Goal: Task Accomplishment & Management: Manage account settings

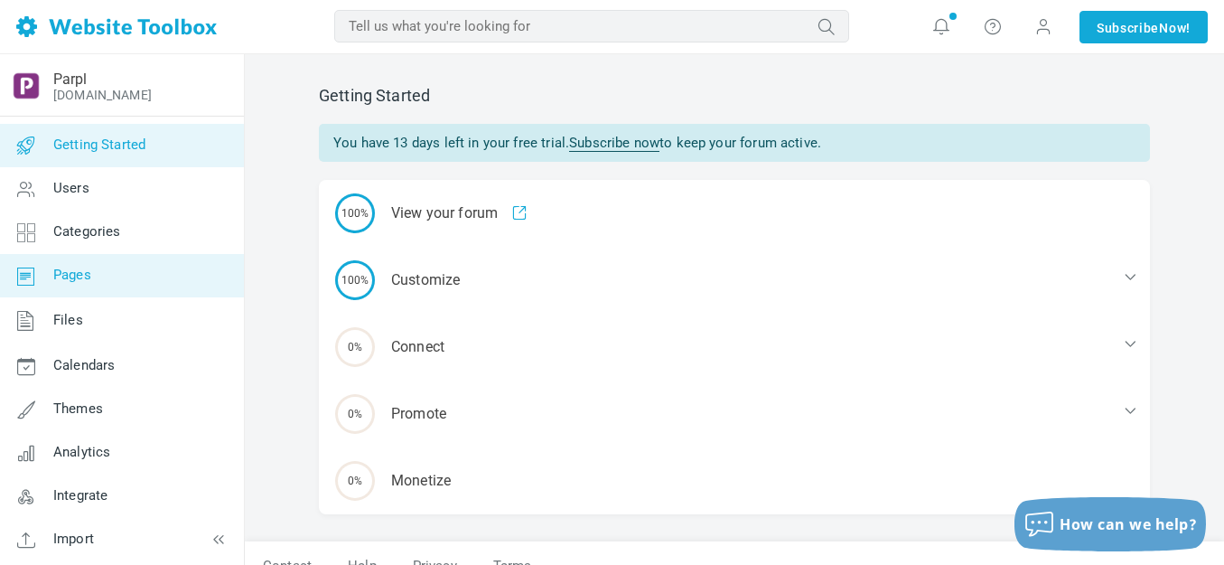
click at [79, 271] on span "Pages" at bounding box center [72, 275] width 38 height 16
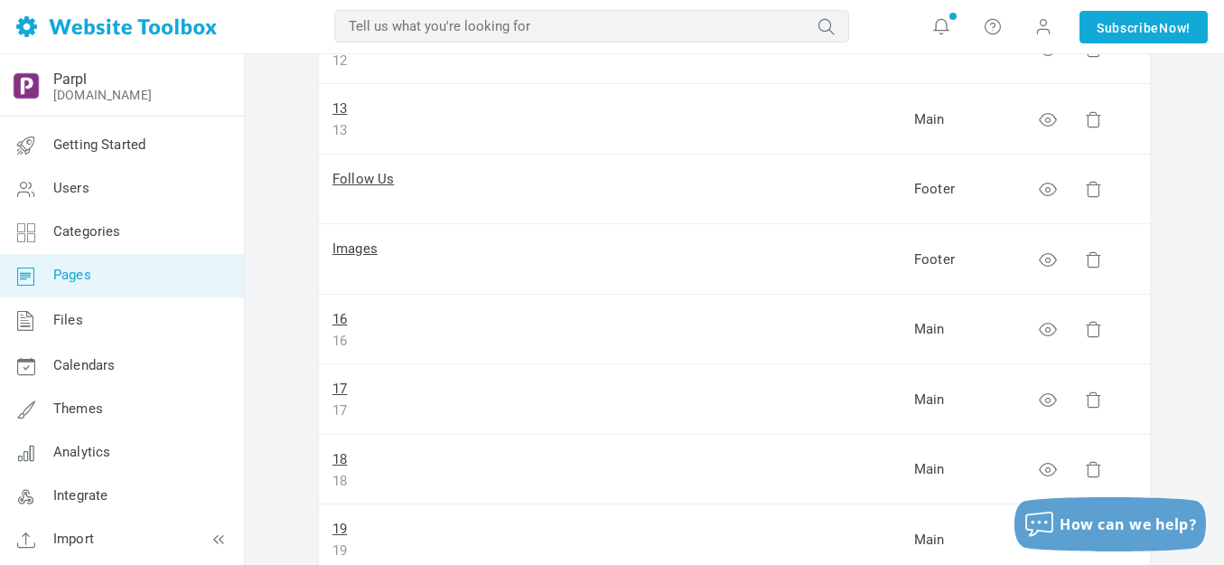
scroll to position [1084, 0]
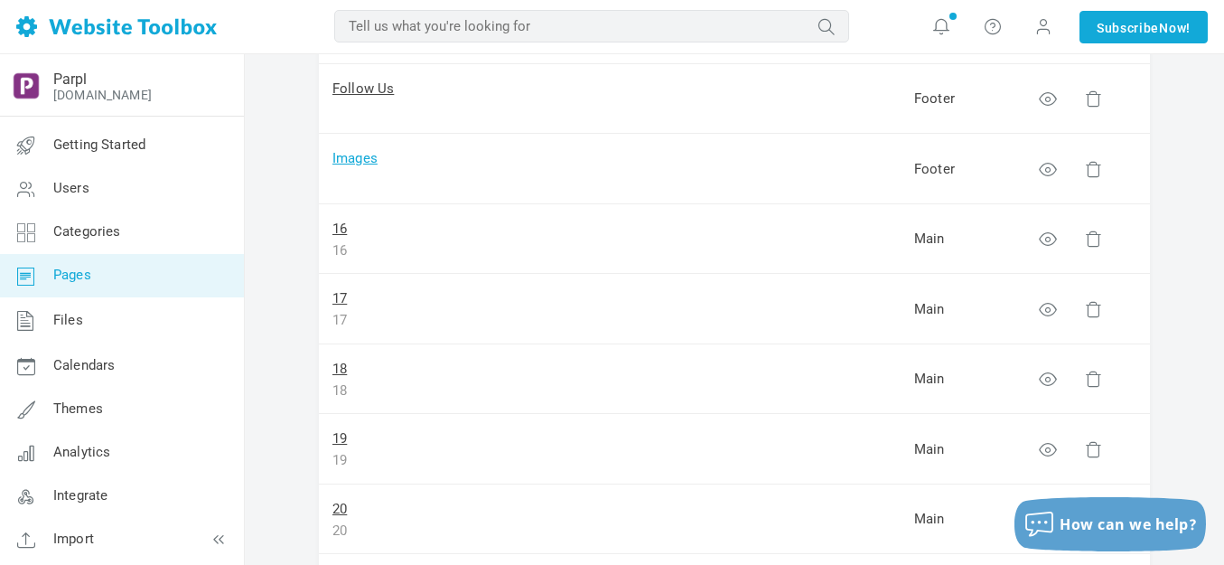
click at [363, 157] on link "Images" at bounding box center [354, 158] width 45 height 16
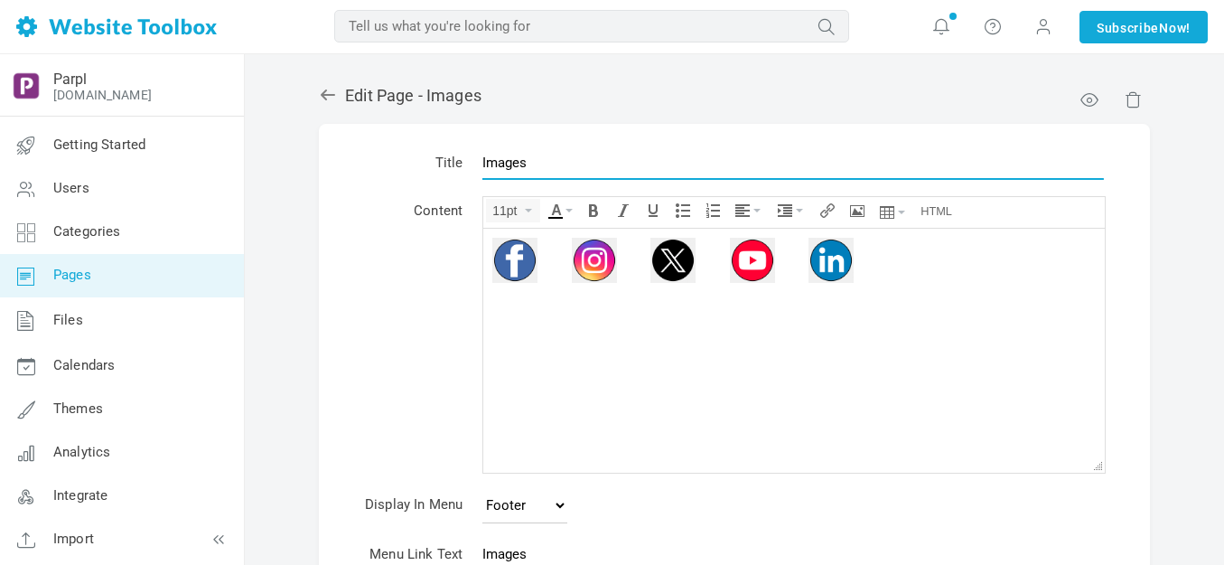
click at [514, 166] on input "Images" at bounding box center [793, 162] width 622 height 34
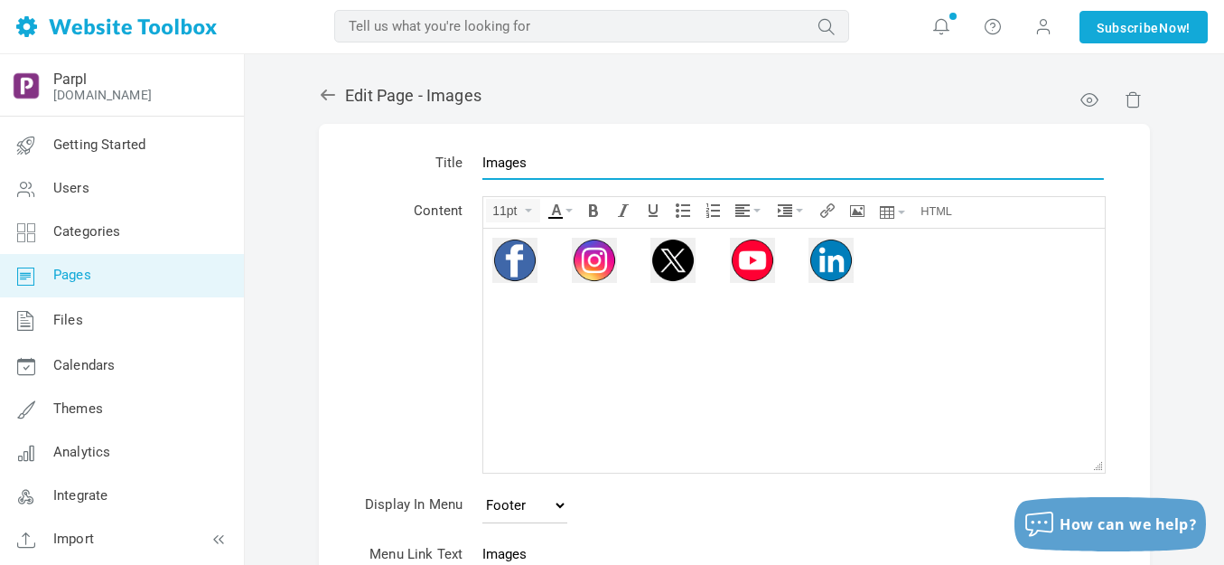
click at [514, 166] on input "Images" at bounding box center [793, 162] width 622 height 34
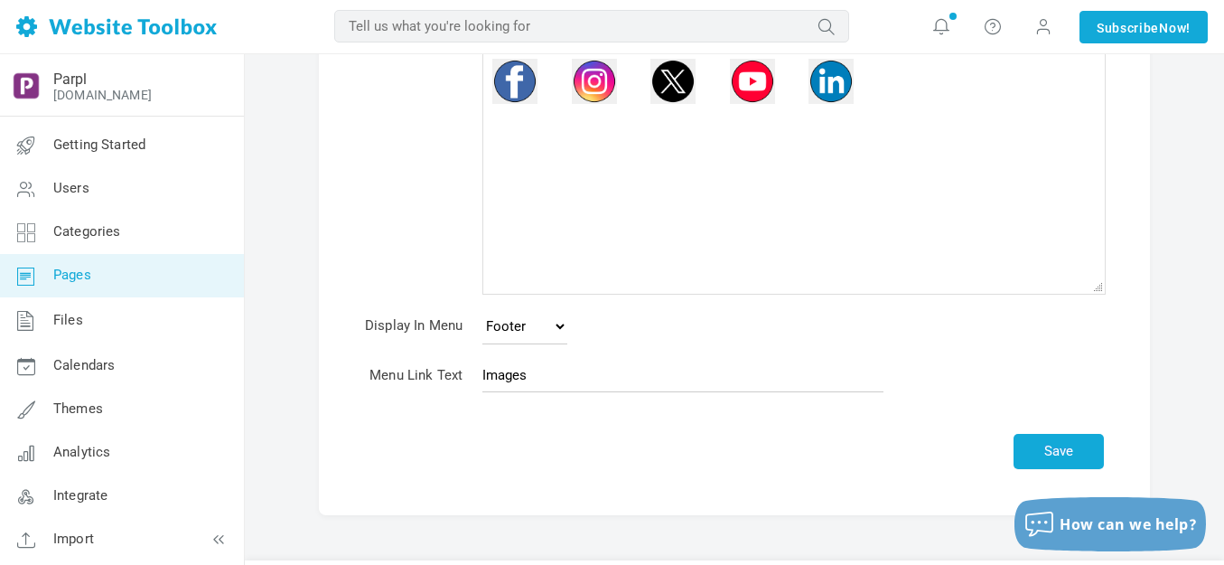
scroll to position [181, 0]
type input "Contact"
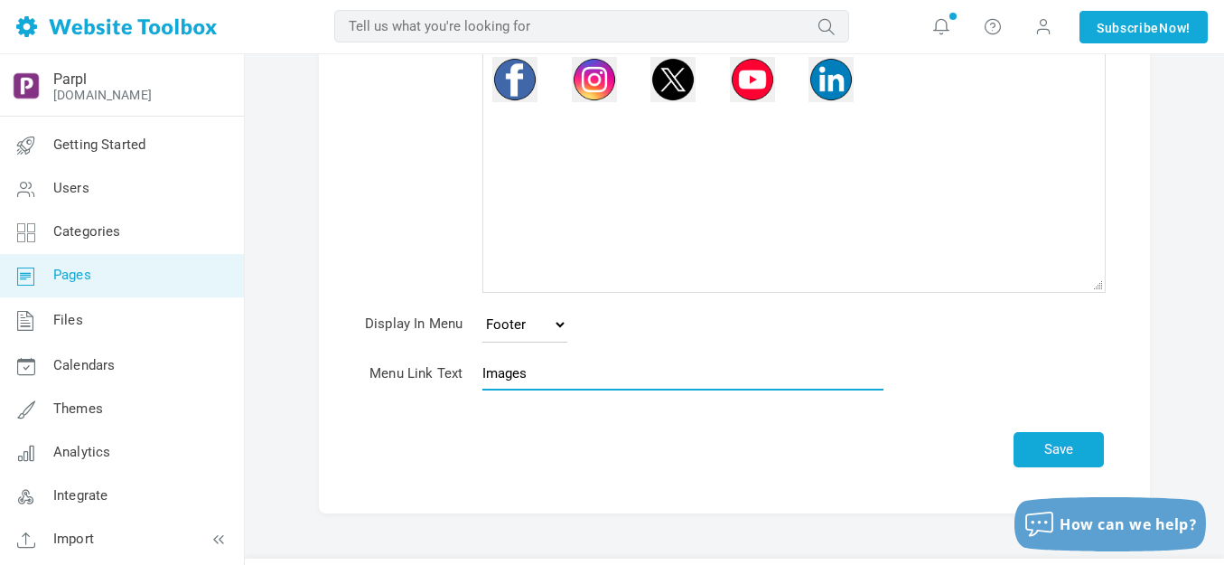
click at [541, 380] on input "Images" at bounding box center [682, 373] width 401 height 34
click at [540, 379] on input "Images" at bounding box center [682, 373] width 401 height 34
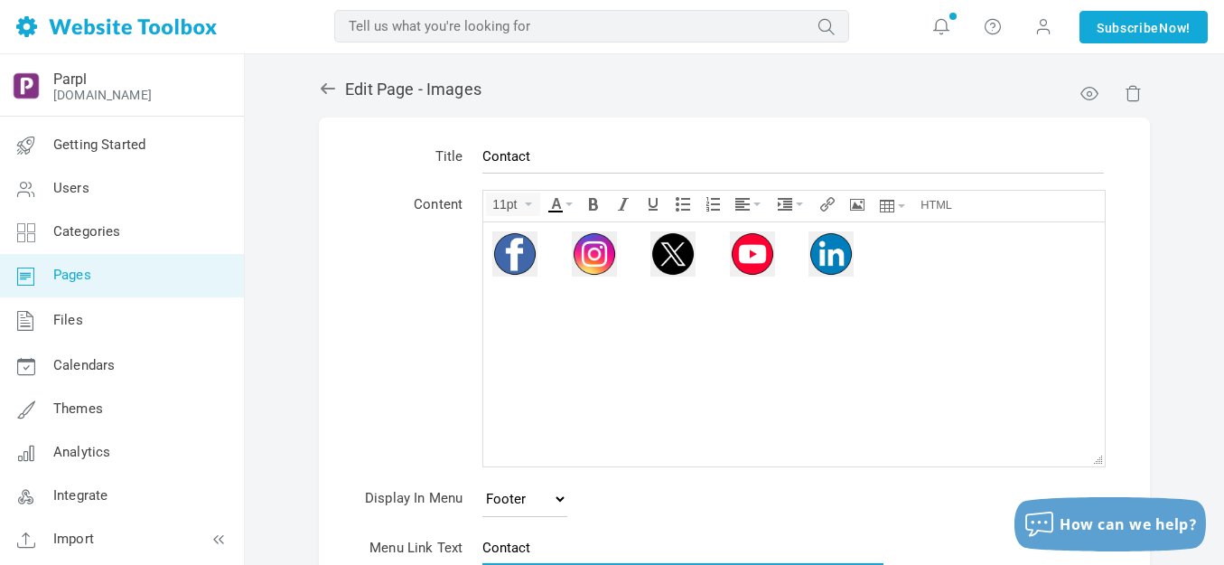
scroll to position [0, 0]
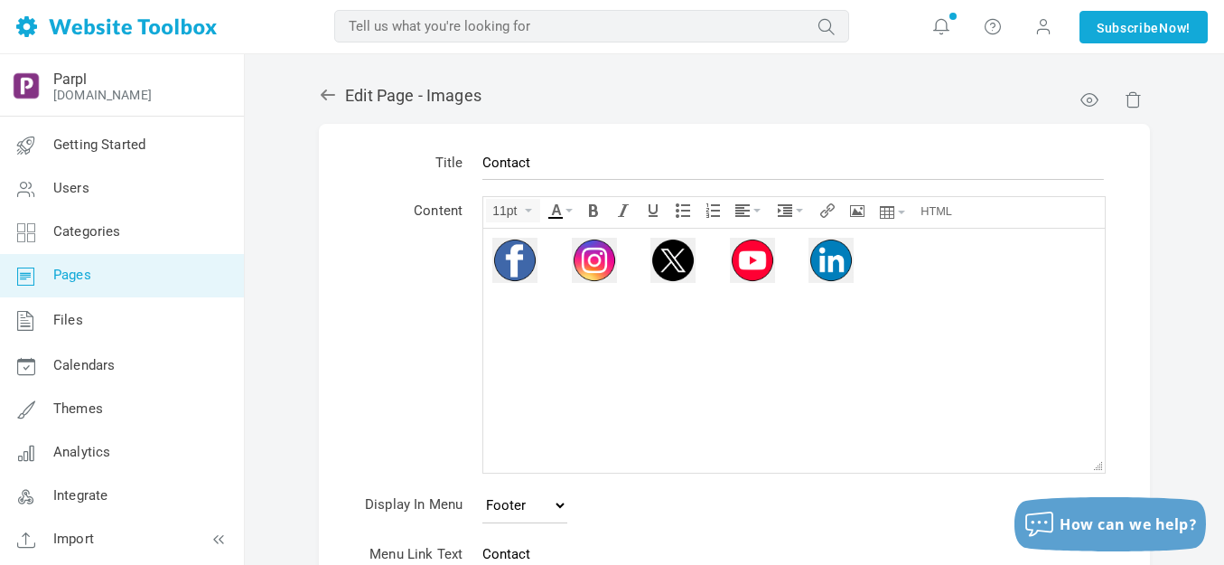
type input "Contact"
click at [594, 262] on img at bounding box center [594, 259] width 45 height 45
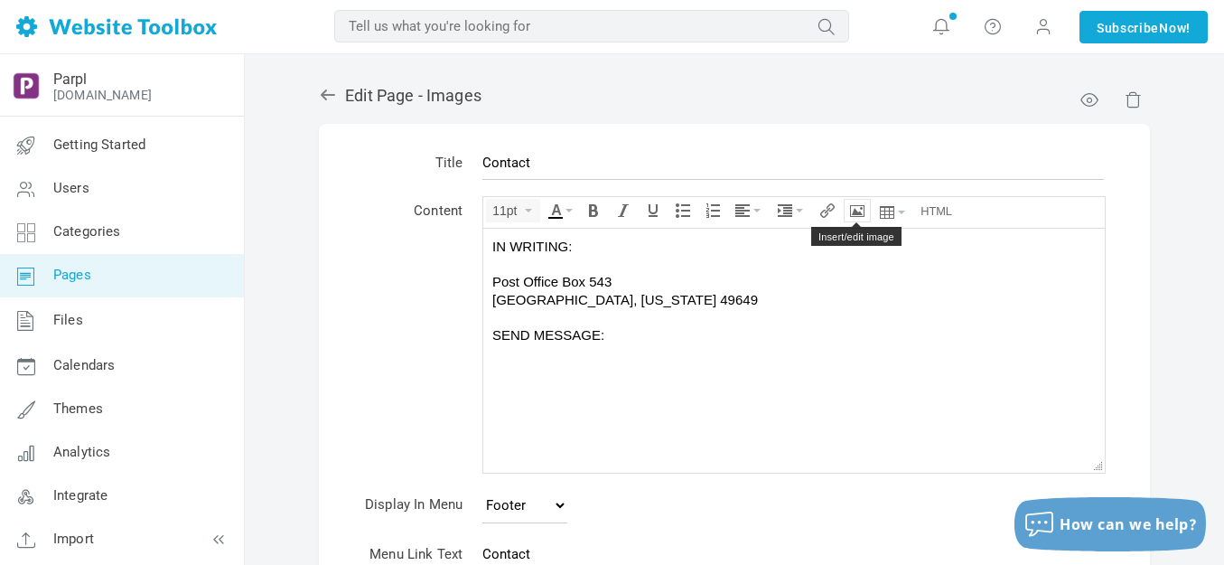
click at [859, 210] on icon "Insert/edit image" at bounding box center [857, 210] width 14 height 14
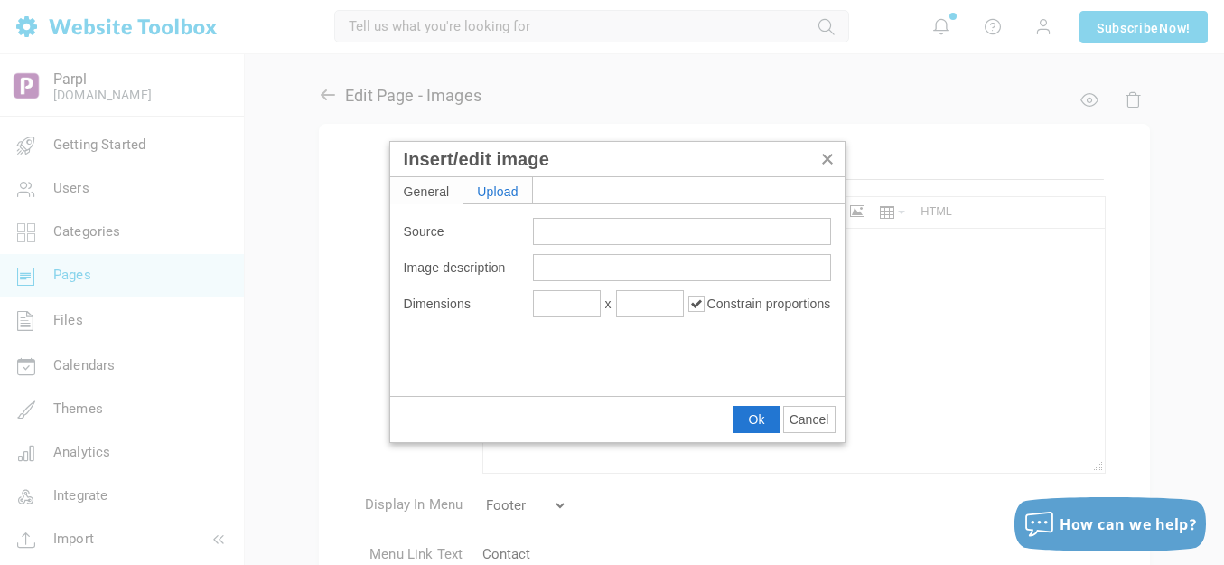
click at [508, 195] on div "Upload" at bounding box center [497, 190] width 69 height 26
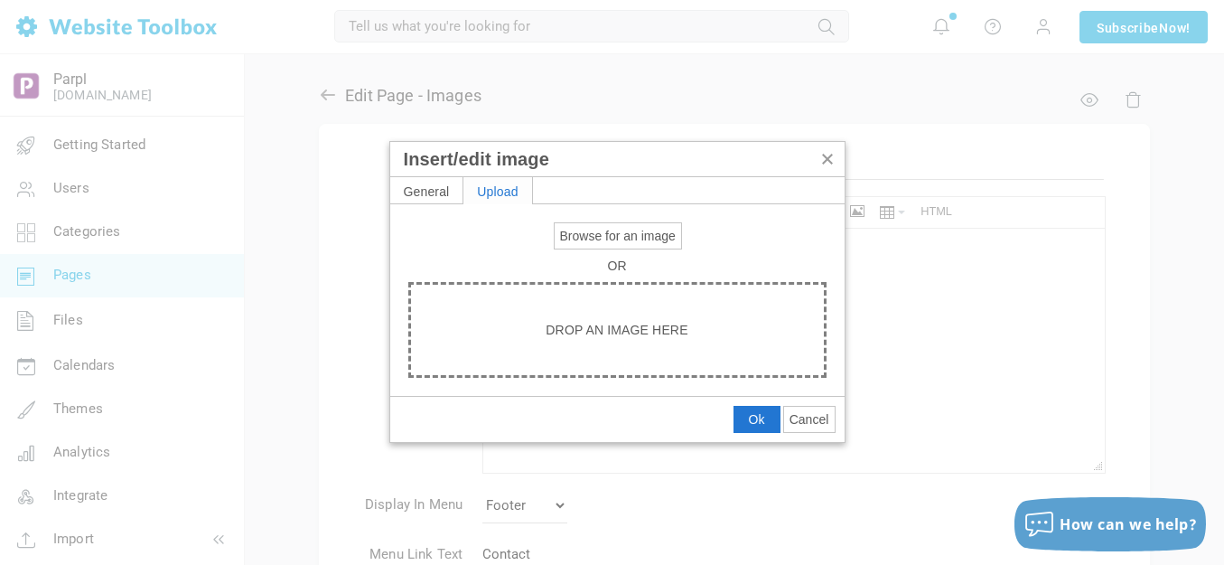
click at [580, 239] on span "Browse for an image" at bounding box center [618, 236] width 116 height 14
type input "C:\fakepath\Slide1.PNG"
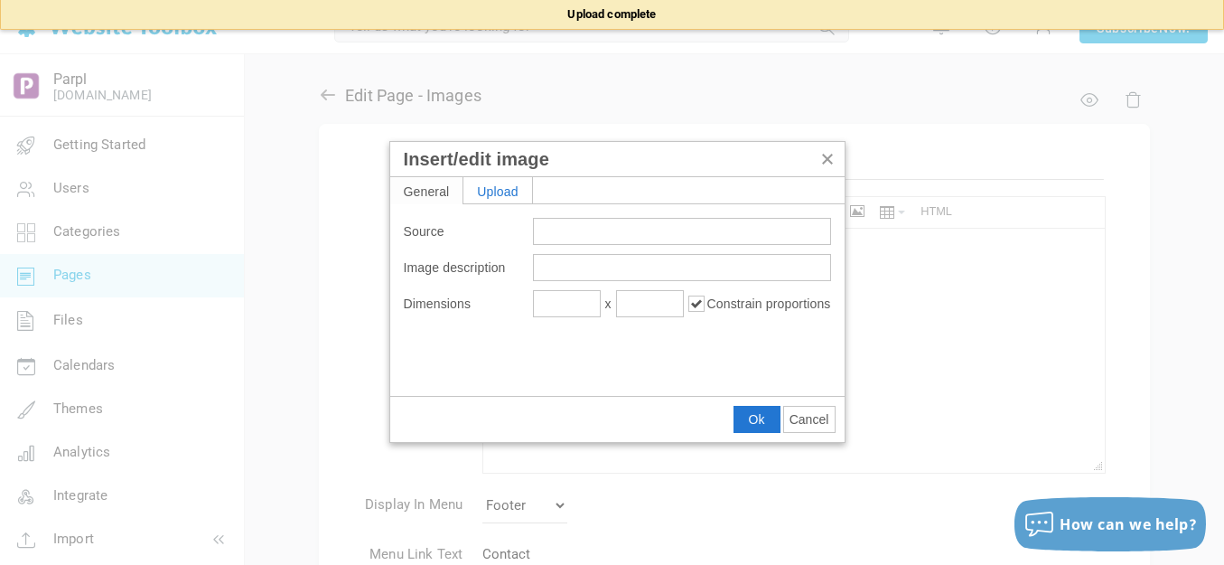
type input "https://d28lcup14p4e72.cloudfront.net/286758%2F9490088%2FSlide1.png"
type input "1920"
type input "744"
click at [586, 307] on input "1920" at bounding box center [567, 303] width 68 height 27
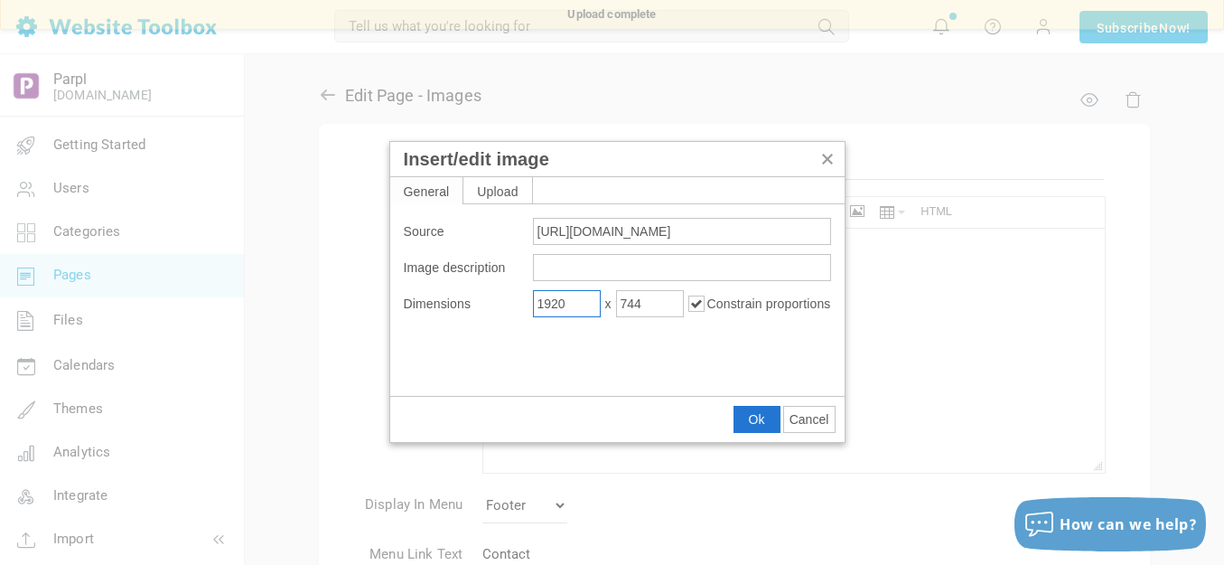
click at [586, 306] on input "1920" at bounding box center [567, 303] width 68 height 27
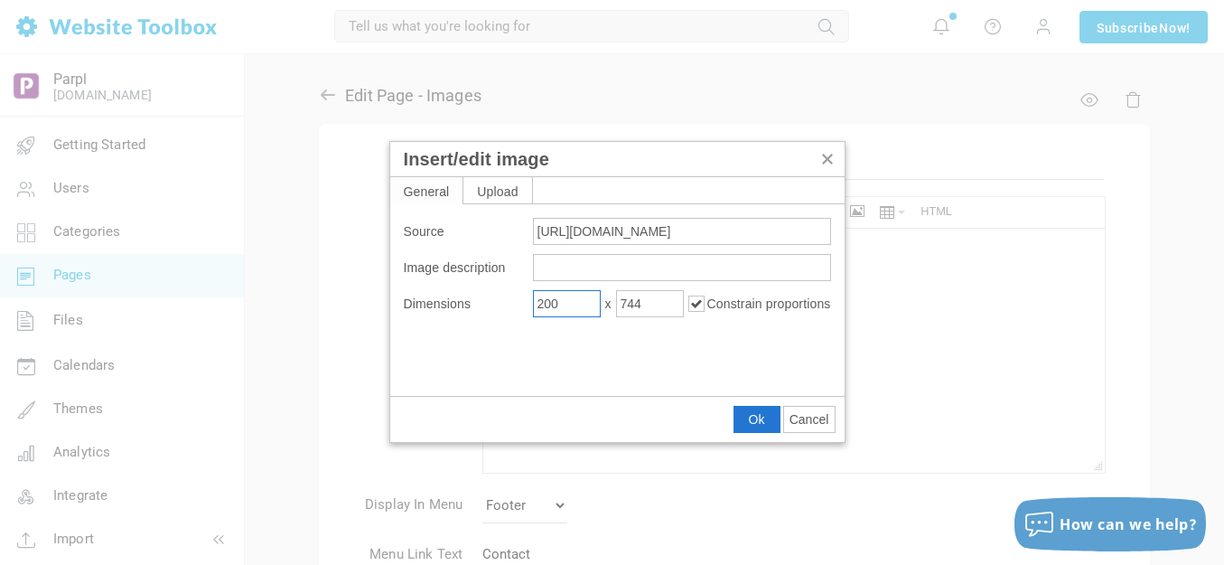
type input "200"
type input "78"
click at [763, 421] on span "Ok" at bounding box center [757, 419] width 16 height 14
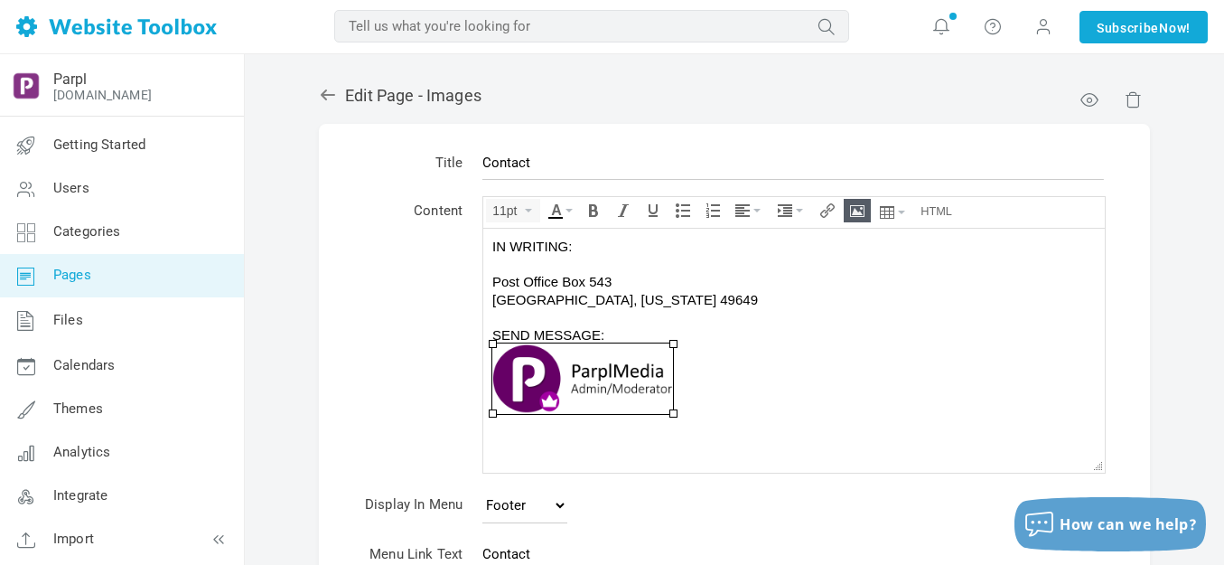
click at [724, 366] on div at bounding box center [794, 377] width 604 height 70
click at [651, 336] on div "SEND MESSAGE:" at bounding box center [794, 334] width 604 height 18
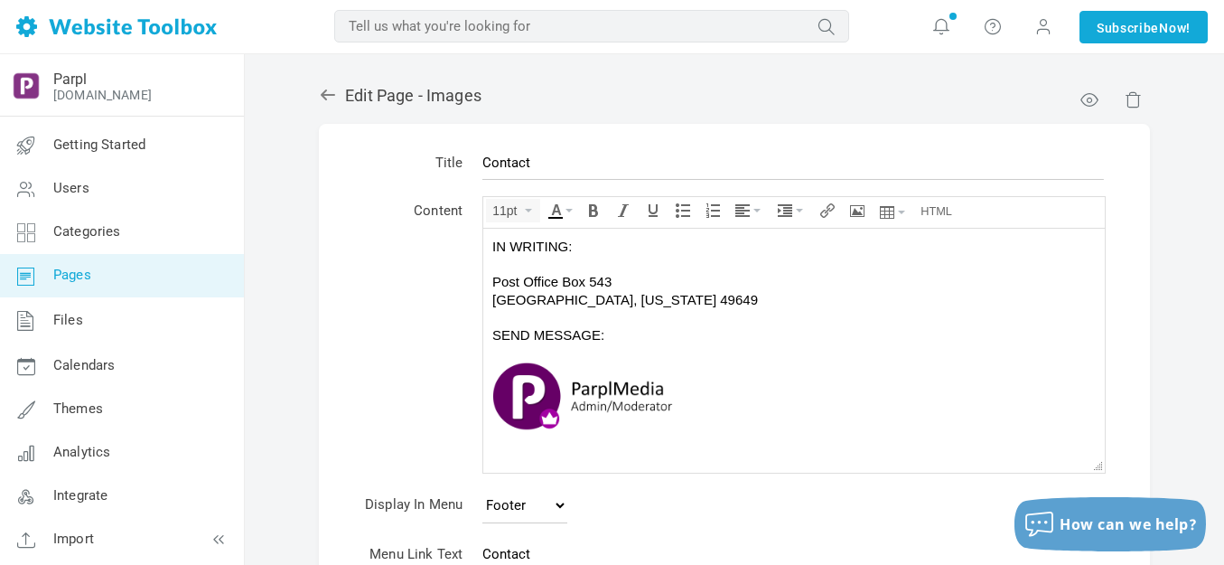
click at [632, 393] on img at bounding box center [582, 395] width 181 height 70
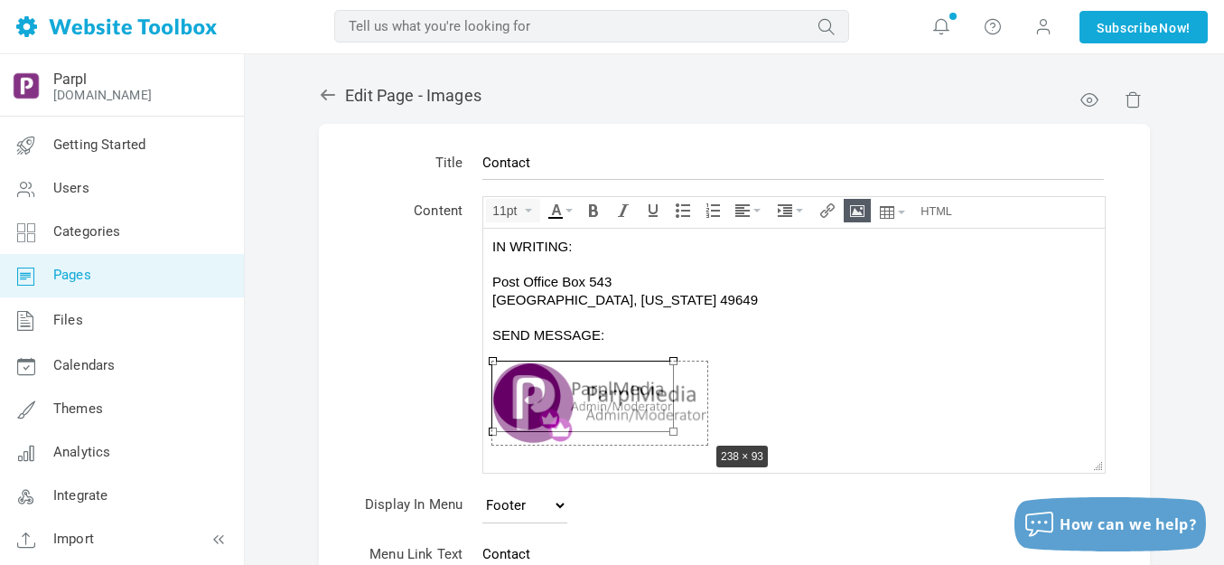
drag, startPoint x: 672, startPoint y: 428, endPoint x: 706, endPoint y: 438, distance: 35.7
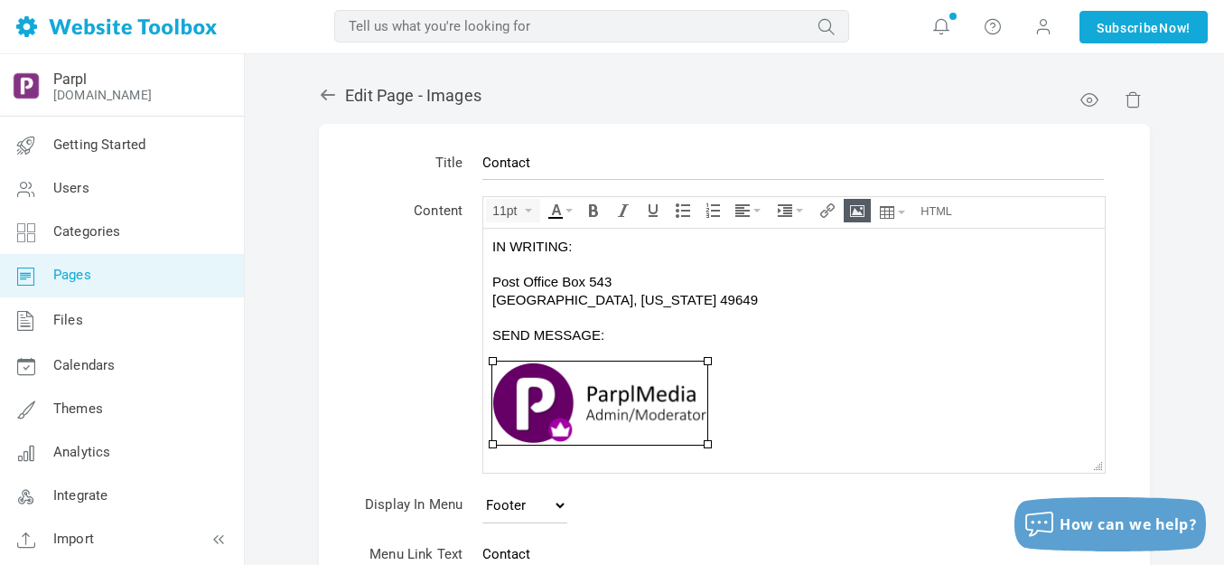
click at [798, 340] on div "SEND MESSAGE:" at bounding box center [794, 334] width 604 height 18
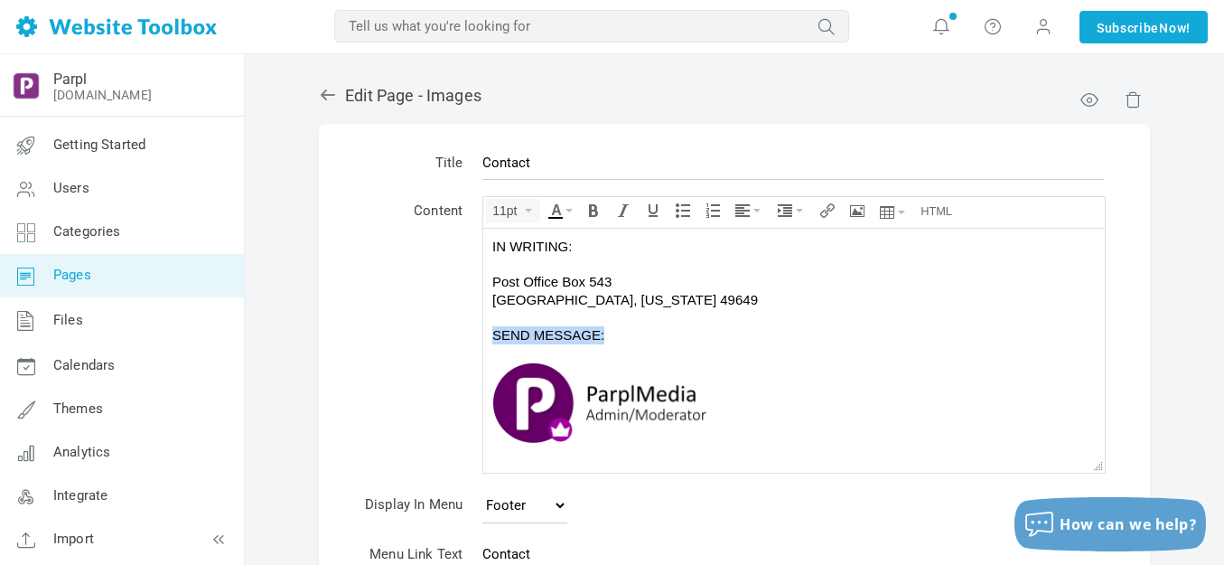
drag, startPoint x: 580, startPoint y: 329, endPoint x: 955, endPoint y: 560, distance: 440.5
click at [483, 332] on html "IN WRITING: Post Office [GEOGRAPHIC_DATA][STREET_ADDRESS][PERSON_NAME][US_STATE…" at bounding box center [794, 350] width 622 height 244
click at [591, 206] on icon "Bold" at bounding box center [593, 210] width 14 height 14
drag, startPoint x: 581, startPoint y: 247, endPoint x: 920, endPoint y: 477, distance: 409.7
click at [483, 248] on html "IN WRITING: Post Office [GEOGRAPHIC_DATA][STREET_ADDRESS][PERSON_NAME][US_STATE…" at bounding box center [794, 350] width 622 height 244
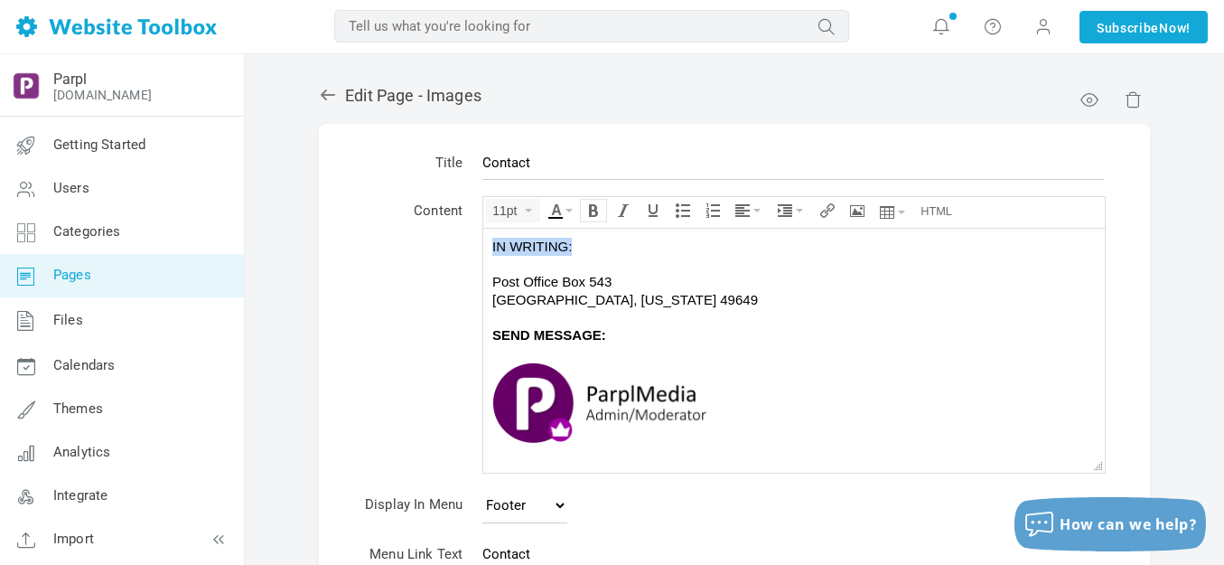
click at [594, 207] on icon "Bold" at bounding box center [593, 210] width 14 height 14
click at [671, 304] on div "Kingsley, Michigan 49649" at bounding box center [794, 299] width 604 height 18
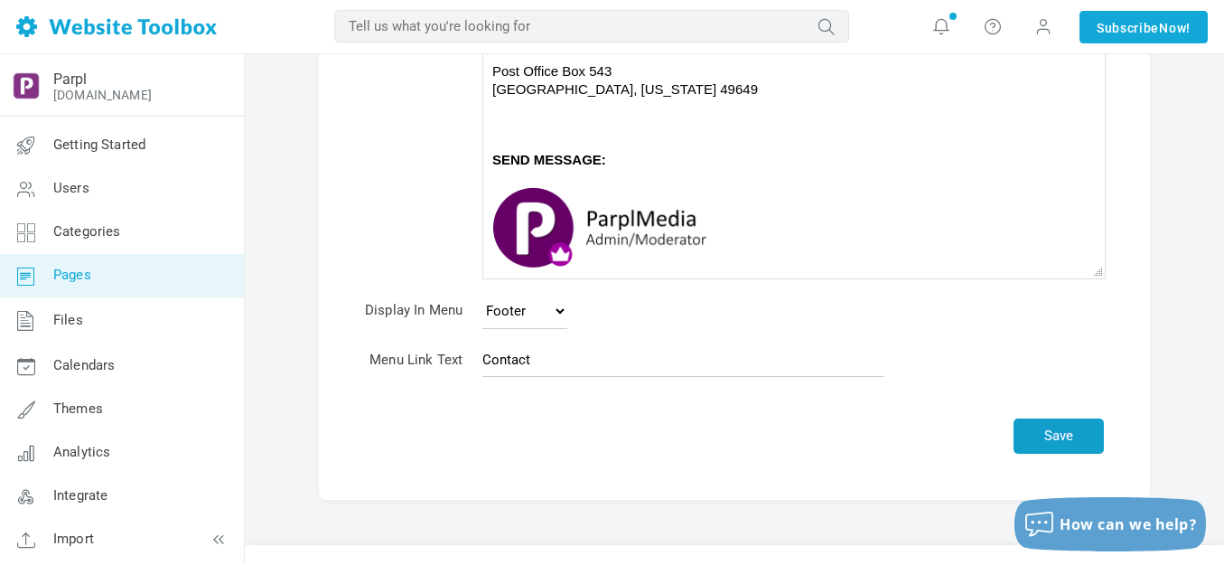
scroll to position [242, 0]
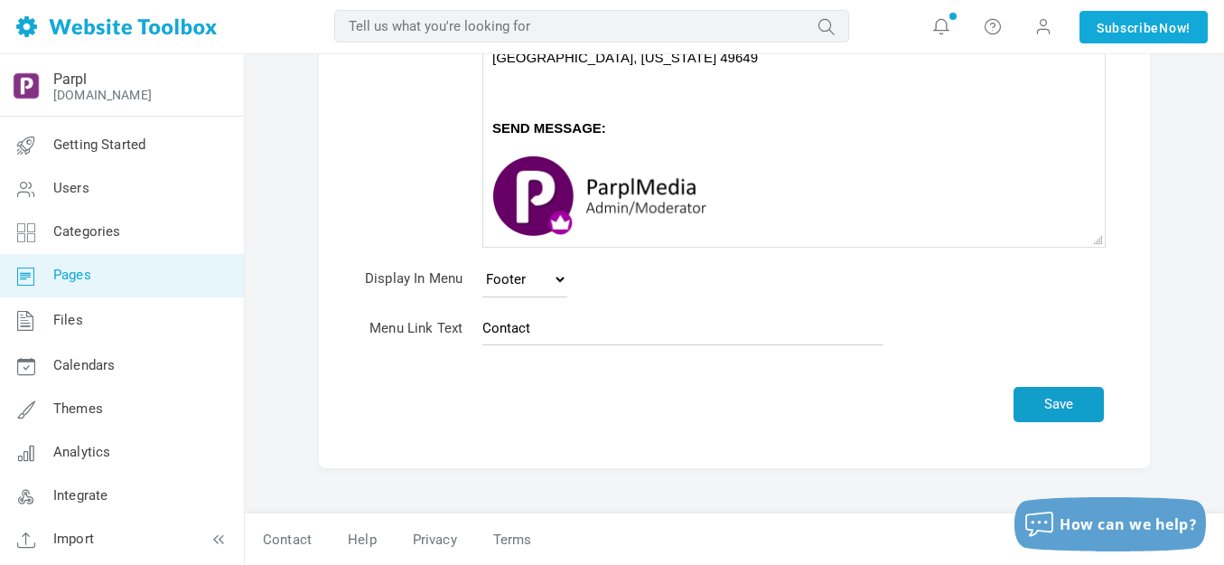
click at [1065, 402] on button "Save" at bounding box center [1059, 404] width 90 height 35
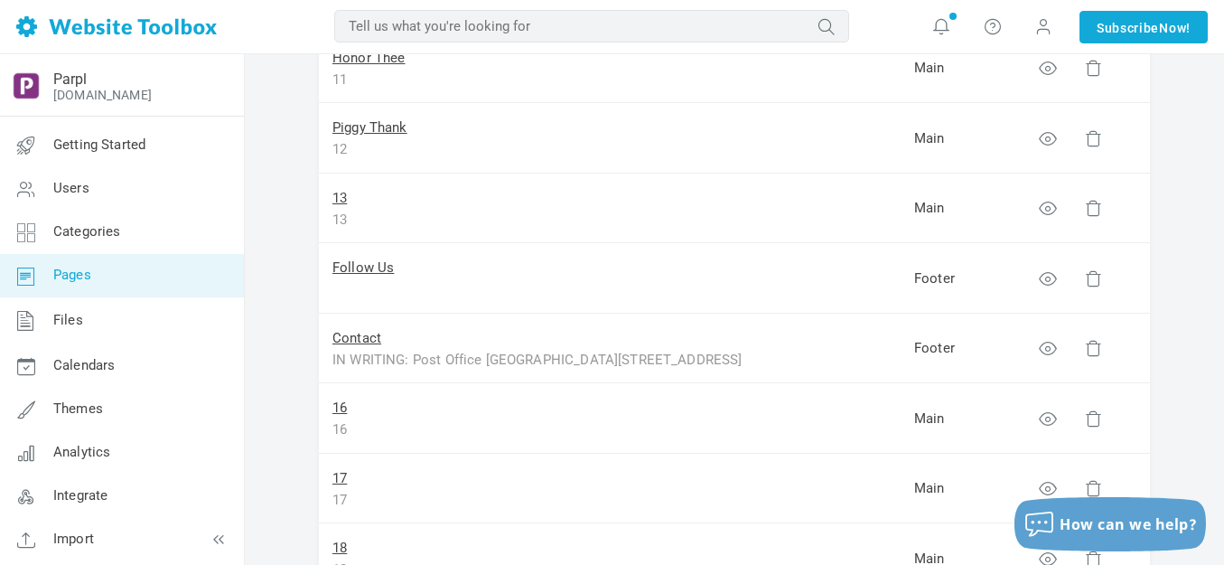
scroll to position [994, 0]
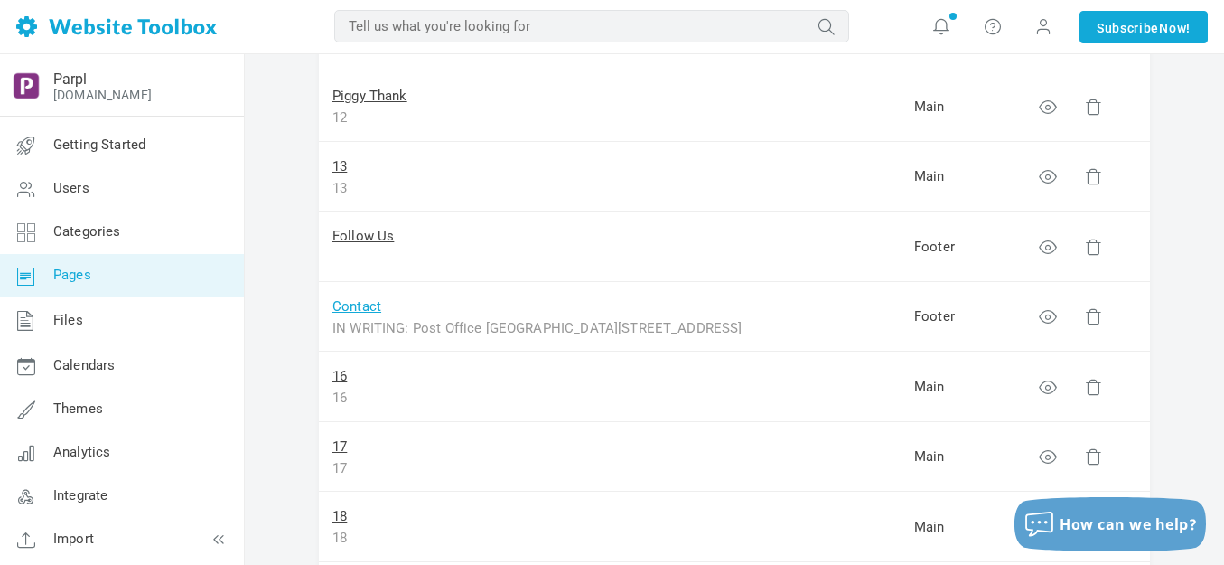
click at [362, 306] on link "Contact" at bounding box center [356, 306] width 49 height 16
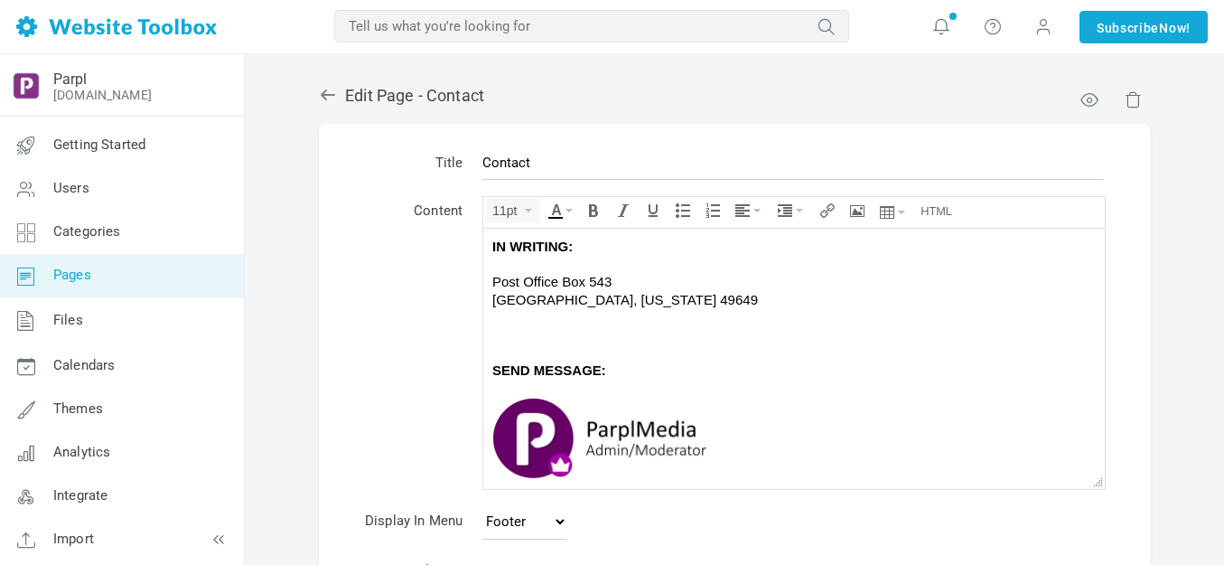
scroll to position [90, 0]
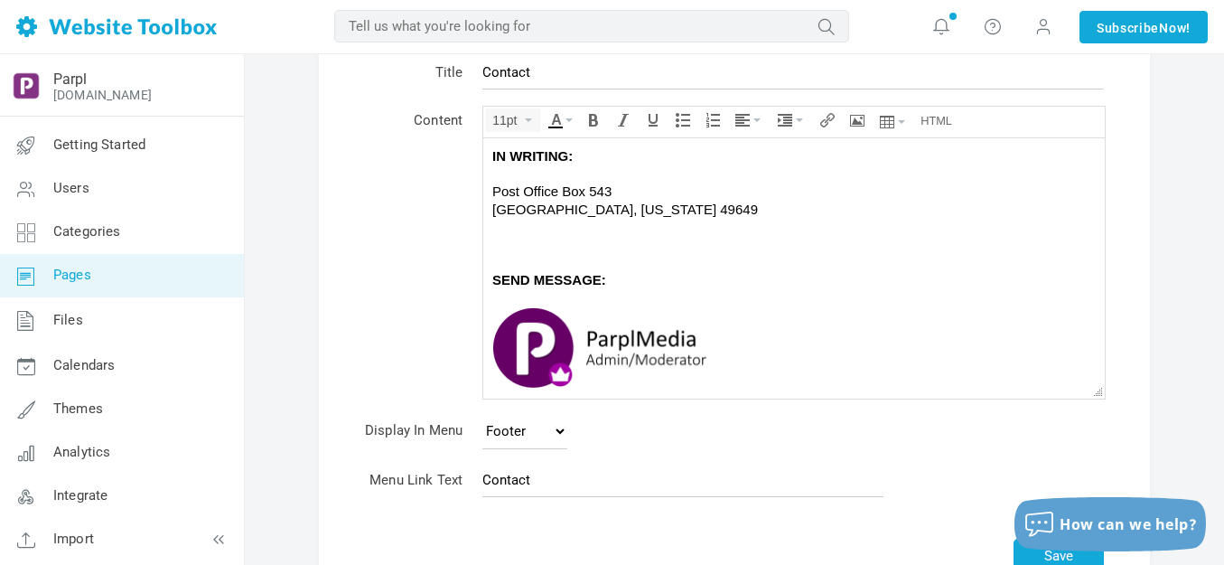
click at [544, 341] on img at bounding box center [599, 346] width 215 height 83
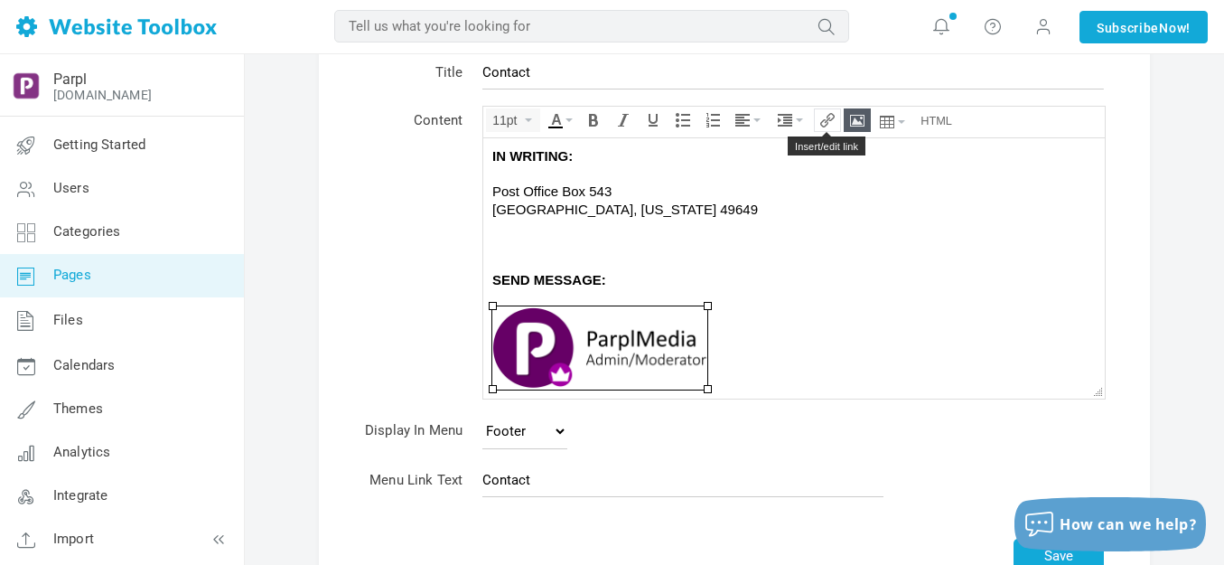
click at [826, 120] on icon "Insert/edit link" at bounding box center [827, 120] width 14 height 14
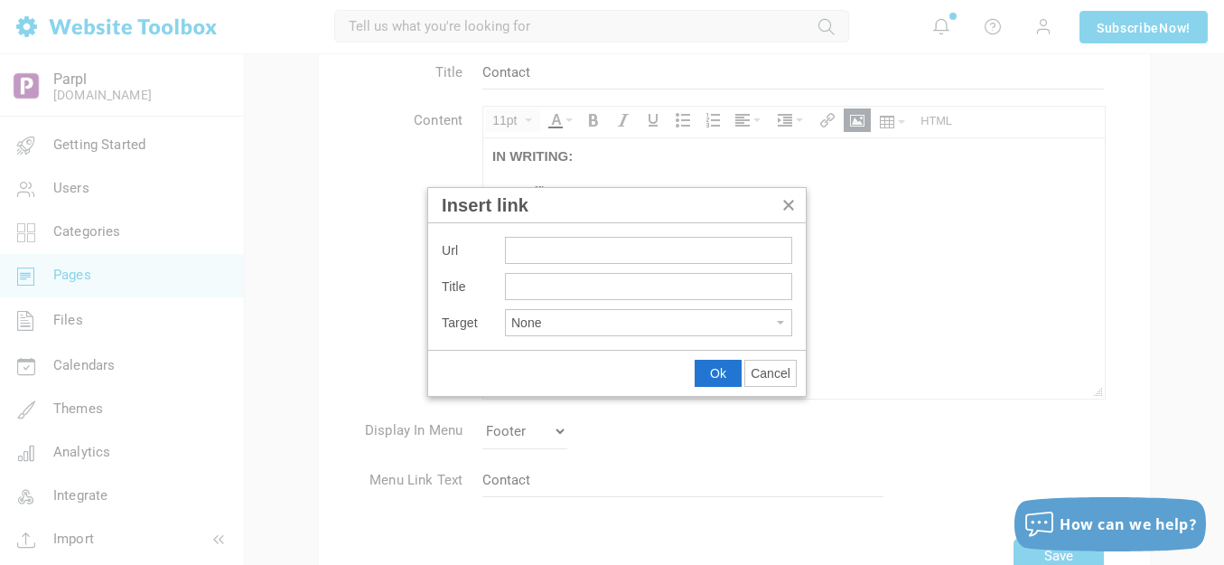
type input "[URL][DOMAIN_NAME]"
click at [716, 370] on span "Ok" at bounding box center [718, 373] width 16 height 14
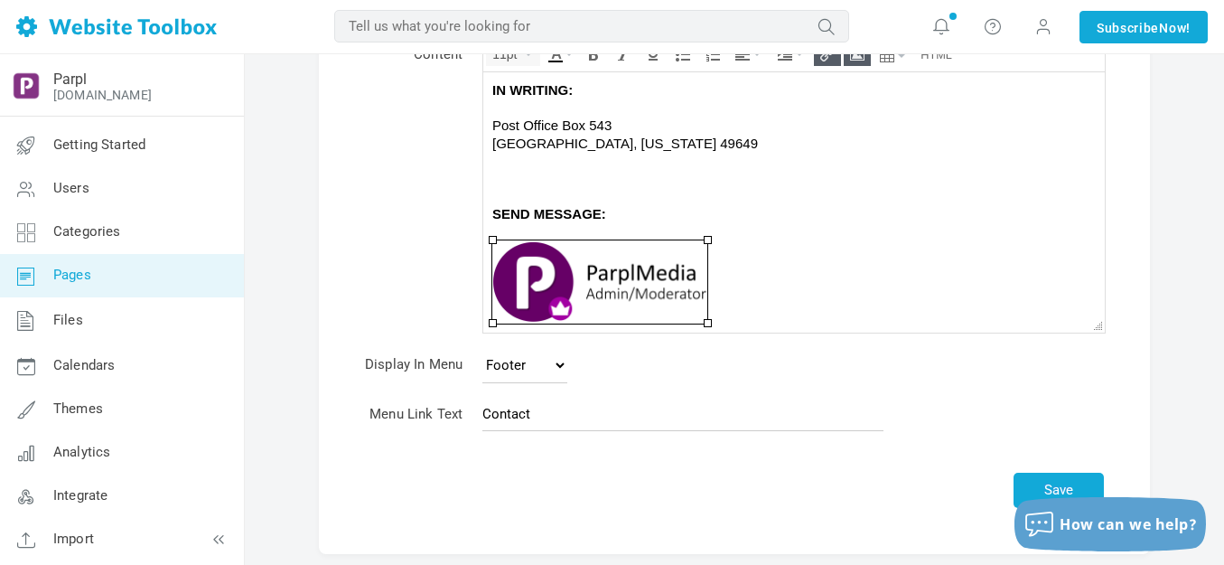
scroll to position [242, 0]
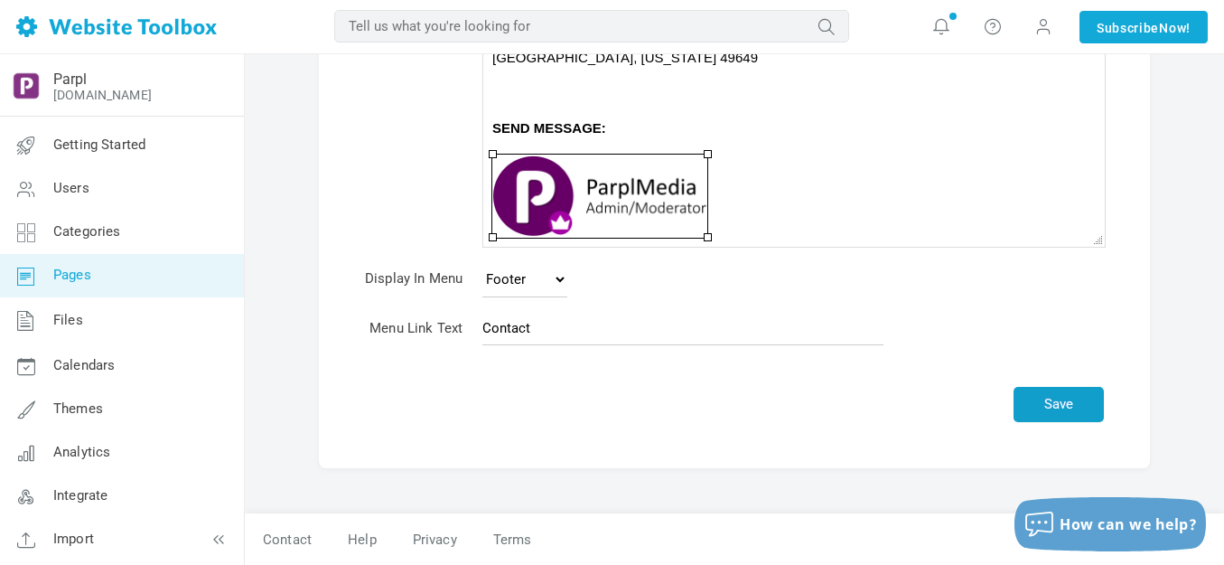
click at [1073, 403] on button "Save" at bounding box center [1059, 404] width 90 height 35
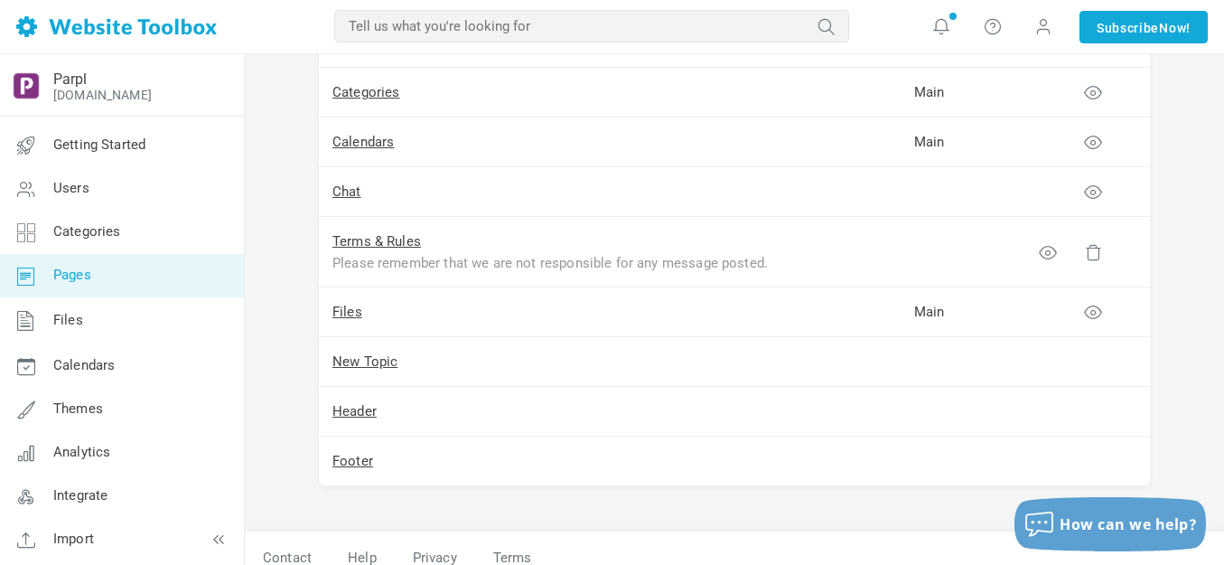
scroll to position [1897, 0]
click at [361, 411] on link "Header" at bounding box center [354, 410] width 44 height 16
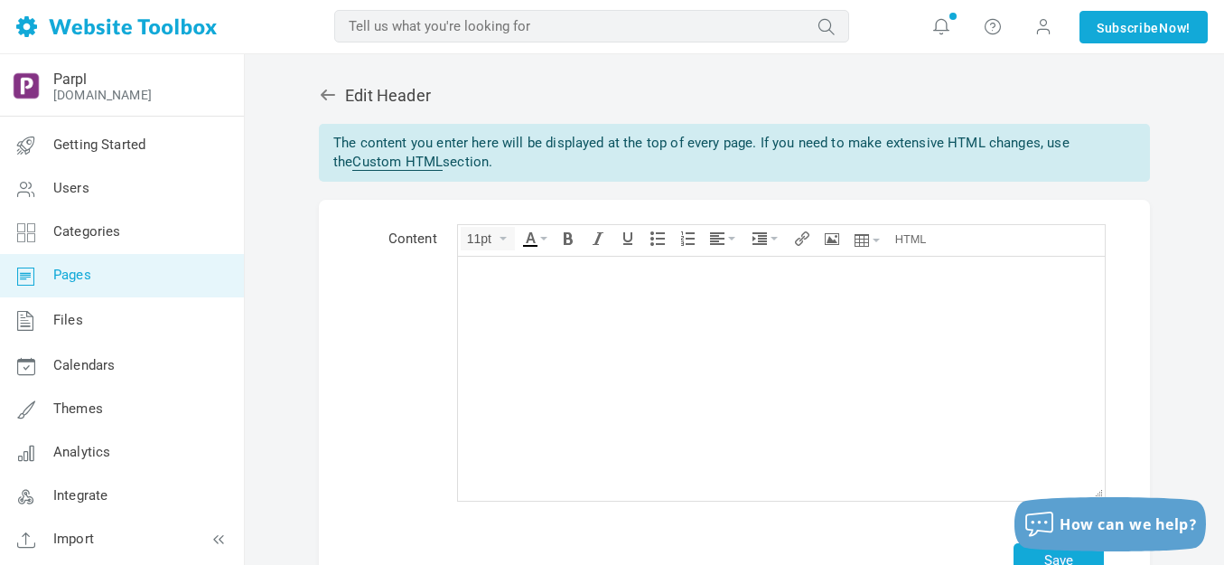
click at [328, 94] on icon at bounding box center [328, 94] width 14 height 11
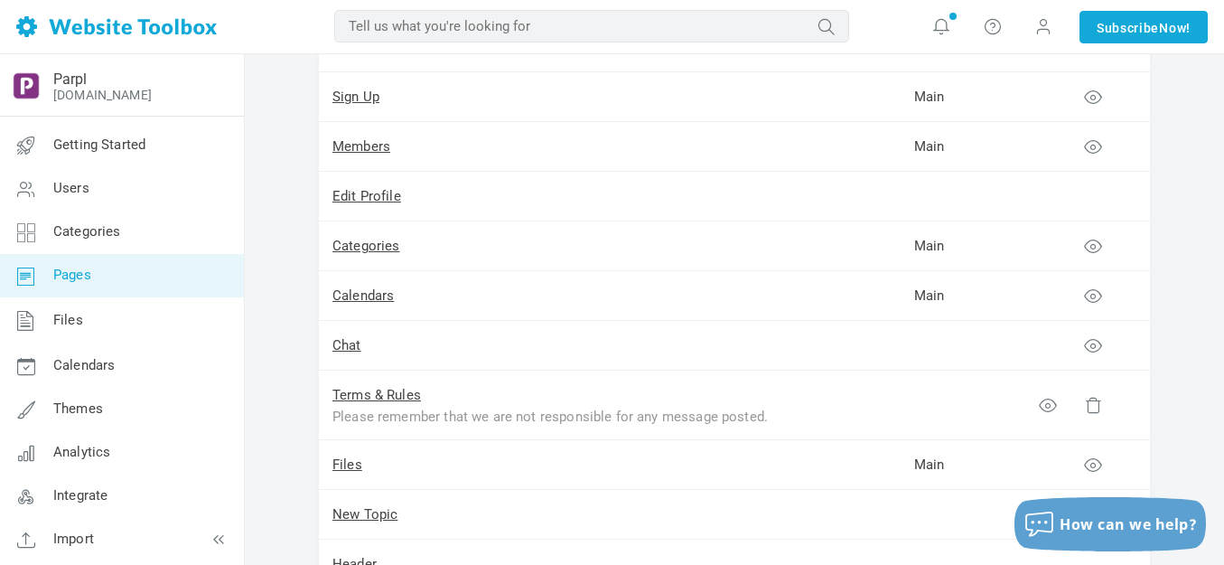
scroll to position [1717, 0]
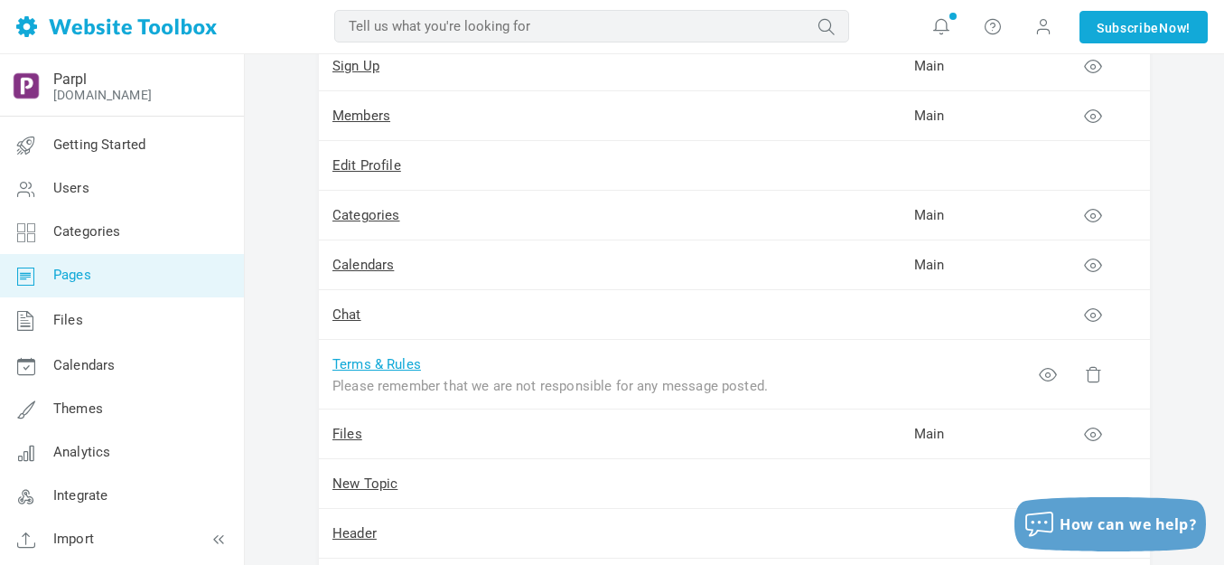
click at [397, 366] on link "Terms & Rules" at bounding box center [376, 364] width 89 height 16
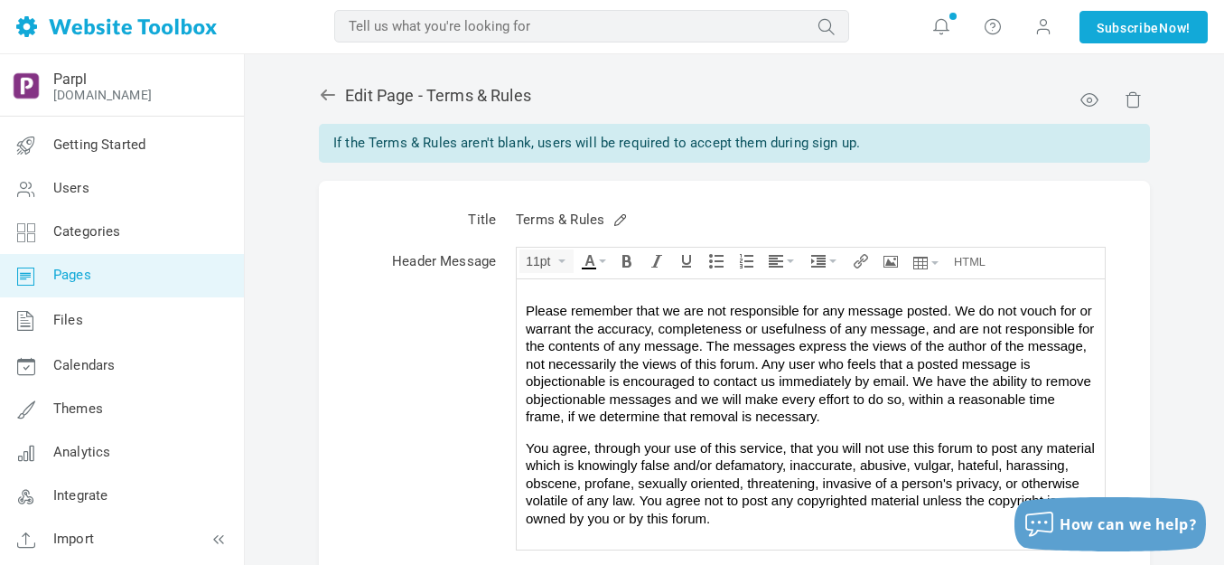
scroll to position [255, 0]
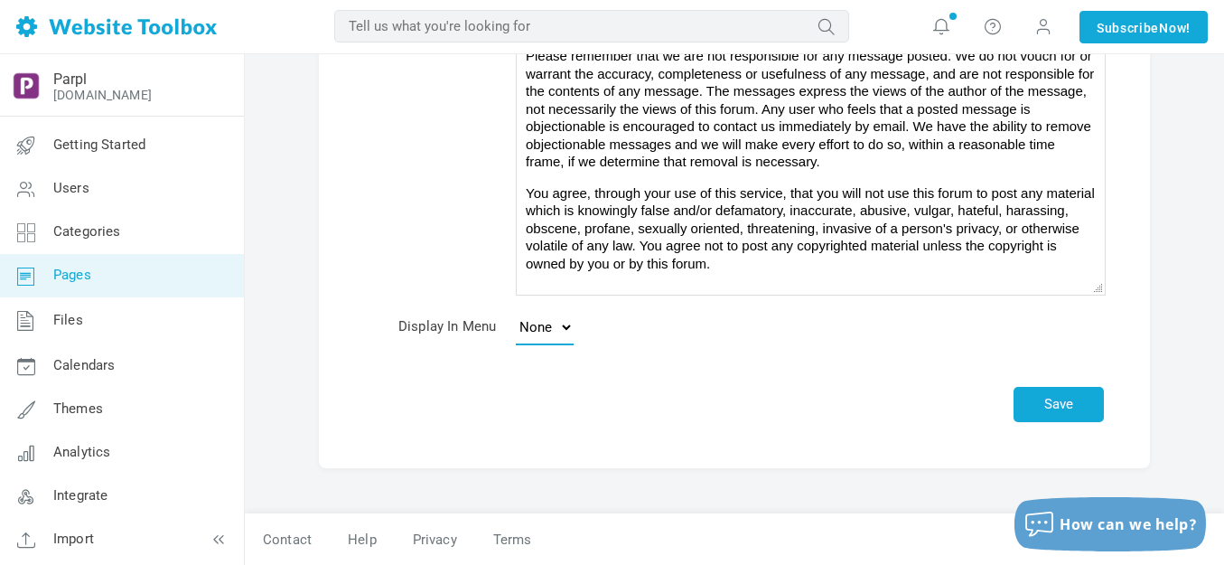
click at [564, 323] on select "None Footer" at bounding box center [545, 327] width 58 height 36
select select "footer"
click at [516, 309] on select "None Footer" at bounding box center [545, 327] width 58 height 36
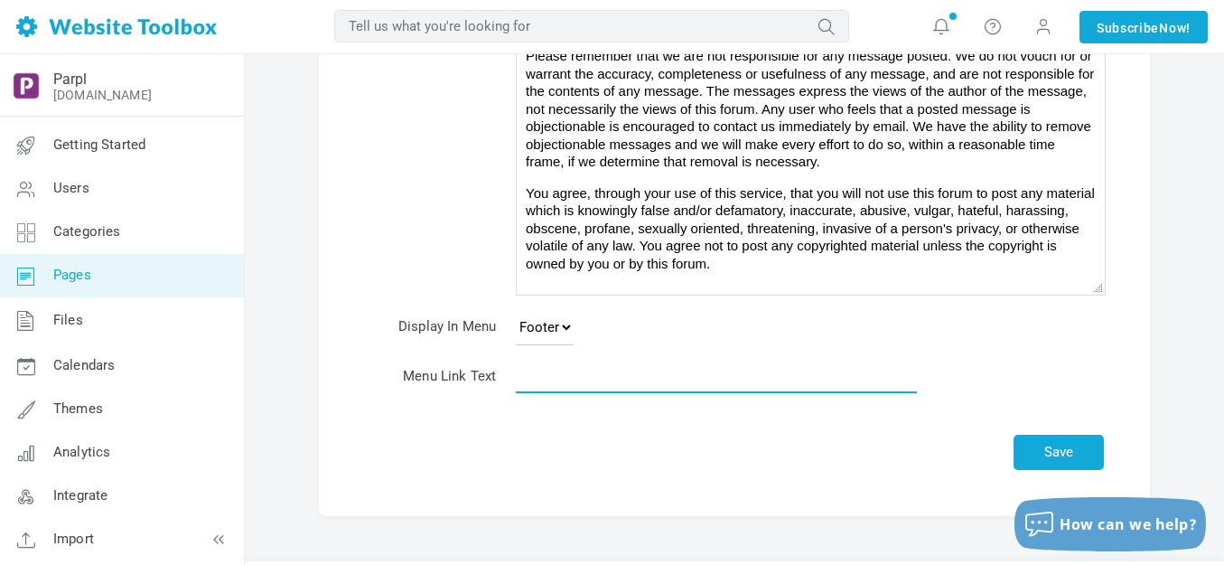
click at [603, 379] on input "text" at bounding box center [716, 376] width 401 height 34
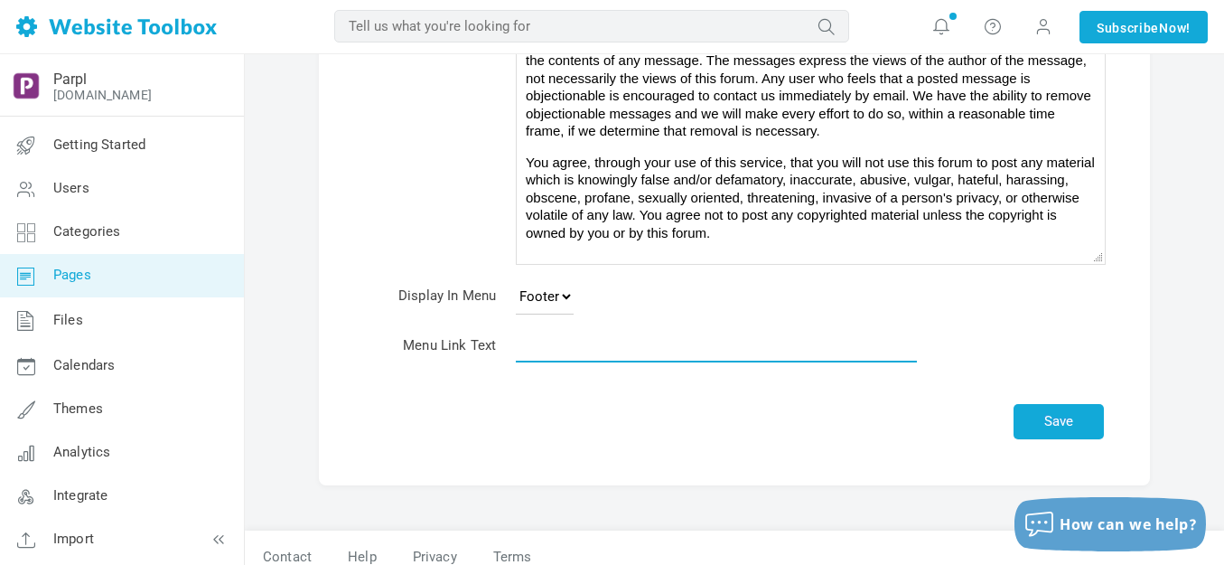
scroll to position [303, 0]
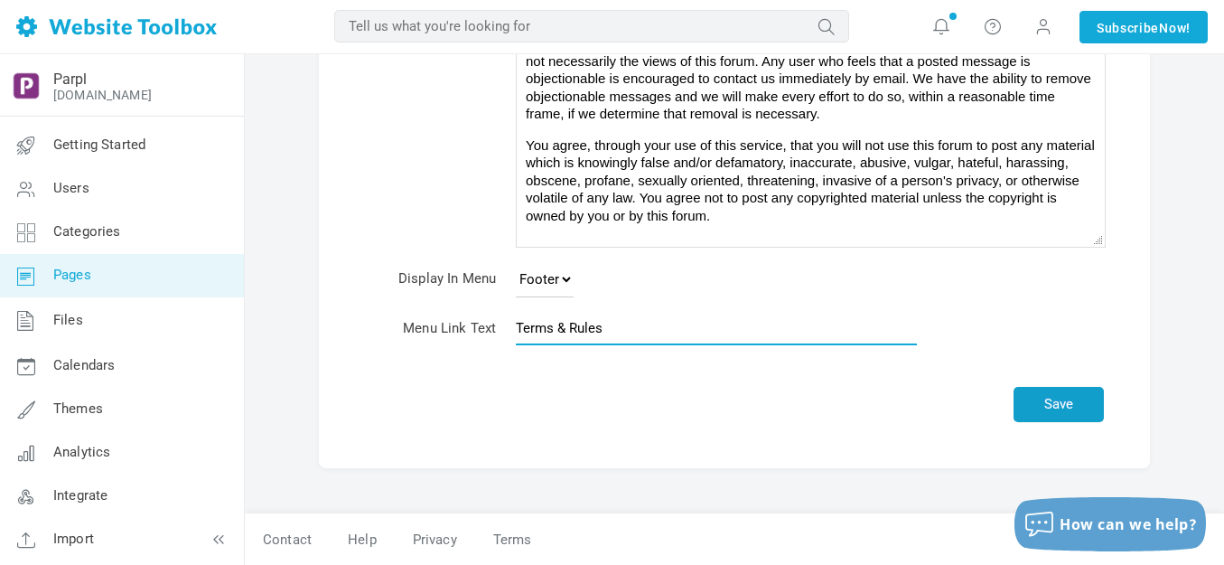
type input "Terms & Rules"
click at [1079, 408] on button "Save" at bounding box center [1059, 404] width 90 height 35
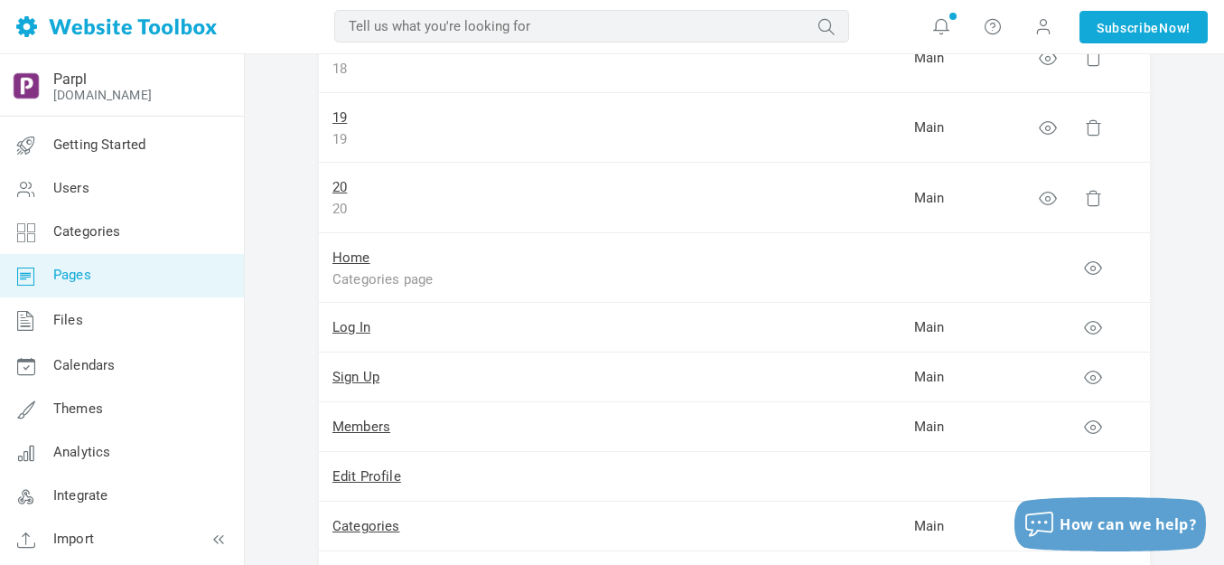
scroll to position [1372, 0]
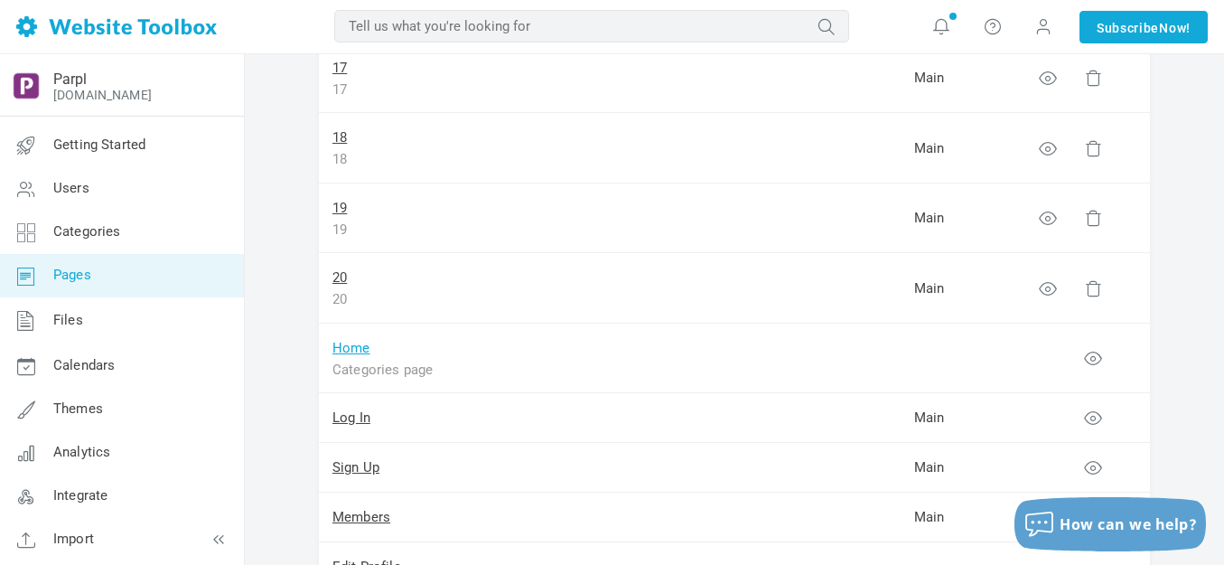
click at [351, 349] on link "Home" at bounding box center [351, 348] width 38 height 16
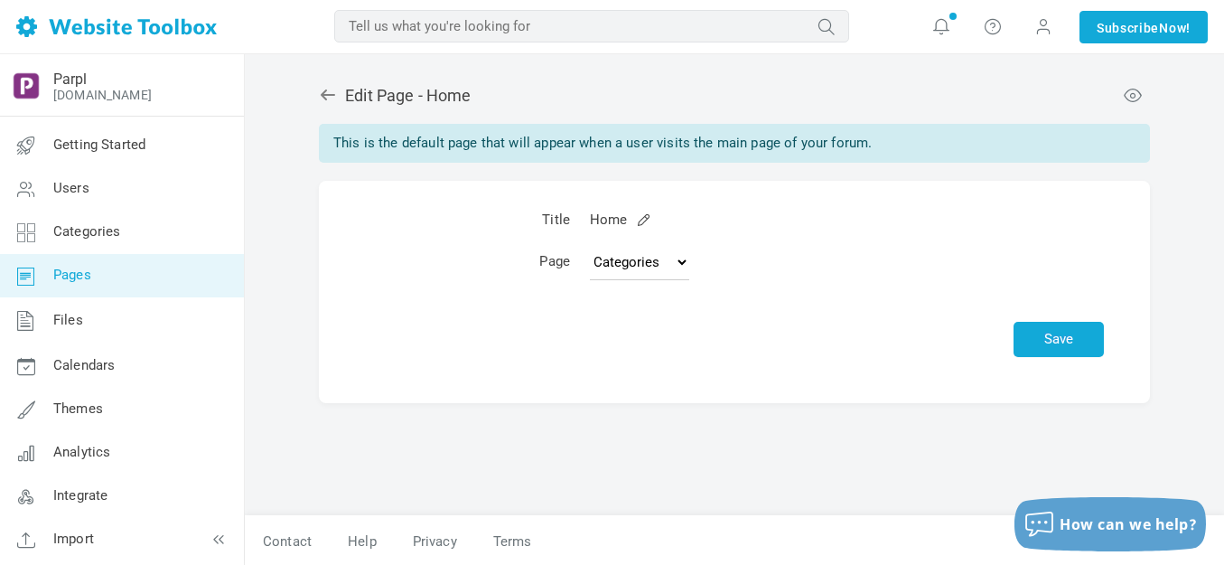
click at [323, 93] on icon at bounding box center [328, 94] width 14 height 11
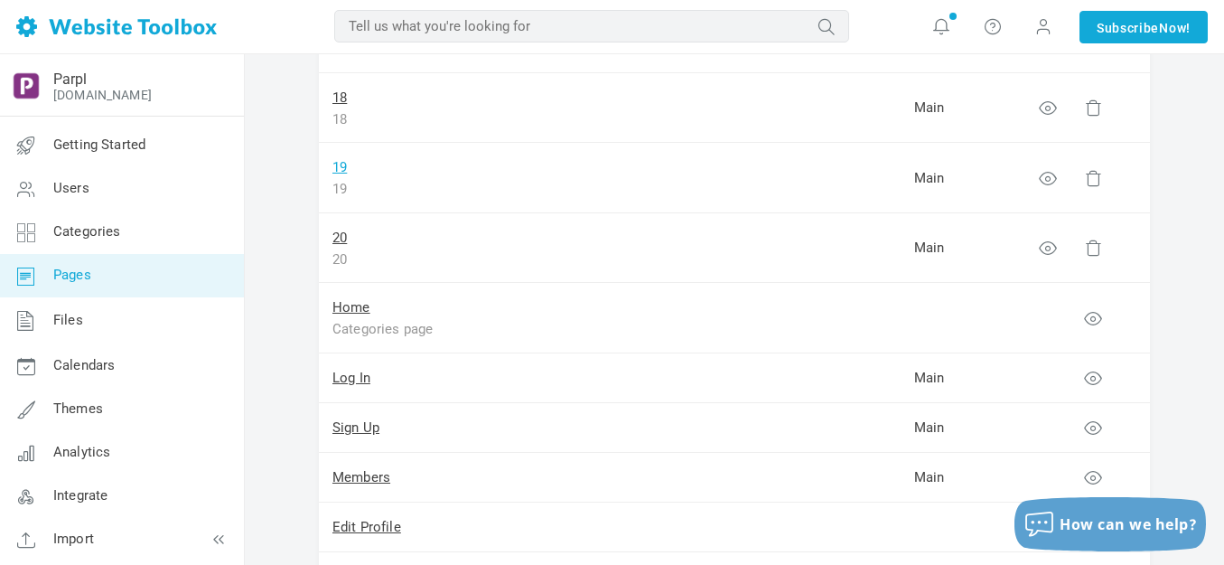
scroll to position [1265, 0]
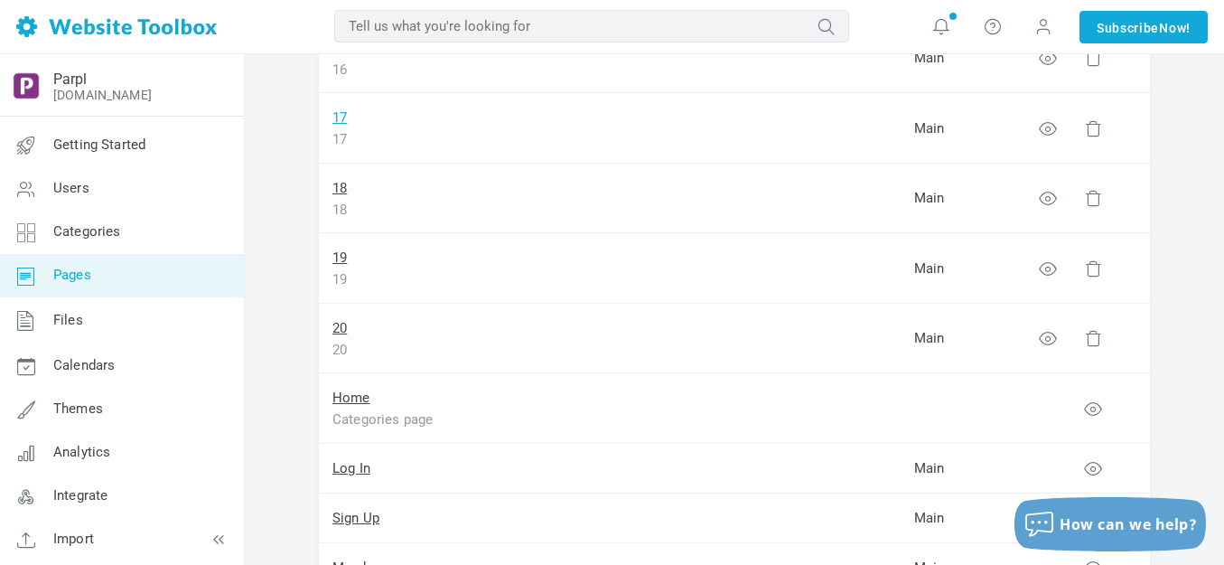
click at [339, 116] on link "17" at bounding box center [339, 117] width 14 height 16
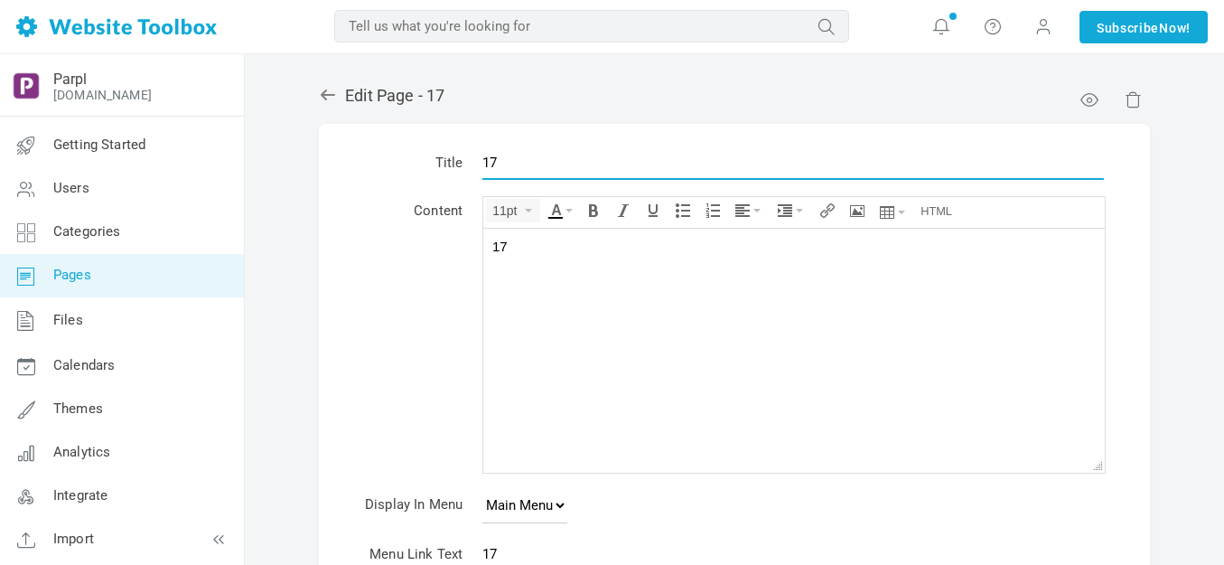
click at [531, 163] on input "17" at bounding box center [793, 162] width 622 height 34
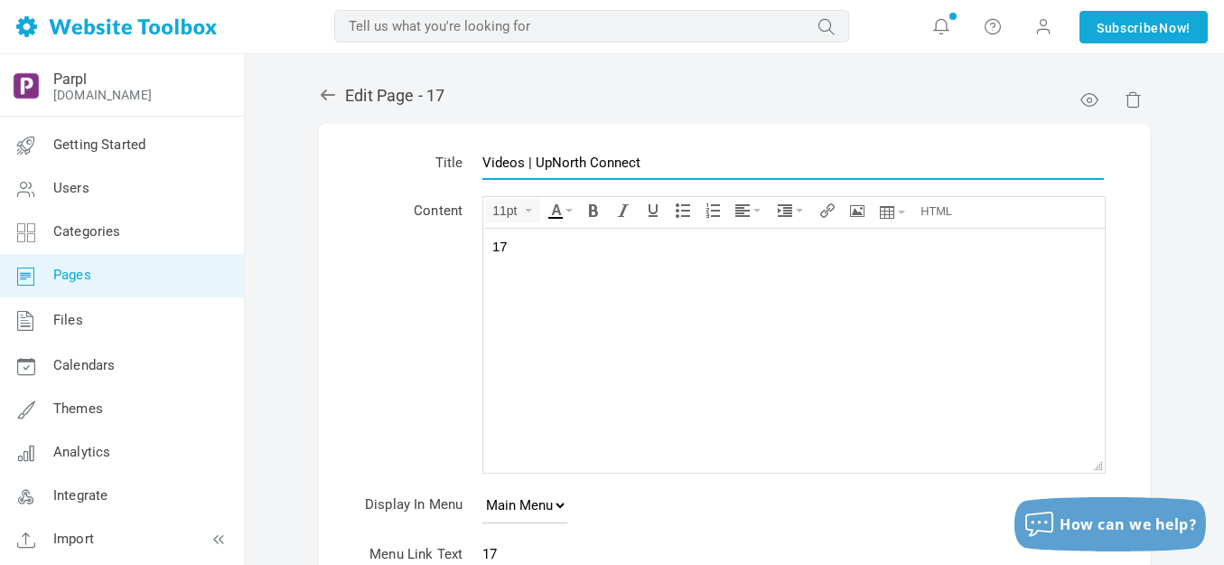
type input "Videos | UpNorth Connect"
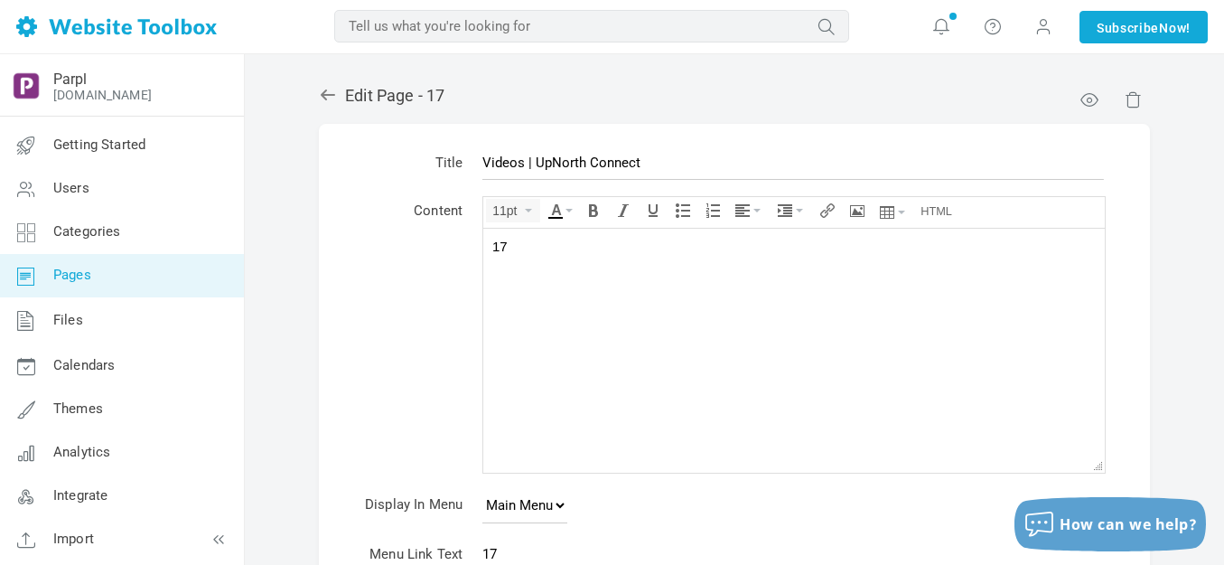
click at [520, 244] on div "17" at bounding box center [794, 246] width 604 height 18
click at [857, 208] on icon "Insert/edit image" at bounding box center [857, 210] width 14 height 14
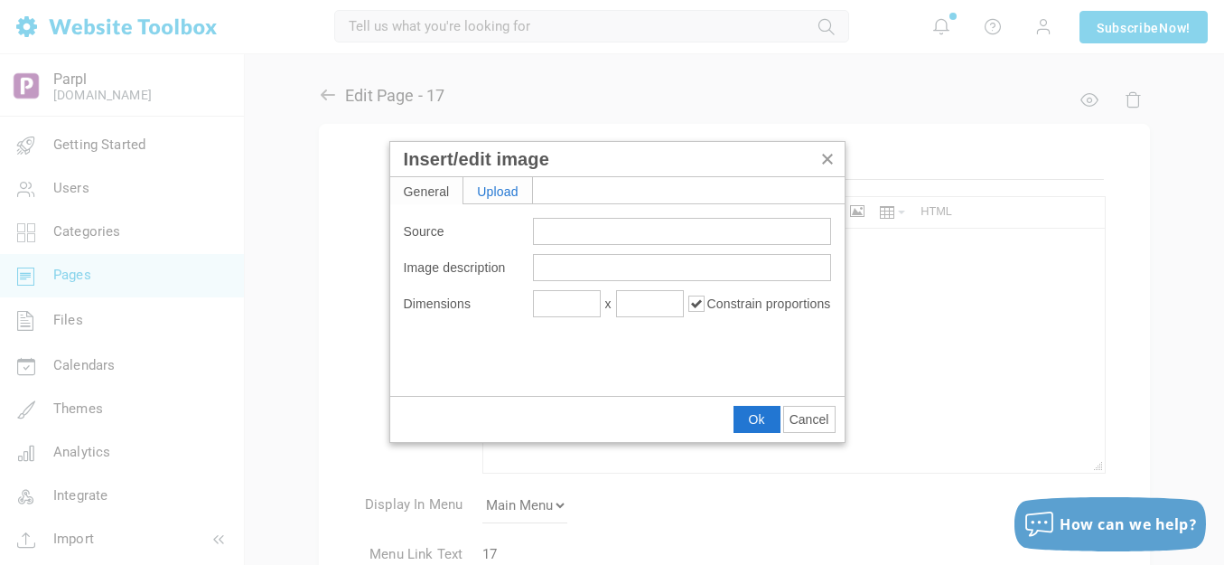
click at [496, 190] on div "Upload" at bounding box center [497, 190] width 69 height 26
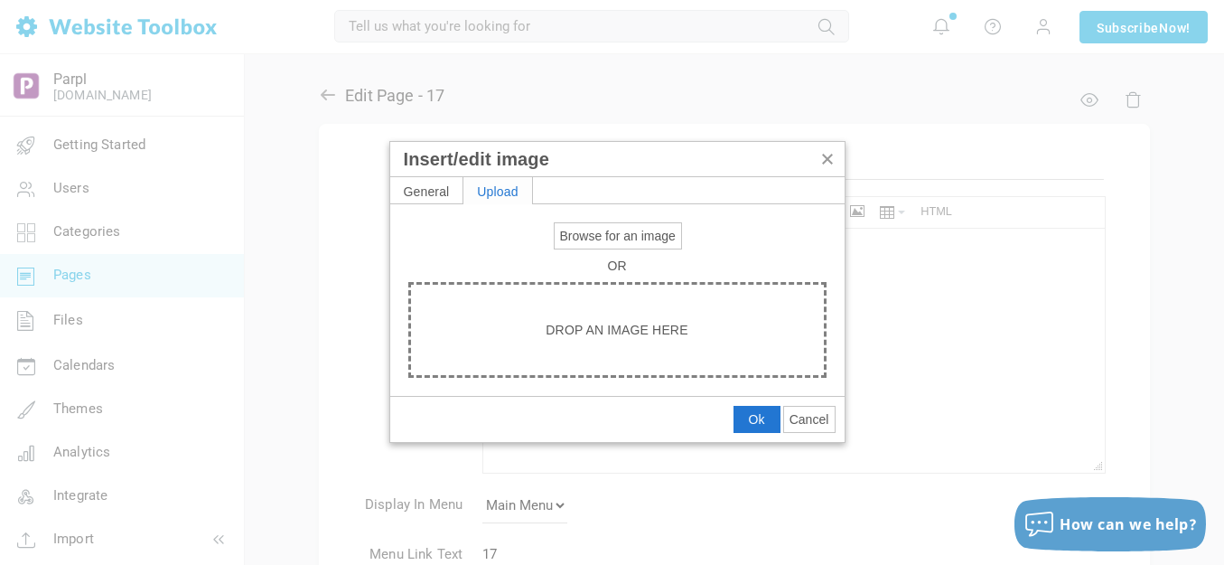
click at [599, 233] on span "Browse for an image" at bounding box center [618, 236] width 116 height 14
type input "C:\fakepath\output-onlinepngtools - 2025-09-12T105246.452.png"
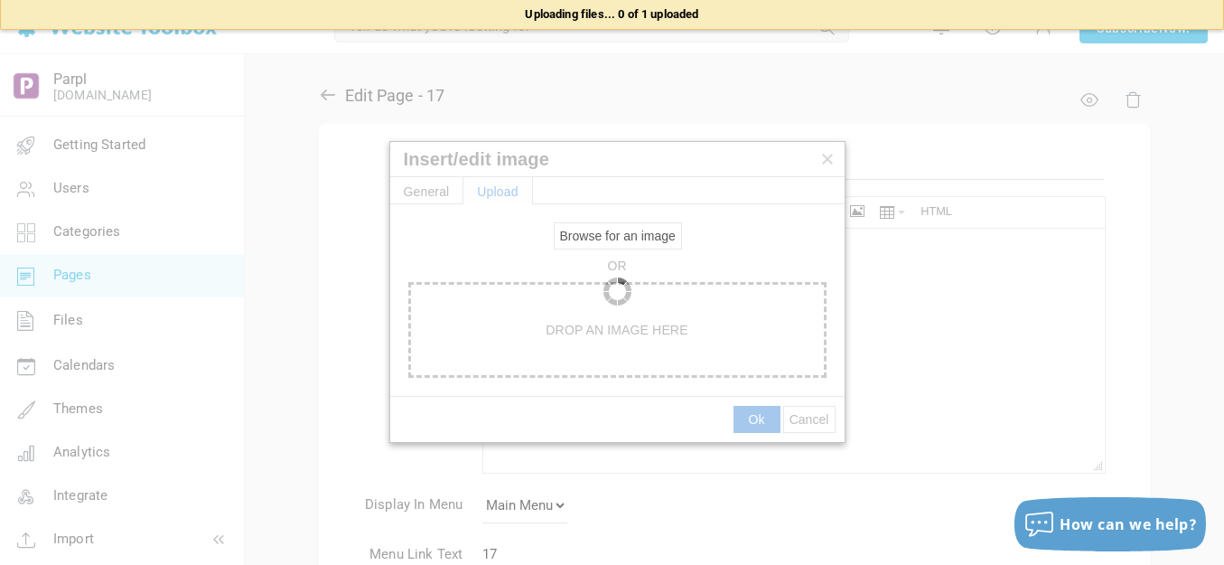
type input "https://d28lcup14p4e72.cloudfront.net/286758%2F9490123%2Foutput-onlinepngtools+…"
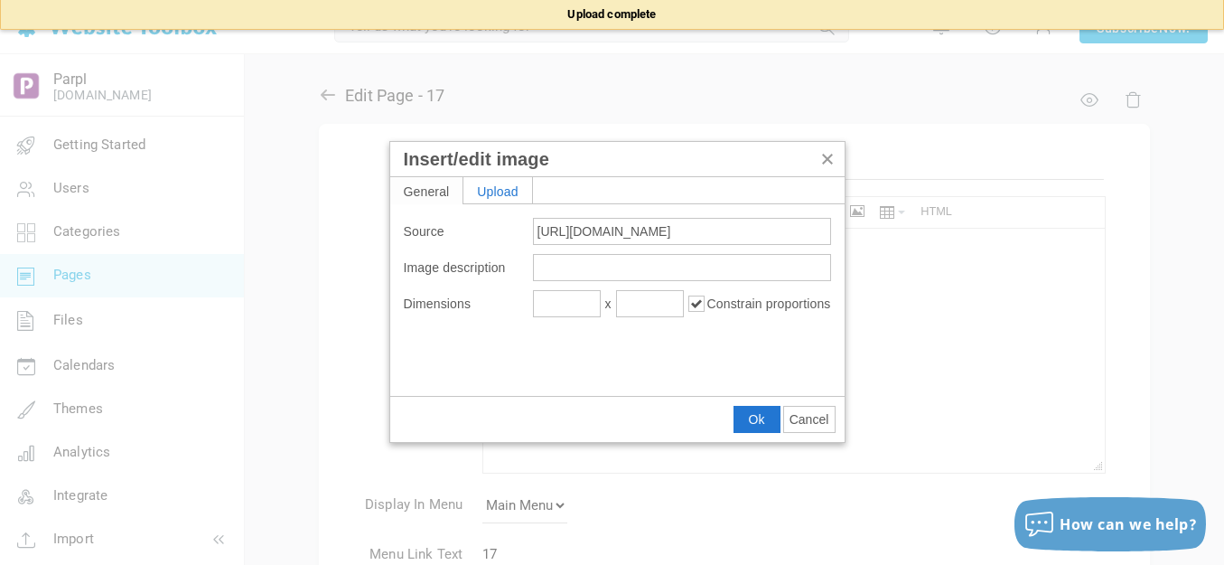
type input "1920"
type input "447"
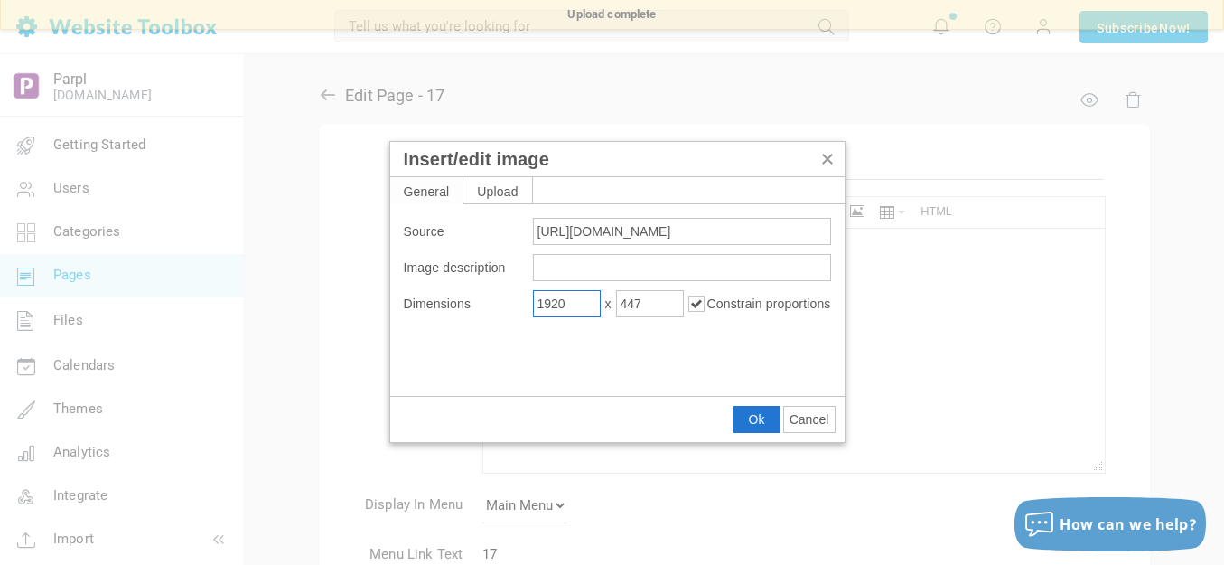
click at [575, 307] on input "1920" at bounding box center [567, 303] width 68 height 27
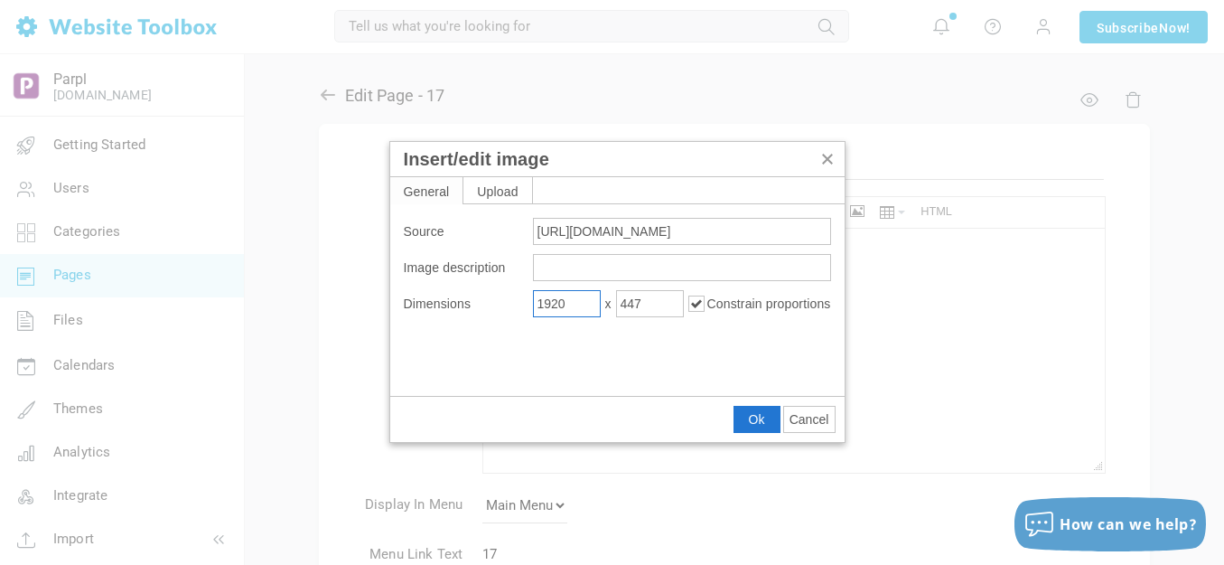
click at [575, 307] on input "1920" at bounding box center [567, 303] width 68 height 27
type input "400"
type input "93"
click at [751, 408] on button "Ok" at bounding box center [757, 419] width 45 height 25
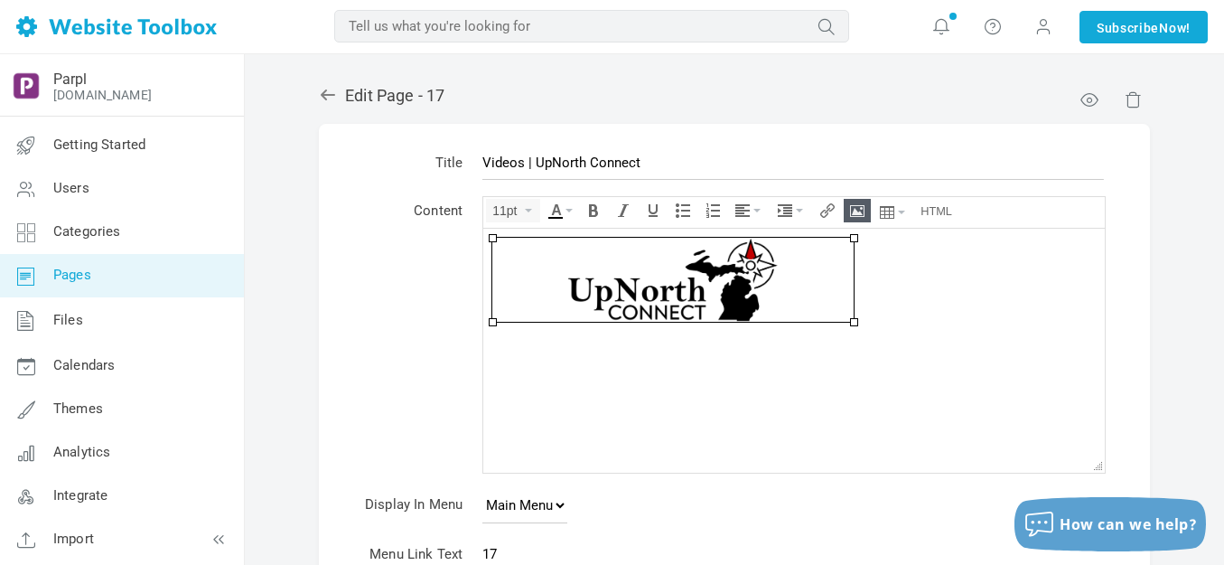
click at [819, 347] on body at bounding box center [794, 350] width 622 height 244
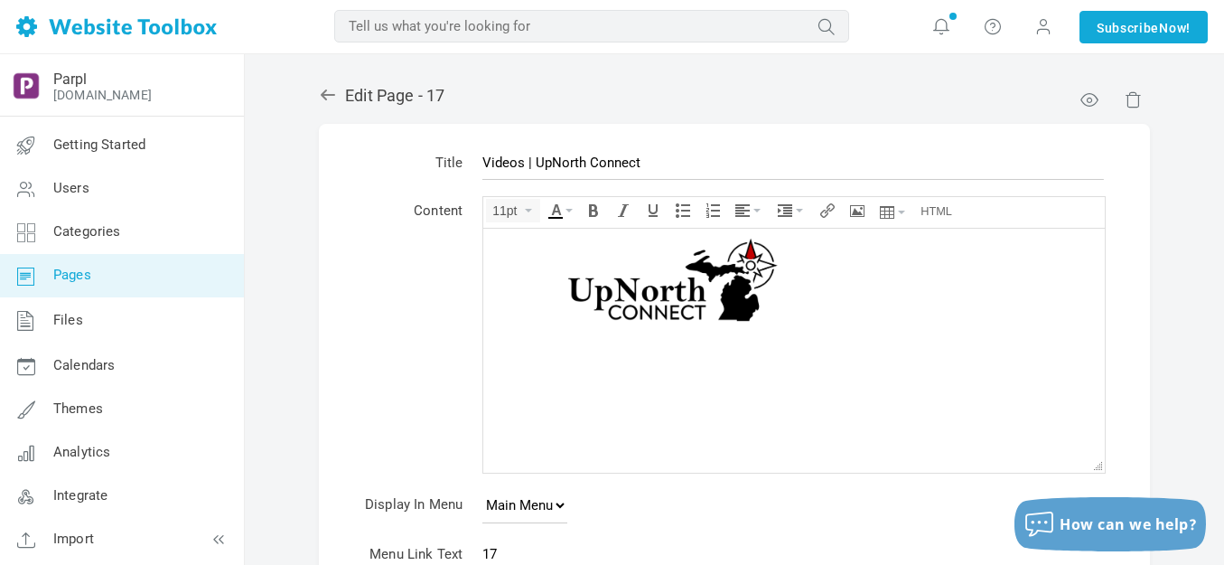
click at [739, 285] on img at bounding box center [672, 279] width 361 height 84
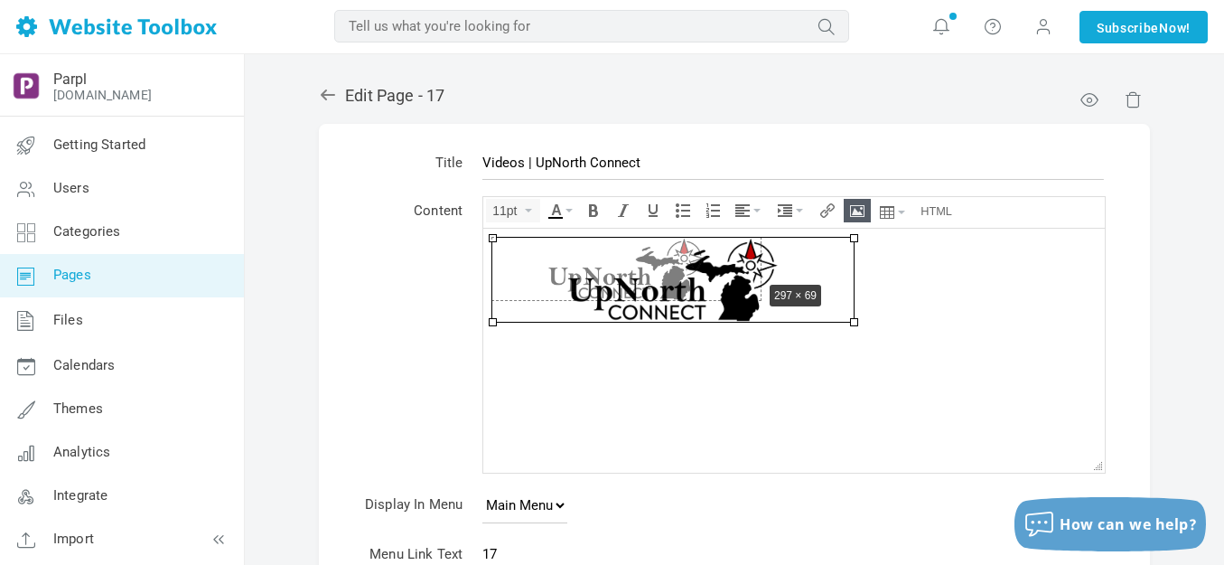
drag, startPoint x: 853, startPoint y: 318, endPoint x: 760, endPoint y: 276, distance: 101.9
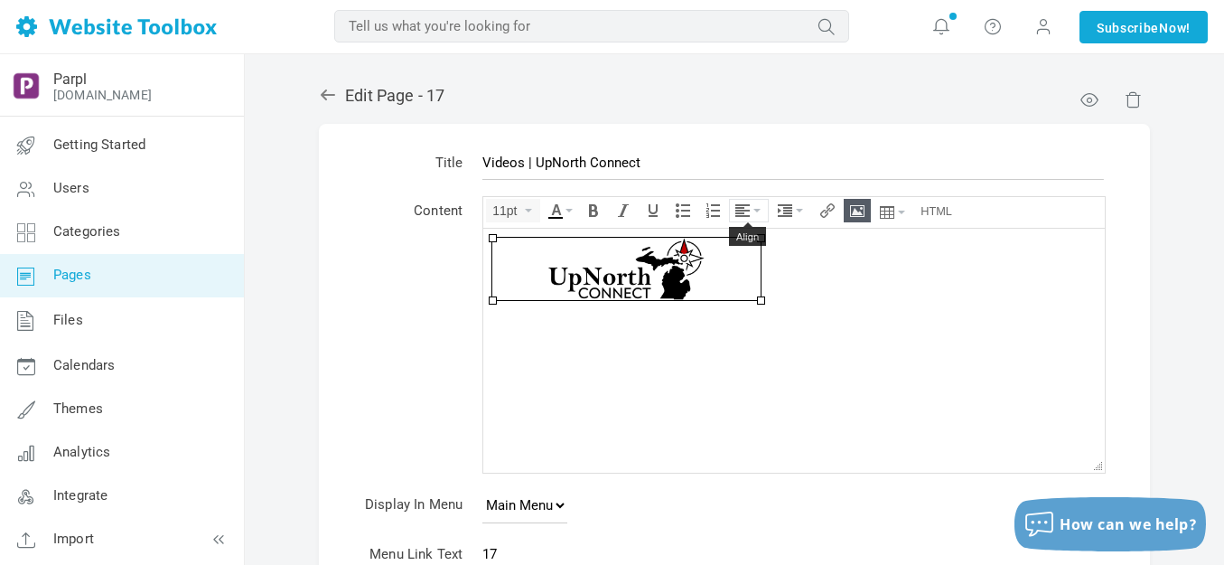
click at [753, 209] on icon "Align" at bounding box center [756, 211] width 7 height 4
click at [737, 263] on icon at bounding box center [745, 264] width 18 height 14
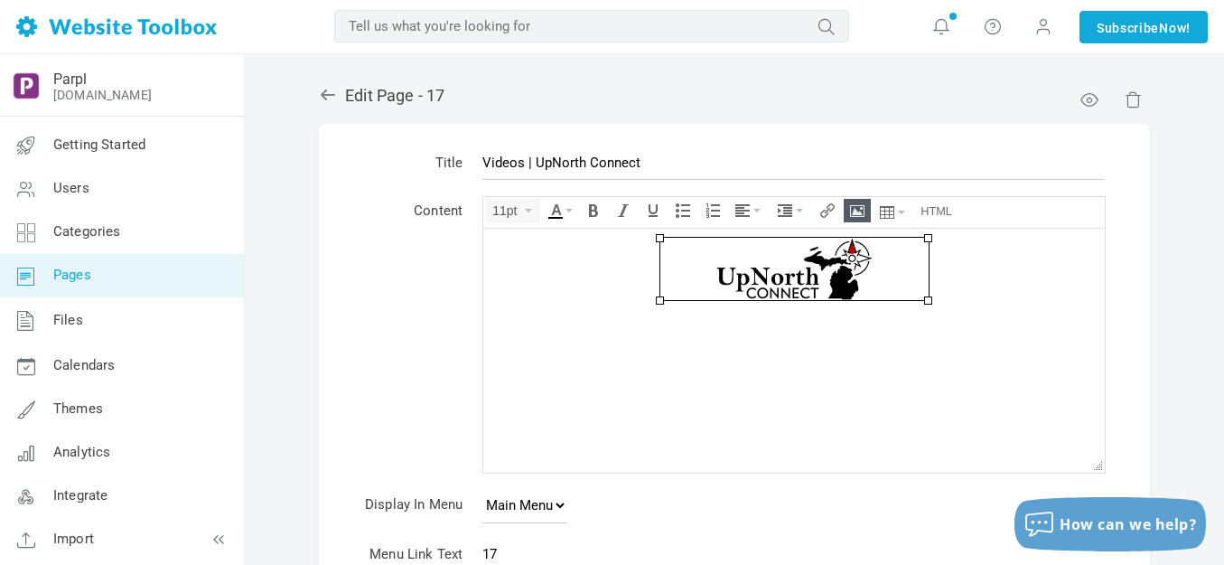
click at [931, 325] on body at bounding box center [794, 350] width 622 height 244
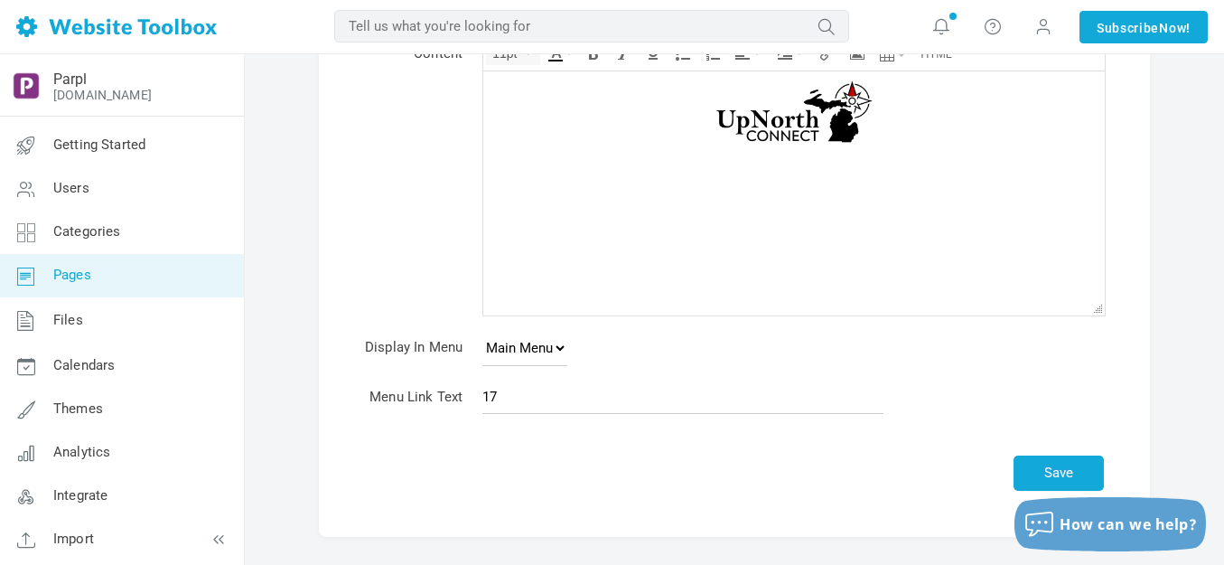
scroll to position [226, 0]
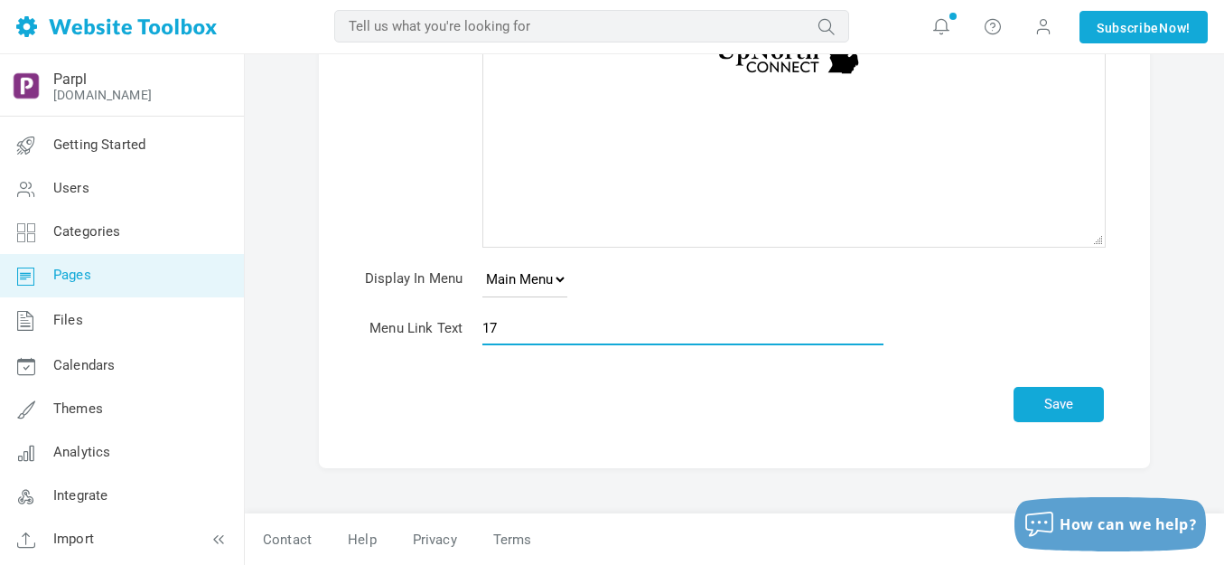
click at [533, 325] on input "17" at bounding box center [682, 328] width 401 height 34
type input "Videos | UpNorth Connect"
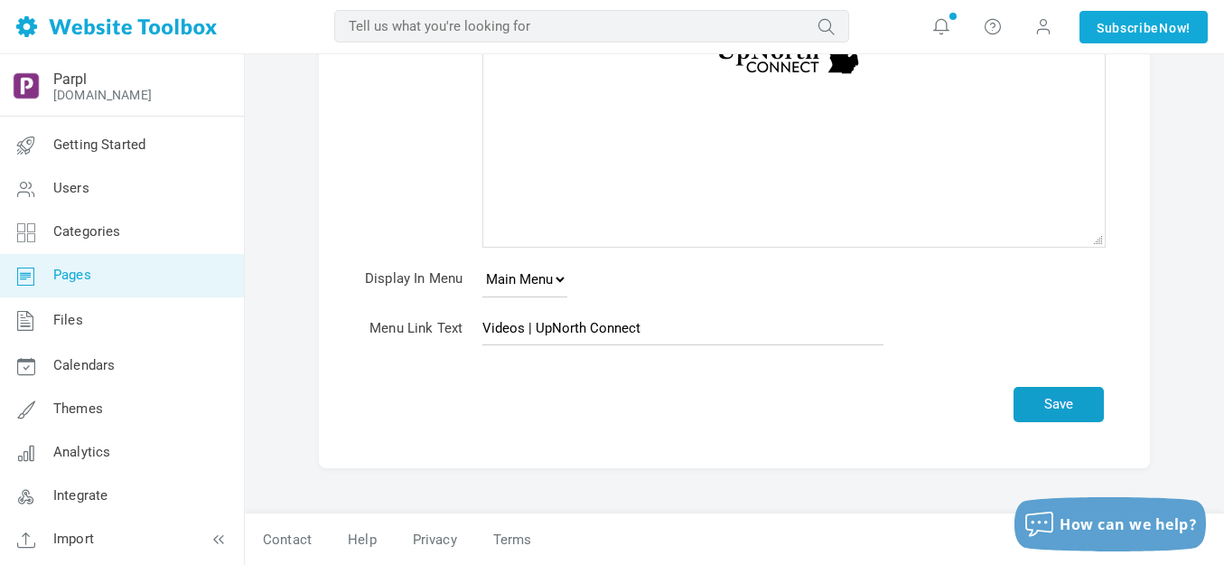
click at [1065, 398] on button "Save" at bounding box center [1059, 404] width 90 height 35
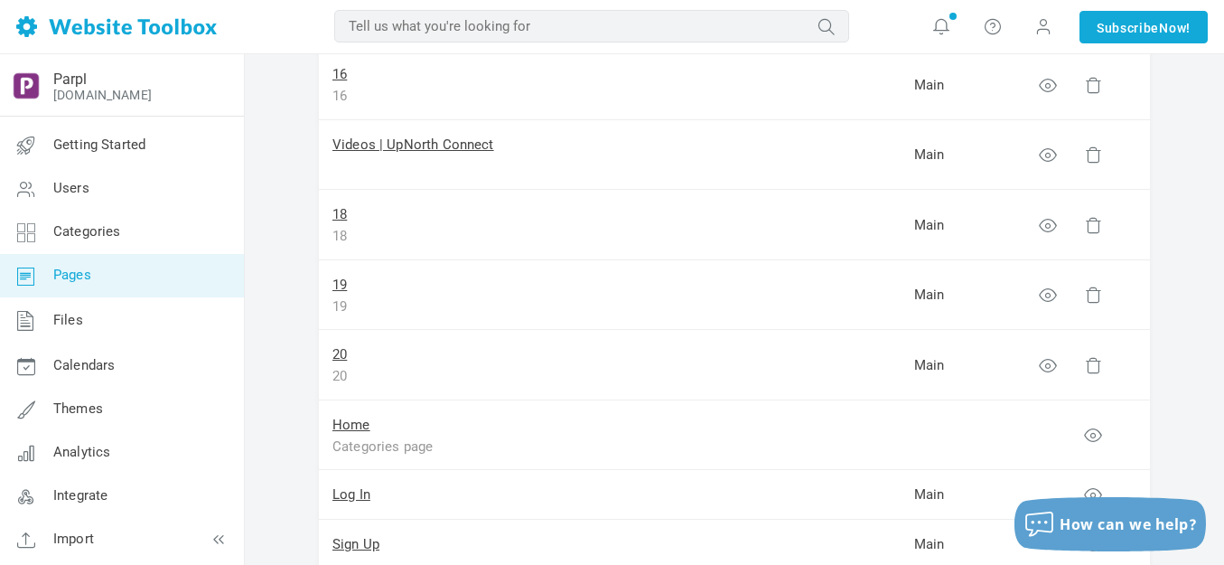
scroll to position [1265, 0]
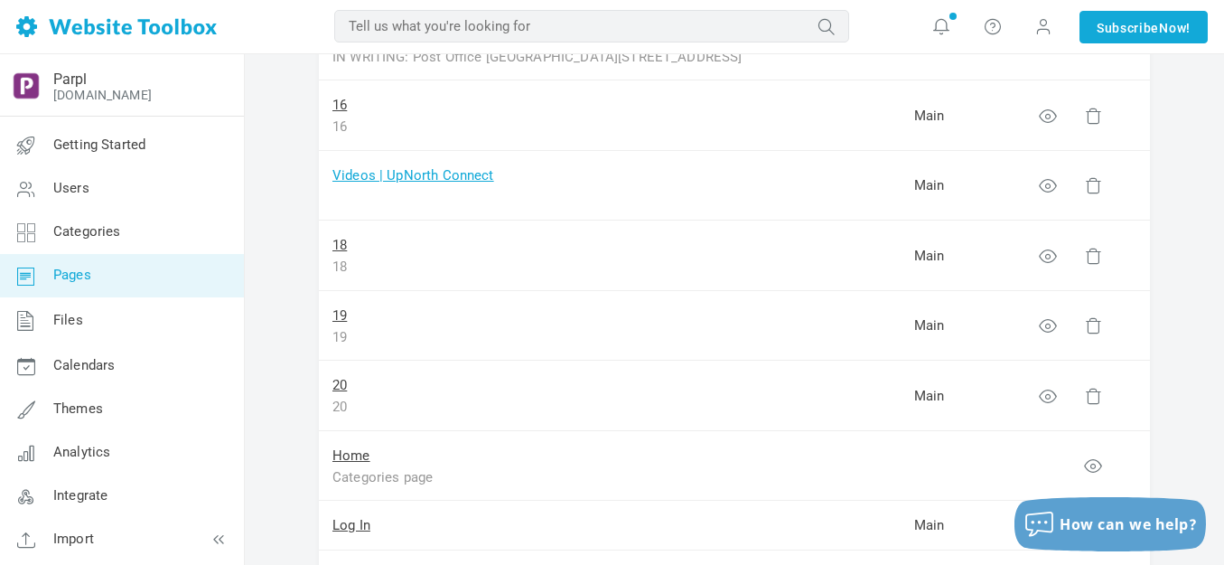
click at [464, 171] on link "Videos | UpNorth Connect" at bounding box center [413, 175] width 162 height 16
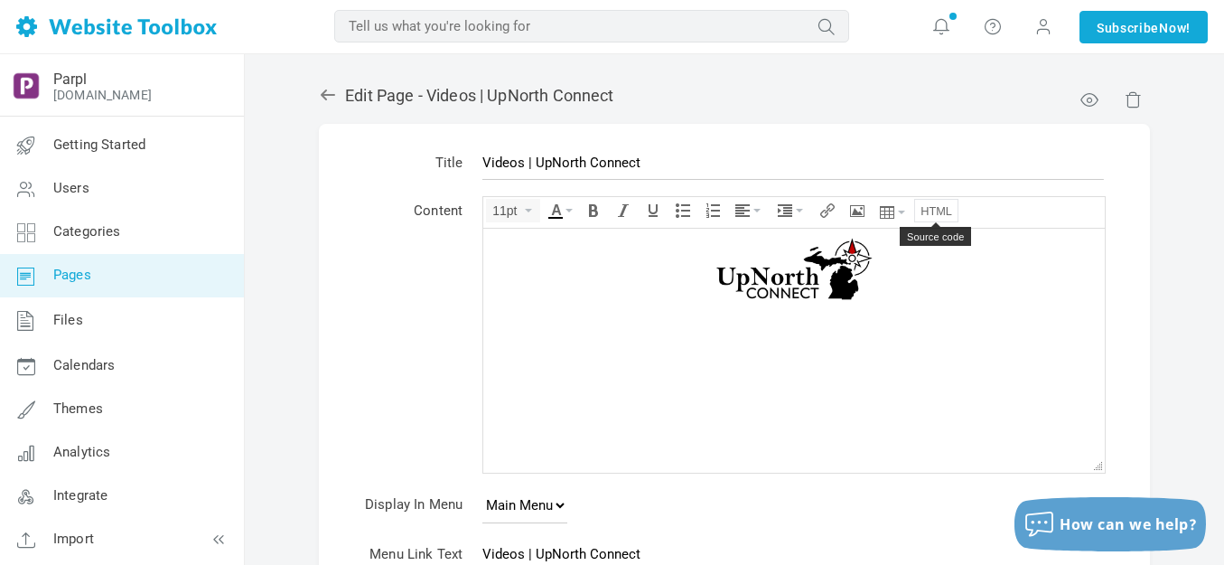
click at [936, 210] on icon "Source code" at bounding box center [937, 210] width 32 height 14
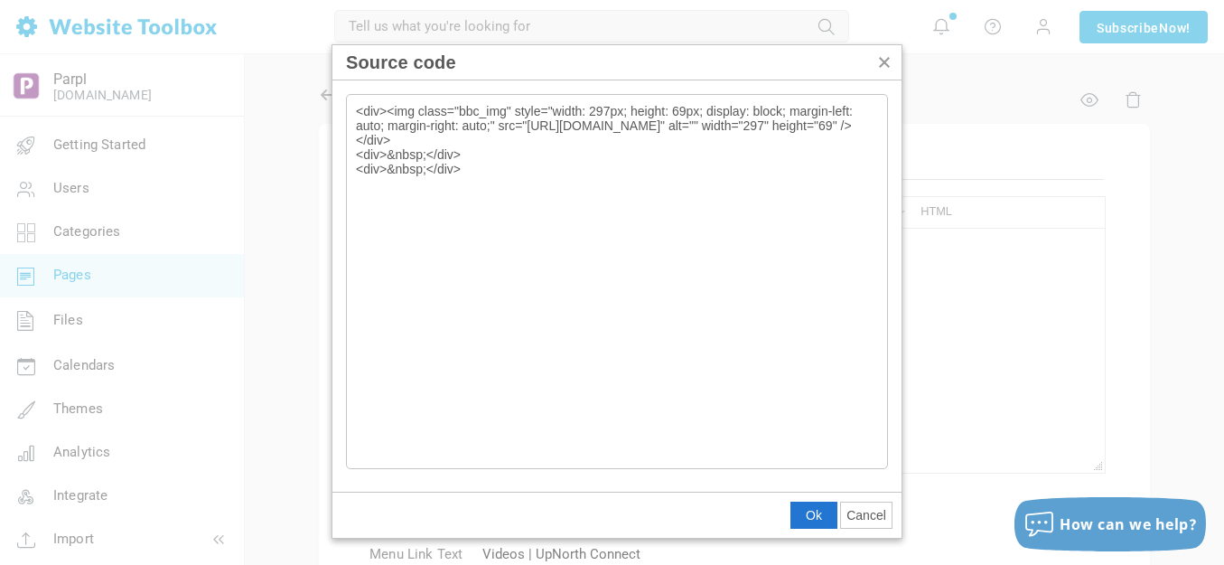
click at [557, 201] on textarea "<div><img class="bbc_img" style="width: 297px; height: 69px; display: block; ma…" at bounding box center [617, 281] width 542 height 375
drag, startPoint x: 358, startPoint y: 114, endPoint x: 639, endPoint y: 281, distance: 326.9
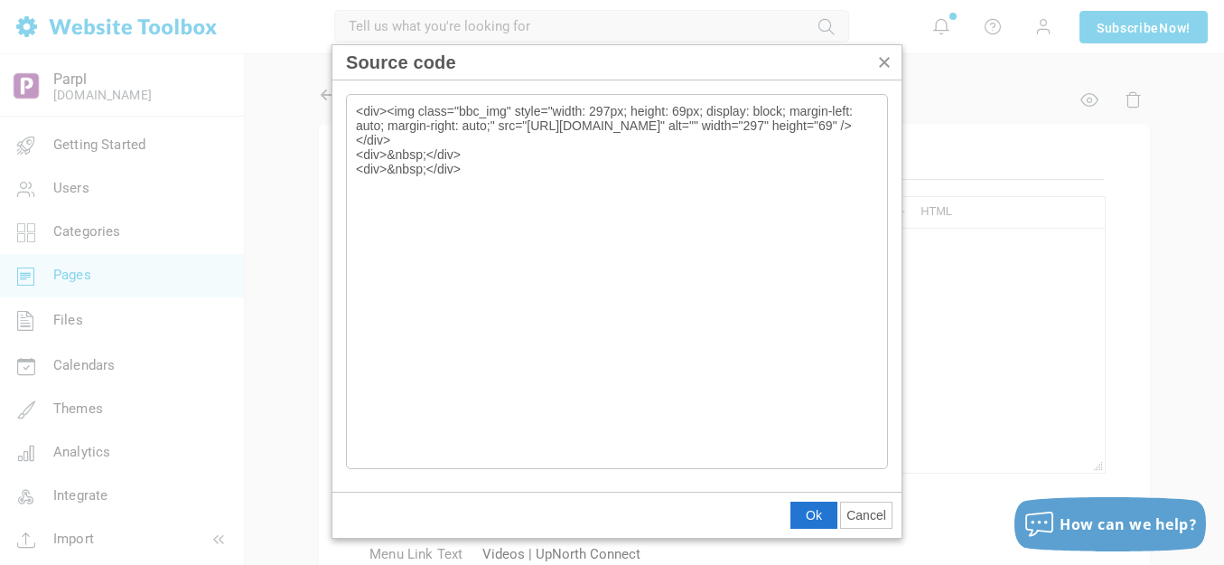
click at [639, 281] on textarea "<div><img class="bbc_img" style="width: 297px; height: 69px; display: block; ma…" at bounding box center [617, 281] width 542 height 375
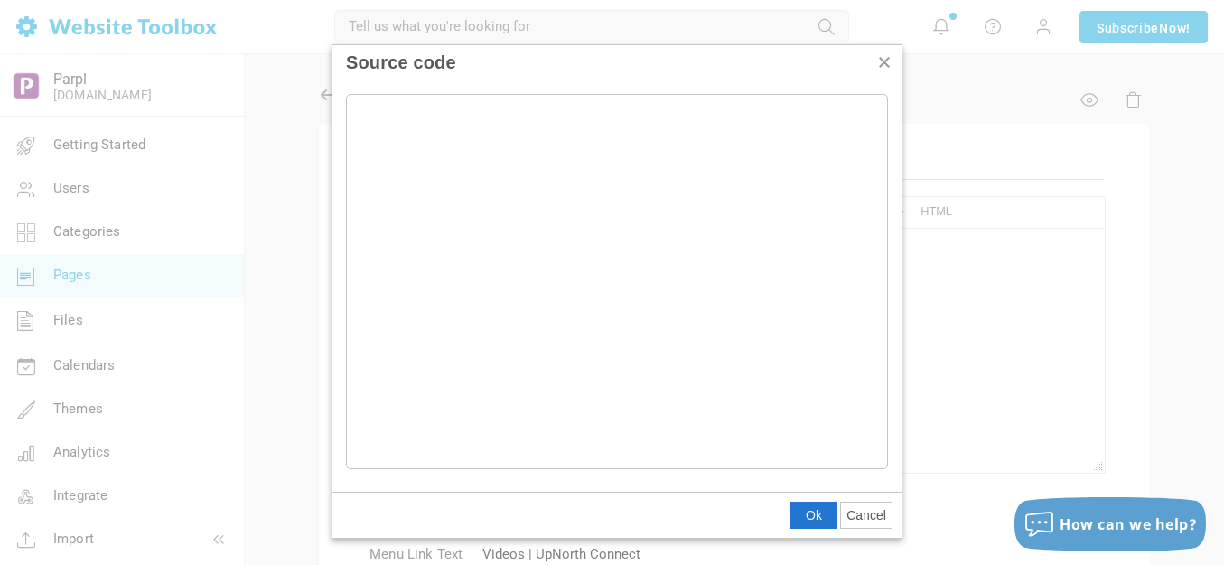
type textarea "<div class="hzWrap-grid"><div class="hzload" style="width: 200px; padding: 10px…"
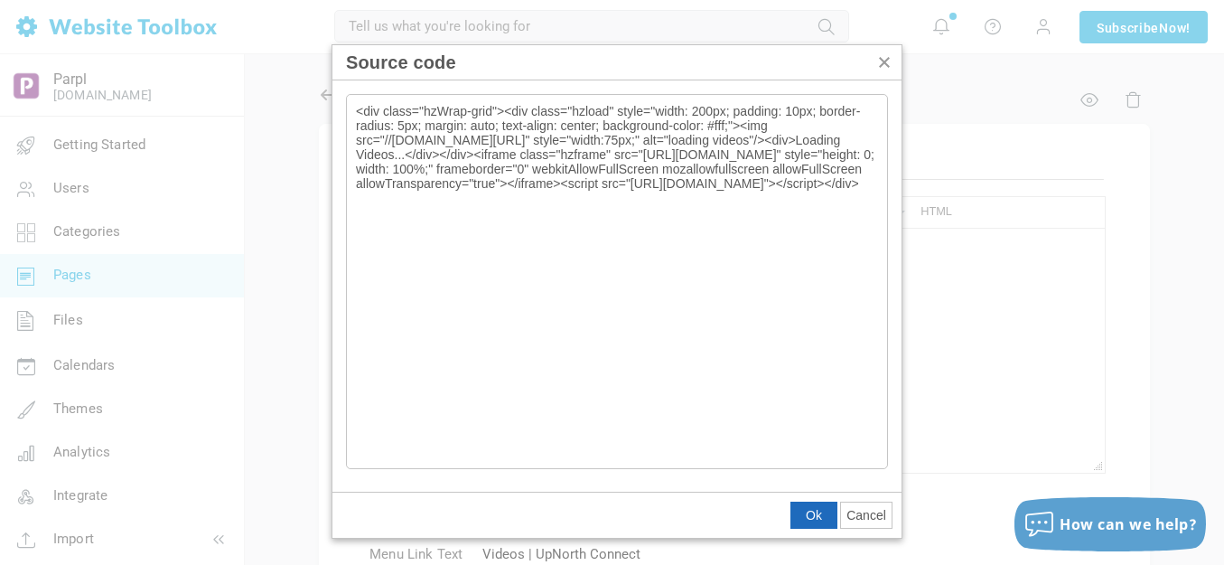
click at [806, 513] on span "Ok" at bounding box center [814, 515] width 16 height 14
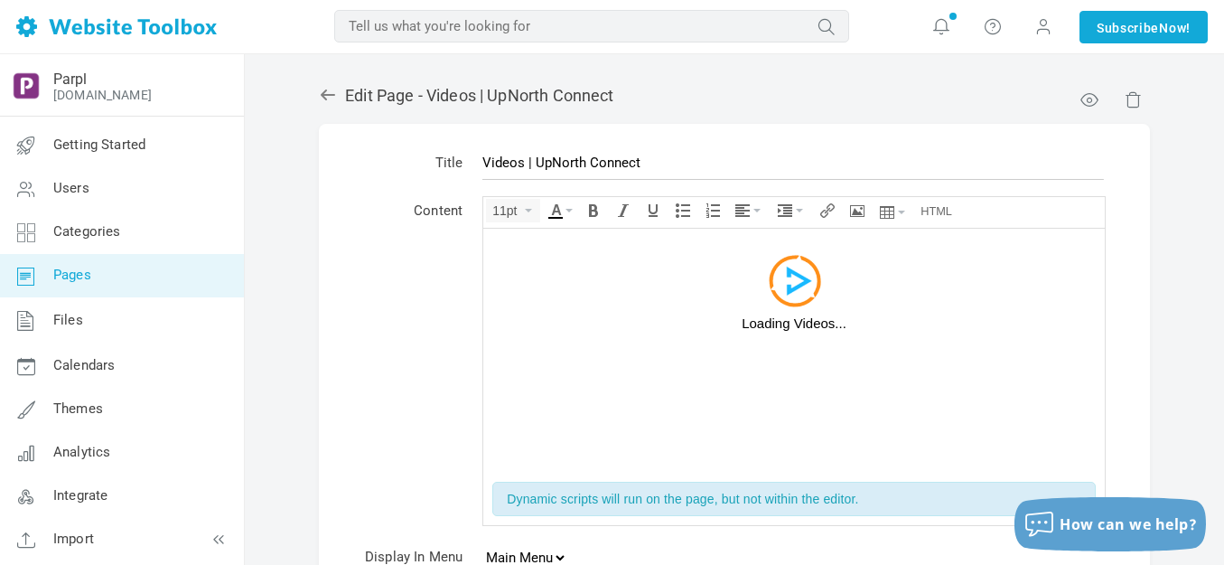
click at [795, 358] on div "Loading Videos..." at bounding box center [794, 297] width 604 height 121
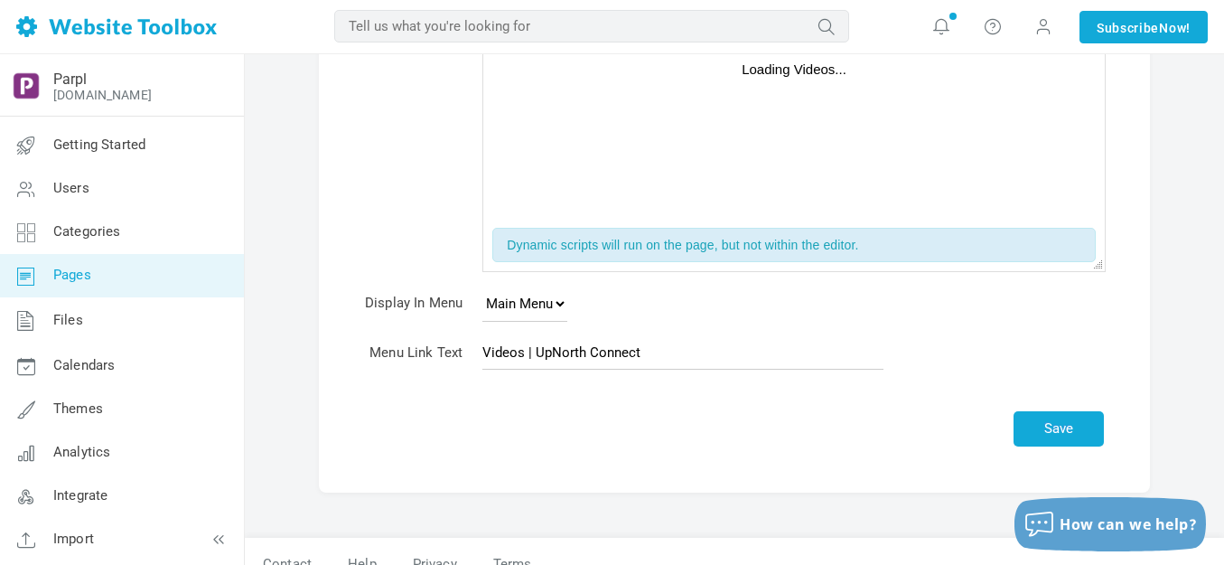
scroll to position [278, 0]
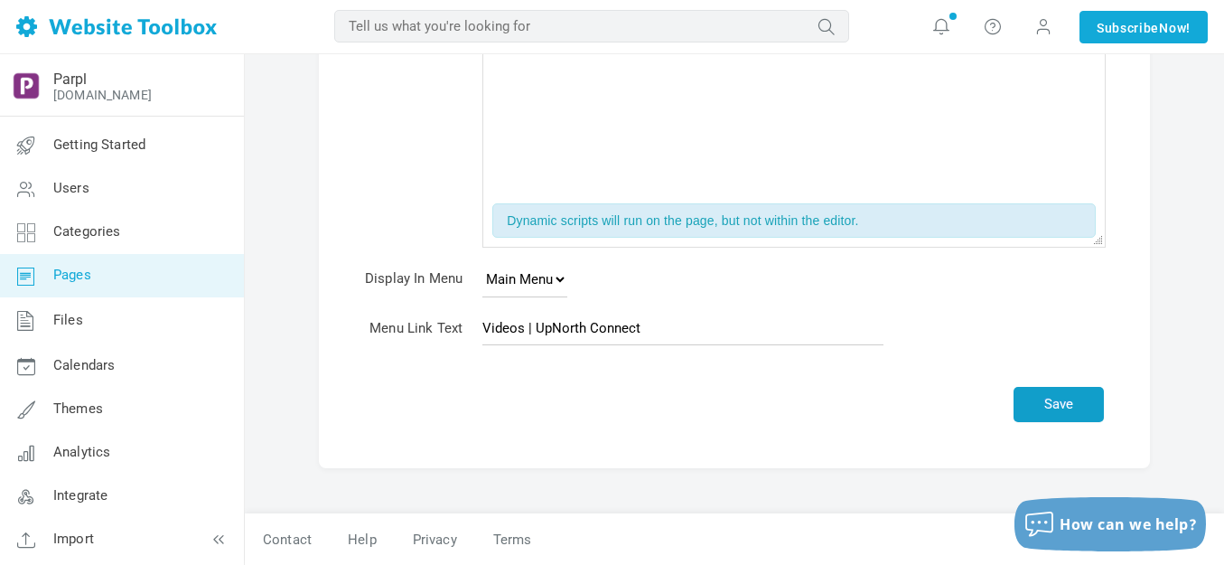
click at [1065, 401] on button "Save" at bounding box center [1059, 404] width 90 height 35
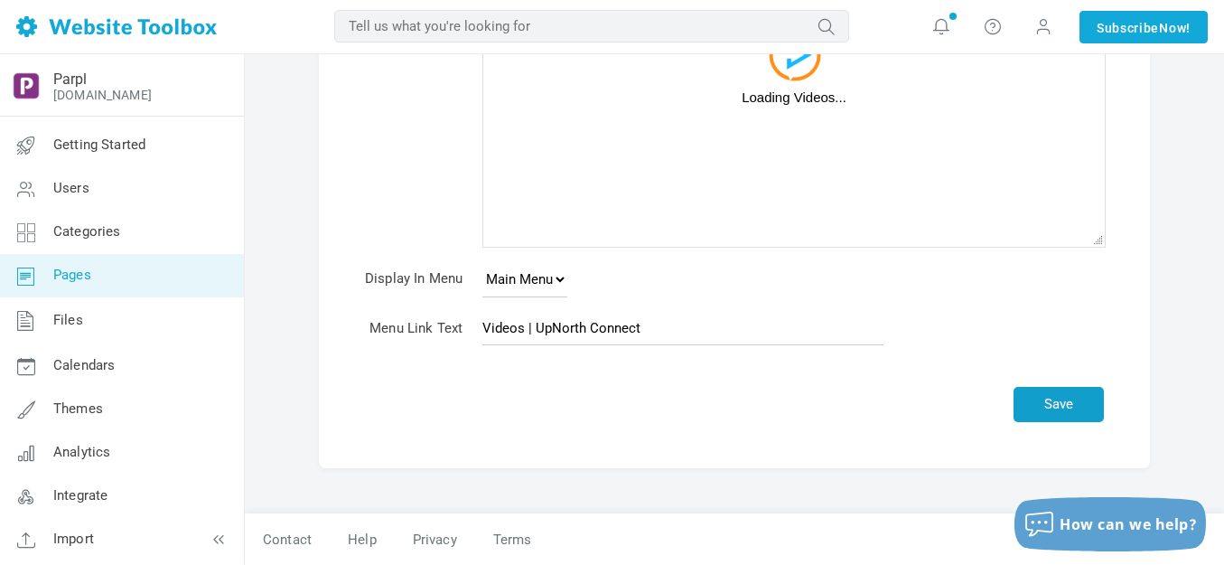
scroll to position [226, 0]
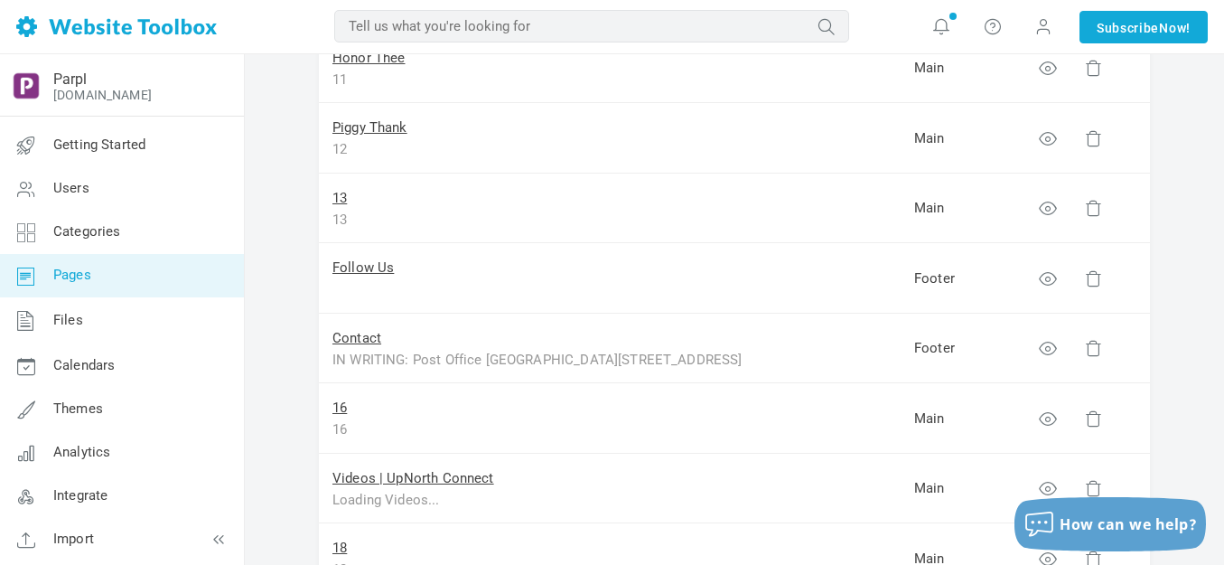
scroll to position [994, 0]
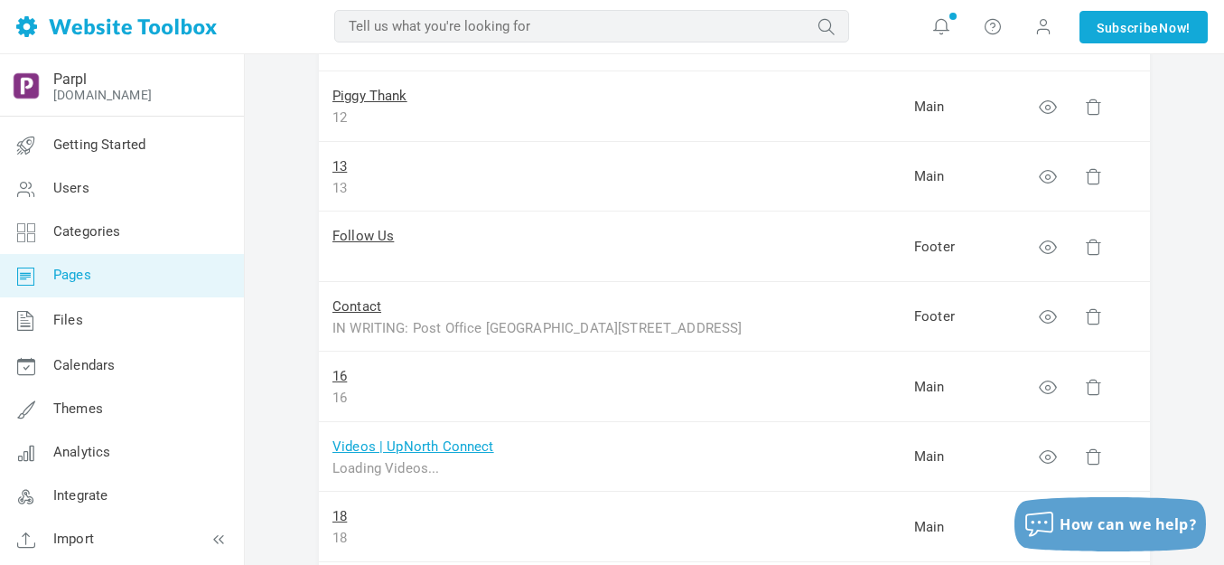
click at [406, 446] on link "Videos | UpNorth Connect" at bounding box center [413, 446] width 162 height 16
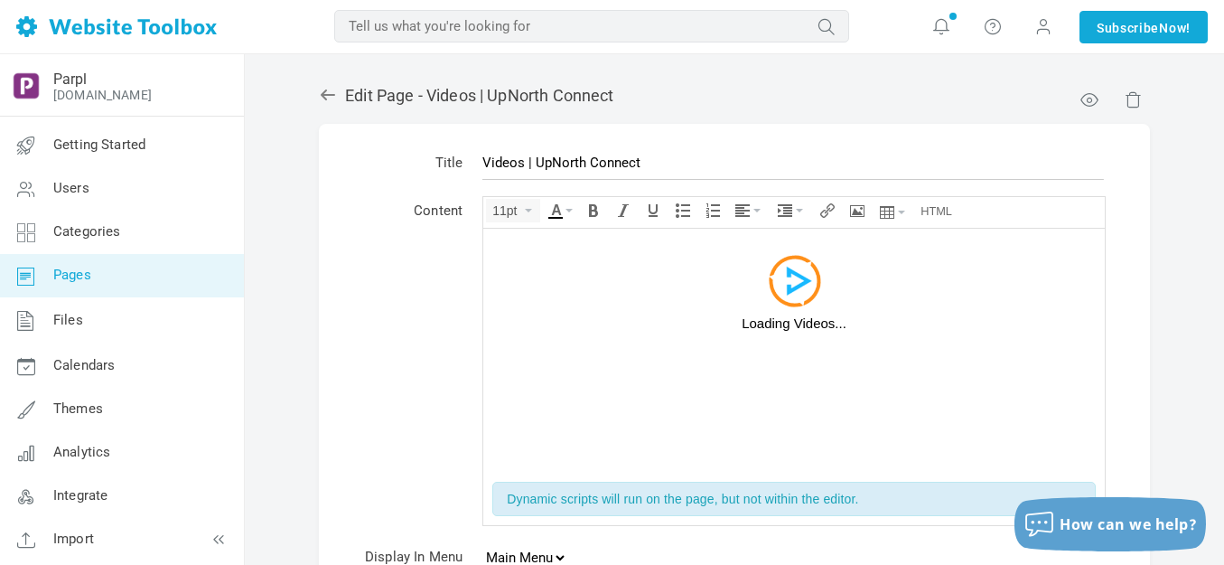
click at [632, 358] on div "Loading Videos..." at bounding box center [794, 297] width 604 height 121
click at [651, 314] on body at bounding box center [794, 350] width 622 height 244
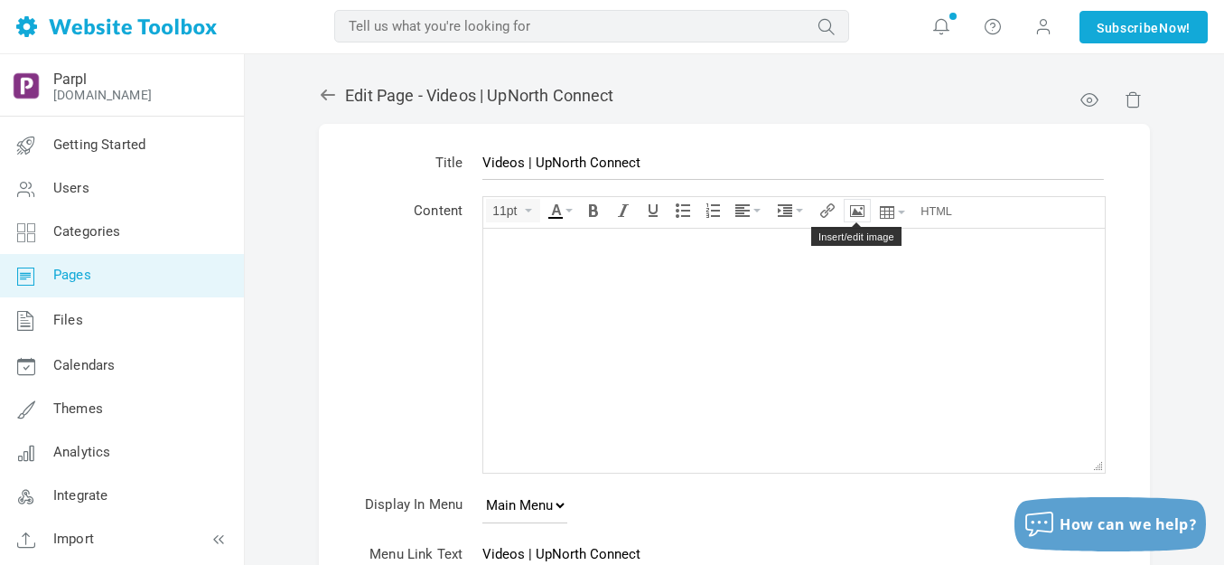
click at [864, 209] on icon "Insert/edit image" at bounding box center [857, 210] width 14 height 14
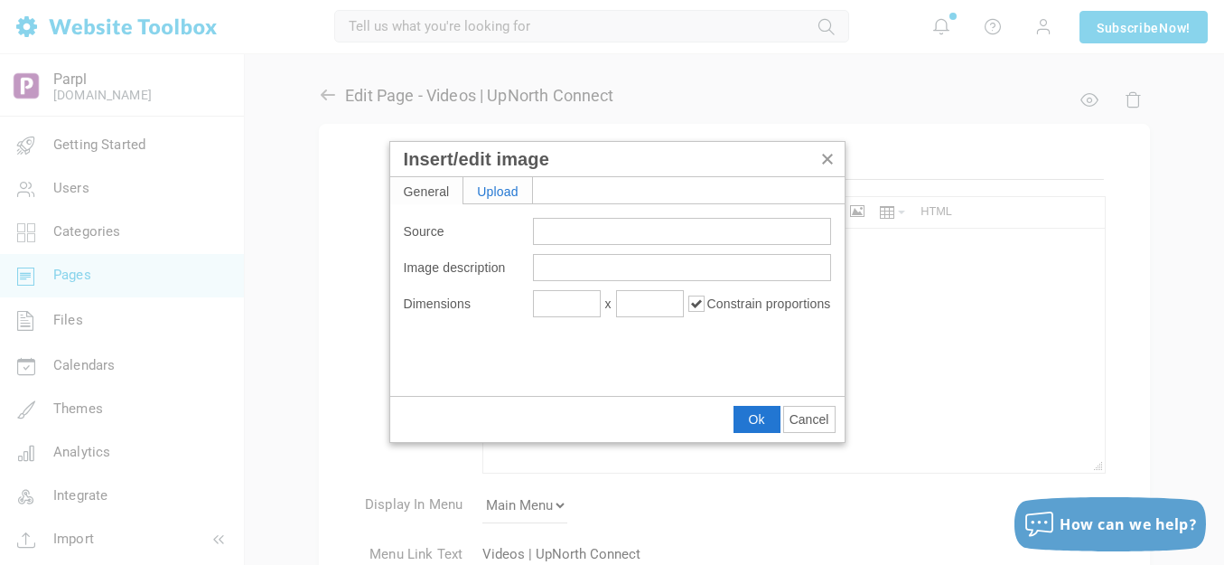
click at [517, 185] on div "Upload" at bounding box center [497, 190] width 69 height 26
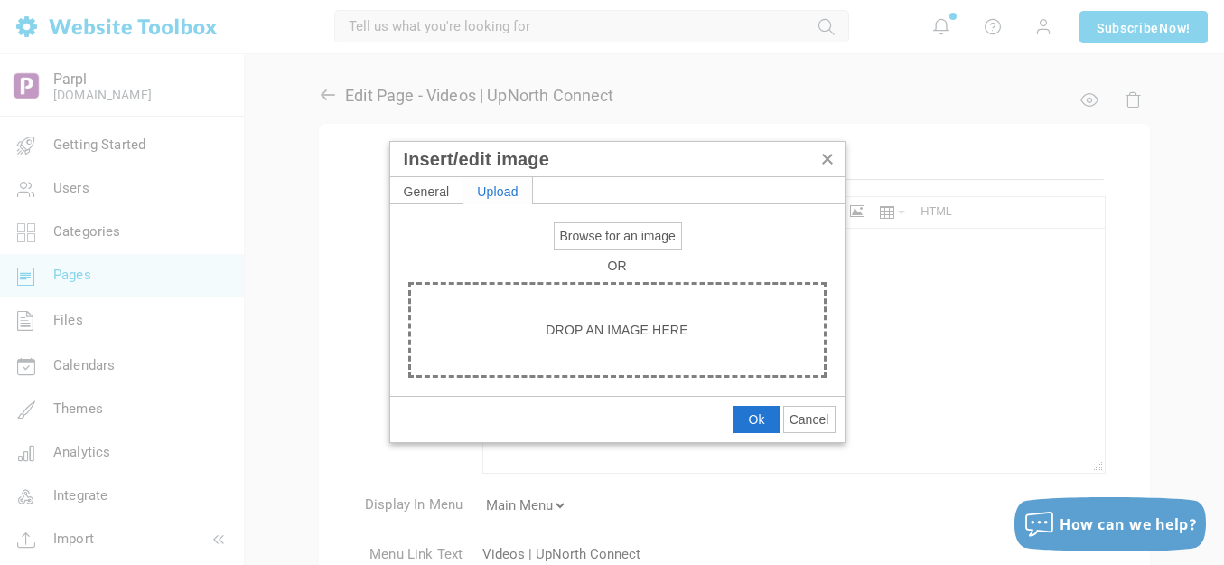
click at [590, 242] on span "Browse for an image" at bounding box center [618, 236] width 116 height 14
type input "C:\fakepath\output-onlinepngtools - 2025-09-12T105246.452.png"
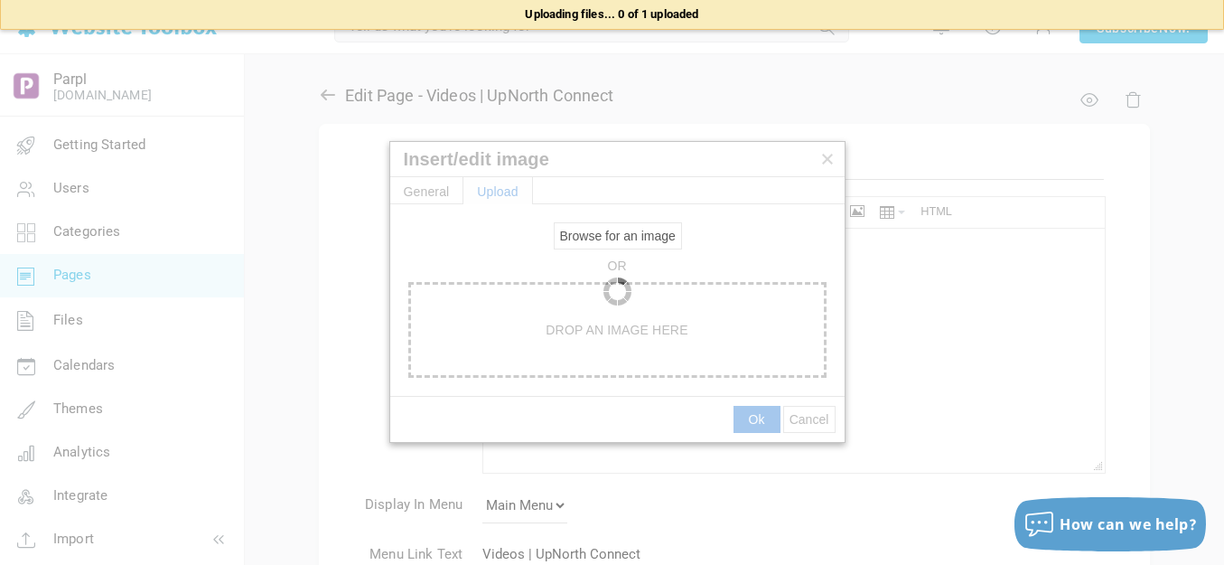
type input "[URL][DOMAIN_NAME]"
type input "1920"
type input "447"
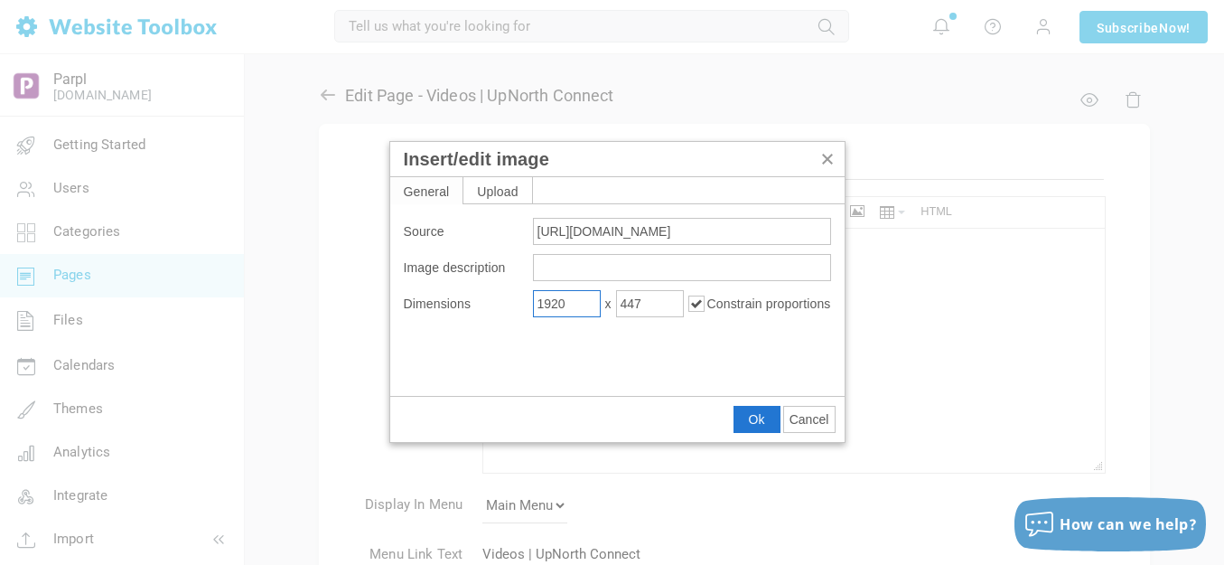
click at [575, 303] on input "1920" at bounding box center [567, 303] width 68 height 27
type input "400"
type input "93"
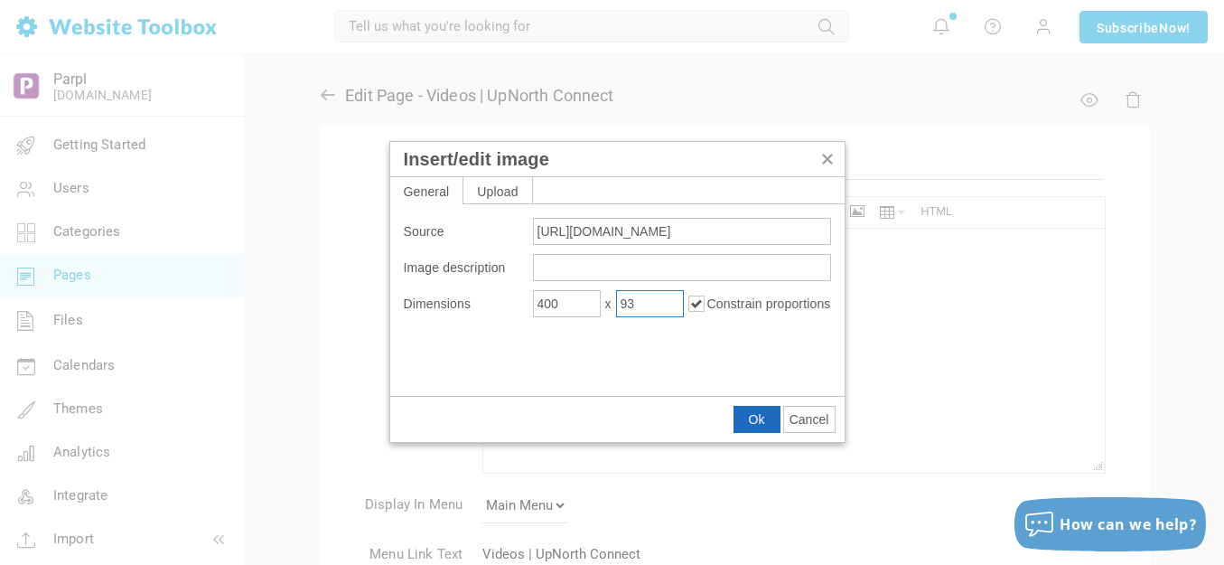
click at [751, 420] on span "Ok" at bounding box center [757, 419] width 16 height 14
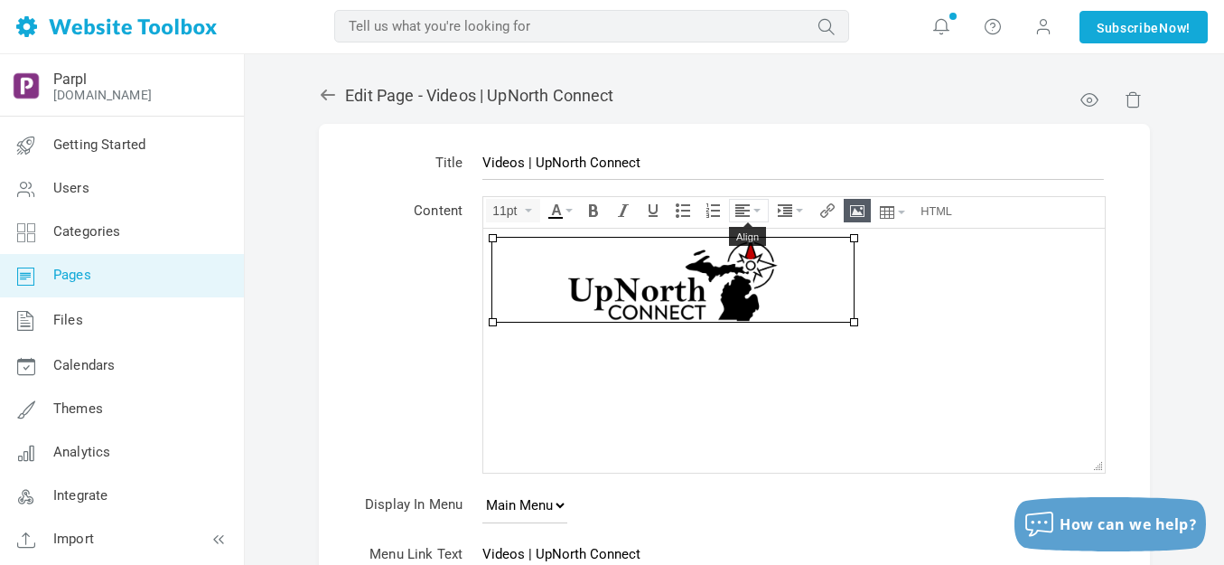
click at [753, 211] on icon "Align" at bounding box center [756, 211] width 7 height 4
click at [745, 266] on icon at bounding box center [745, 264] width 18 height 14
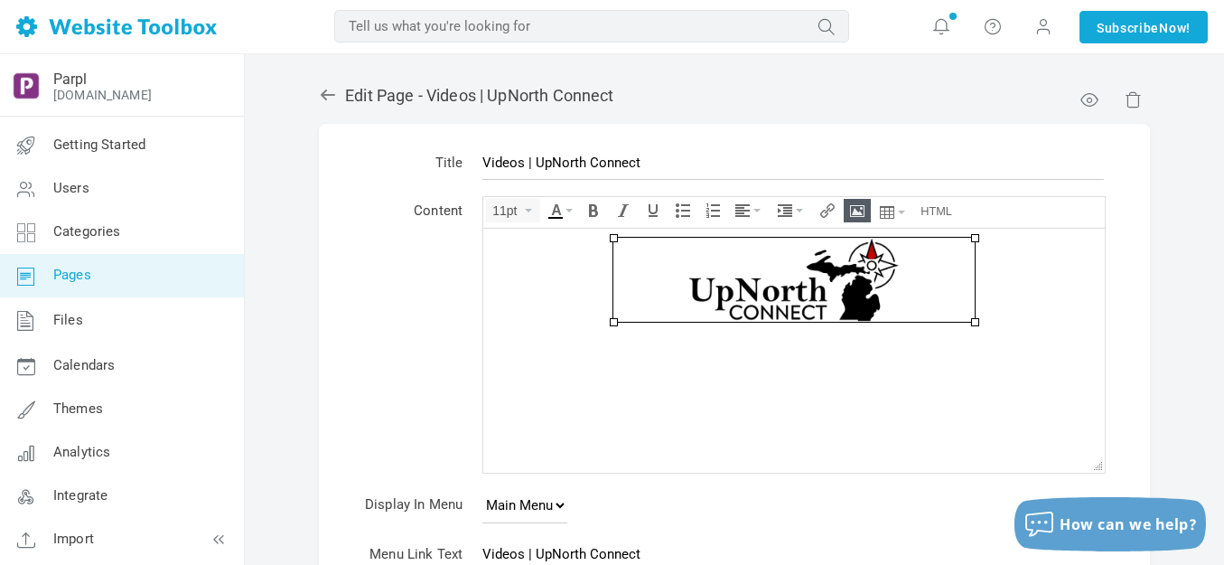
click at [990, 276] on div at bounding box center [794, 288] width 604 height 102
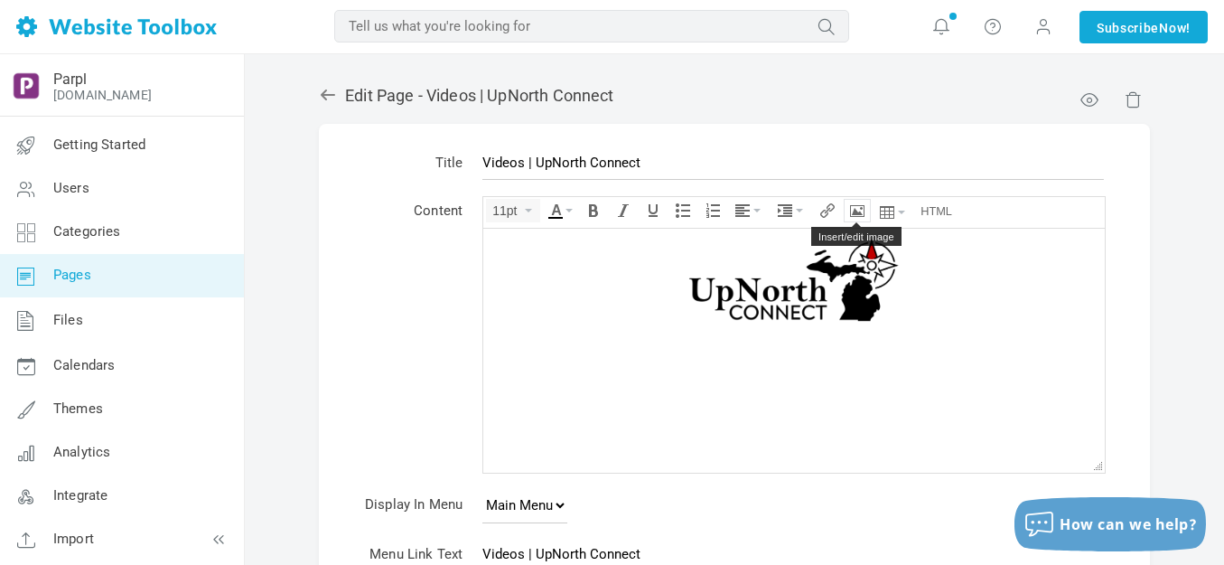
click at [860, 209] on icon "Insert/edit image" at bounding box center [857, 210] width 14 height 14
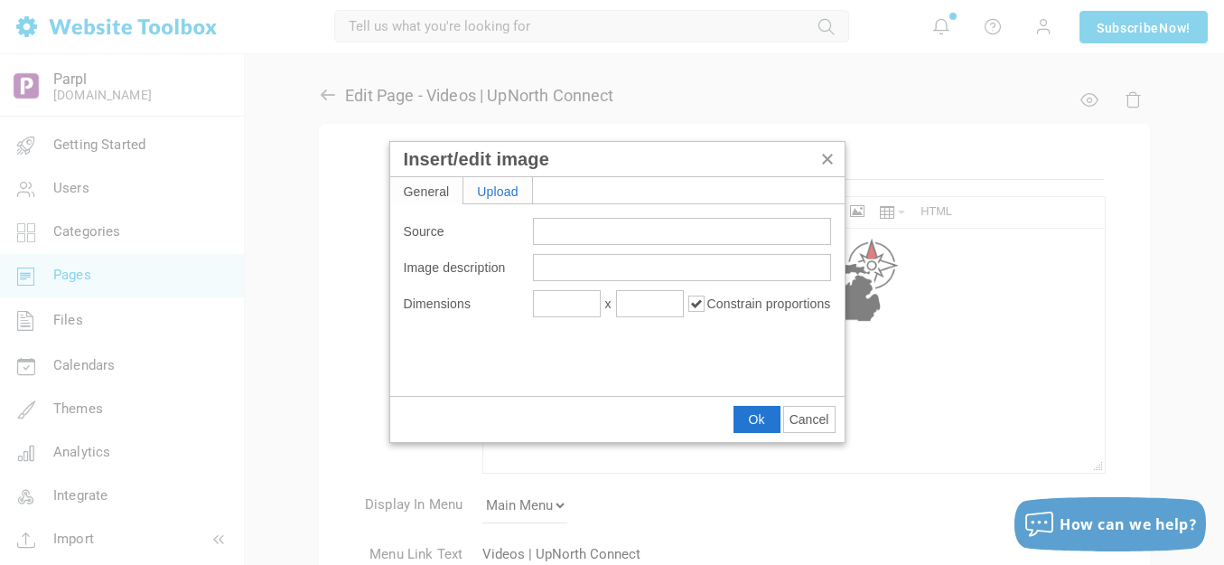
click at [492, 192] on div "Upload" at bounding box center [497, 190] width 69 height 26
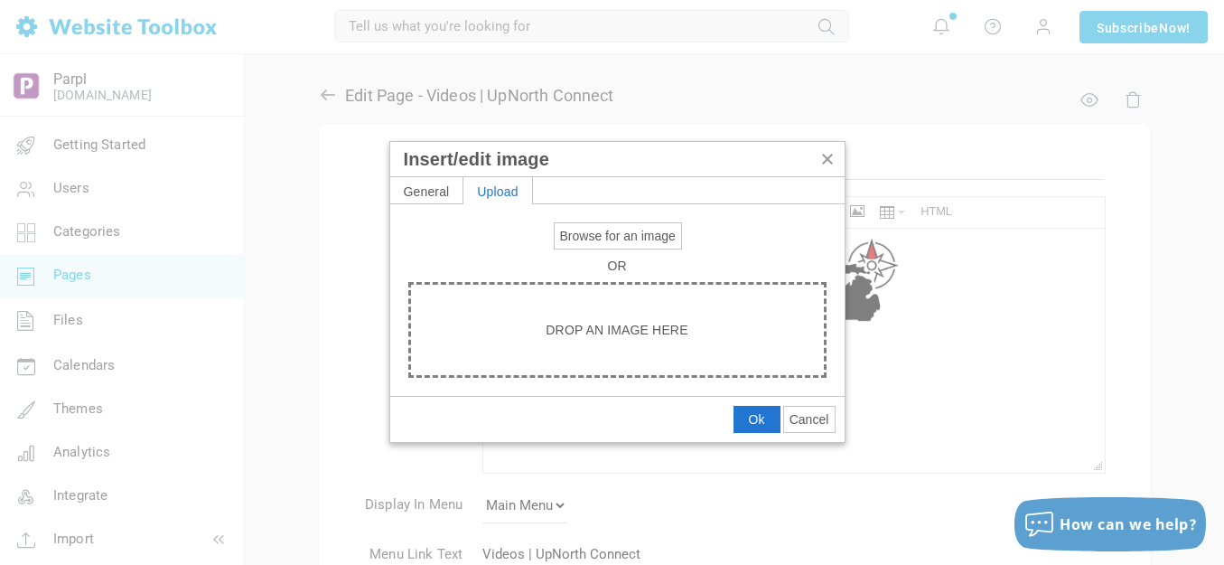
click at [580, 238] on span "Browse for an image" at bounding box center [618, 236] width 116 height 14
type input "C:\fakepath\output-onlinepngtools - 2025-08-25T141704.918.png"
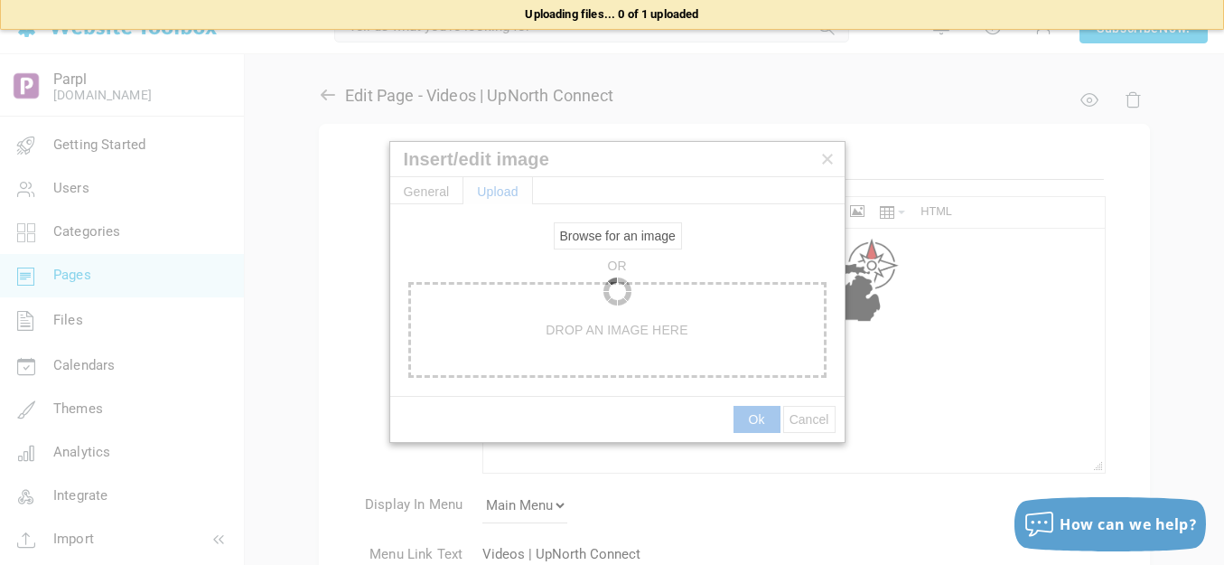
type input "https://d28lcup14p4e72.cloudfront.net/286758%2F9490127%2Foutput-onlinepngtools+…"
type input "1920"
type input "38"
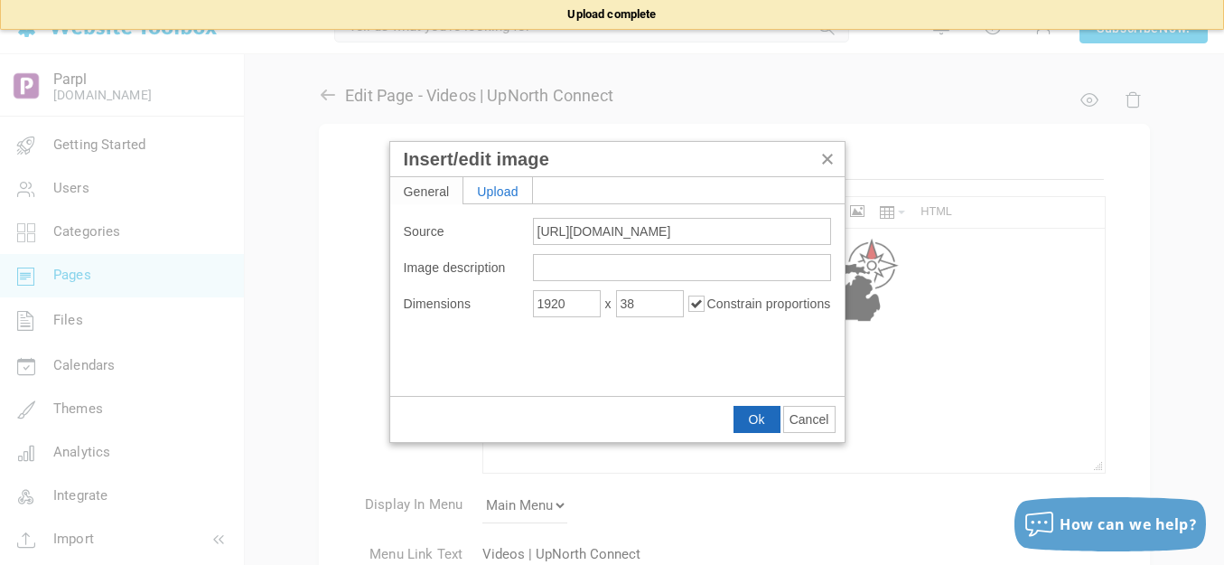
click at [758, 419] on span "Ok" at bounding box center [757, 419] width 16 height 14
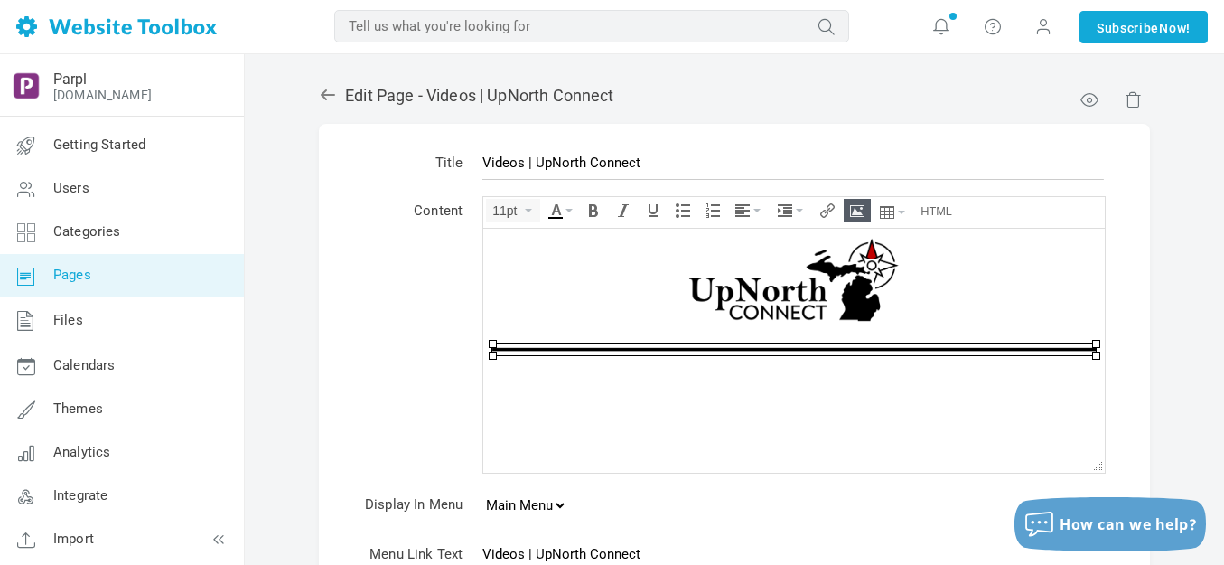
click at [762, 394] on body at bounding box center [794, 350] width 622 height 244
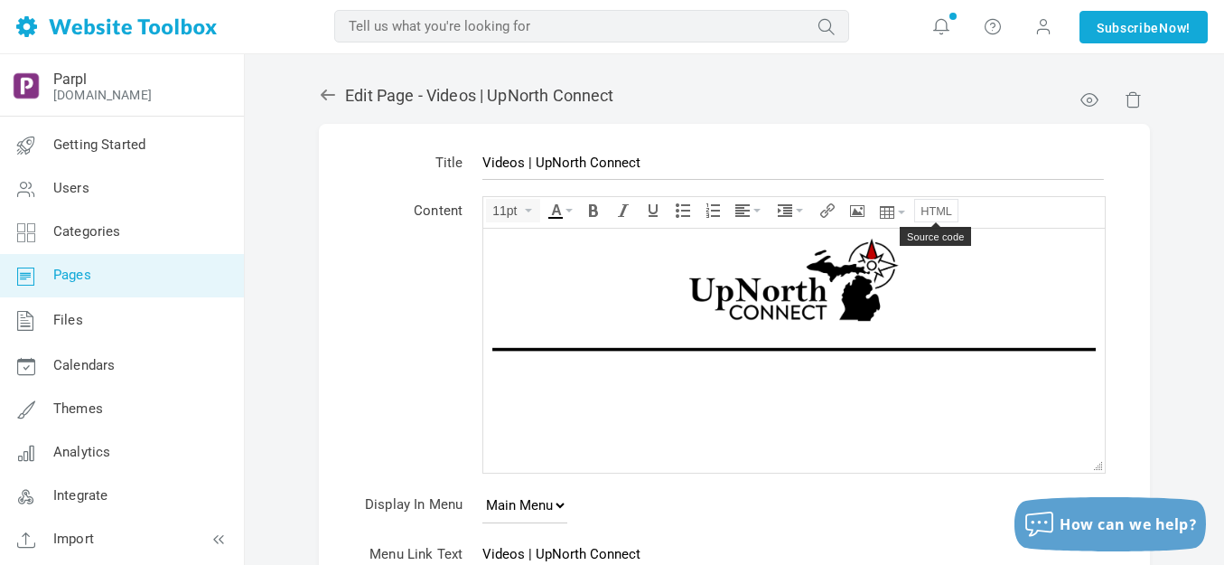
click at [945, 209] on icon "Source code" at bounding box center [937, 210] width 32 height 14
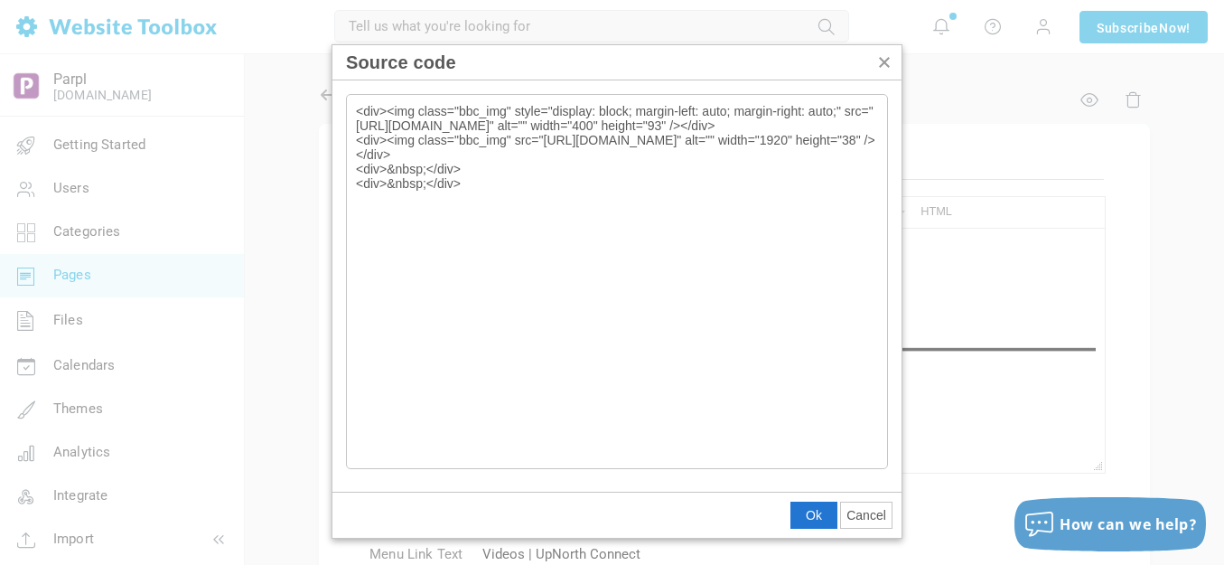
click at [592, 226] on textarea "<div><img class="bbc_img" style="display: block; margin-left: auto; margin-righ…" at bounding box center [617, 281] width 542 height 375
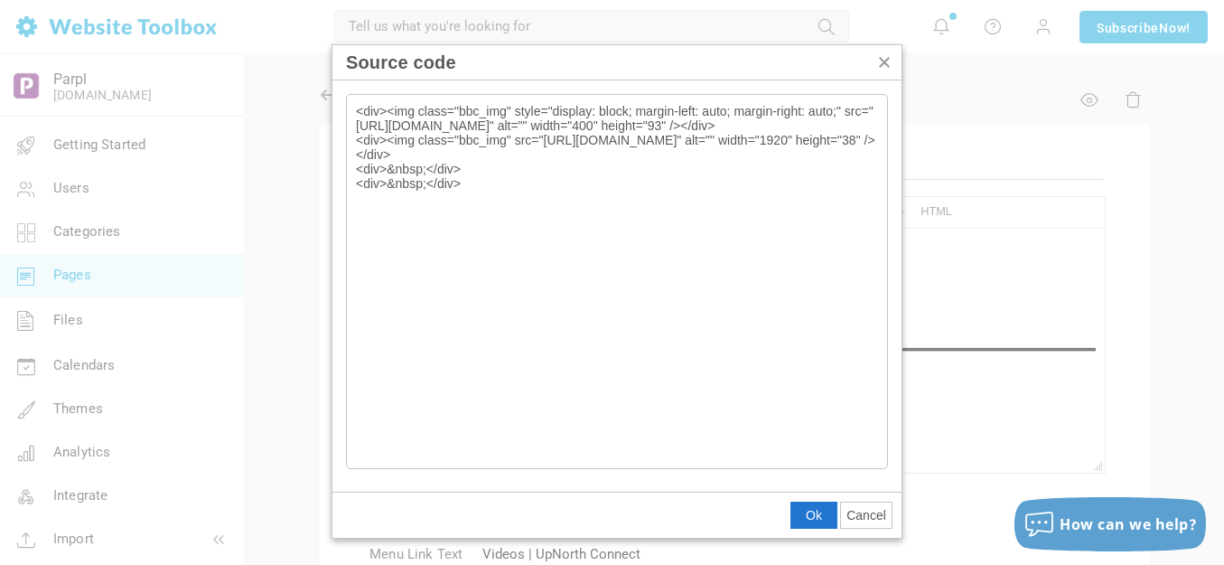
drag, startPoint x: 357, startPoint y: 114, endPoint x: 596, endPoint y: 282, distance: 292.5
click at [596, 282] on textarea "<div><img class="bbc_img" style="display: block; margin-left: auto; margin-righ…" at bounding box center [617, 281] width 542 height 375
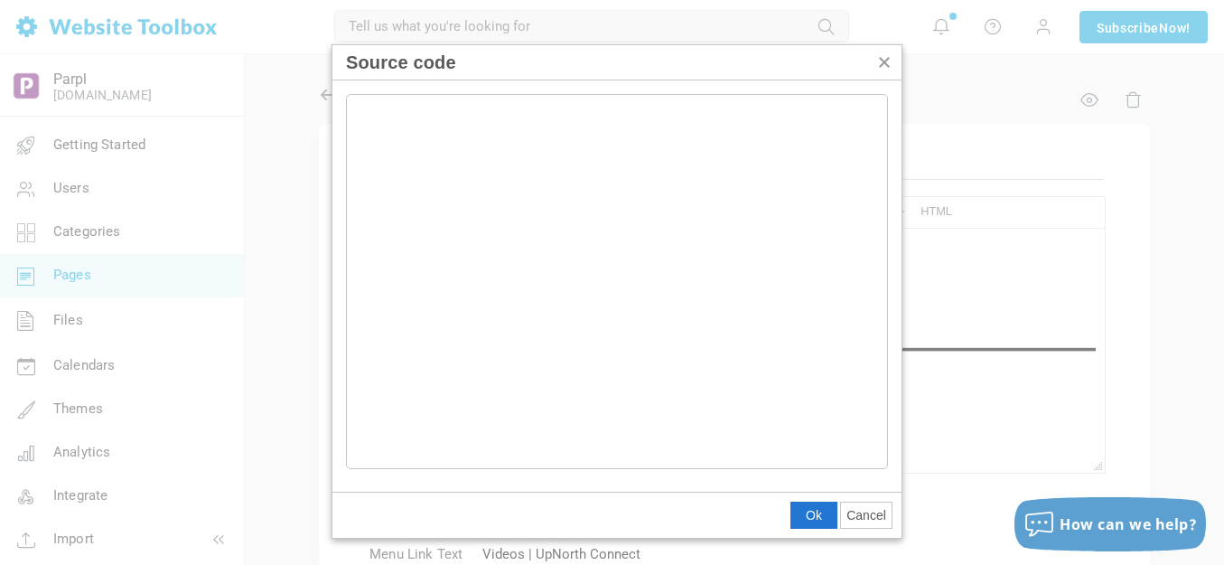
type textarea "<div class="hzWrap-grid"><div class="hzload" style="width: 200px; padding: 10px…"
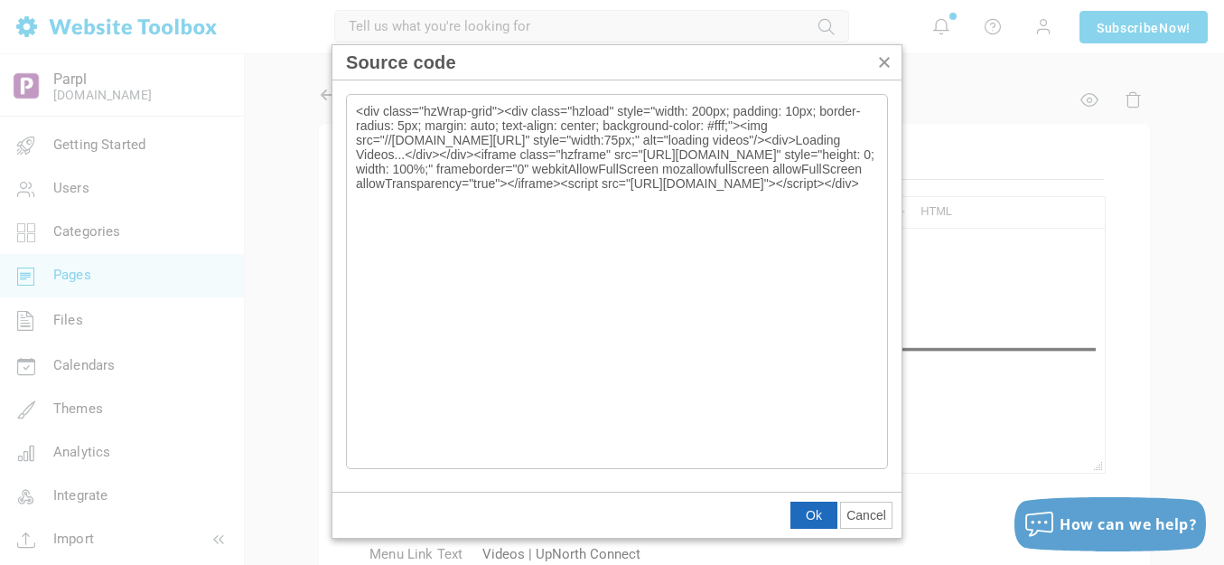
click at [806, 511] on span "Ok" at bounding box center [814, 515] width 16 height 14
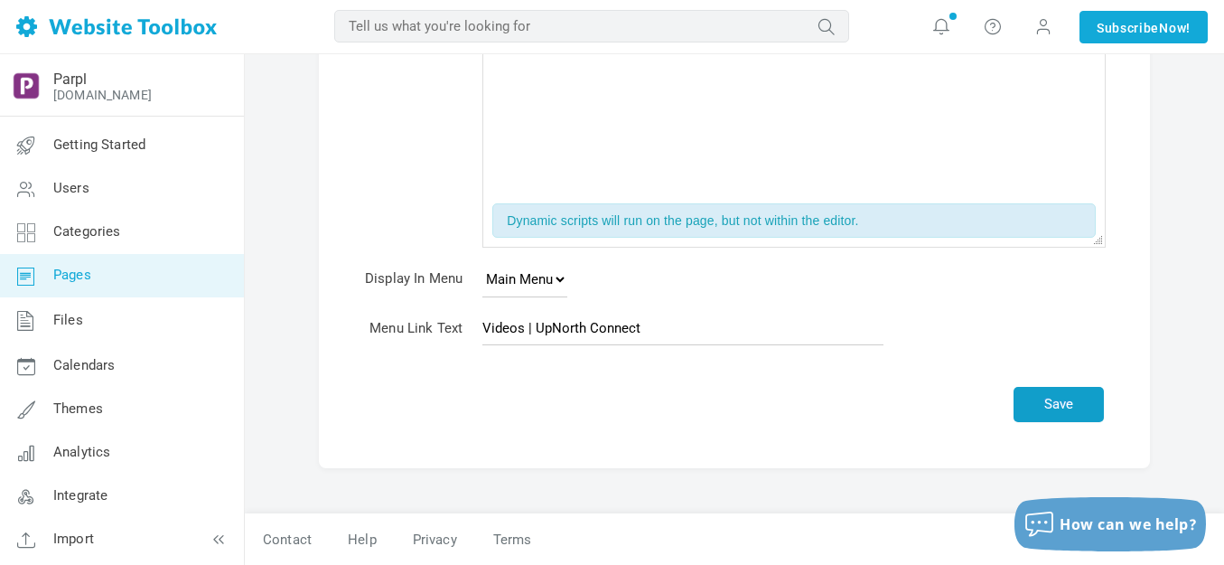
click at [1073, 401] on button "Save" at bounding box center [1059, 404] width 90 height 35
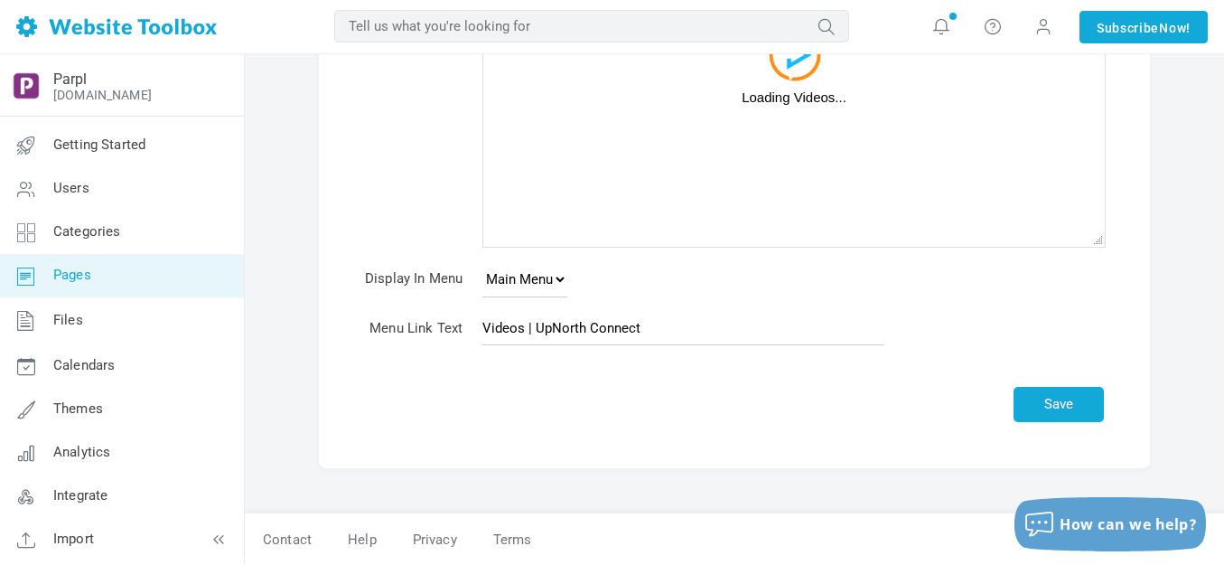
scroll to position [226, 0]
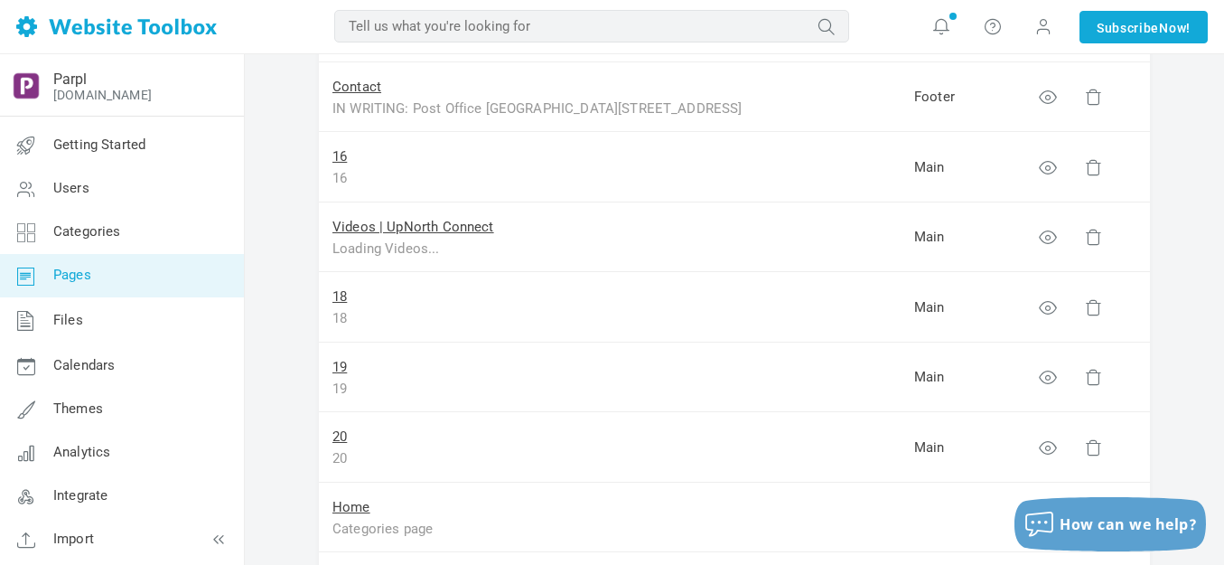
scroll to position [1265, 0]
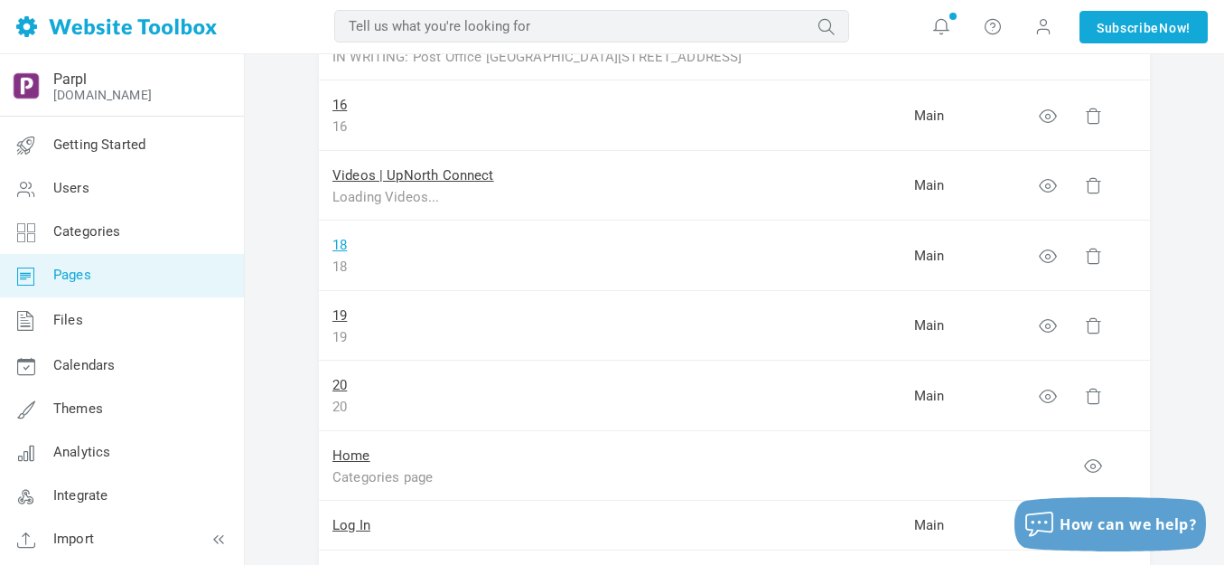
click at [341, 245] on link "18" at bounding box center [339, 245] width 14 height 16
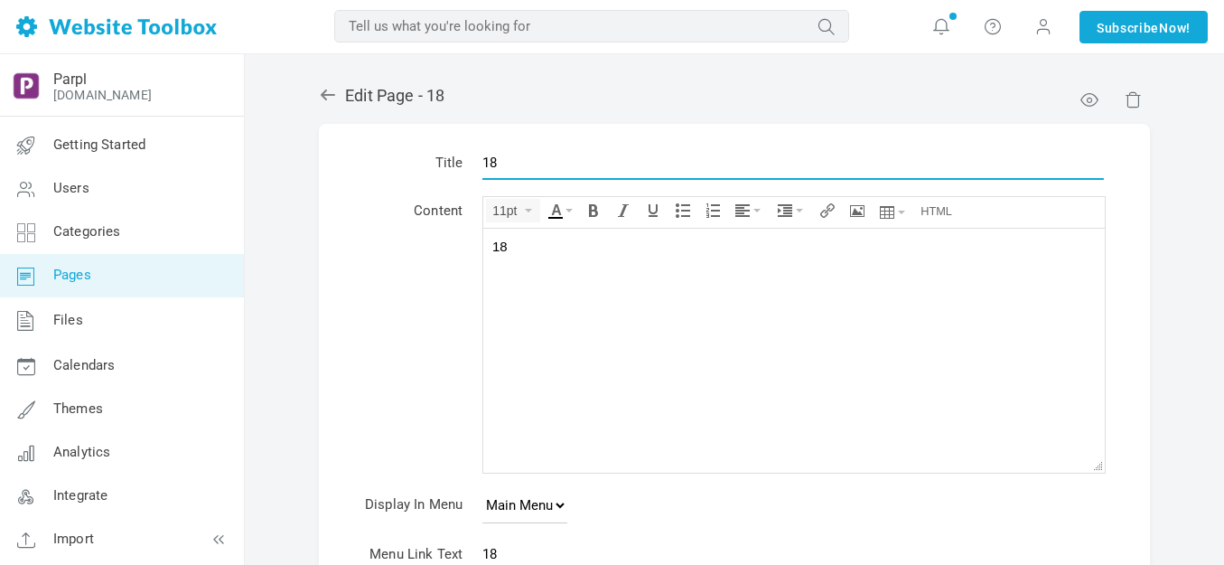
click at [535, 161] on input "18" at bounding box center [793, 162] width 622 height 34
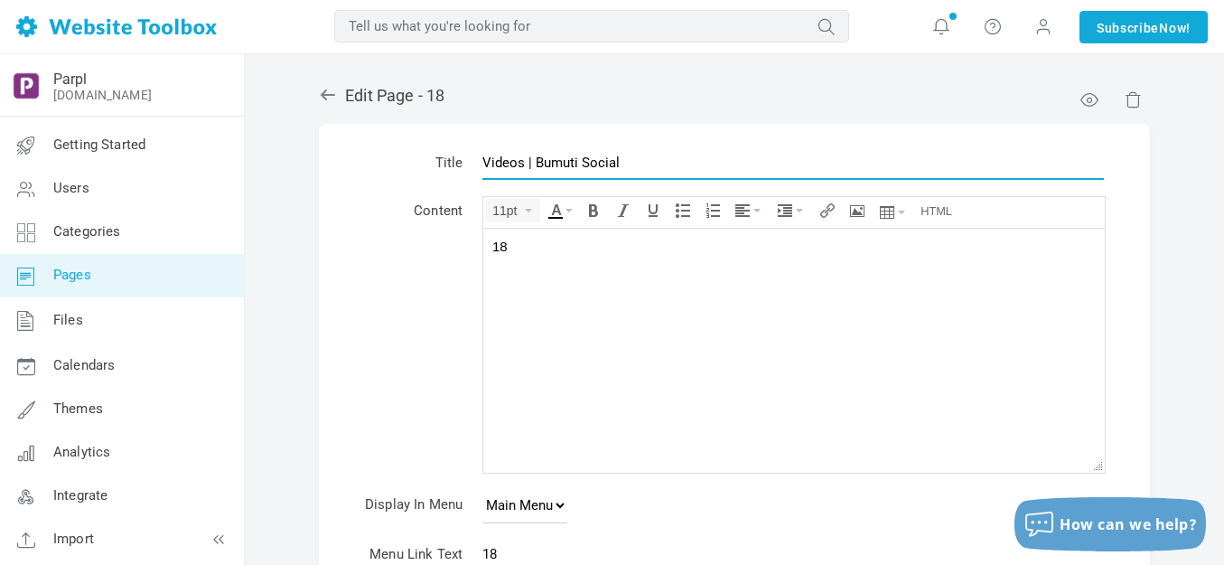
type input "Videos | Bumuti Social"
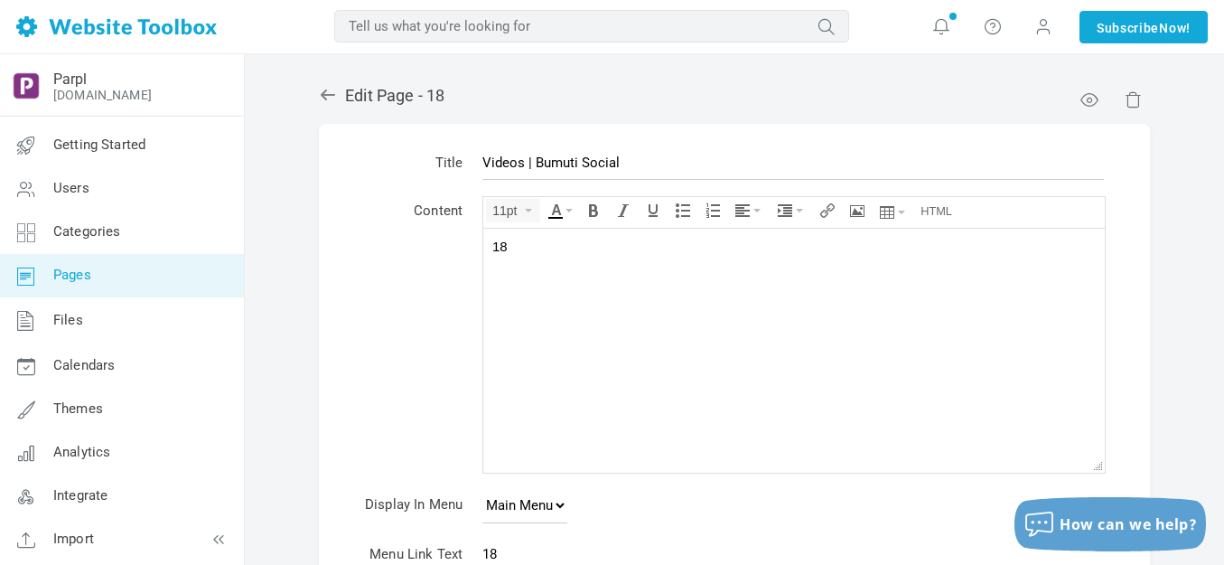
click at [549, 248] on div "18" at bounding box center [794, 246] width 604 height 18
click at [931, 206] on icon "Source code" at bounding box center [937, 210] width 32 height 14
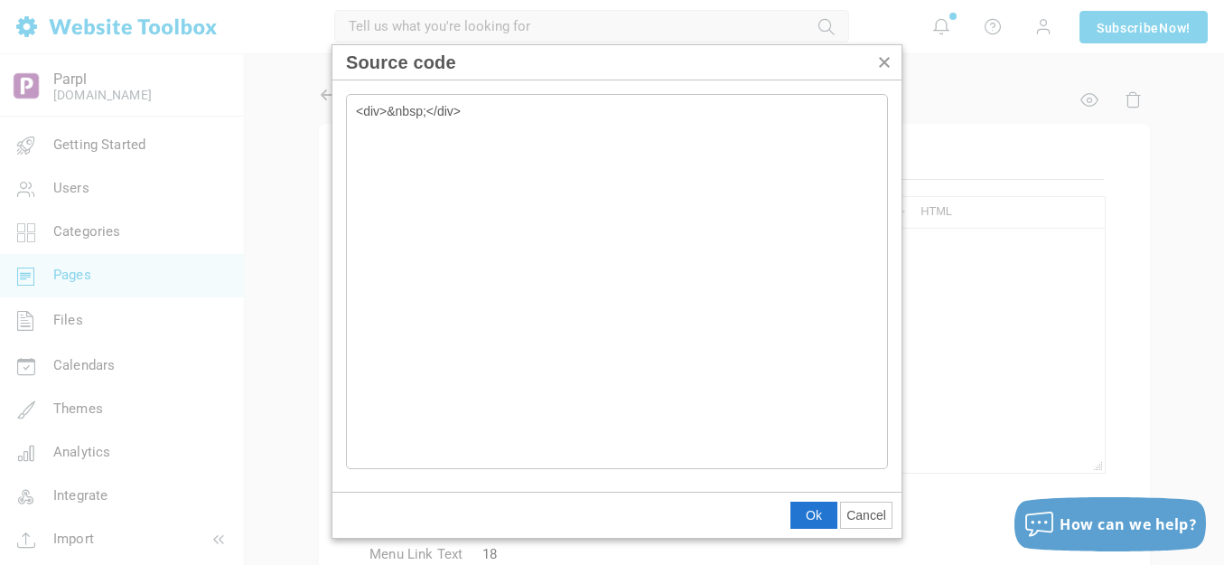
click at [540, 124] on textarea "<div>&nbsp;</div>" at bounding box center [617, 281] width 542 height 375
type textarea "<div class="hzWrap-grid"><div class="hzload" style="width: 200px; padding: 10px…"
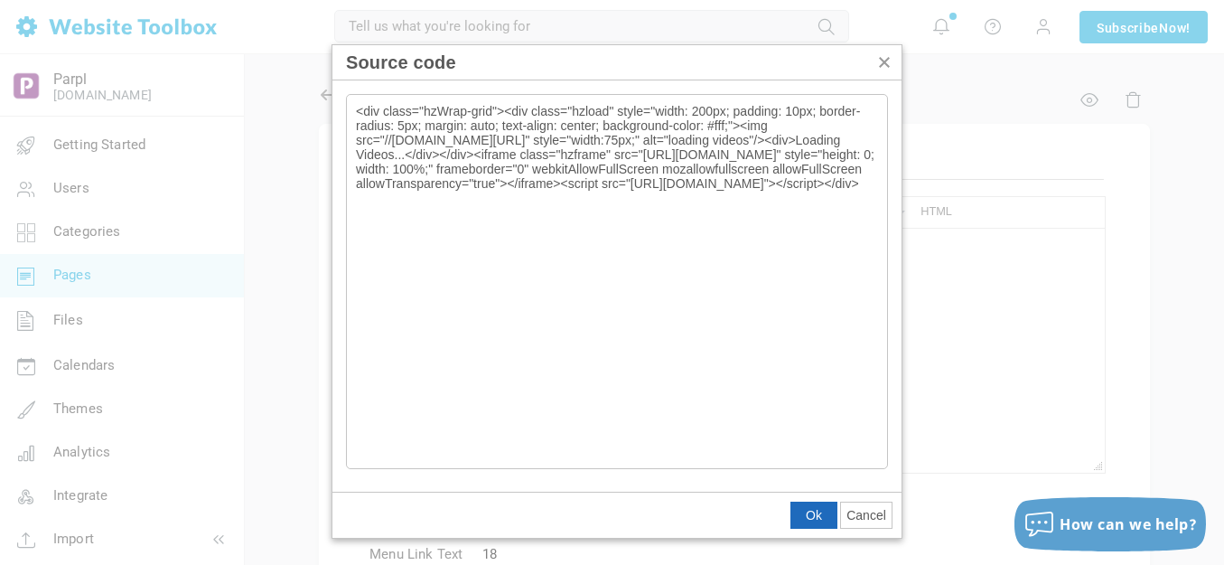
click at [809, 513] on span "Ok" at bounding box center [814, 515] width 16 height 14
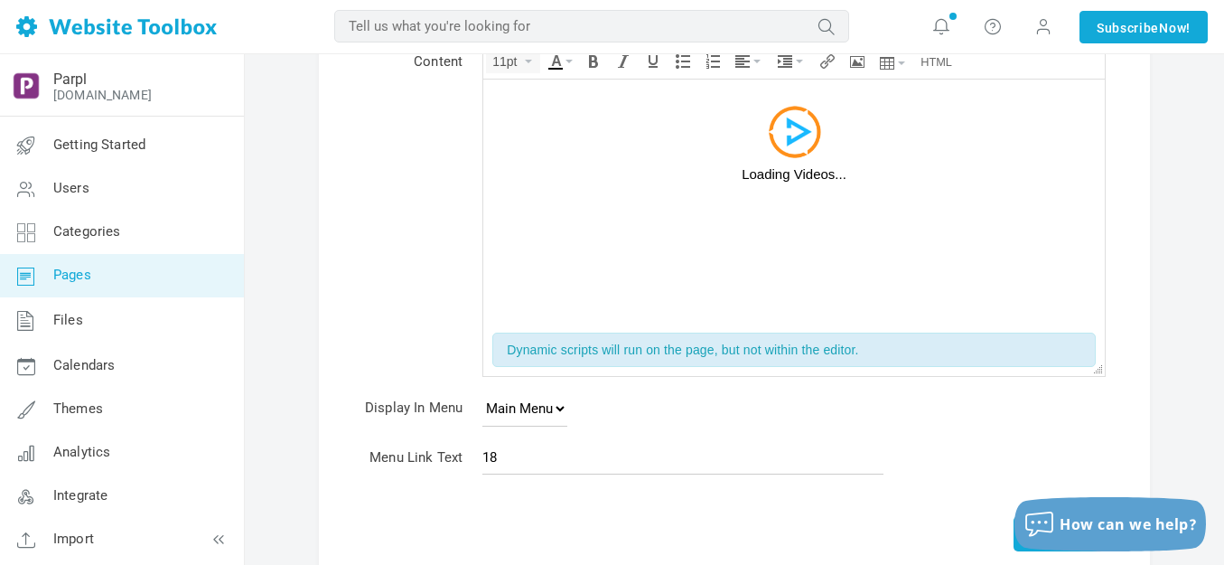
scroll to position [278, 0]
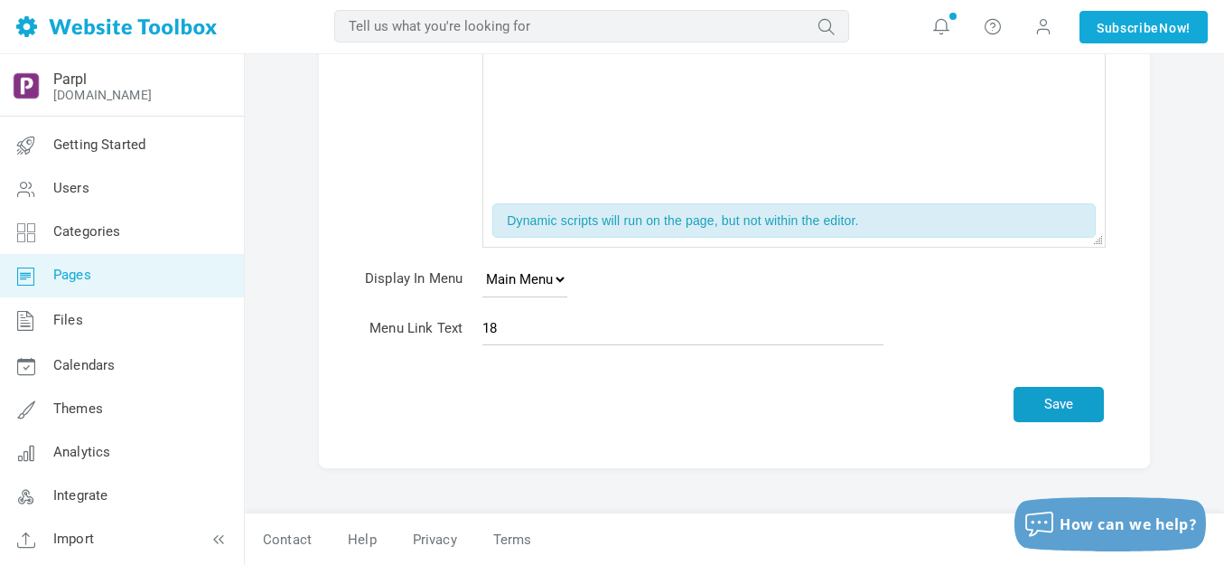
click at [1042, 395] on button "Save" at bounding box center [1059, 404] width 90 height 35
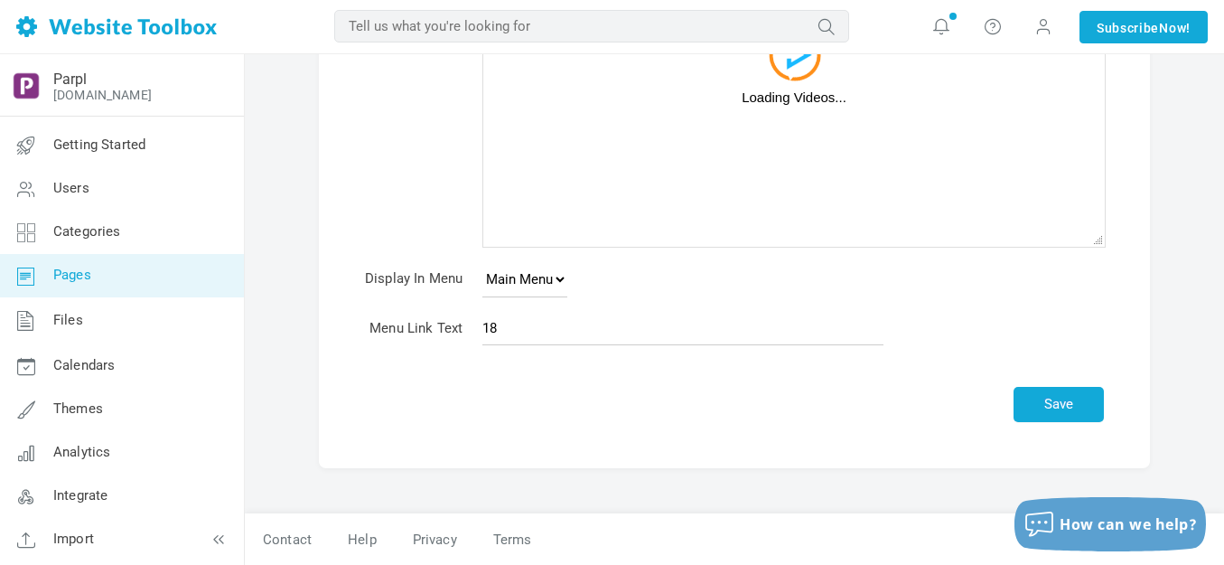
scroll to position [226, 0]
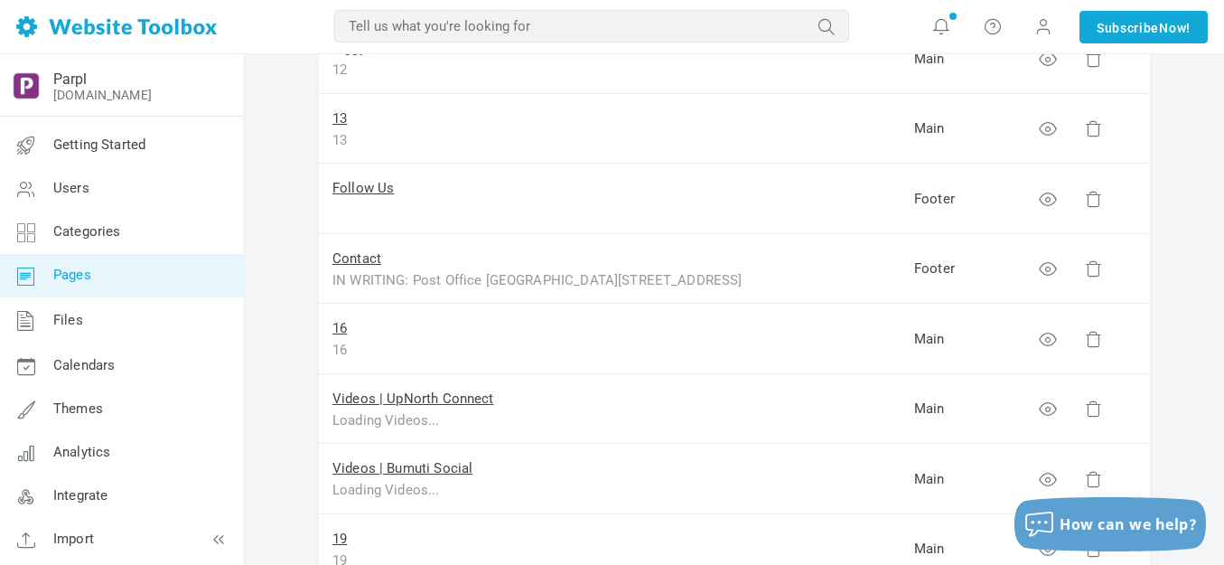
scroll to position [1084, 0]
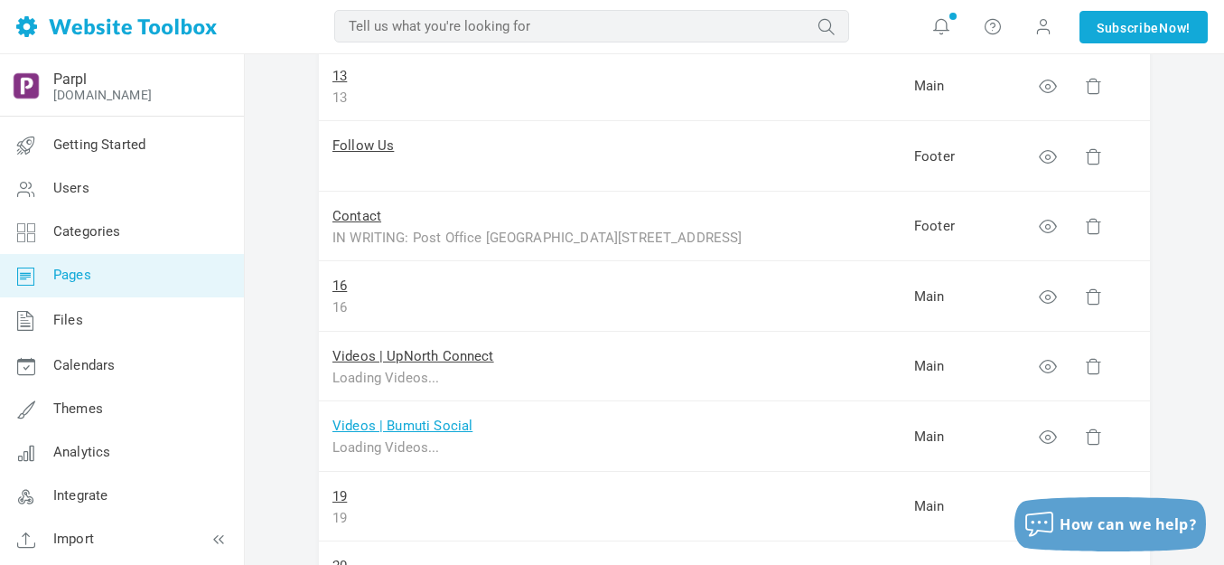
click at [406, 430] on link "Videos | Bumuti Social" at bounding box center [402, 425] width 140 height 16
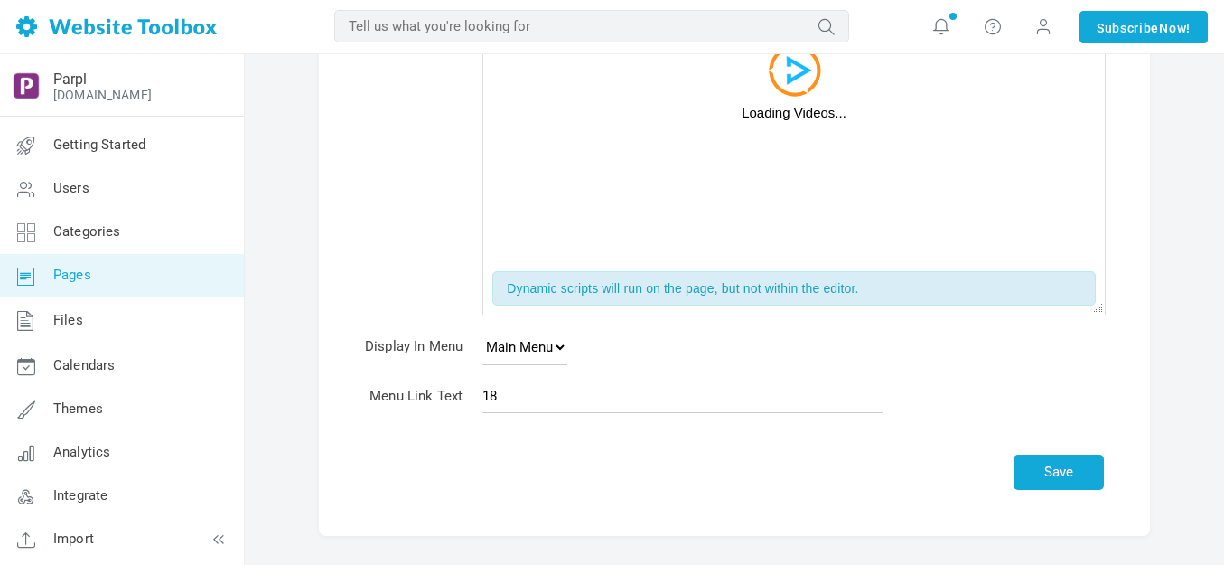
scroll to position [271, 0]
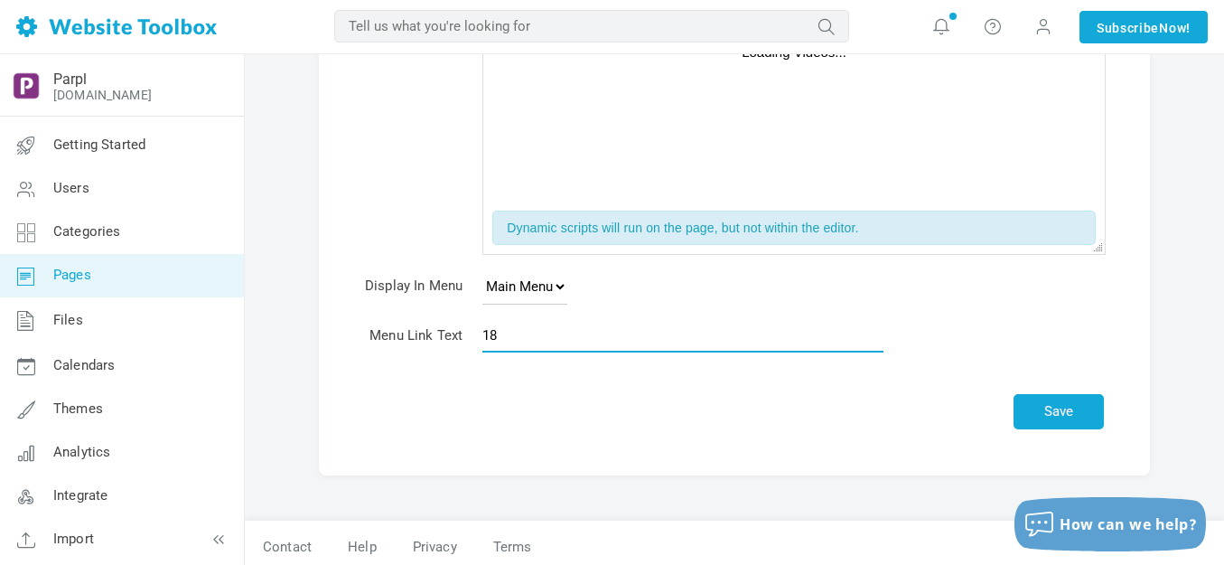
click at [543, 342] on input "18" at bounding box center [682, 335] width 401 height 34
type input "Videos | Bumuti Social"
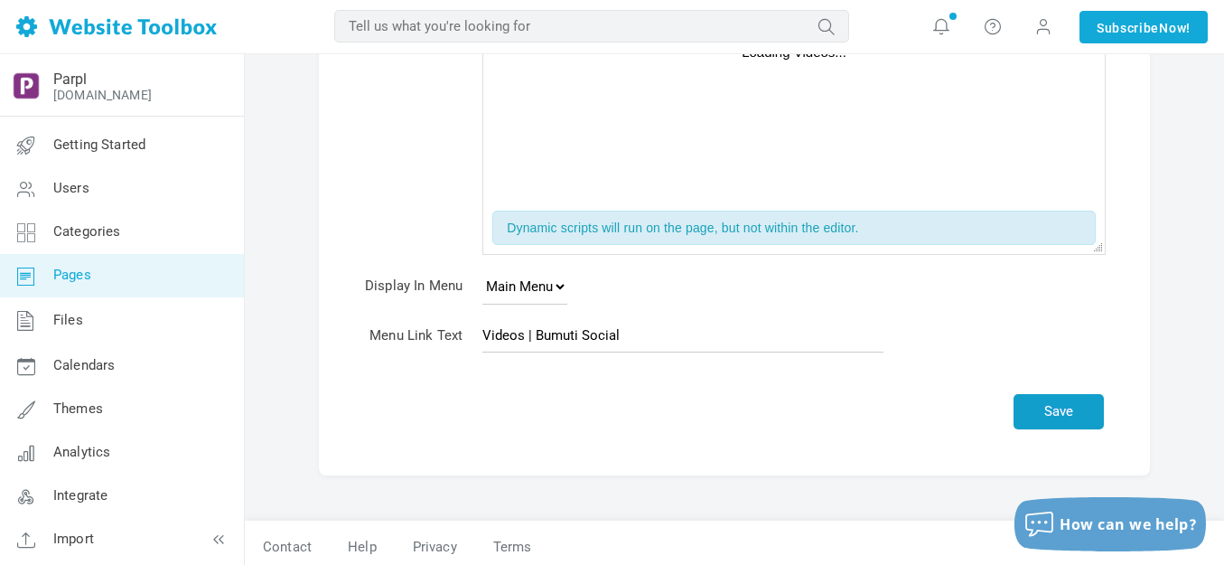
click at [1075, 411] on button "Save" at bounding box center [1059, 411] width 90 height 35
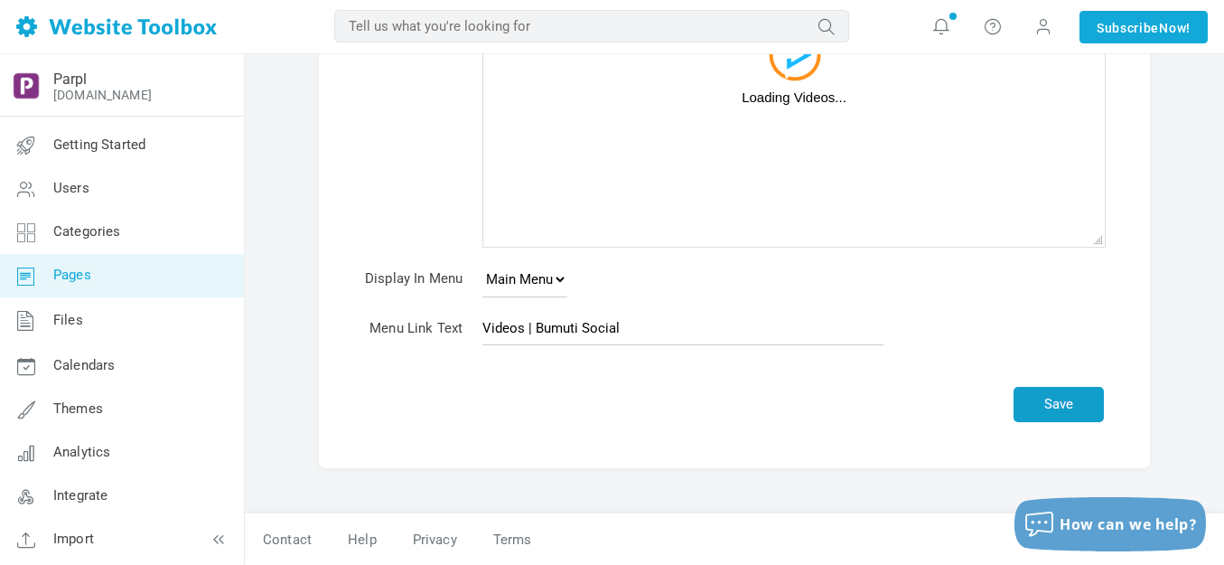
scroll to position [226, 0]
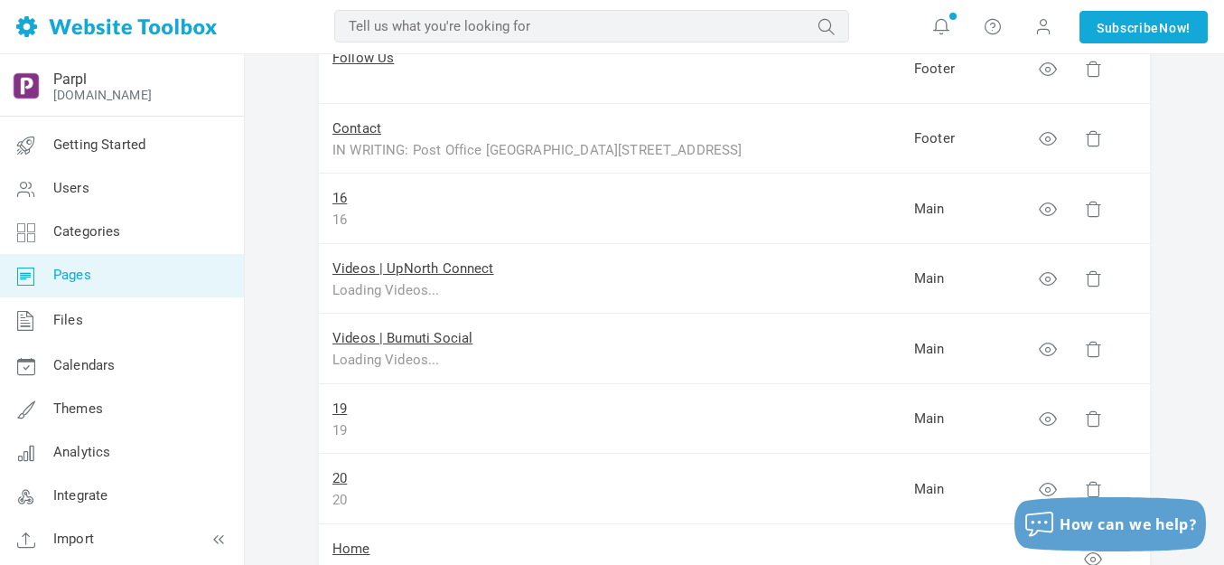
scroll to position [1174, 0]
click at [343, 404] on link "19" at bounding box center [339, 406] width 14 height 16
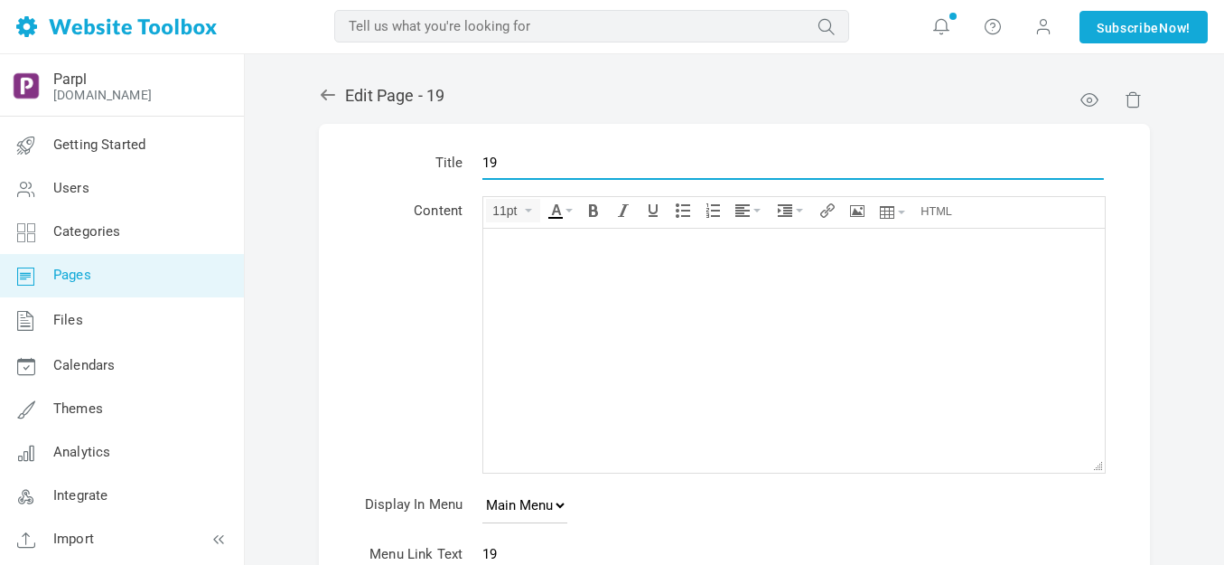
click at [542, 154] on input "19" at bounding box center [793, 162] width 622 height 34
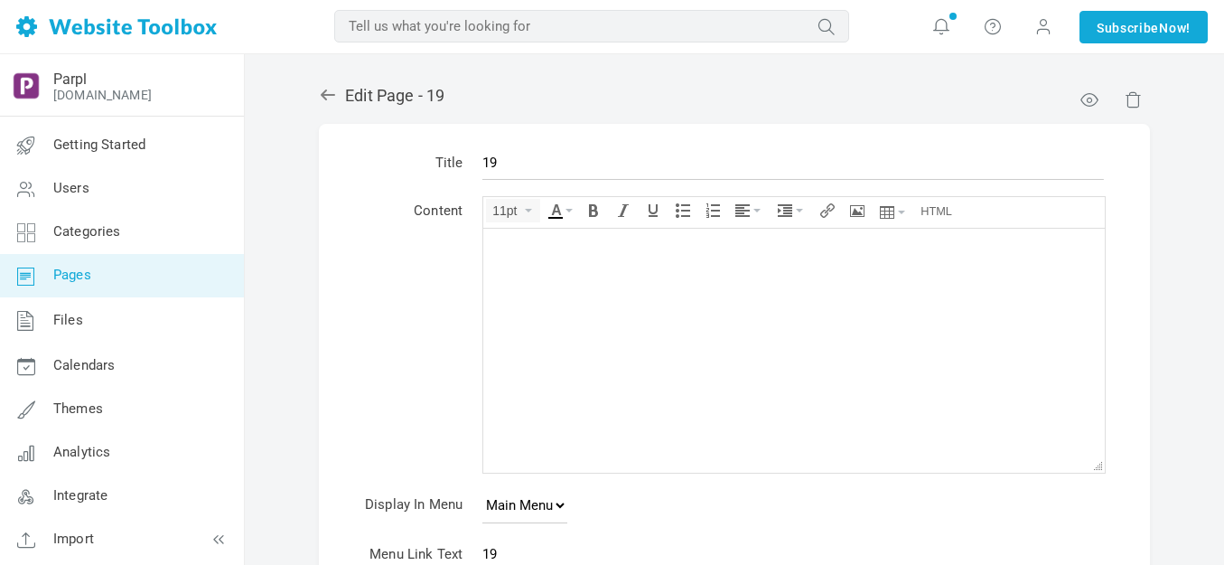
click at [542, 154] on input "19" at bounding box center [793, 162] width 622 height 34
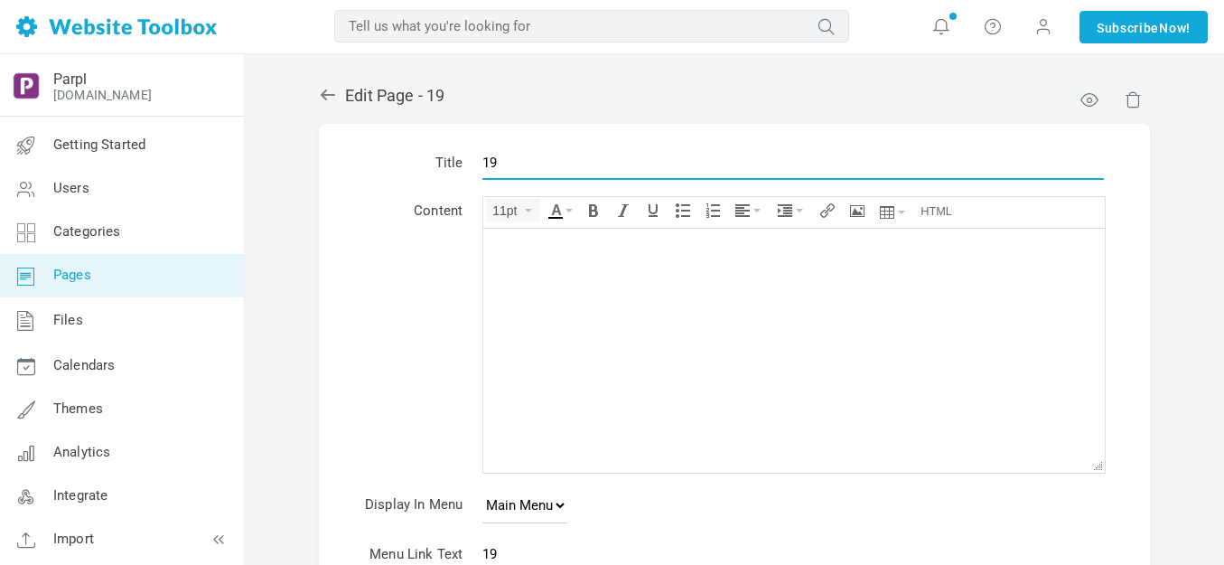
click at [542, 154] on input "19" at bounding box center [793, 162] width 622 height 34
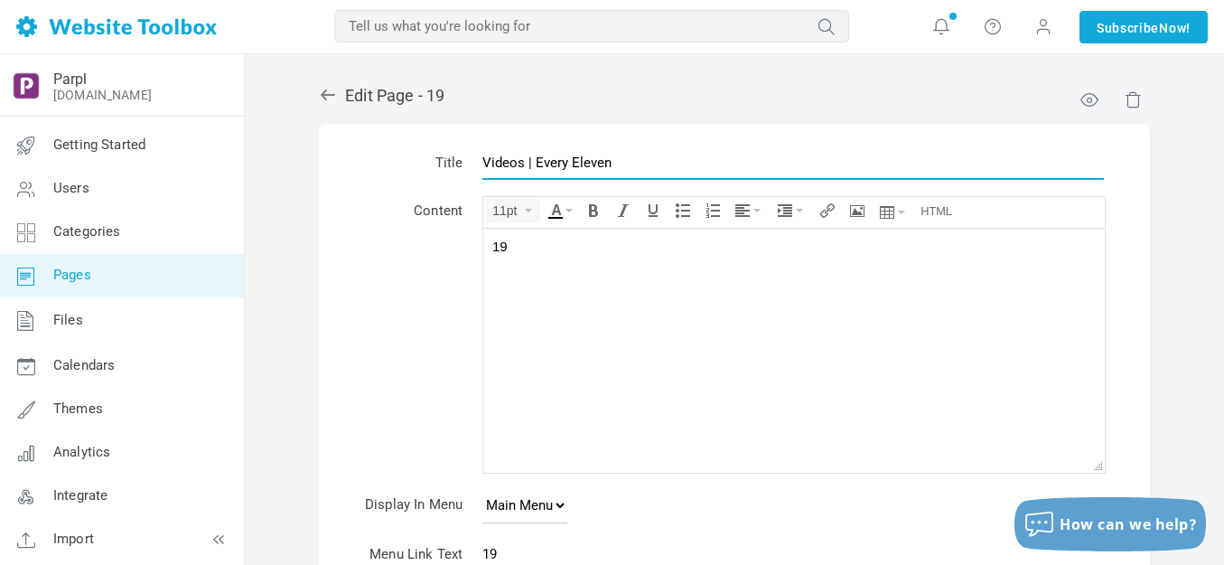
type input "Videos | Every Eleven"
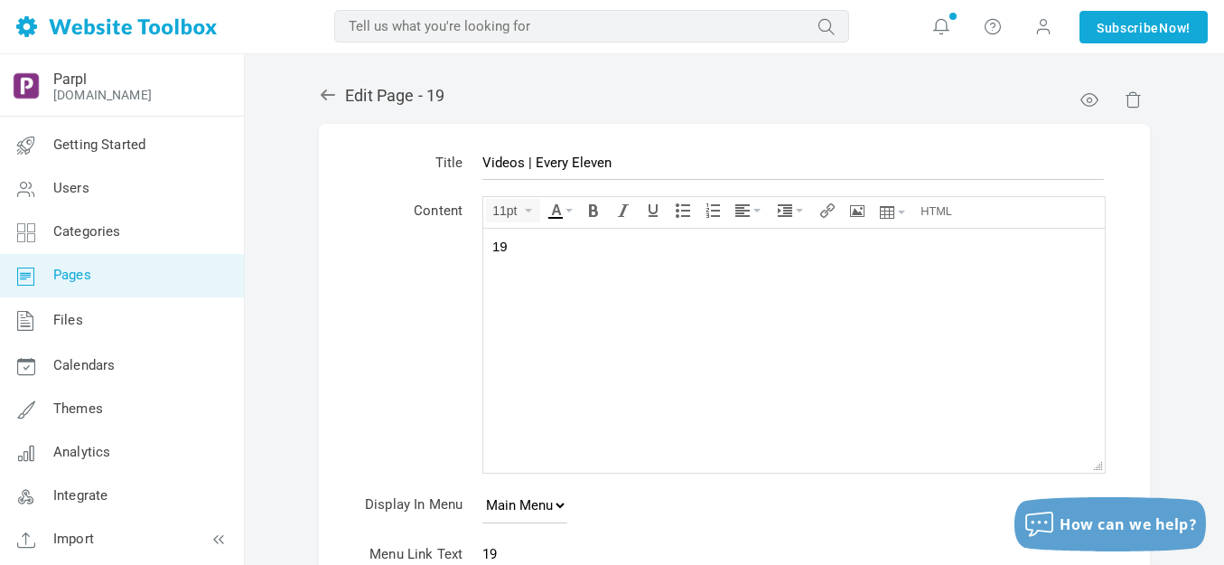
click at [542, 242] on div "19" at bounding box center [794, 246] width 604 height 18
click at [542, 241] on div "19" at bounding box center [794, 246] width 604 height 18
click at [931, 199] on div "Source code" at bounding box center [936, 210] width 44 height 23
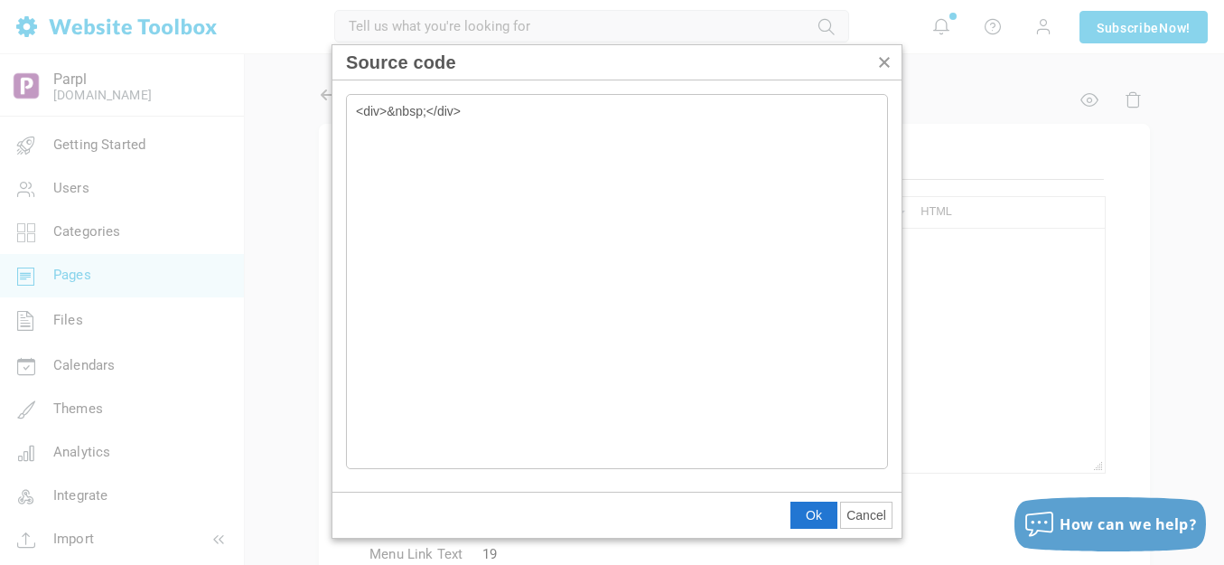
click at [744, 251] on textarea "<div>&nbsp;</div>" at bounding box center [617, 281] width 542 height 375
type textarea "<div class="hzWrap-grid"><div class="hzload" style="width: 200px; padding: 10px…"
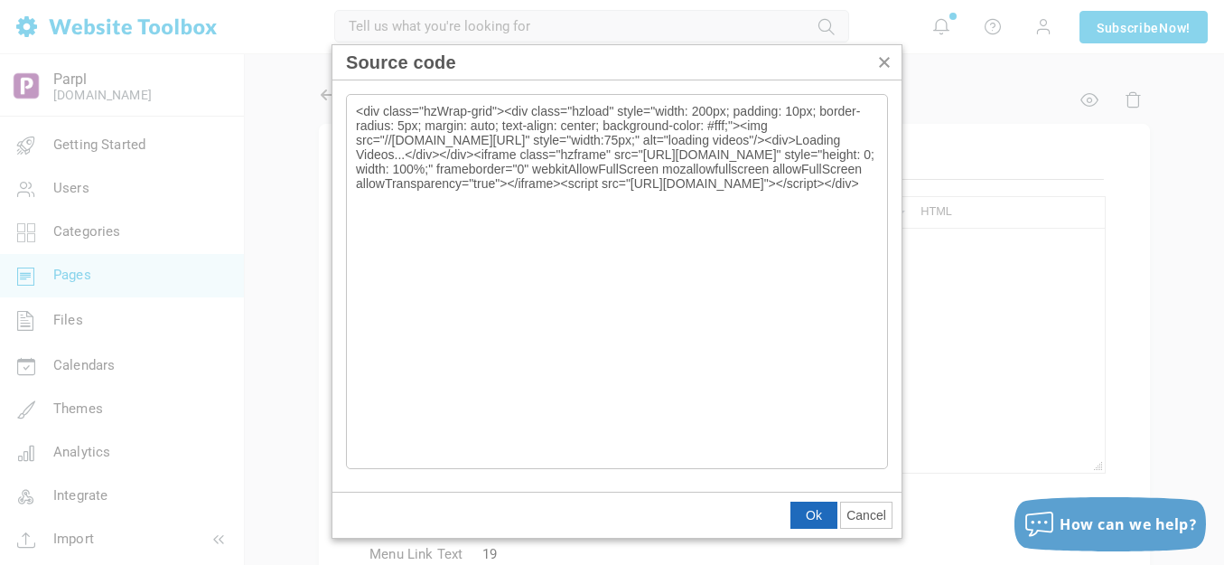
drag, startPoint x: 806, startPoint y: 511, endPoint x: 304, endPoint y: 239, distance: 570.4
click at [806, 511] on span "Ok" at bounding box center [814, 515] width 16 height 14
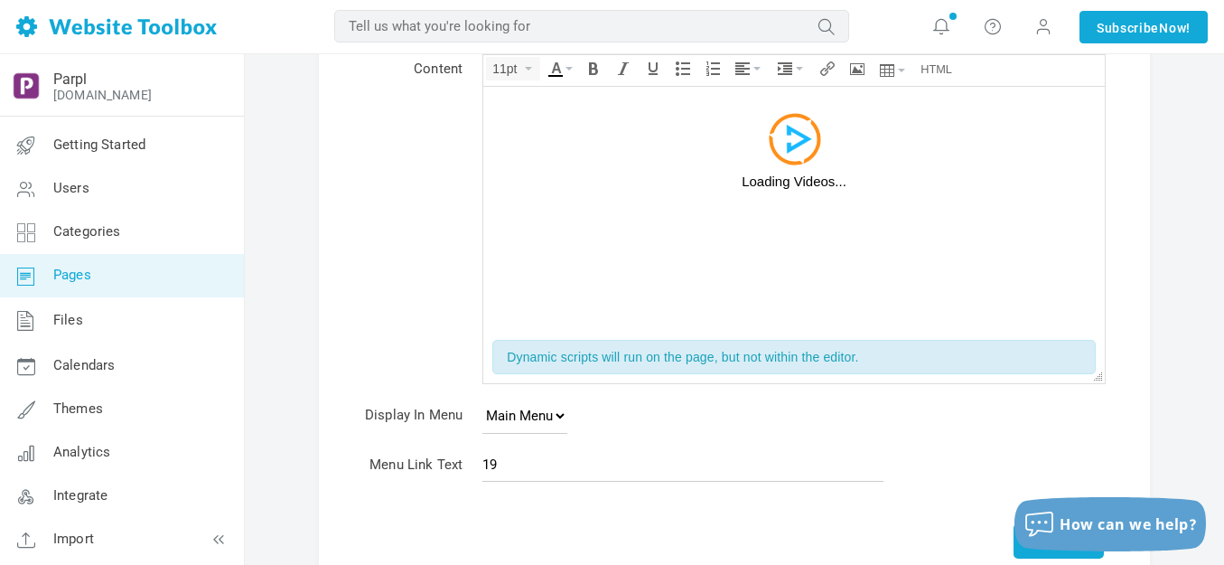
scroll to position [271, 0]
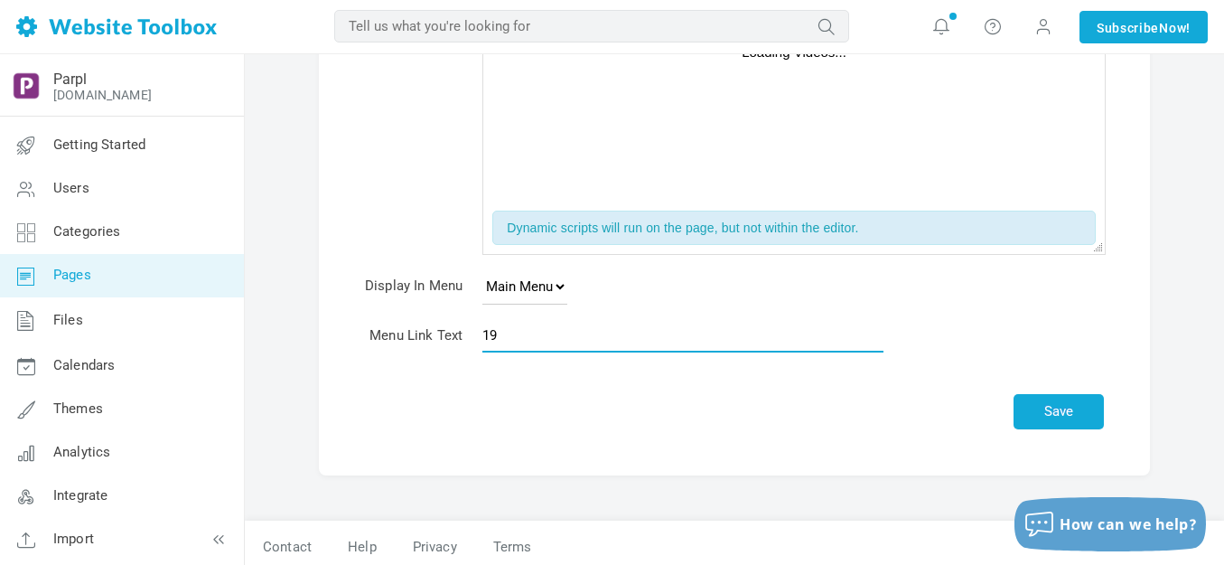
click at [557, 341] on input "19" at bounding box center [682, 335] width 401 height 34
type input "Videos | Every Eleven"
drag, startPoint x: 1043, startPoint y: 413, endPoint x: 809, endPoint y: 281, distance: 269.4
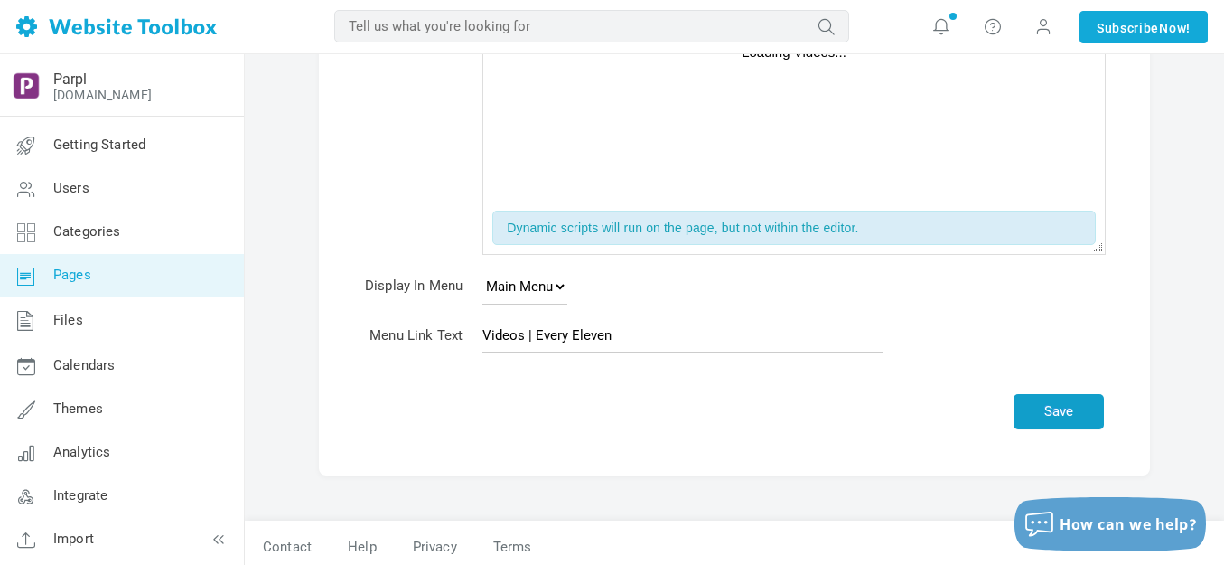
click at [1044, 413] on button "Save" at bounding box center [1059, 411] width 90 height 35
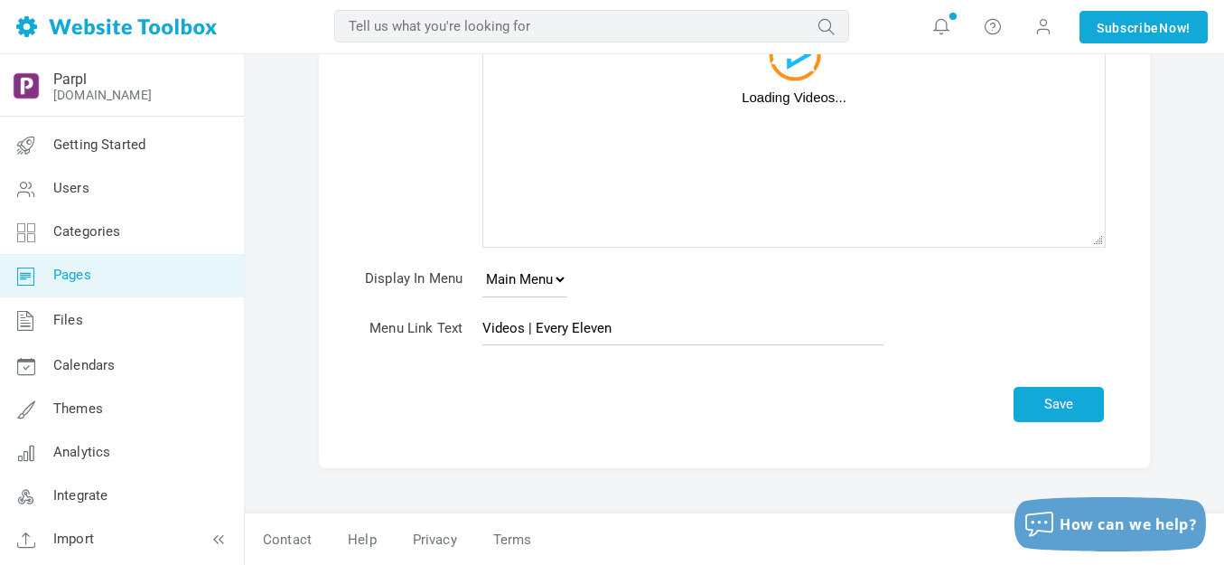
scroll to position [226, 0]
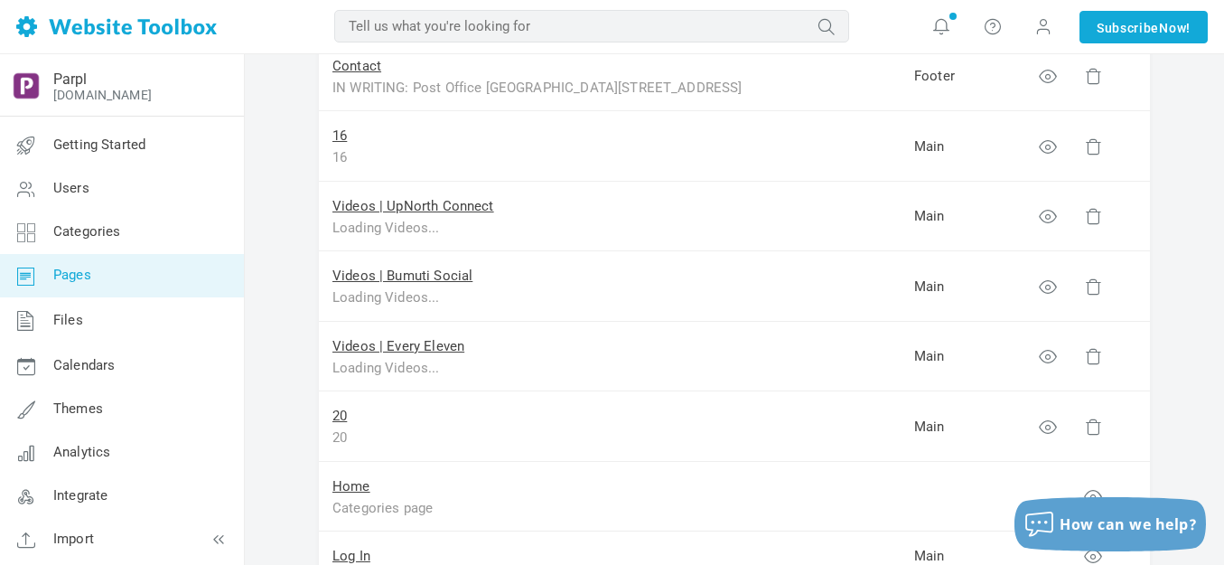
scroll to position [1265, 0]
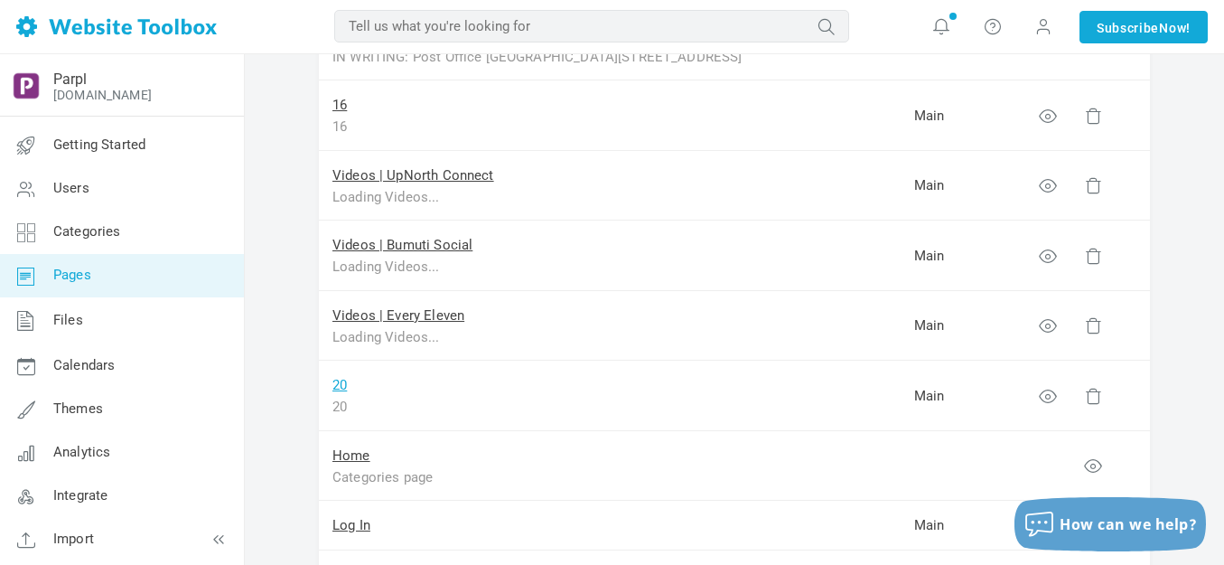
click at [346, 385] on link "20" at bounding box center [339, 385] width 14 height 16
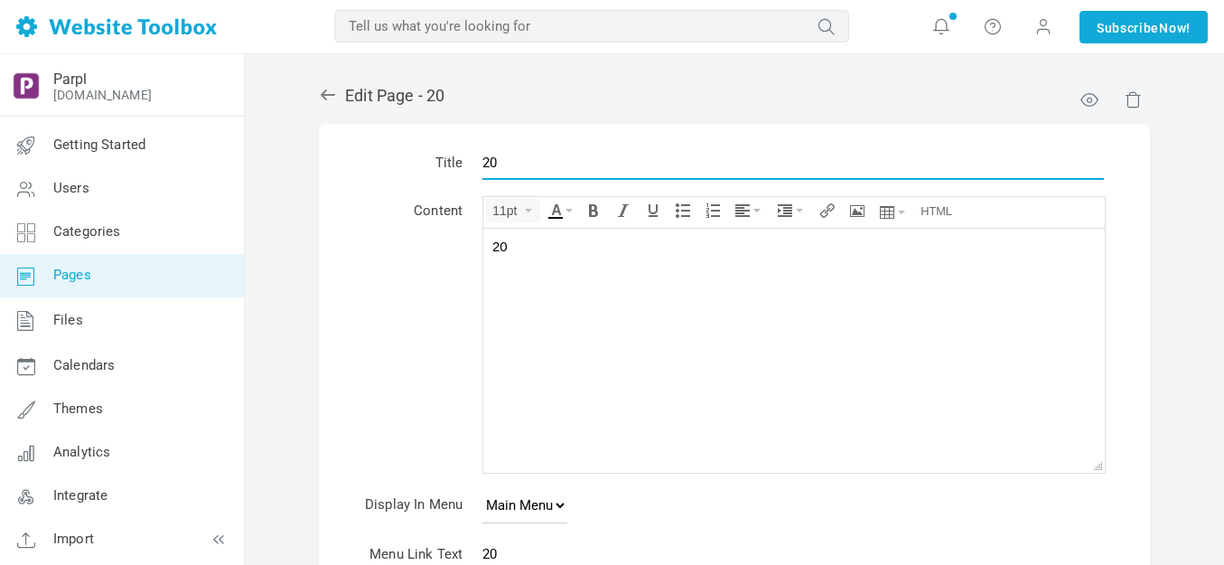
click at [521, 163] on input "20" at bounding box center [793, 162] width 622 height 34
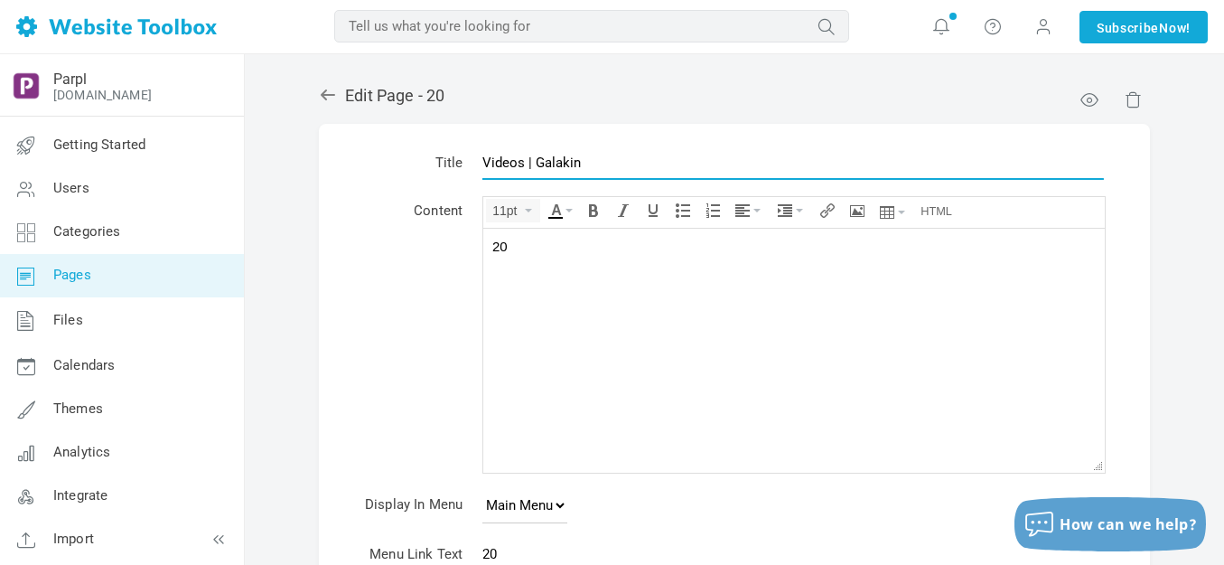
type input "Videos | Galakin"
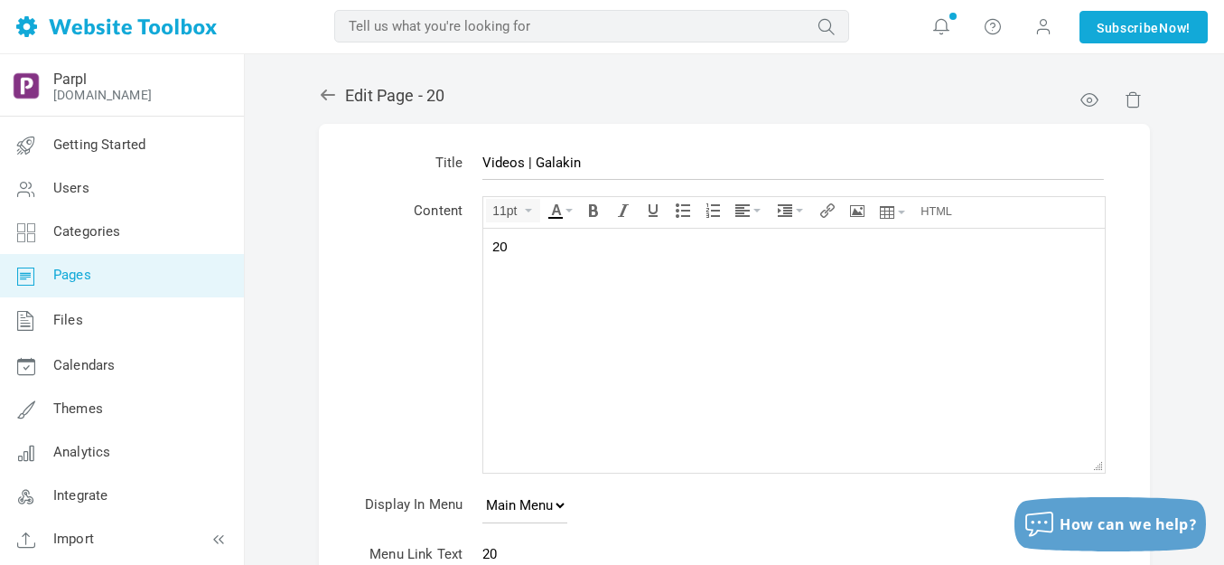
click at [566, 239] on div "20" at bounding box center [794, 246] width 604 height 18
click at [942, 207] on icon "Source code" at bounding box center [937, 210] width 32 height 14
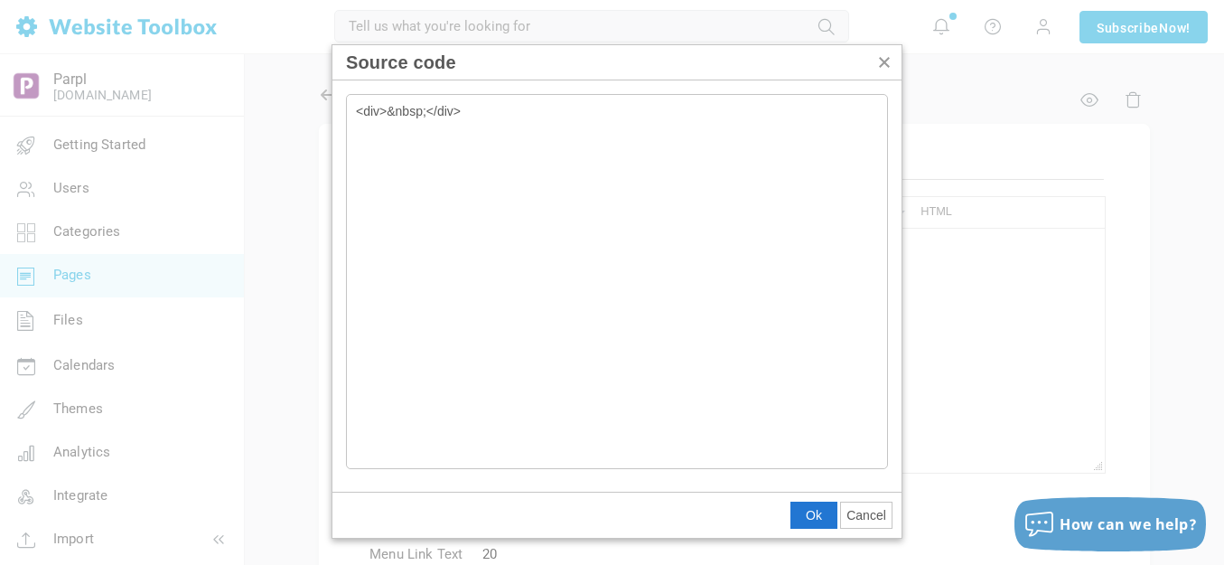
click at [639, 130] on textarea "<div>&nbsp;</div>" at bounding box center [617, 281] width 542 height 375
type textarea "<div class="hzWrap-grid"><div class="hzload" style="width: 200px; padding: 10px…"
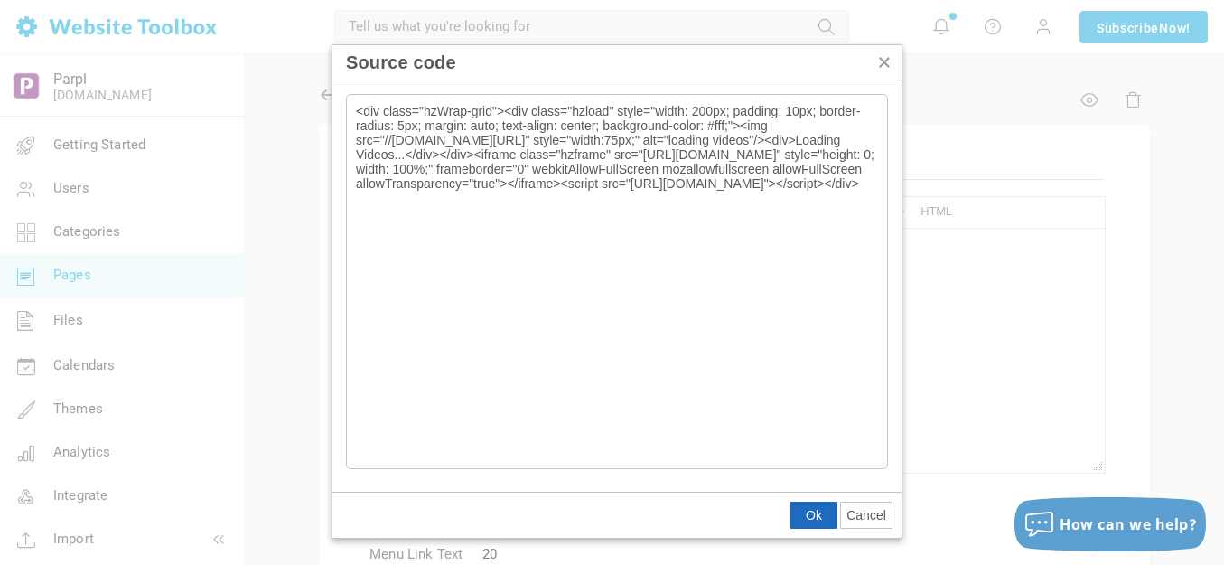
click at [804, 515] on button "Ok" at bounding box center [813, 514] width 45 height 25
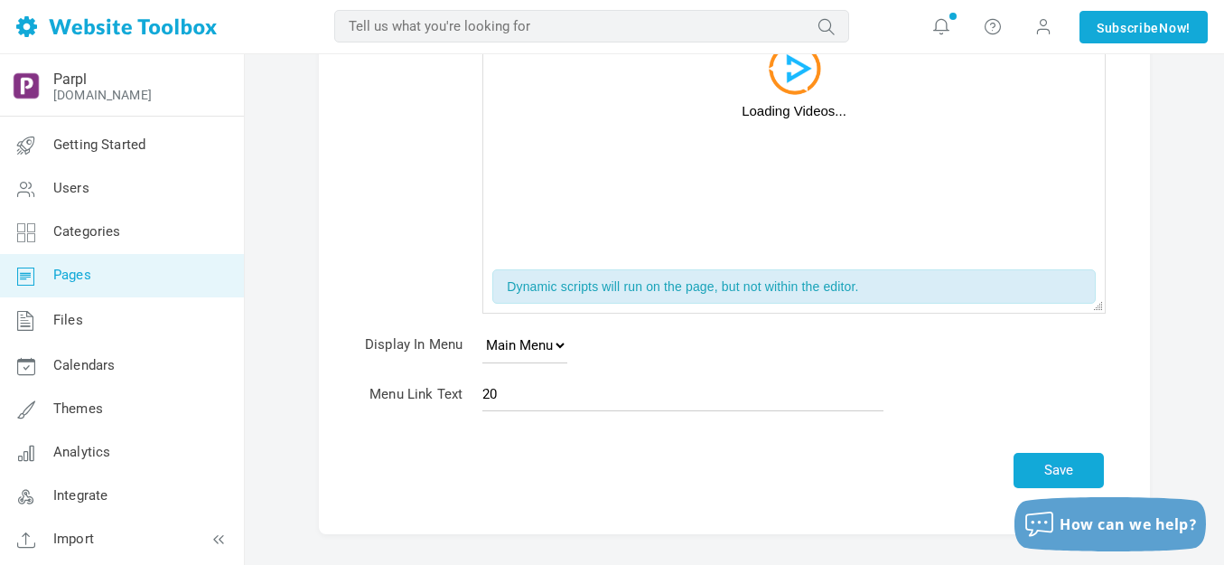
scroll to position [278, 0]
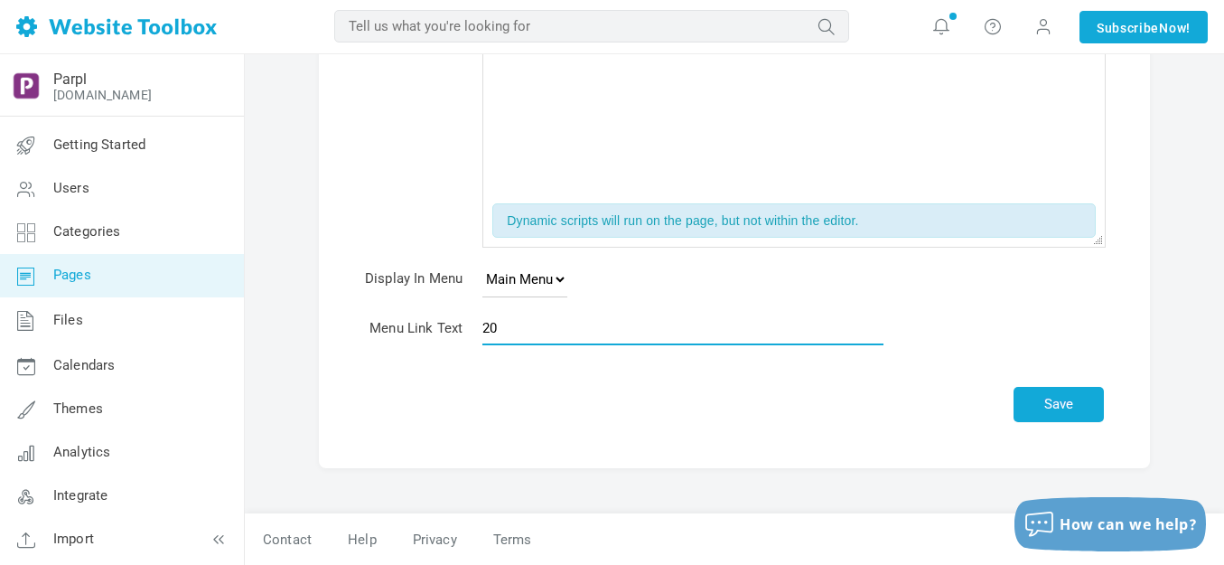
click at [524, 331] on input "20" at bounding box center [682, 328] width 401 height 34
type input "Videos | Galakin"
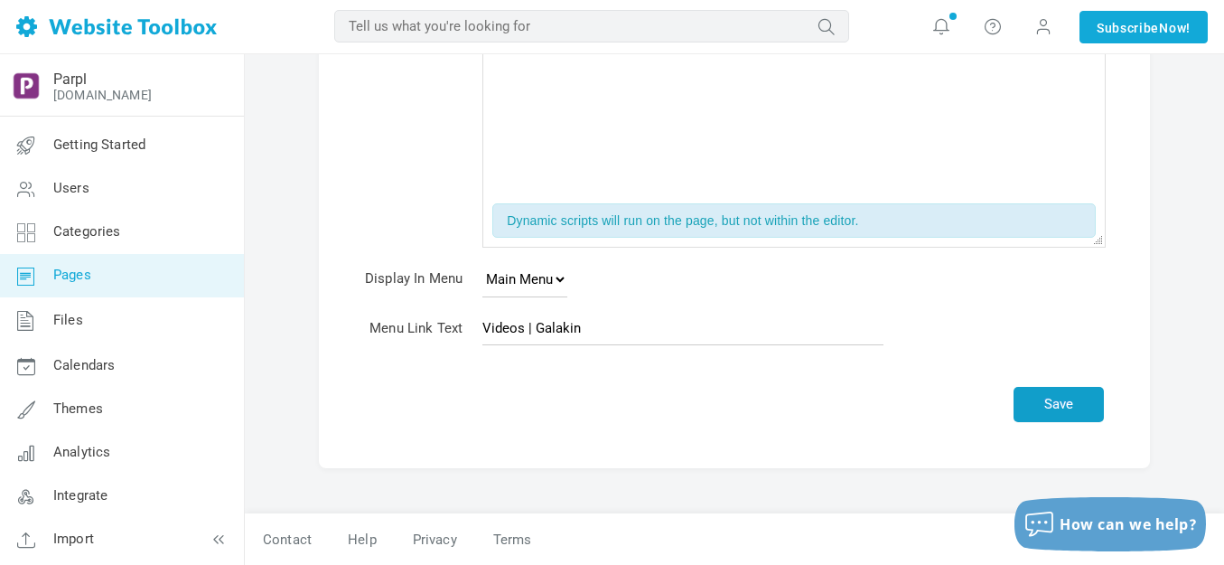
click at [1047, 403] on button "Save" at bounding box center [1059, 404] width 90 height 35
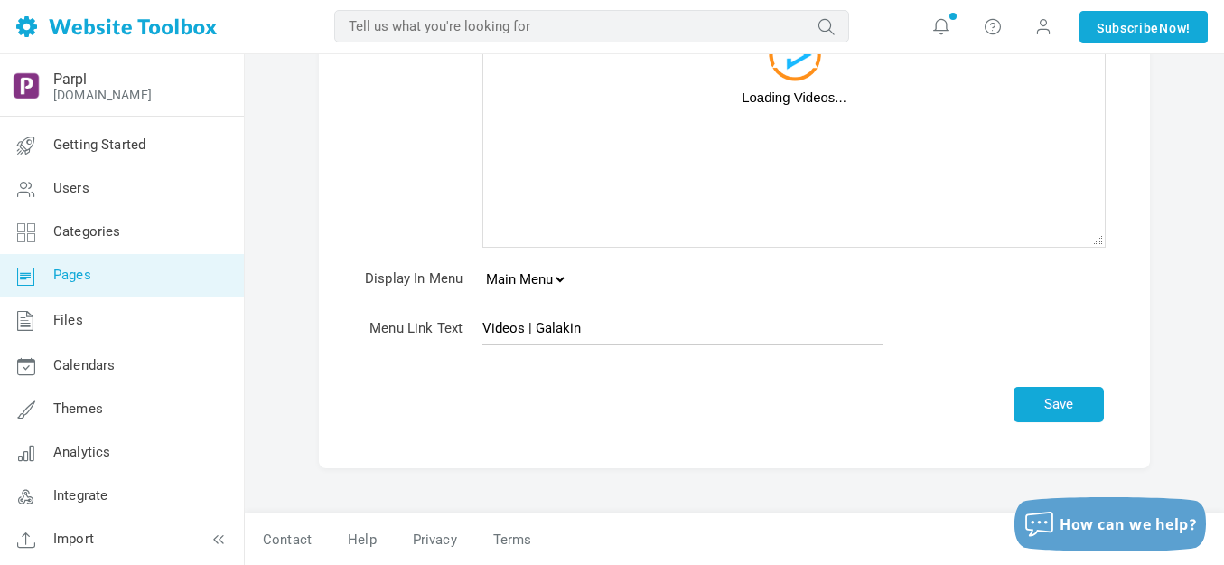
scroll to position [226, 0]
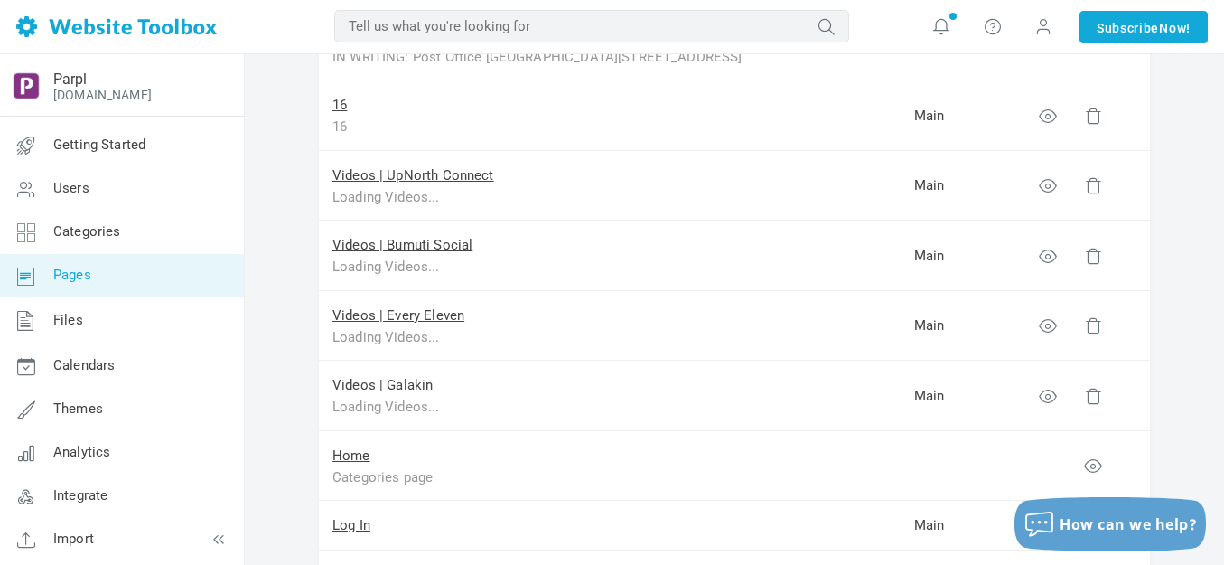
scroll to position [1355, 0]
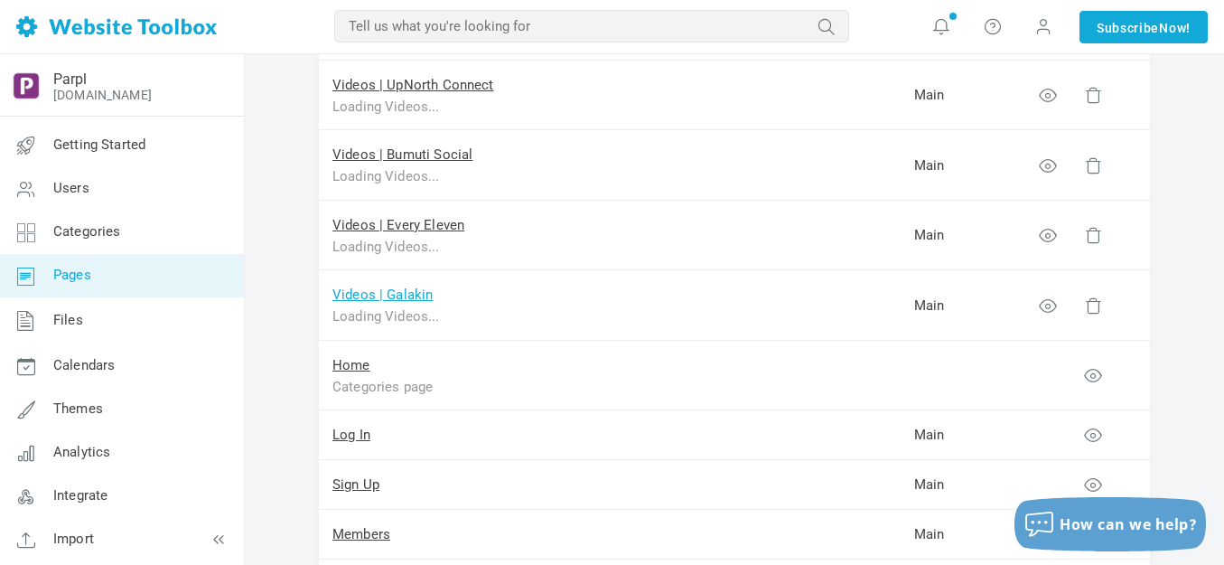
click at [410, 297] on link "Videos | Galakin" at bounding box center [382, 294] width 100 height 16
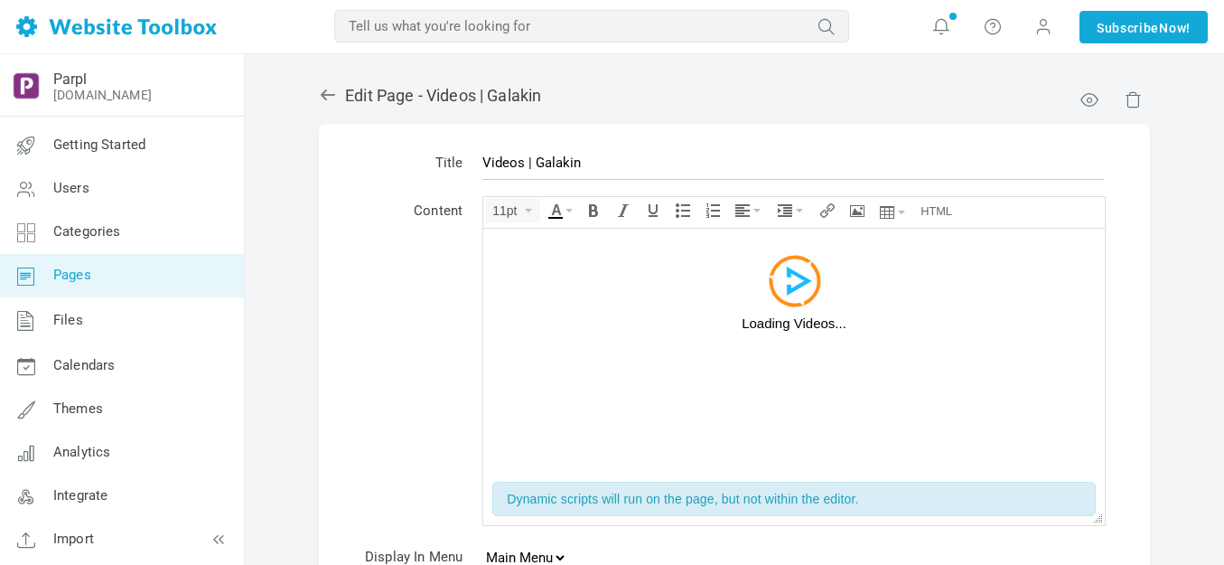
click at [700, 352] on div "Loading Videos..." at bounding box center [794, 297] width 604 height 121
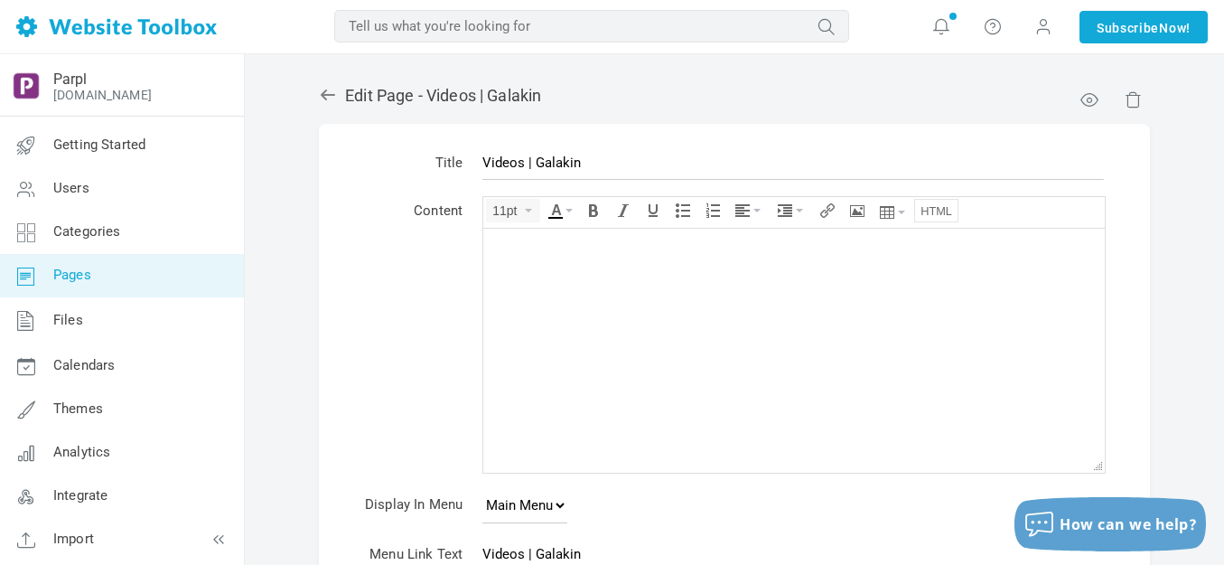
click at [931, 208] on icon "Source code" at bounding box center [937, 210] width 32 height 14
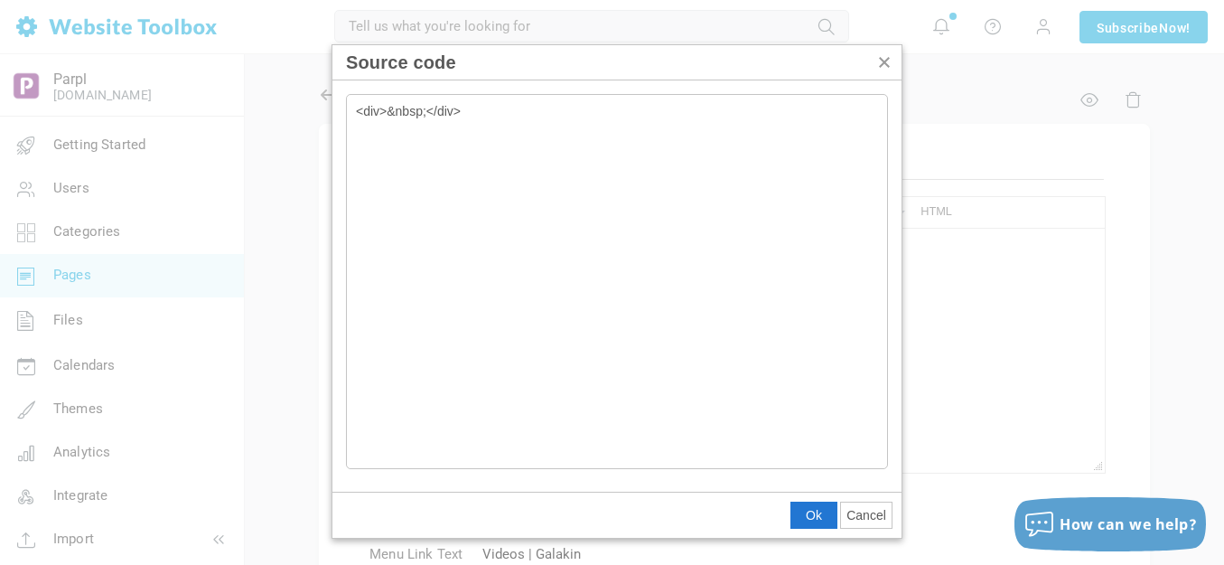
type textarea "<div>&nbsp;</div> <div class="hzWrap-grid"><div class="hzload" style="width: 20…"
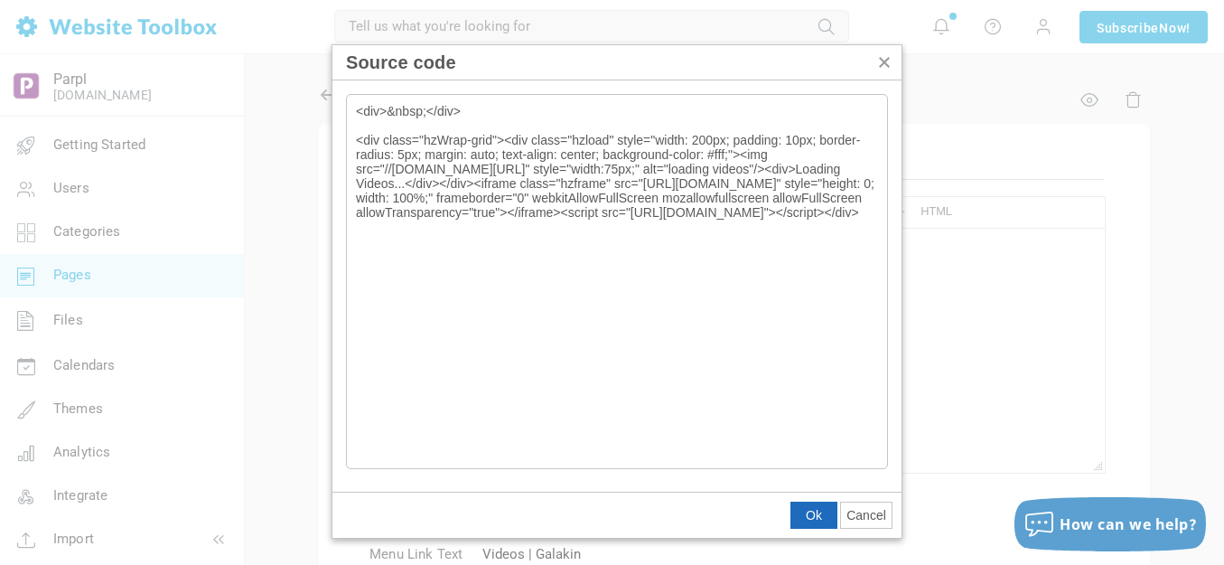
click at [809, 522] on button "Ok" at bounding box center [813, 514] width 45 height 25
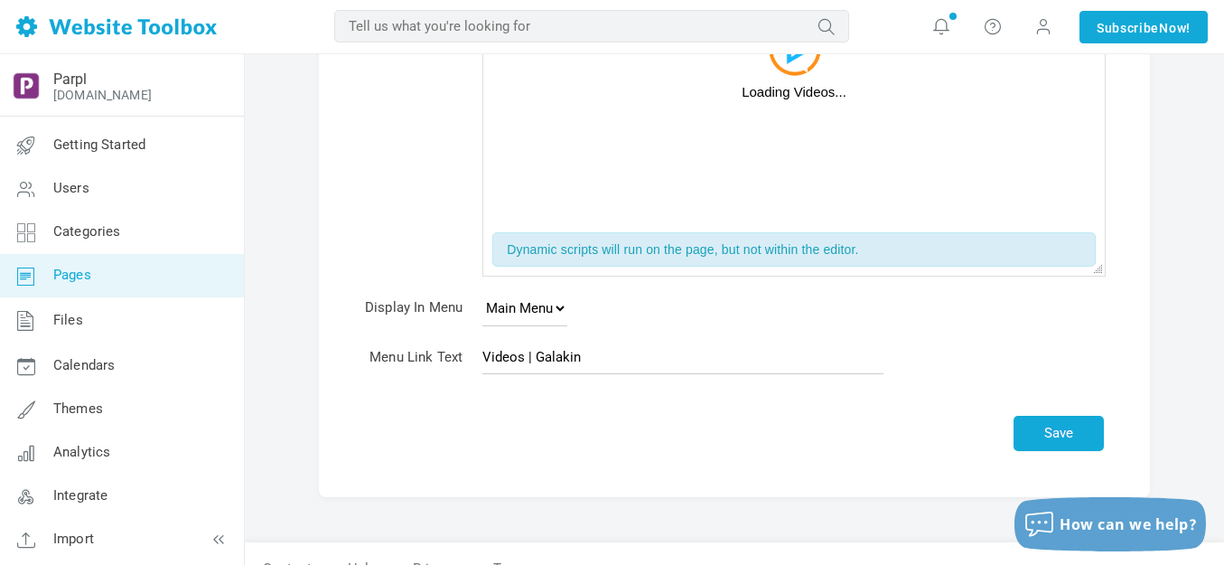
scroll to position [278, 0]
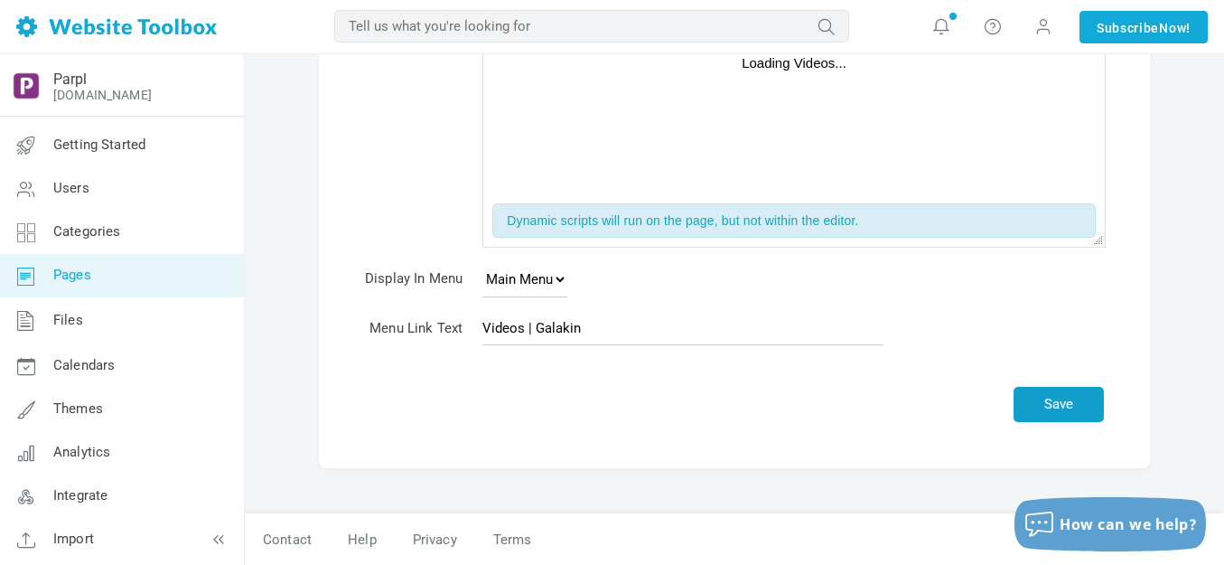
click at [1063, 407] on button "Save" at bounding box center [1059, 404] width 90 height 35
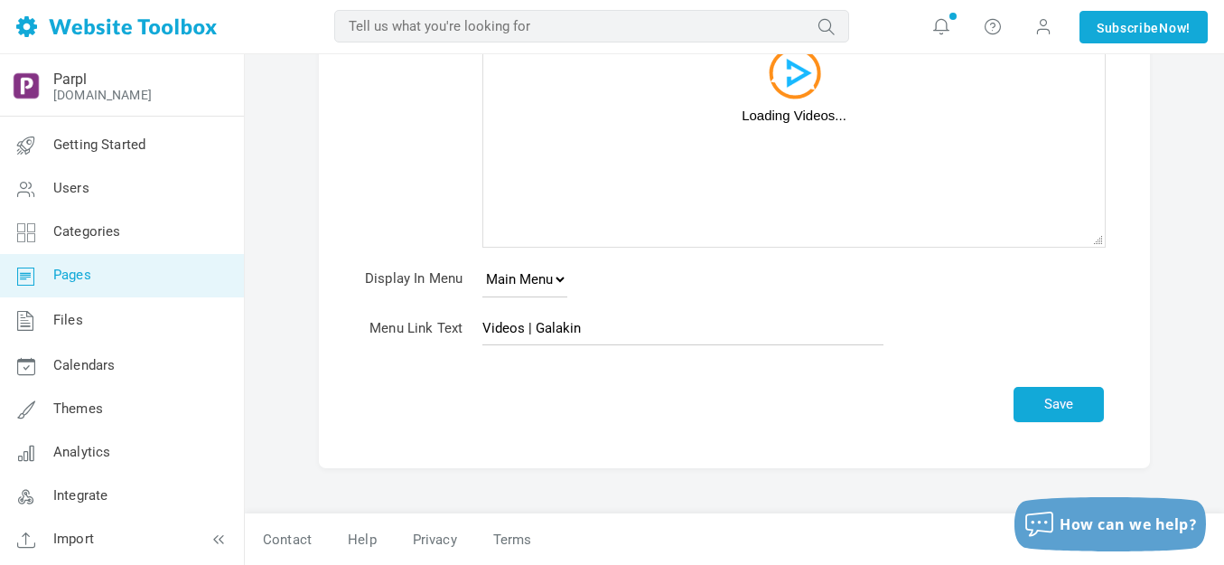
scroll to position [226, 0]
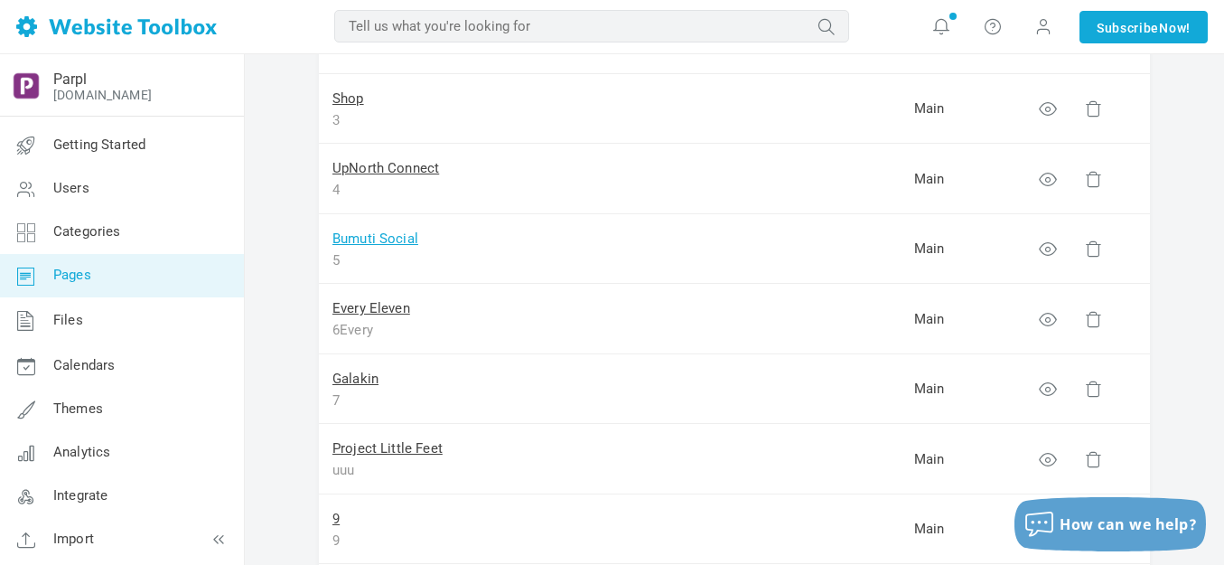
scroll to position [181, 0]
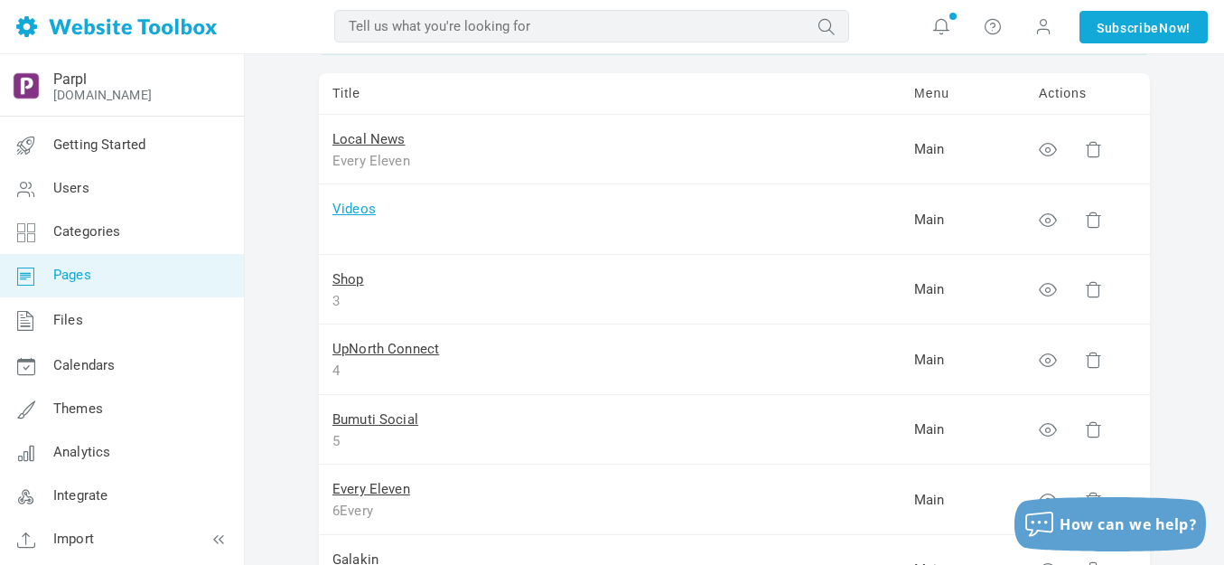
click at [355, 202] on link "Videos" at bounding box center [353, 209] width 43 height 16
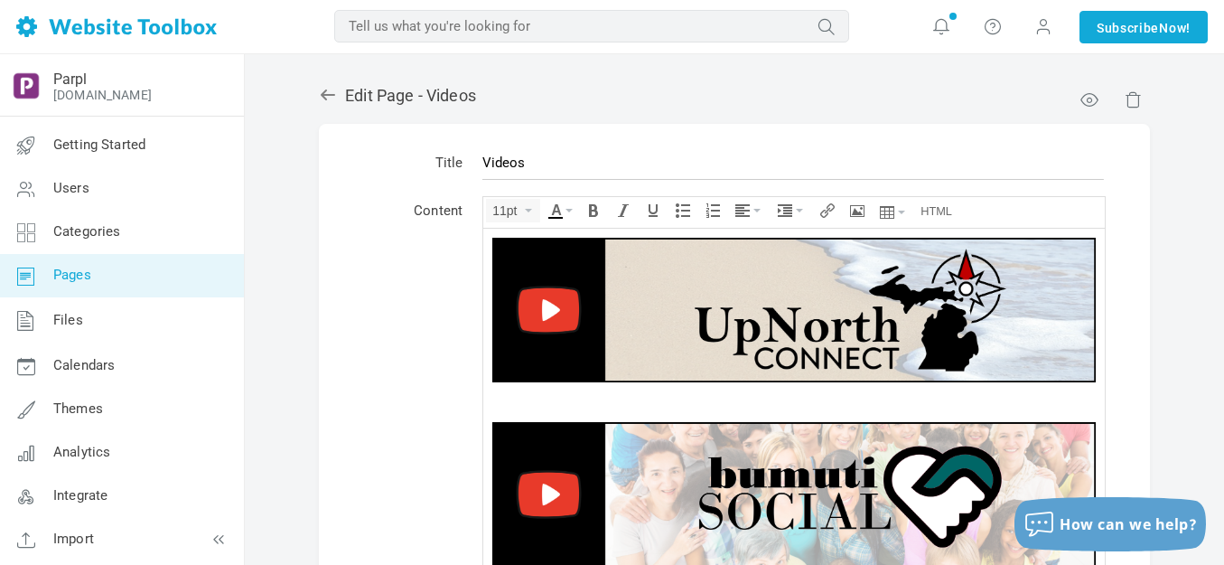
click at [805, 315] on img at bounding box center [794, 309] width 604 height 145
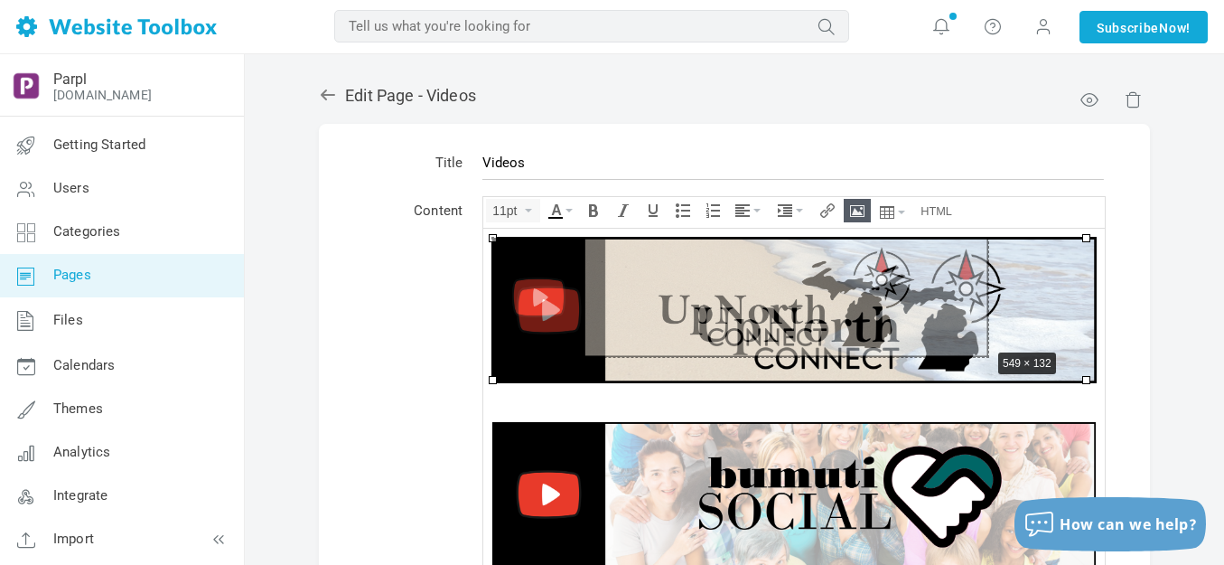
drag, startPoint x: 1083, startPoint y: 379, endPoint x: 987, endPoint y: 346, distance: 102.0
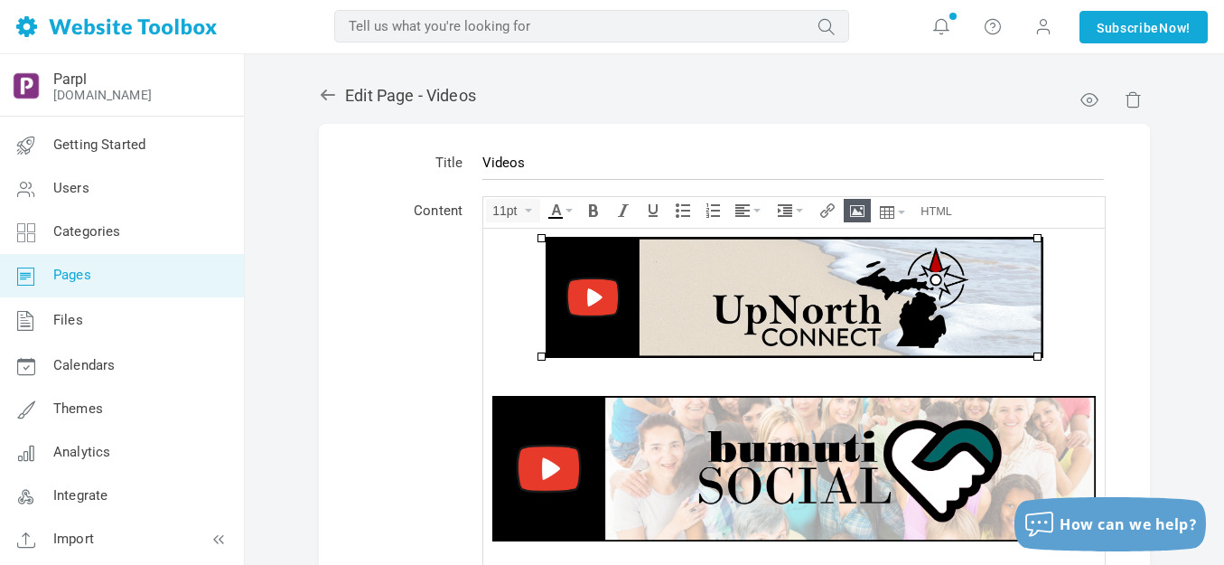
click at [1004, 433] on img at bounding box center [794, 467] width 604 height 145
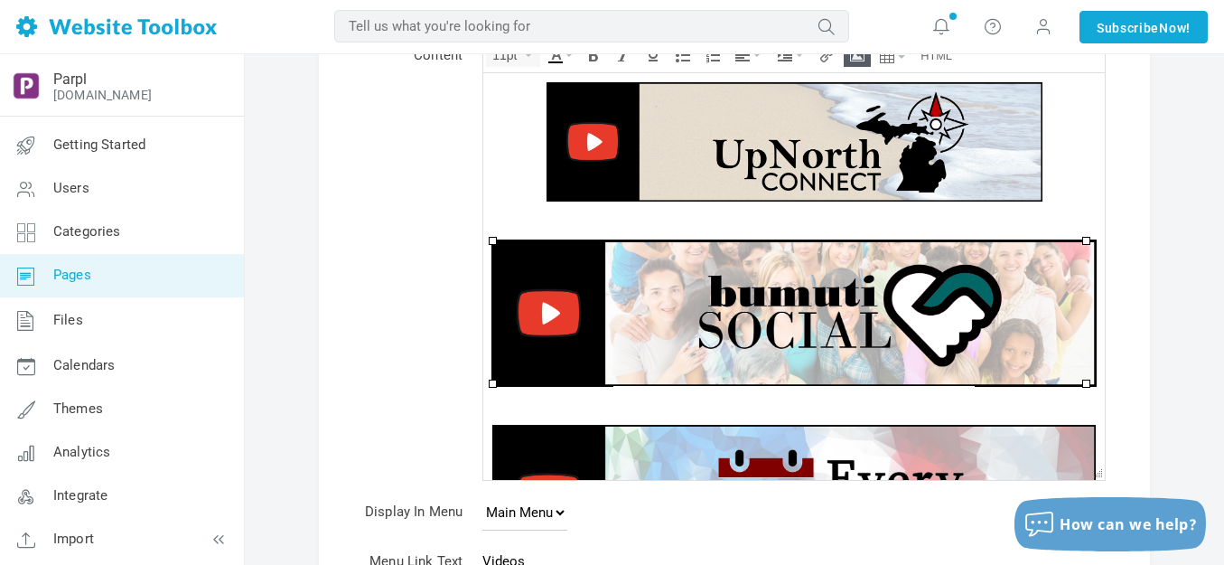
scroll to position [181, 0]
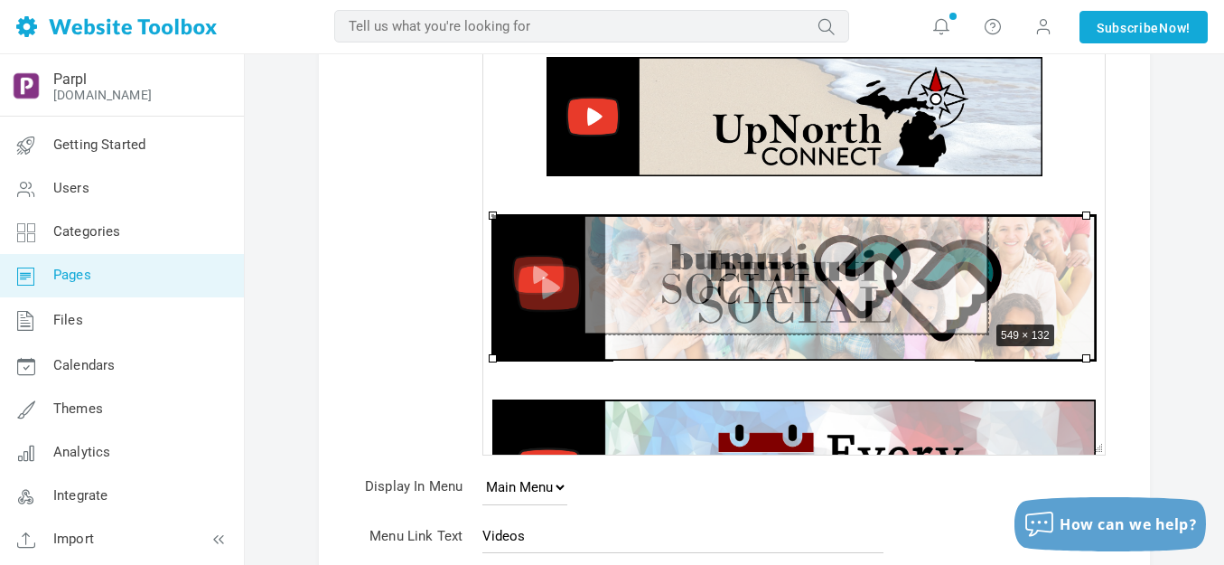
drag, startPoint x: 1082, startPoint y: 360, endPoint x: 986, endPoint y: 323, distance: 103.5
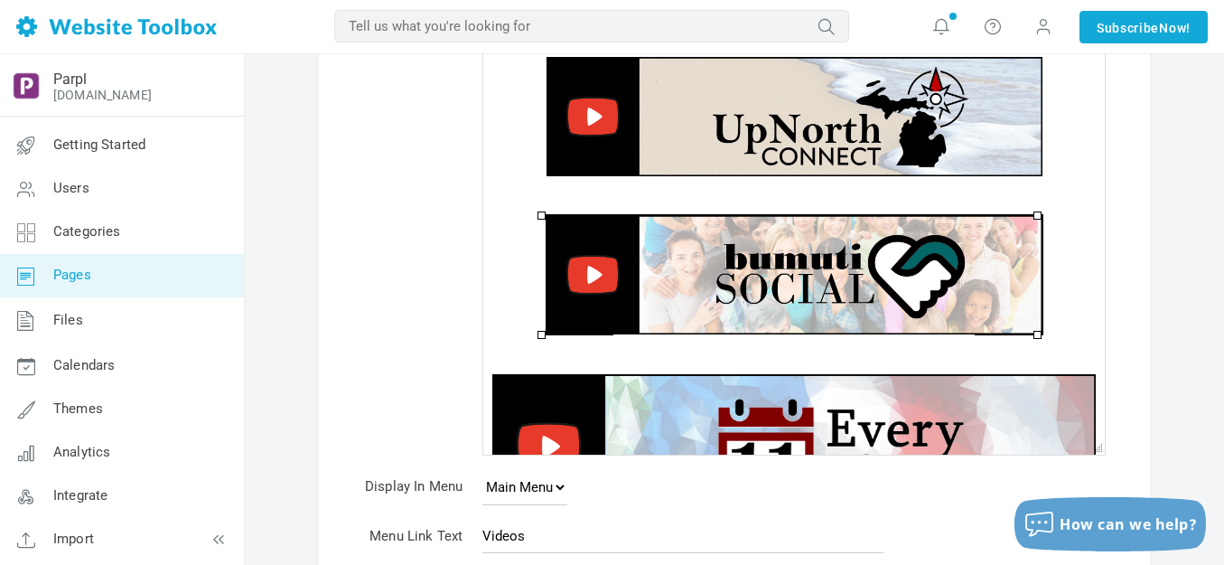
click at [1041, 409] on img at bounding box center [794, 445] width 604 height 145
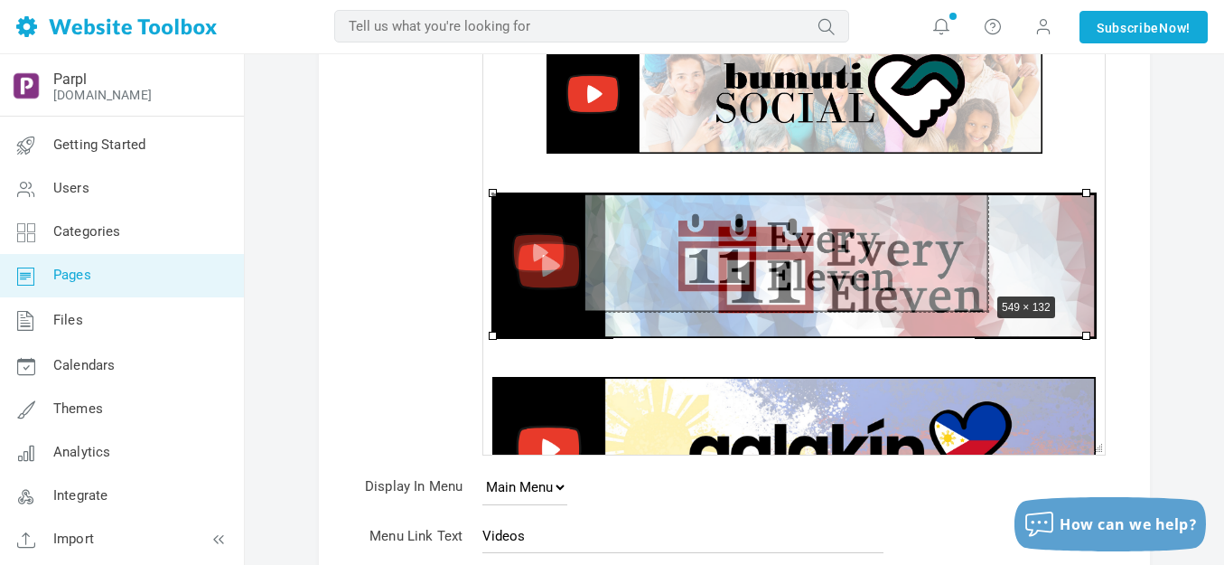
drag, startPoint x: 1084, startPoint y: 331, endPoint x: 987, endPoint y: 287, distance: 106.8
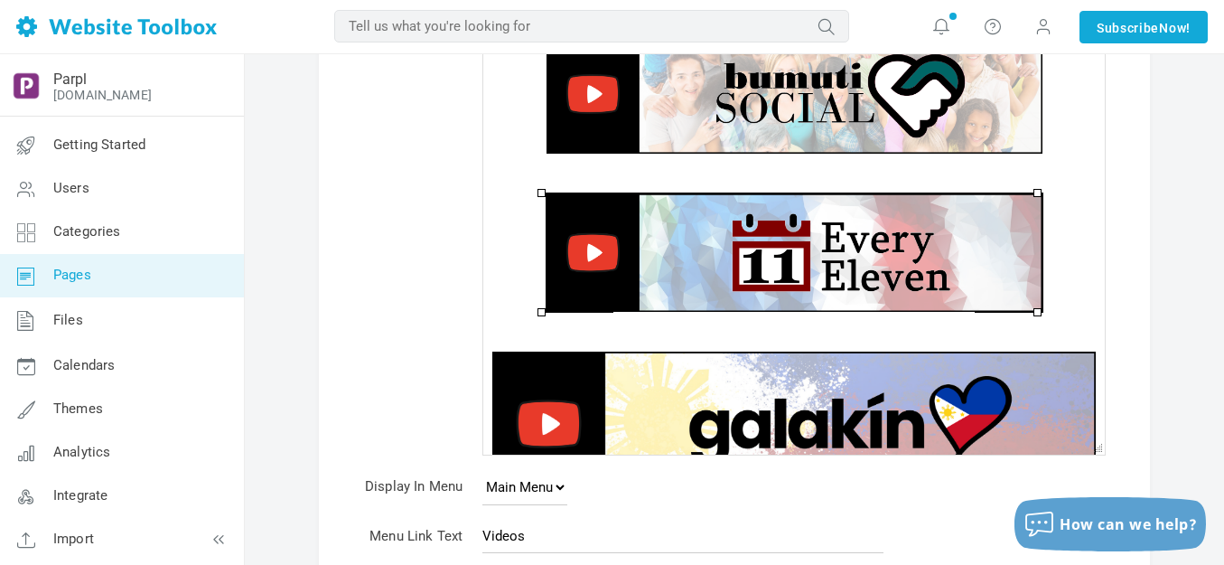
click at [1024, 379] on img at bounding box center [794, 423] width 604 height 145
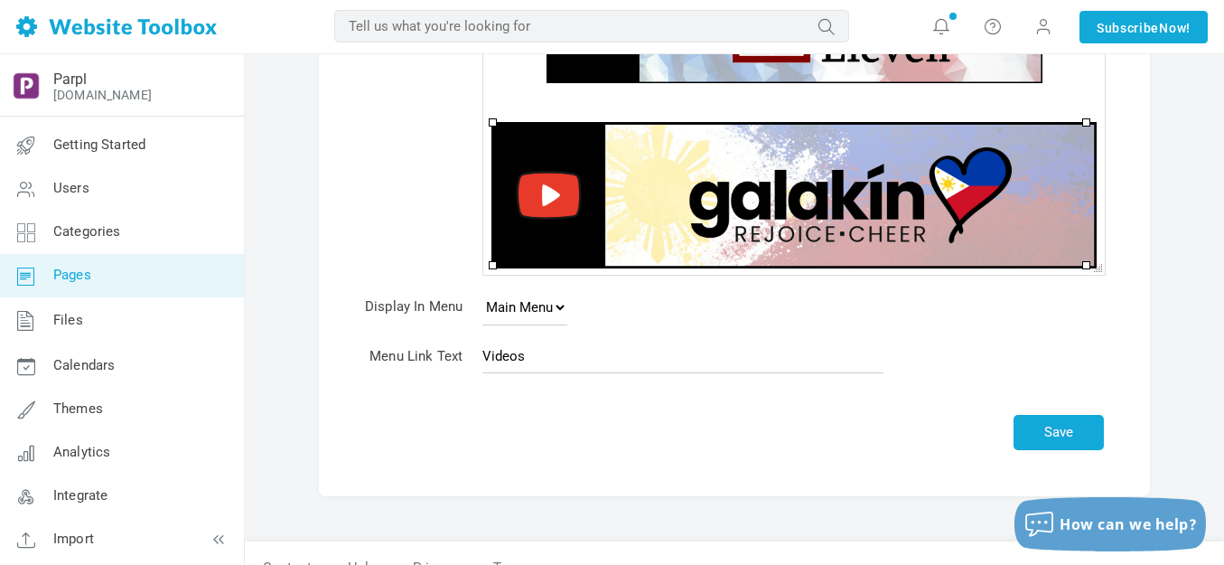
scroll to position [361, 0]
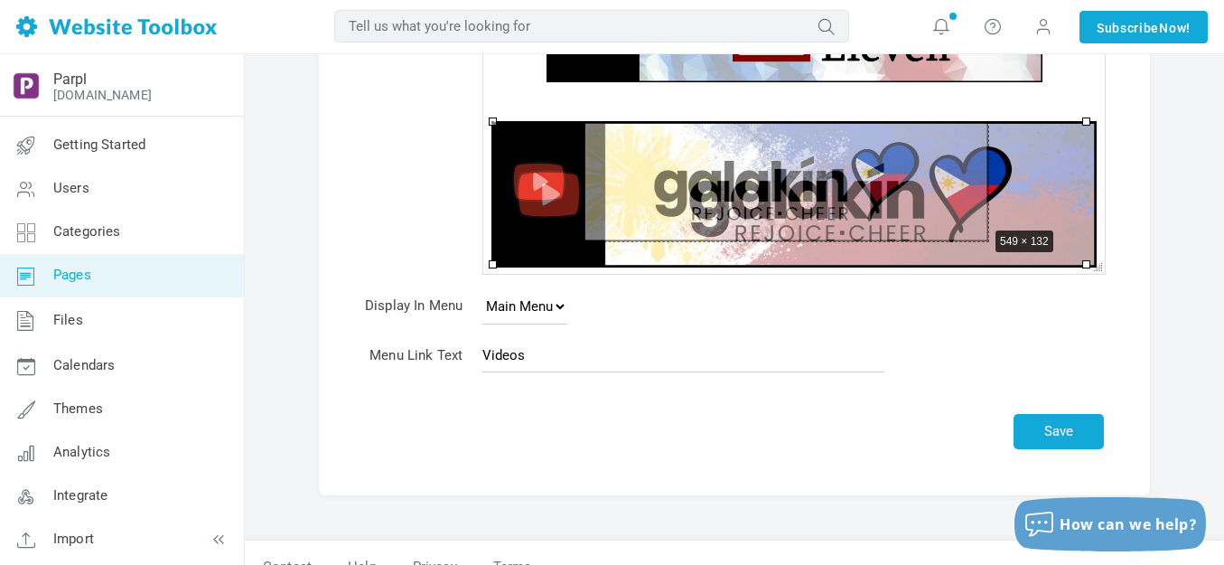
drag, startPoint x: 1574, startPoint y: 129, endPoint x: 988, endPoint y: 224, distance: 593.1
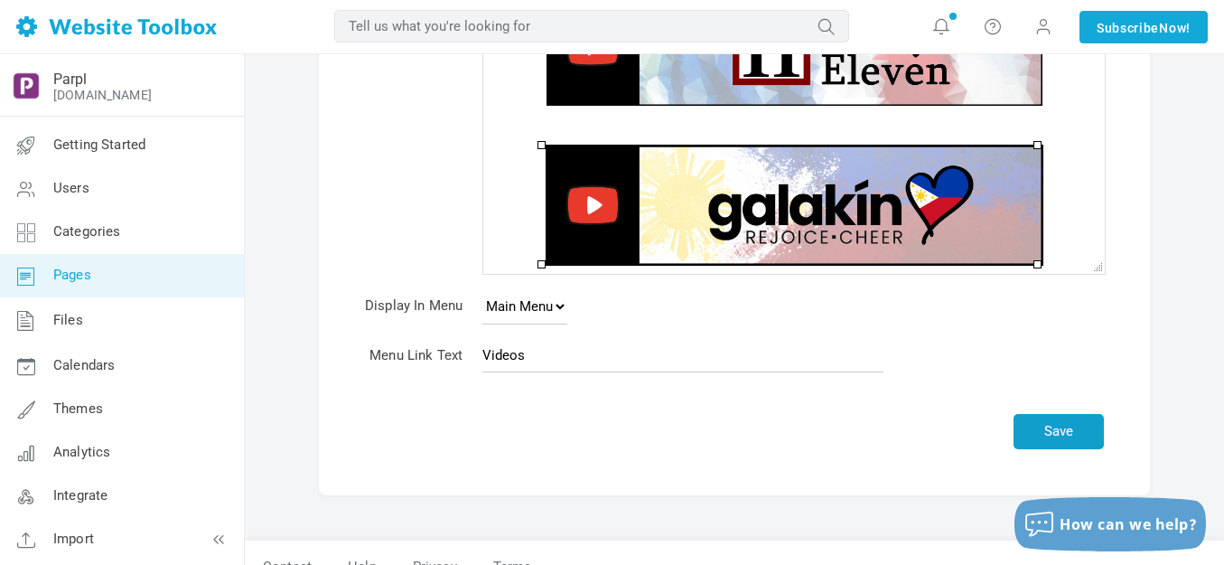
click at [1059, 436] on button "Save" at bounding box center [1059, 431] width 90 height 35
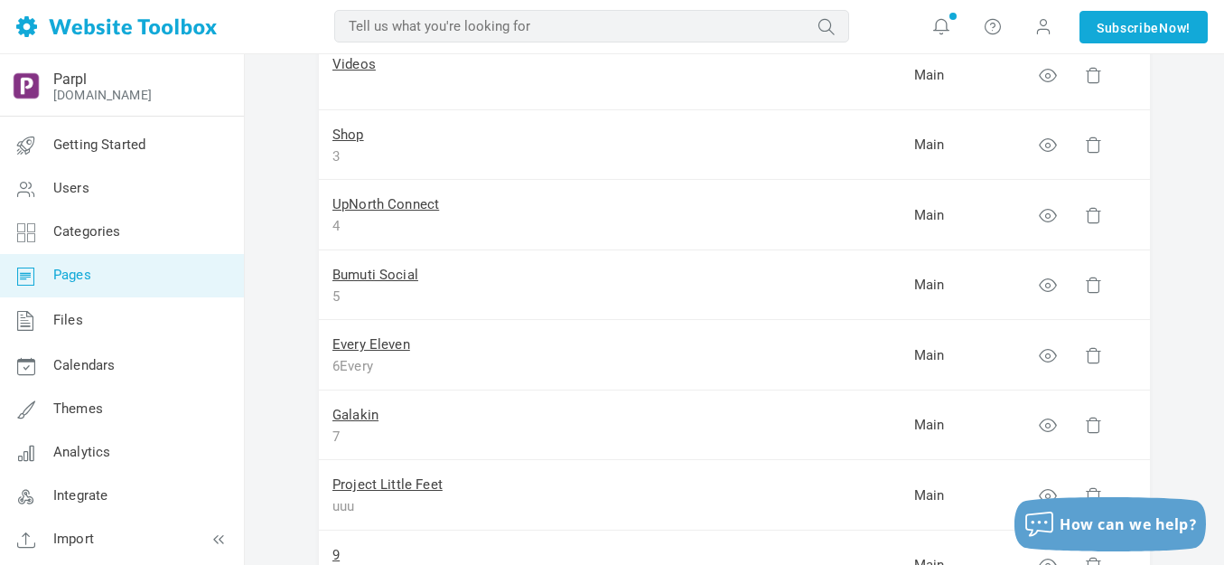
scroll to position [271, 0]
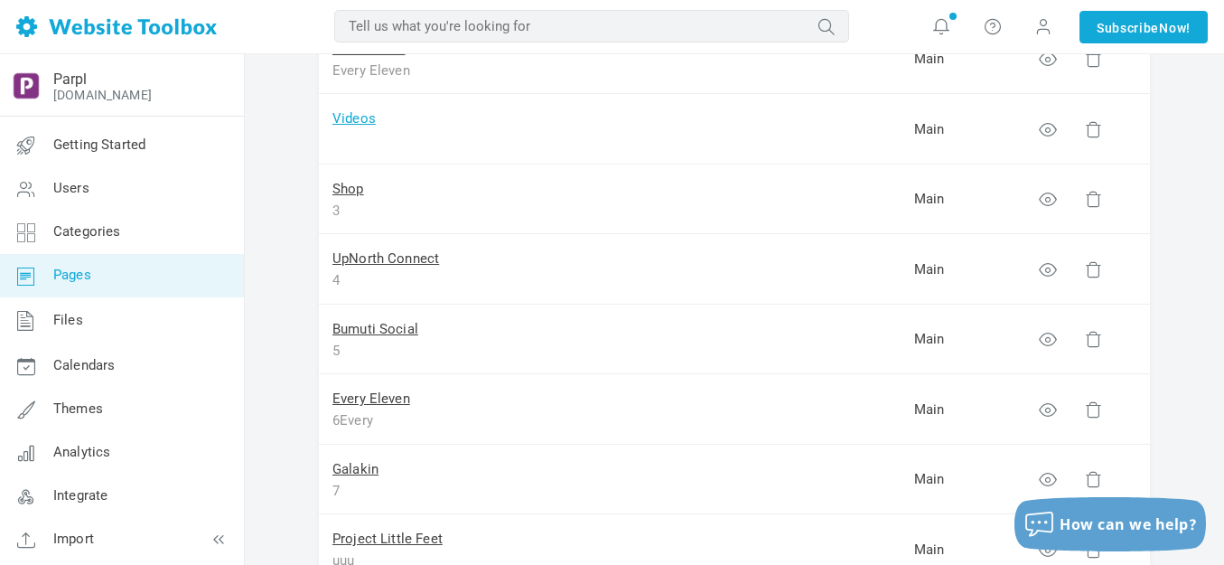
click at [357, 118] on link "Videos" at bounding box center [353, 118] width 43 height 16
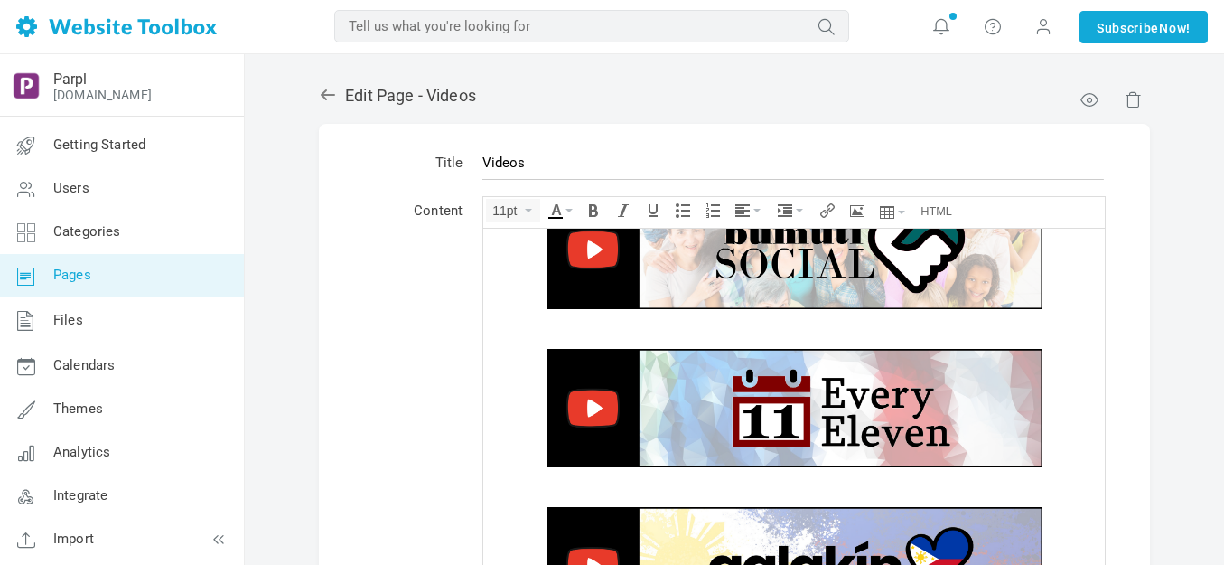
scroll to position [206, 0]
click at [745, 267] on img at bounding box center [795, 248] width 496 height 119
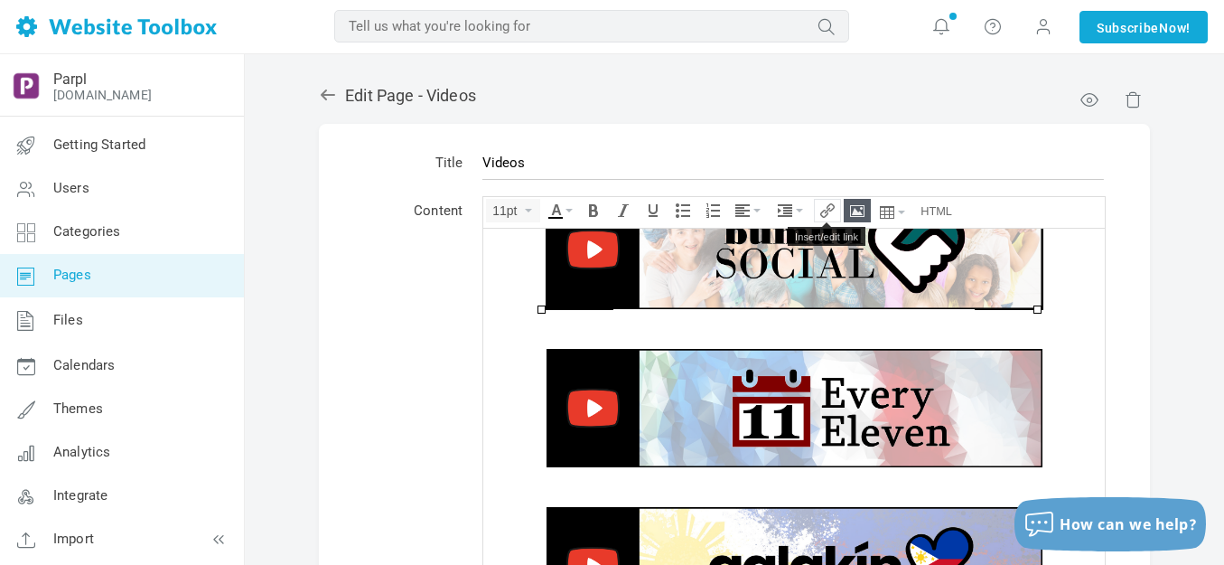
click at [822, 211] on icon "Insert/edit link" at bounding box center [827, 210] width 14 height 14
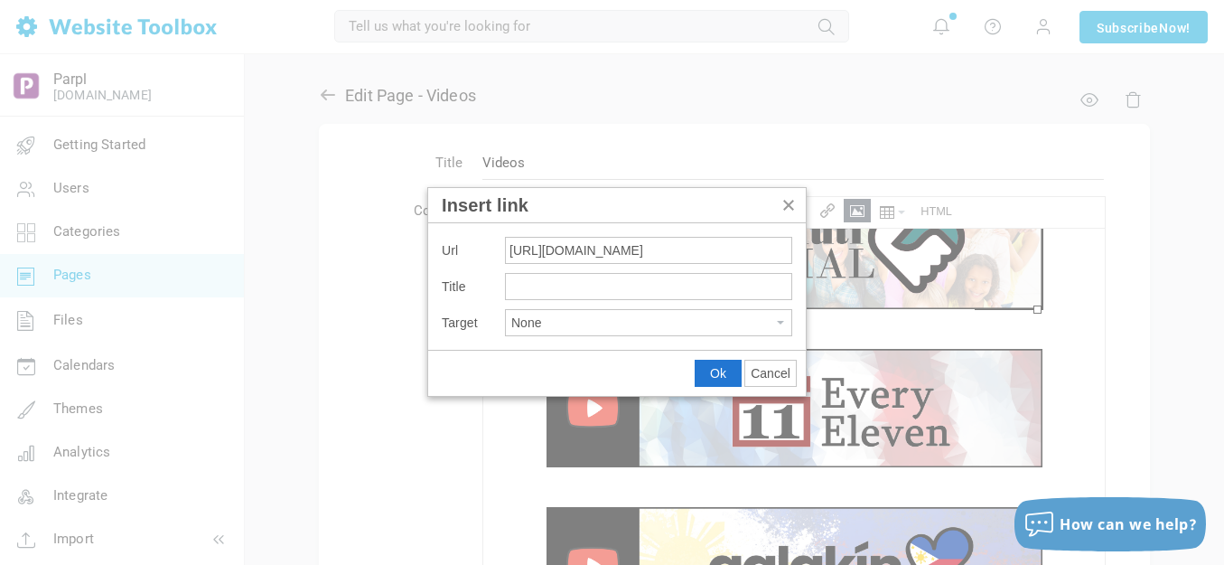
scroll to position [0, 94]
click at [665, 316] on button "None" at bounding box center [648, 322] width 285 height 25
type input "[URL][DOMAIN_NAME]"
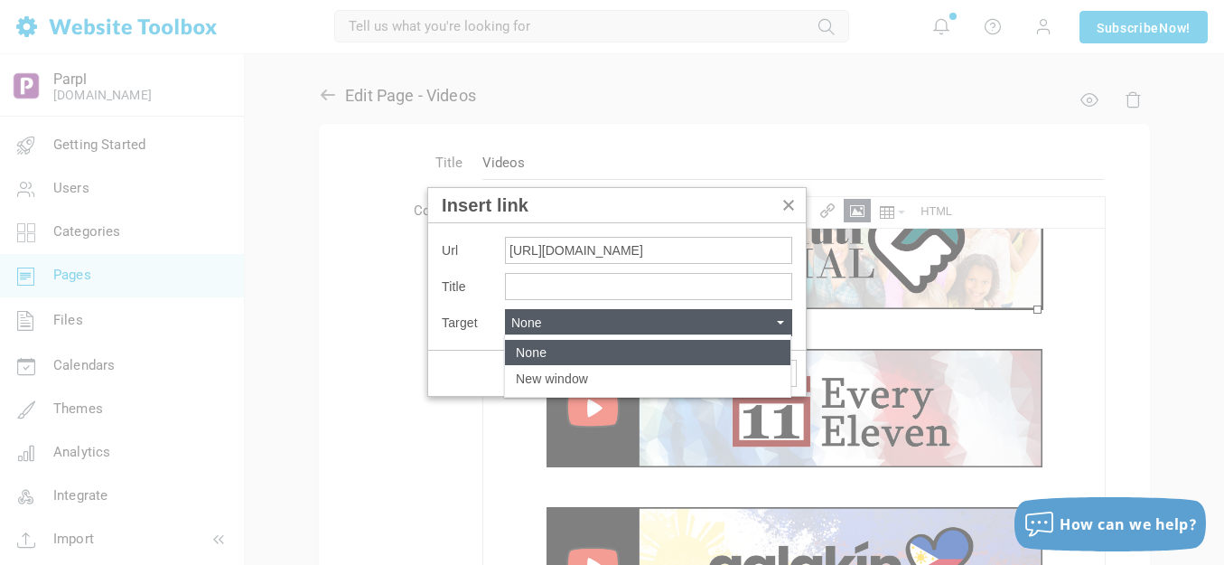
scroll to position [0, 0]
click at [597, 351] on div "None" at bounding box center [647, 352] width 285 height 25
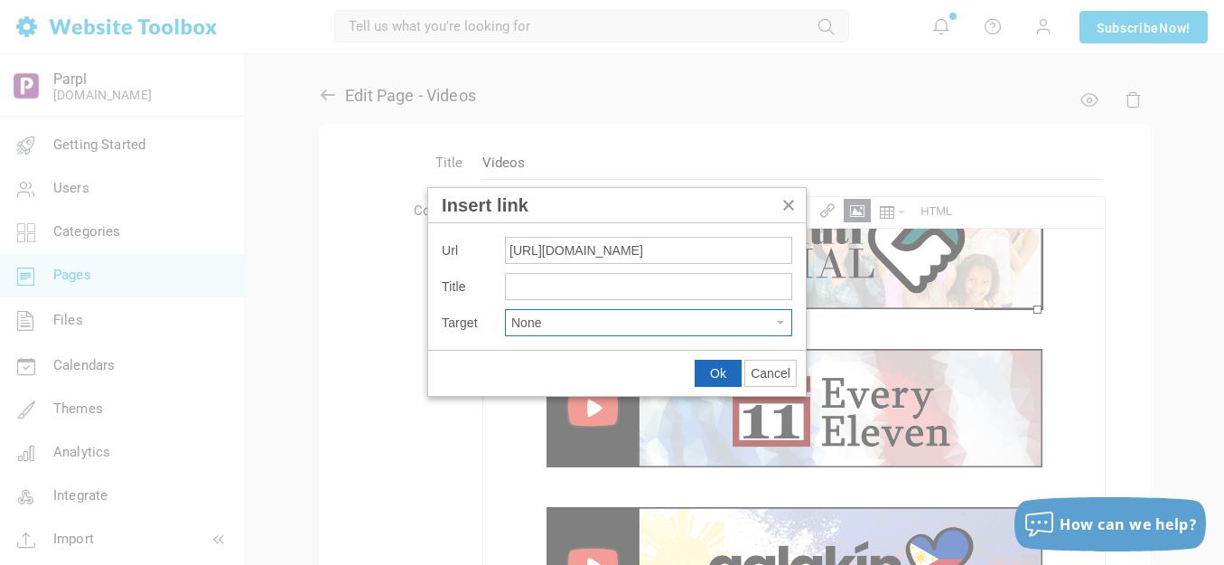
click at [716, 370] on span "Ok" at bounding box center [718, 373] width 16 height 14
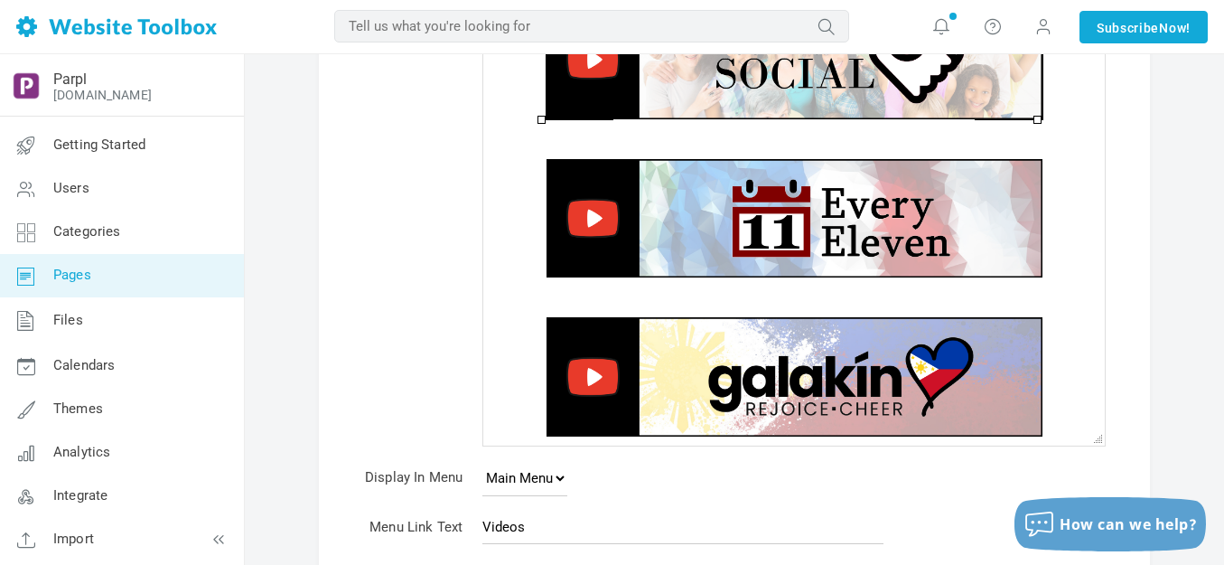
scroll to position [388, 0]
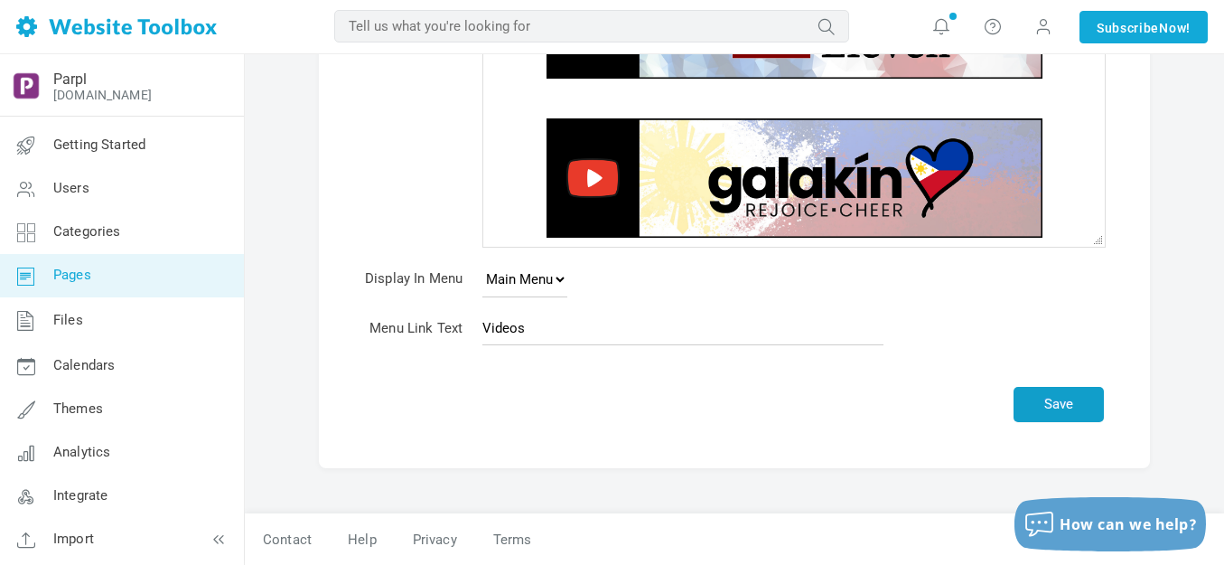
click at [1044, 406] on button "Save" at bounding box center [1059, 404] width 90 height 35
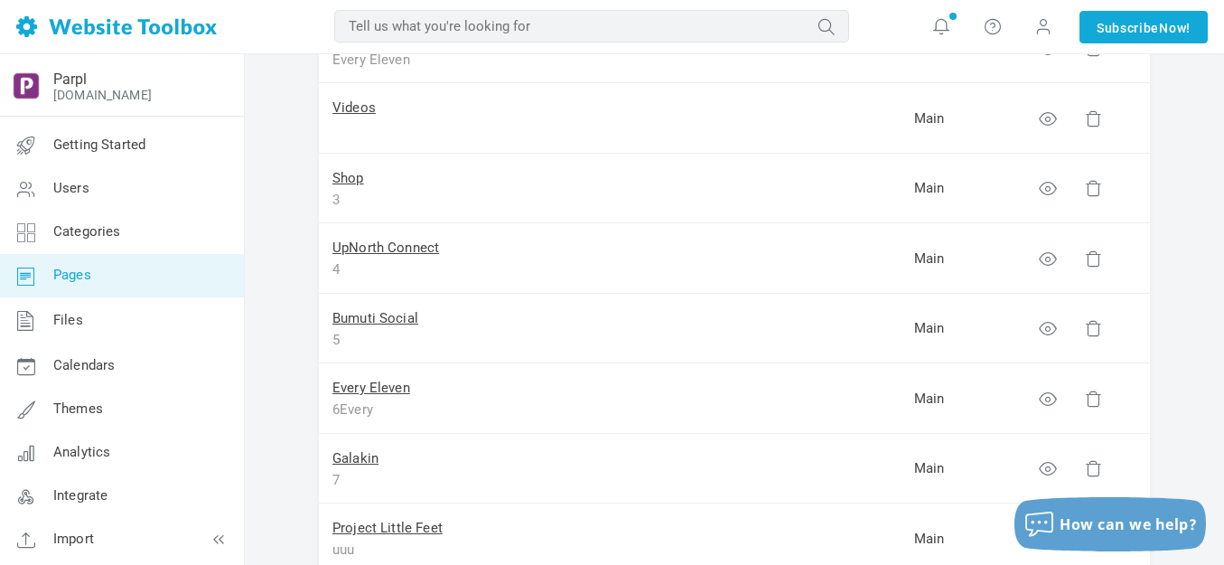
scroll to position [181, 0]
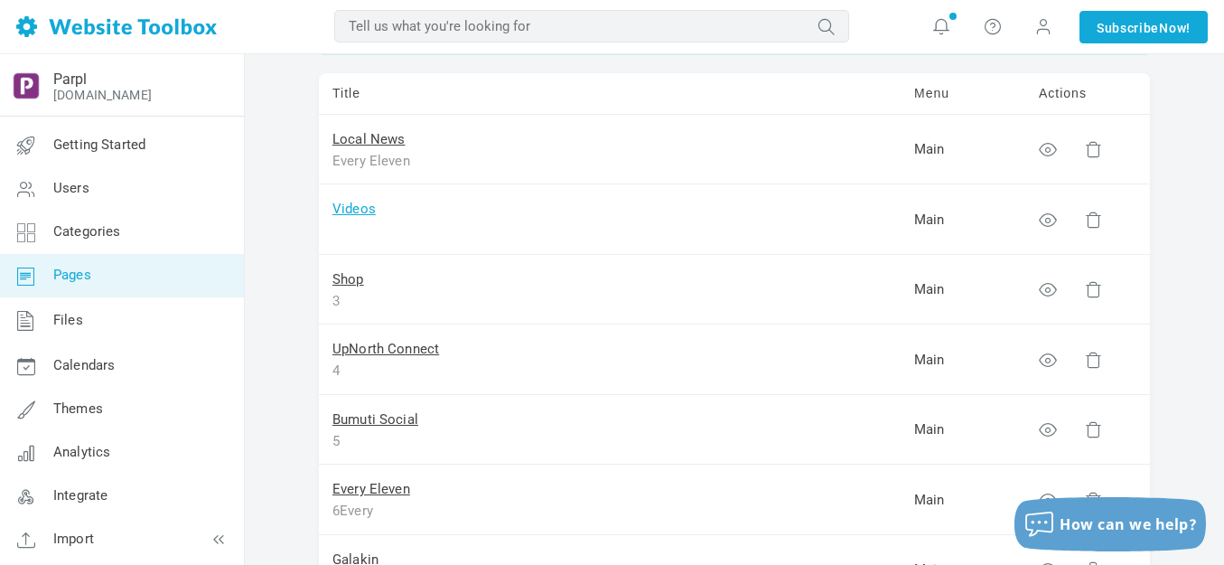
click at [360, 209] on link "Videos" at bounding box center [353, 209] width 43 height 16
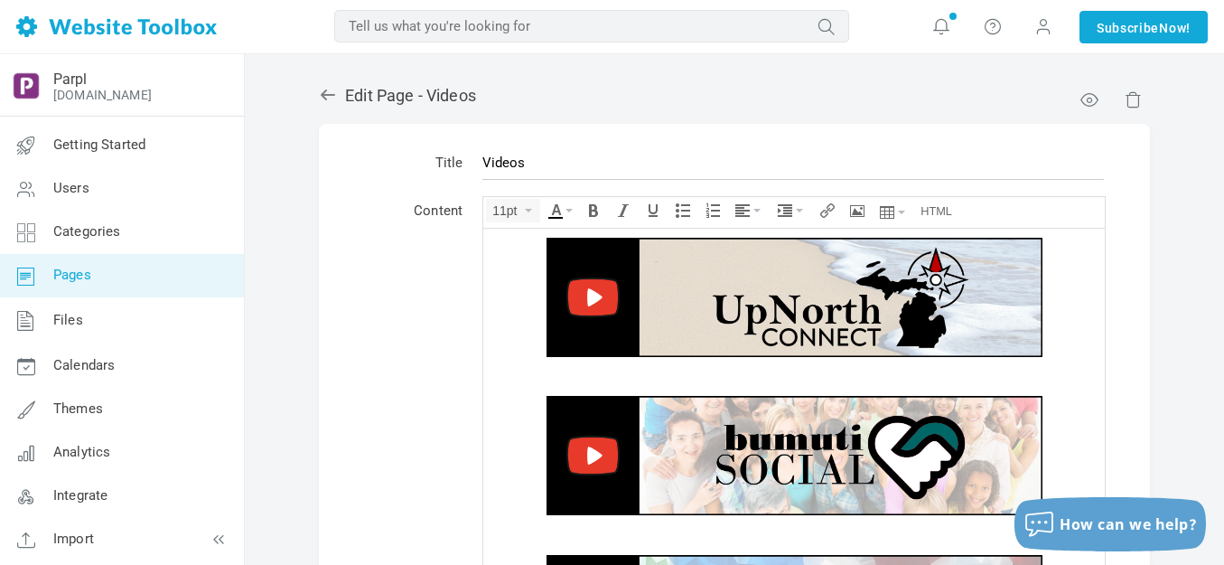
click at [660, 310] on img at bounding box center [795, 296] width 496 height 119
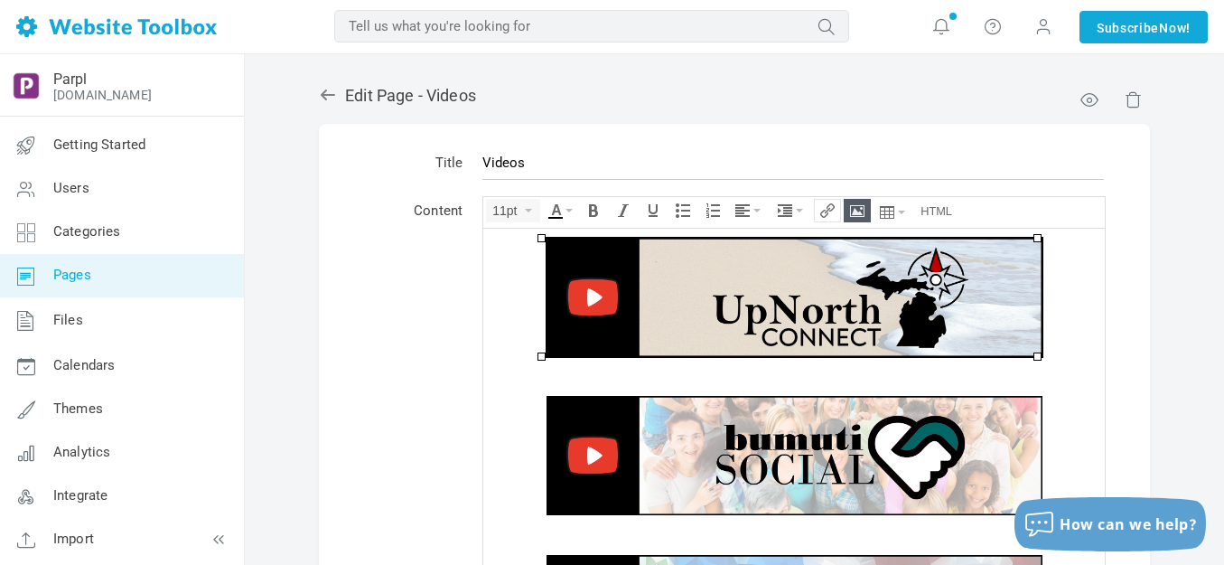
click at [828, 212] on icon "Insert/edit link" at bounding box center [827, 210] width 14 height 14
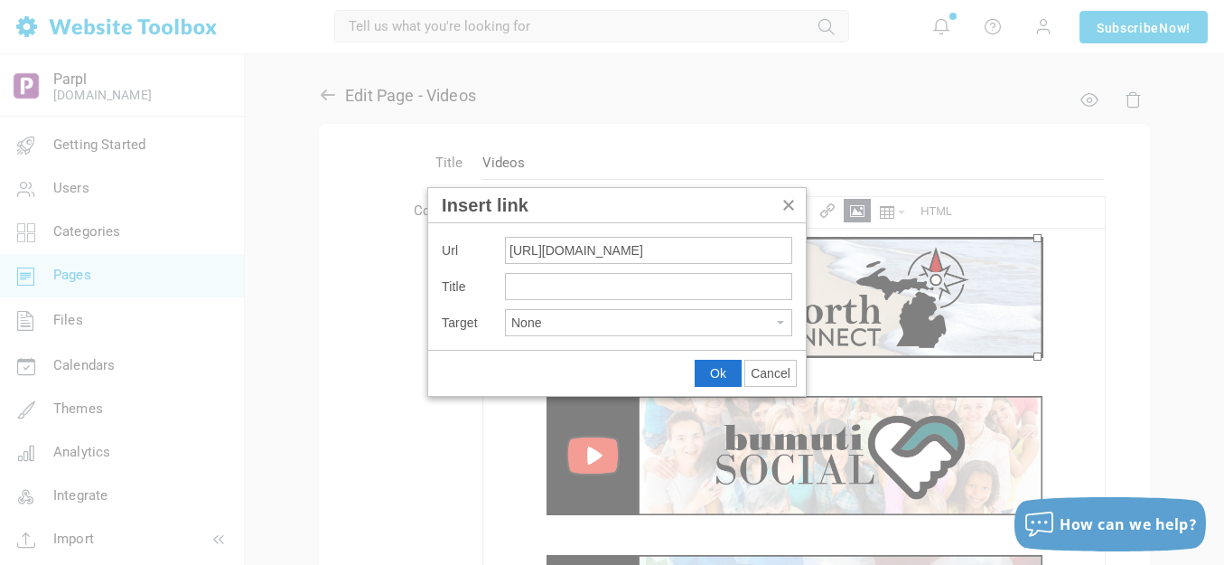
scroll to position [0, 94]
click at [671, 324] on button "None" at bounding box center [648, 322] width 285 height 25
type input "https://parplmedia.discussion.community/pages/videos-upnorth-connect"
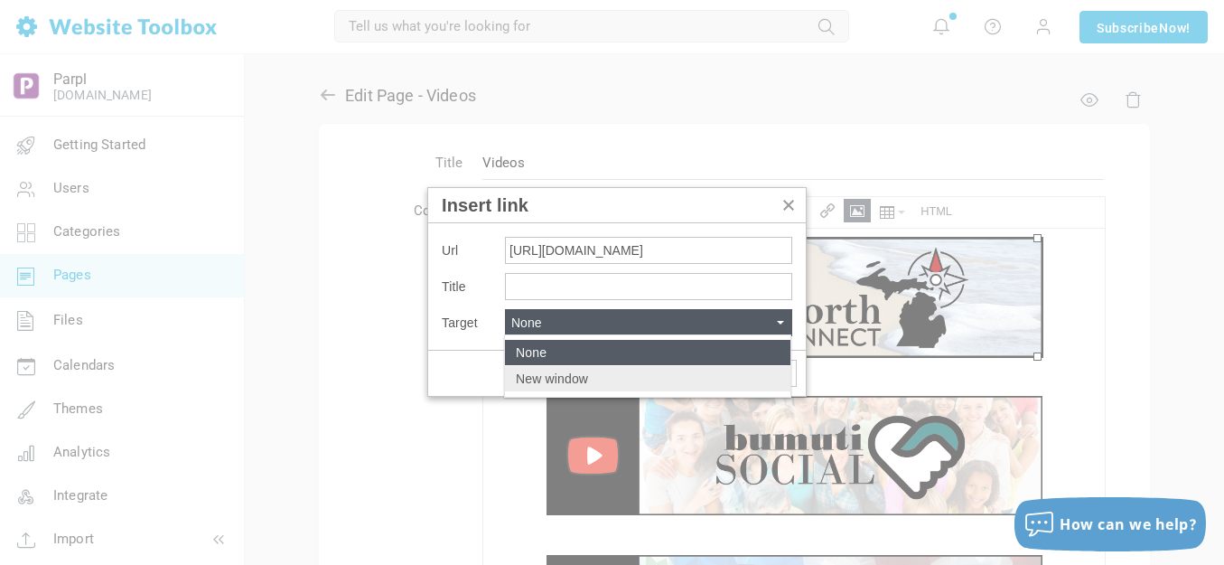
click at [642, 374] on div "New window" at bounding box center [647, 378] width 285 height 25
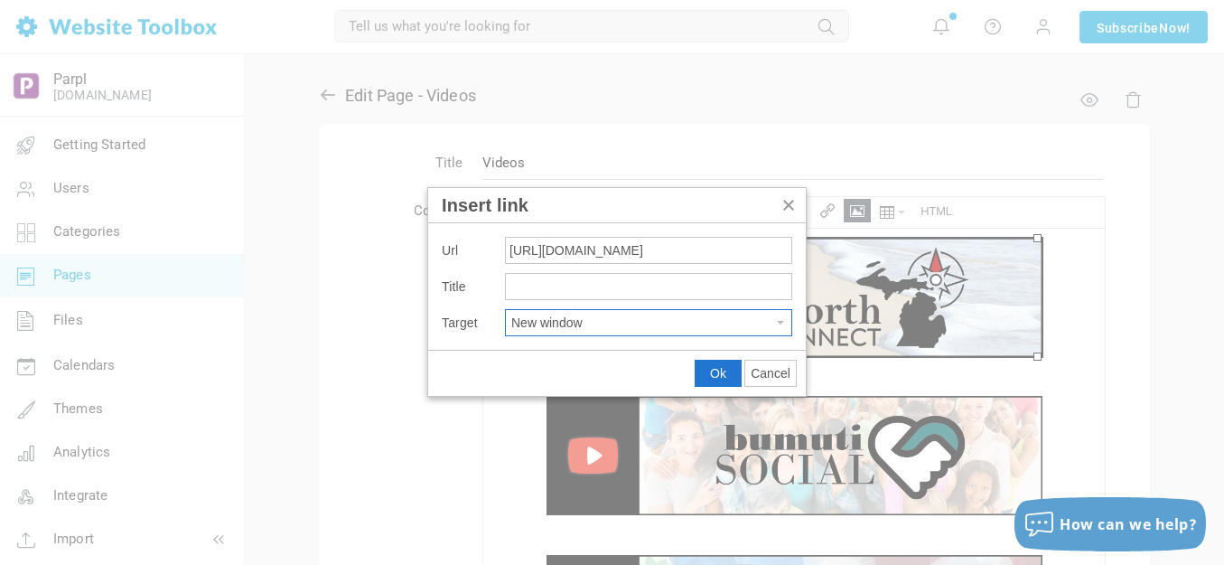
click at [626, 318] on button "New window" at bounding box center [648, 322] width 285 height 25
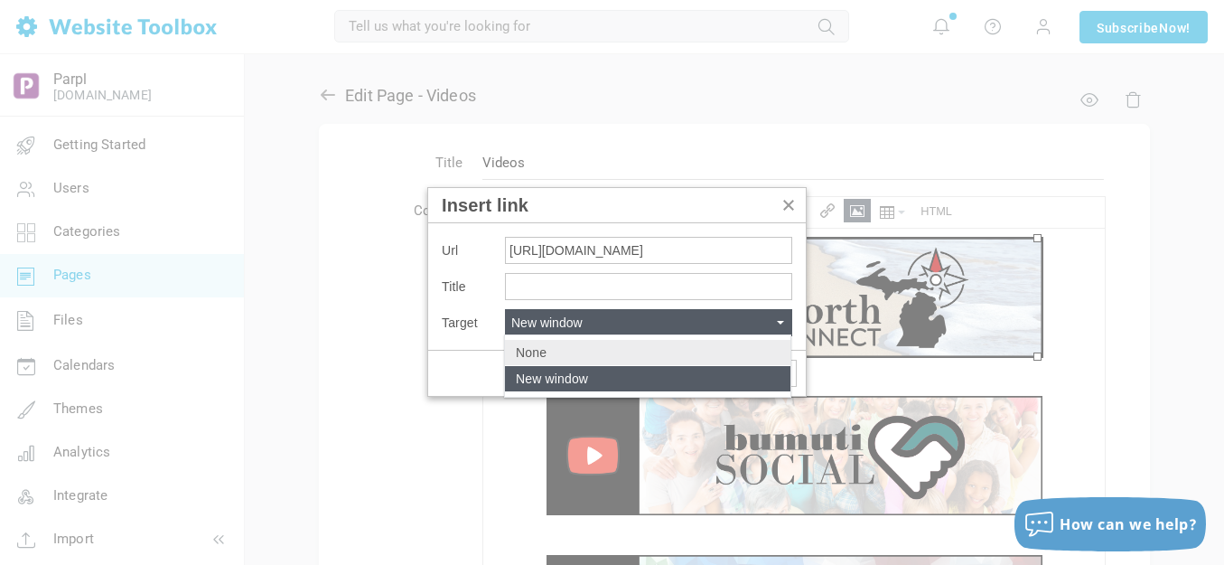
click at [585, 353] on div "None" at bounding box center [647, 352] width 285 height 25
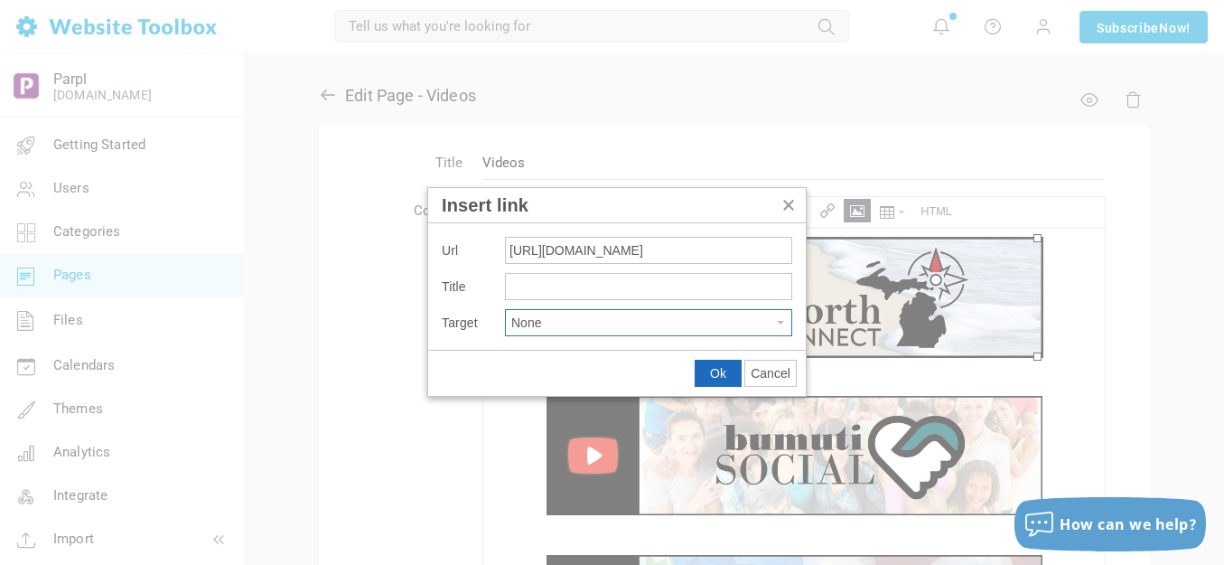
click at [712, 369] on span "Ok" at bounding box center [718, 373] width 16 height 14
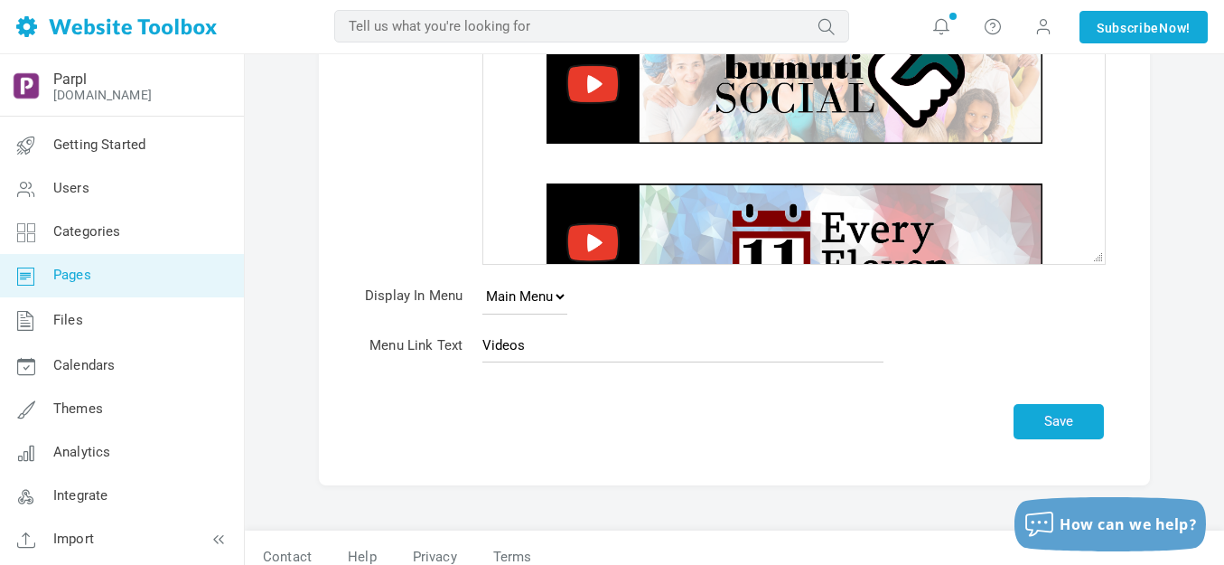
scroll to position [388, 0]
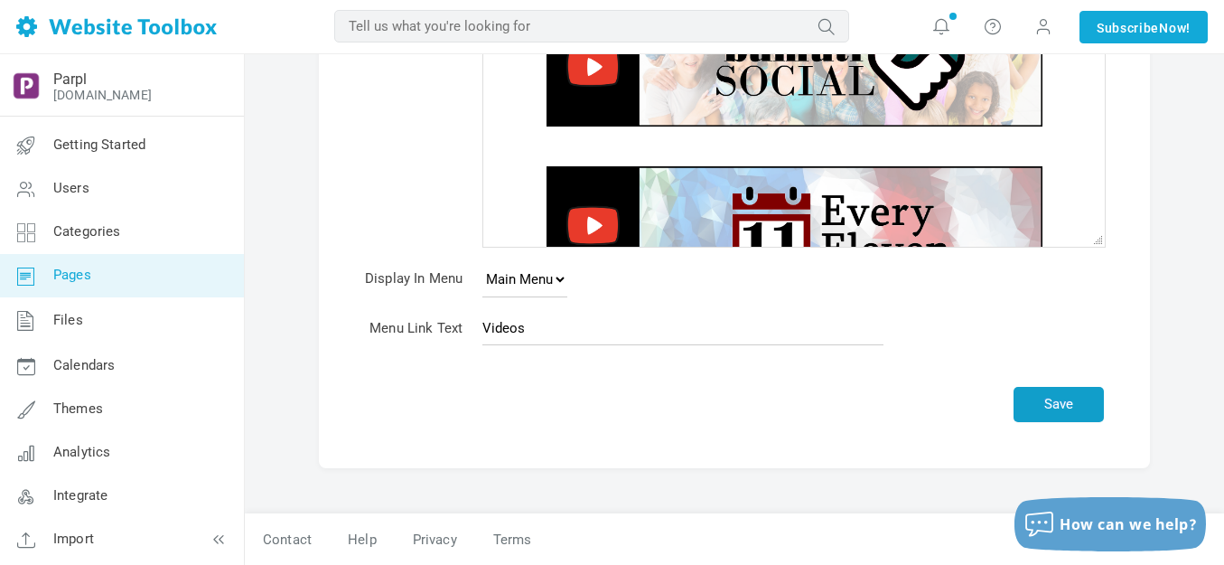
click at [1066, 403] on button "Save" at bounding box center [1059, 404] width 90 height 35
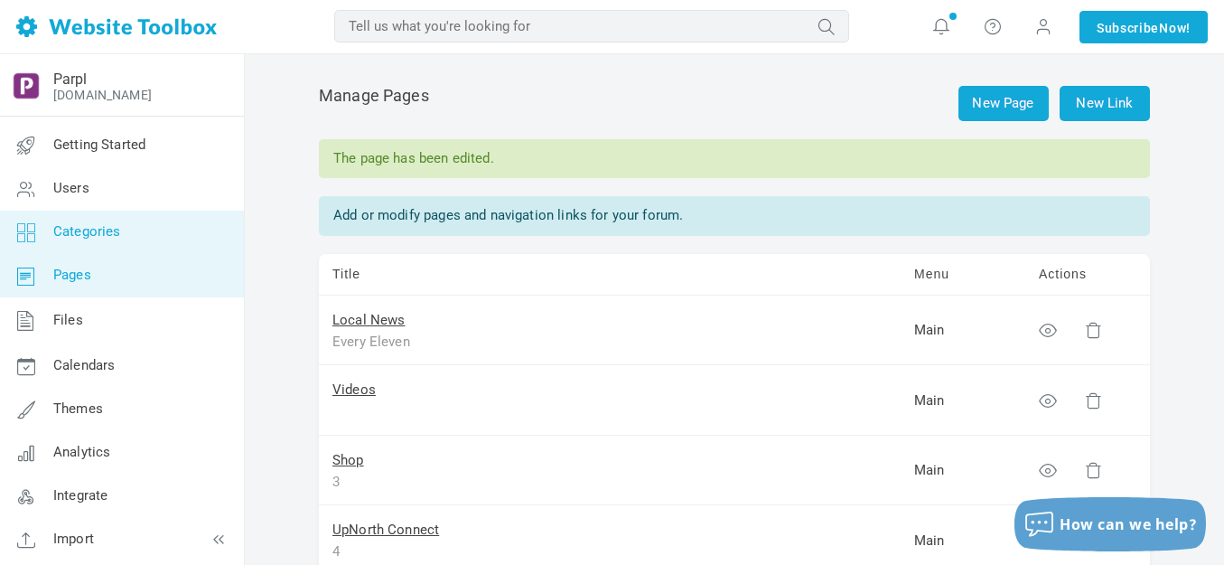
click at [114, 236] on span "Categories" at bounding box center [87, 231] width 68 height 16
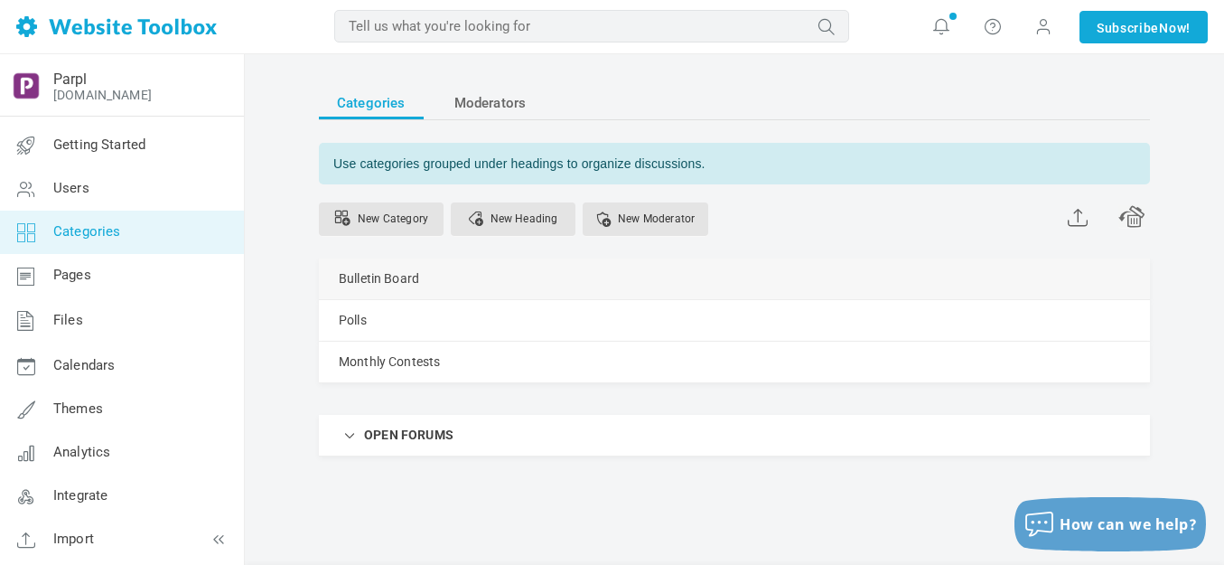
click at [0, 0] on link "Manage" at bounding box center [0, 0] width 0 height 0
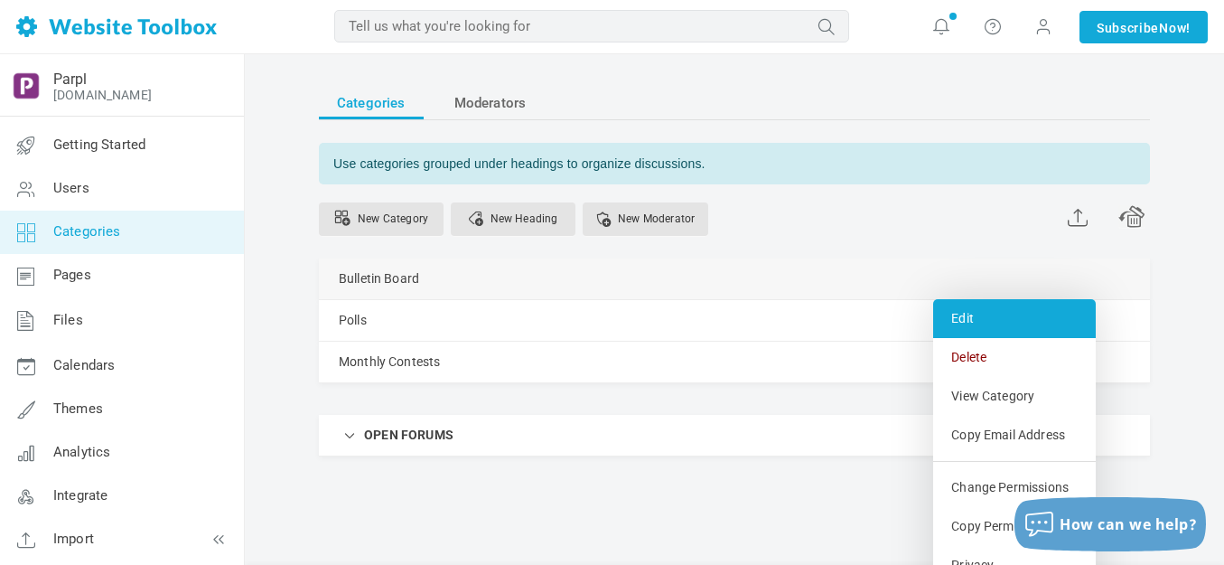
click at [971, 313] on link "Edit" at bounding box center [1014, 318] width 163 height 39
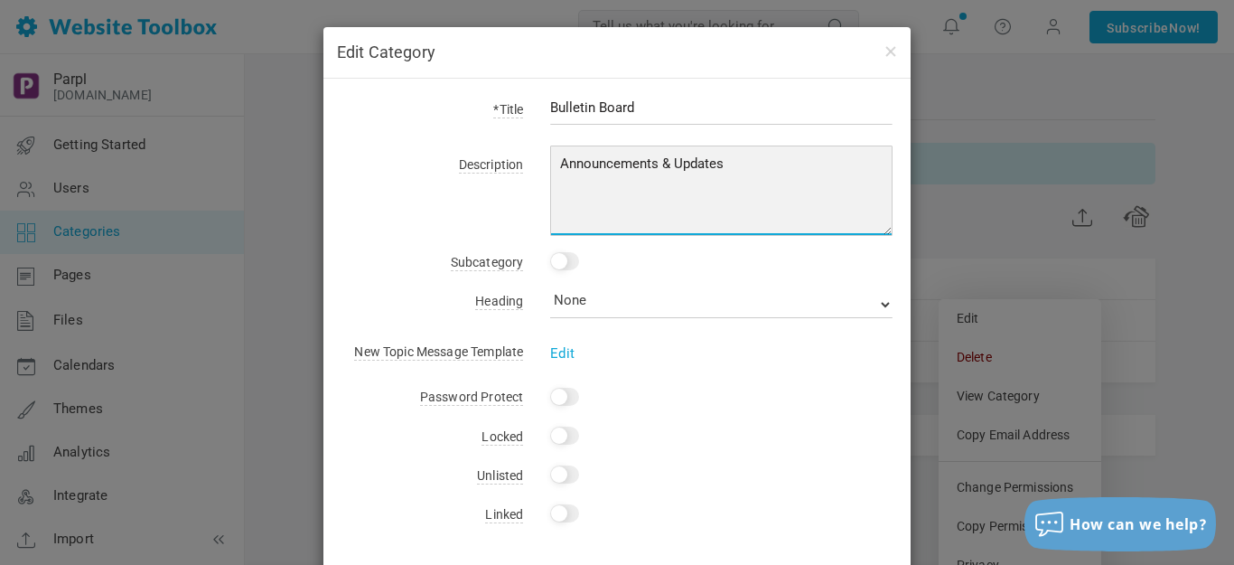
click at [801, 154] on textarea "Announcements & Updates" at bounding box center [721, 190] width 342 height 90
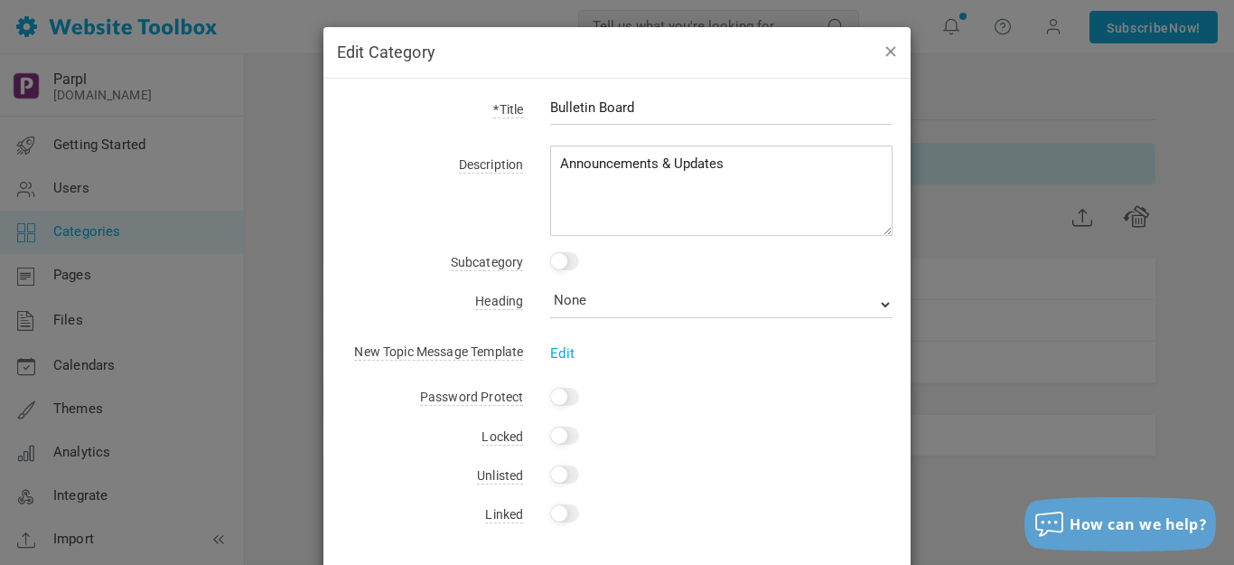
click at [888, 50] on button "button" at bounding box center [890, 51] width 14 height 20
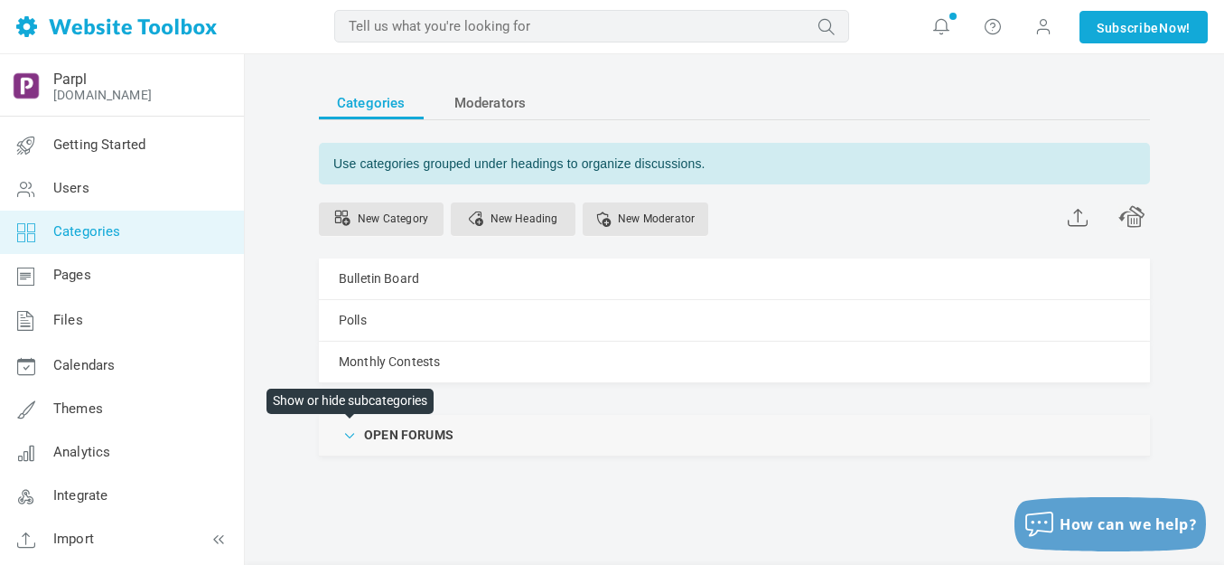
click at [346, 439] on span at bounding box center [351, 434] width 18 height 18
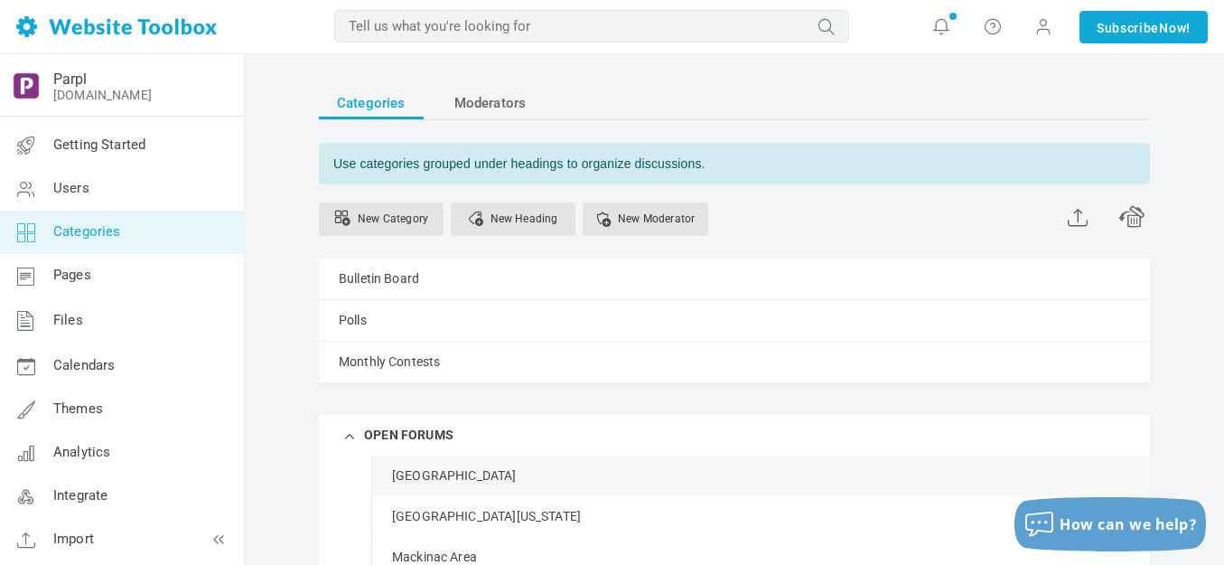
click at [0, 0] on span at bounding box center [0, 0] width 0 height 0
click at [968, 515] on link "Edit" at bounding box center [1014, 515] width 163 height 39
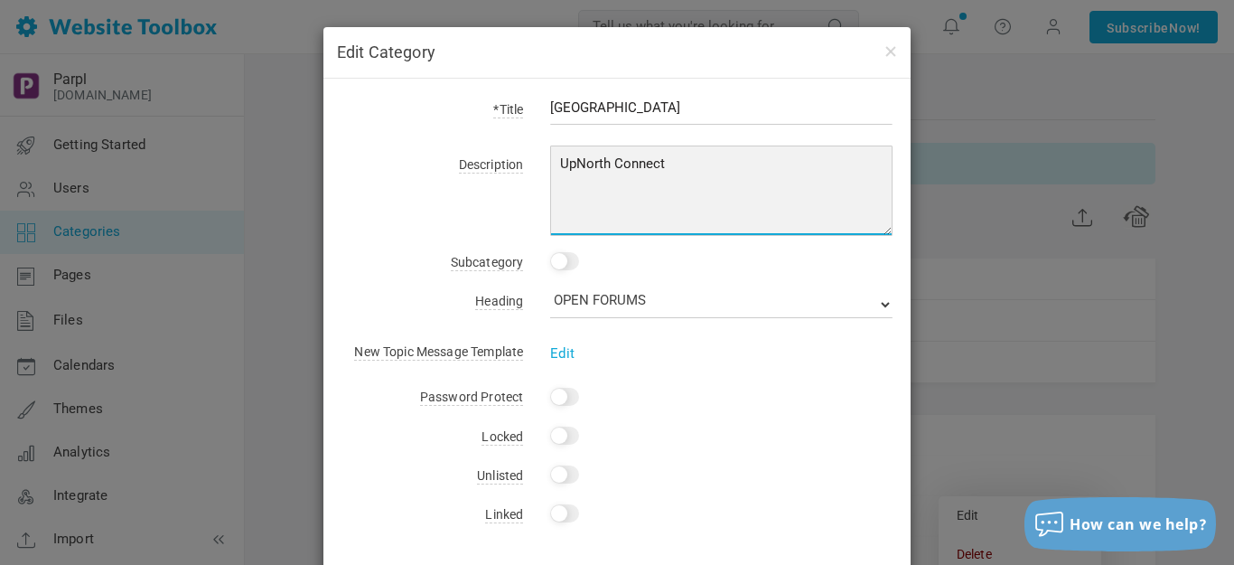
click at [688, 158] on textarea "UpNorth Connect" at bounding box center [721, 190] width 342 height 90
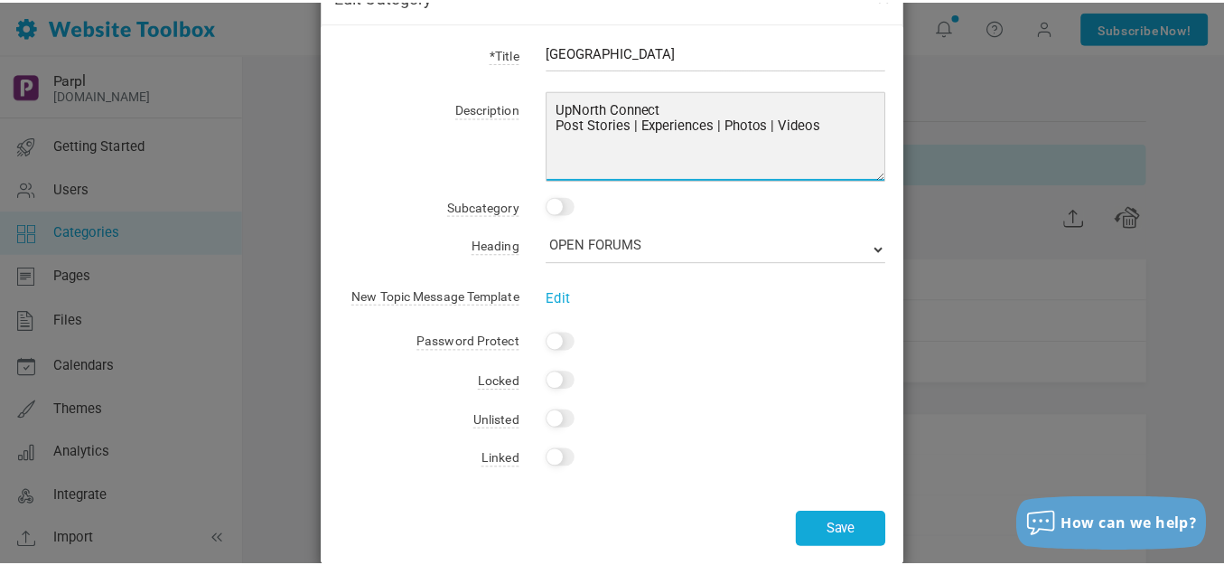
scroll to position [83, 0]
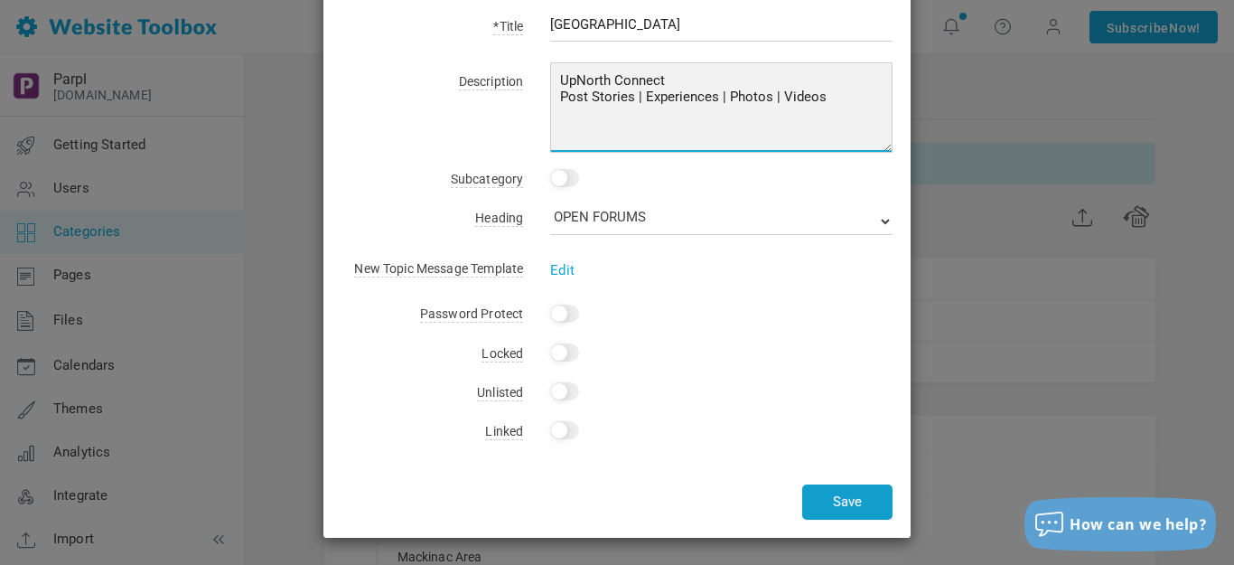
type textarea "UpNorth Connect Post Stories | Experiences | Photos | Videos"
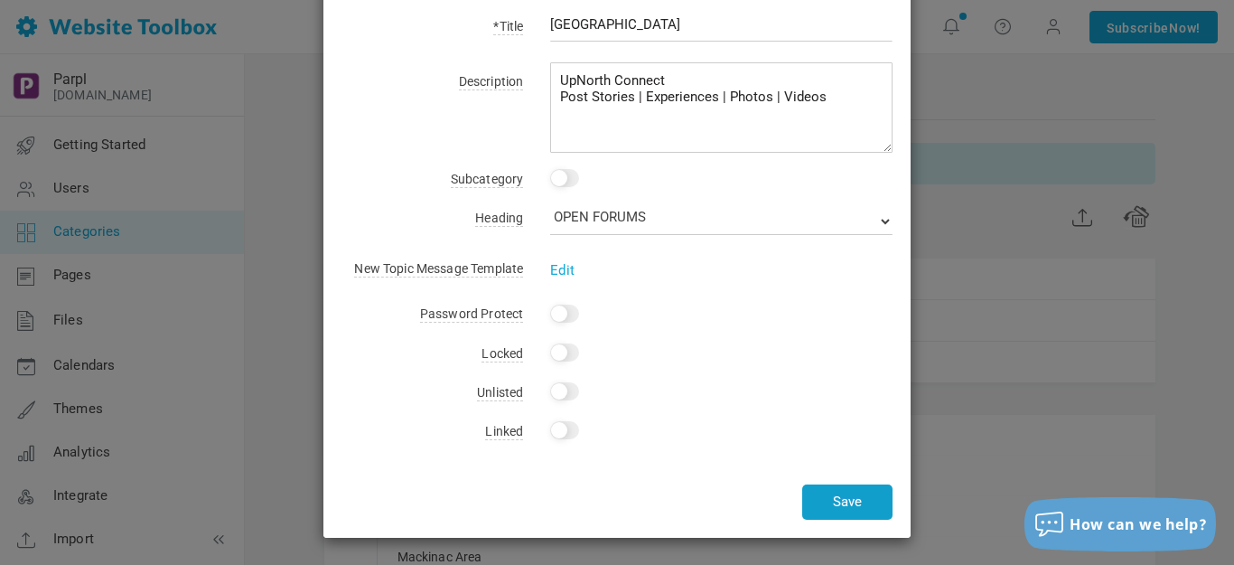
click at [832, 504] on button "Save" at bounding box center [847, 501] width 90 height 35
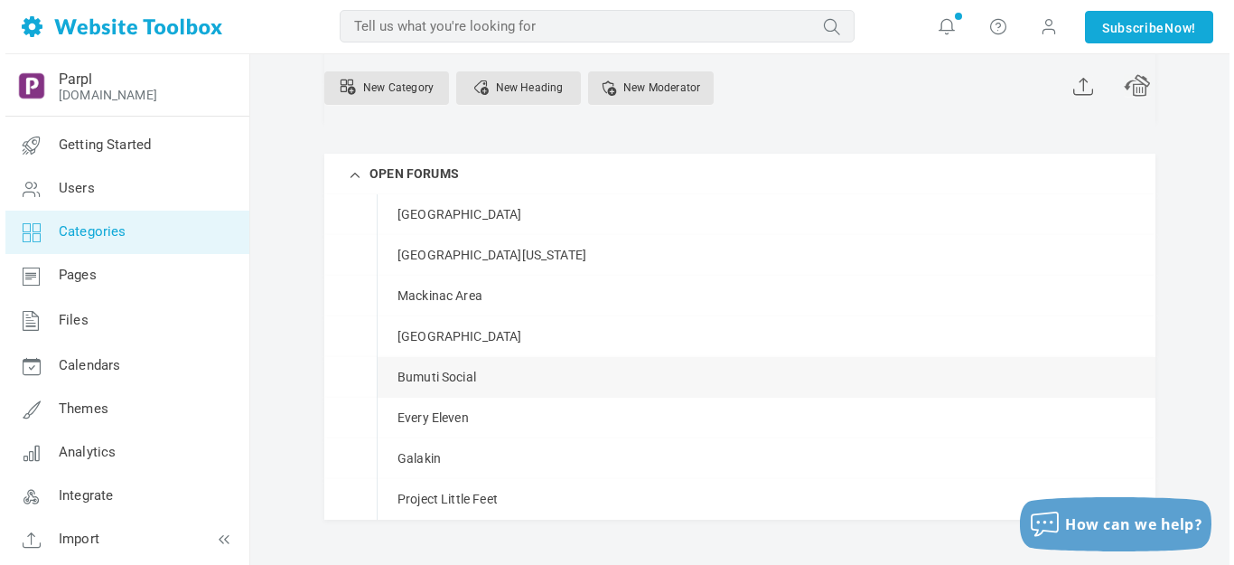
scroll to position [271, 0]
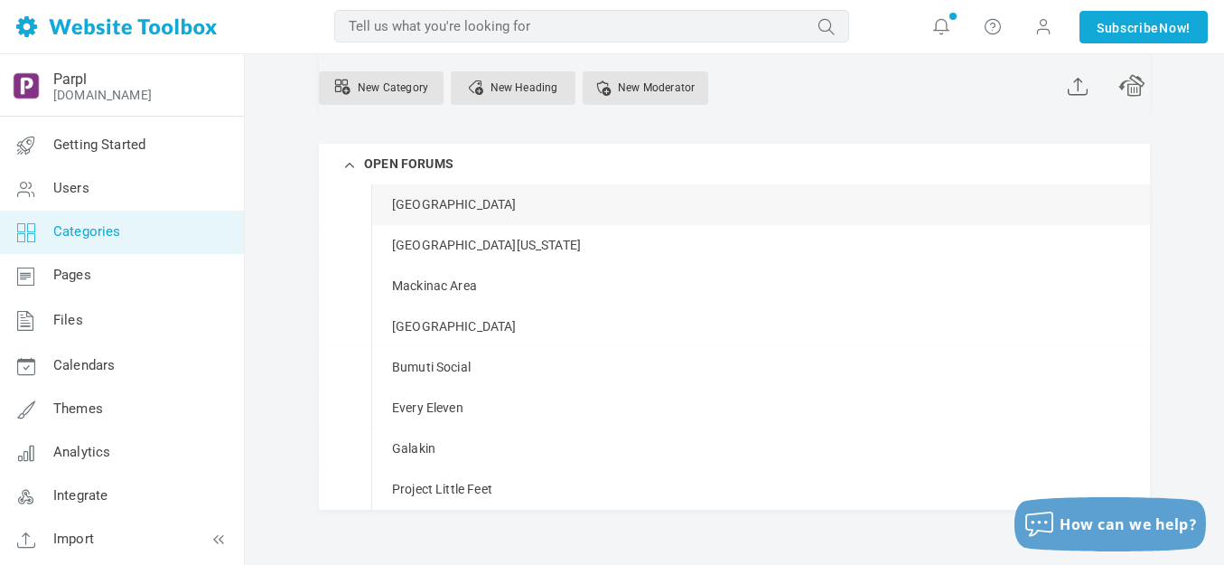
click at [0, 0] on link "Manage" at bounding box center [0, 0] width 0 height 0
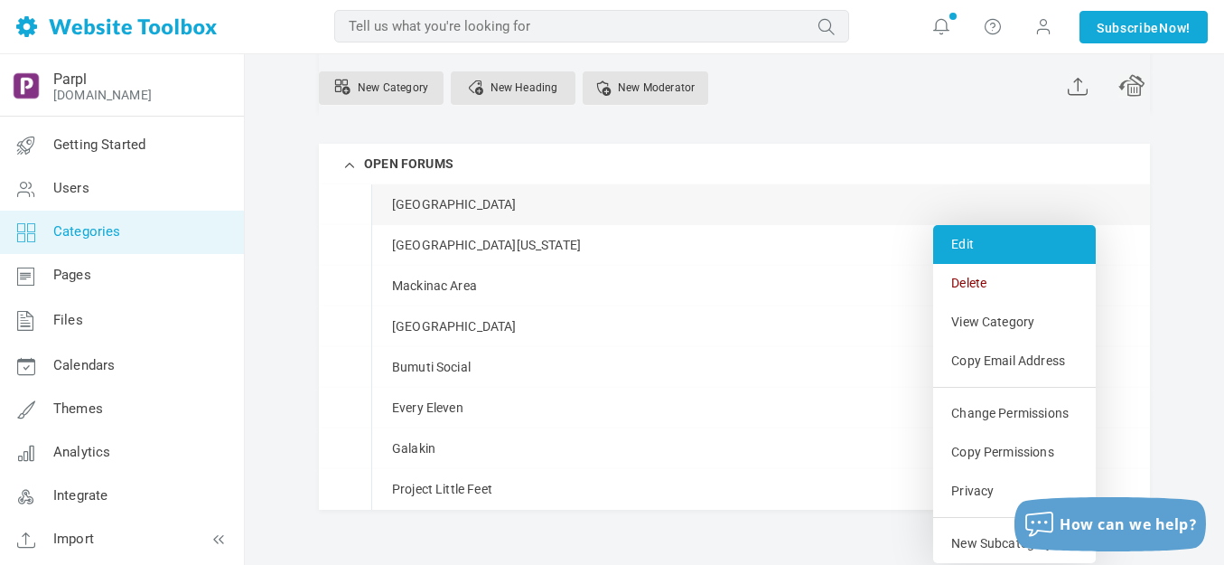
click at [964, 239] on link "Edit" at bounding box center [1014, 244] width 163 height 39
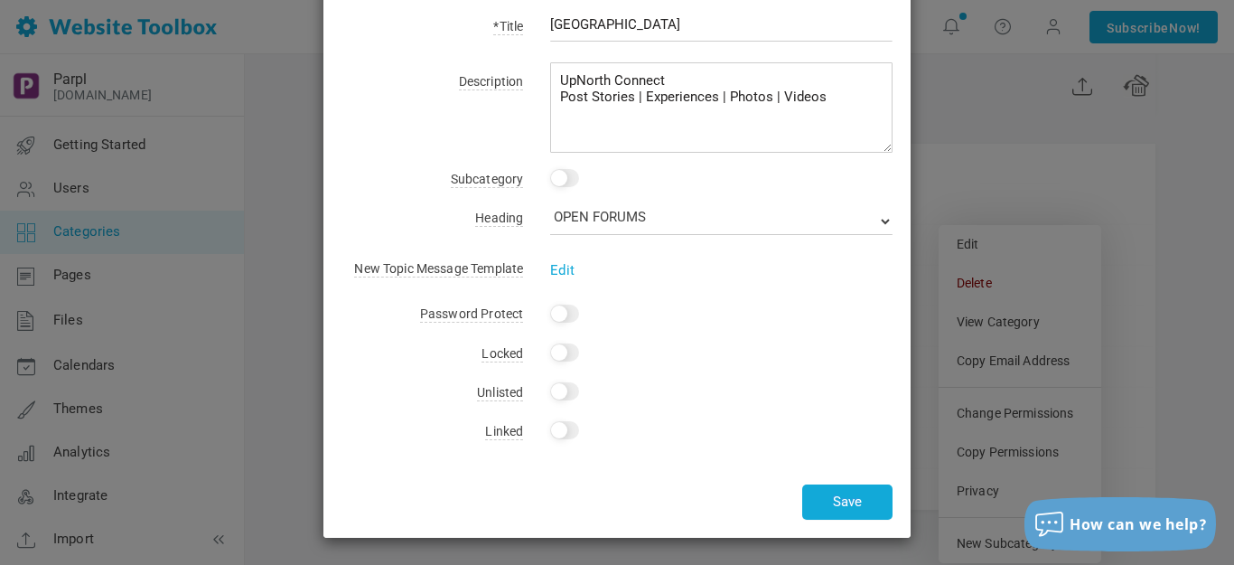
scroll to position [0, 0]
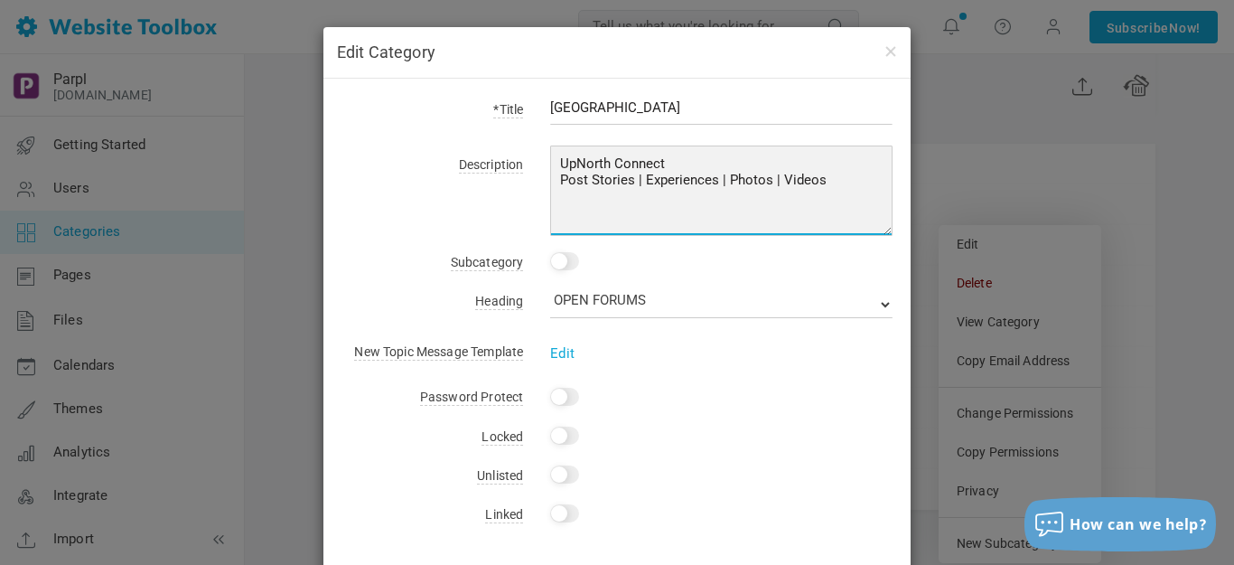
click at [630, 179] on textarea "UpNorth Connect Post Stories | Experiences | Photos | Videos" at bounding box center [721, 190] width 342 height 90
drag, startPoint x: 661, startPoint y: 164, endPoint x: 941, endPoint y: 230, distance: 287.7
click at [941, 230] on div "Edit Category *Title Traverse Bay Area Description UpNorth Connect Post Stories…" at bounding box center [617, 282] width 1234 height 565
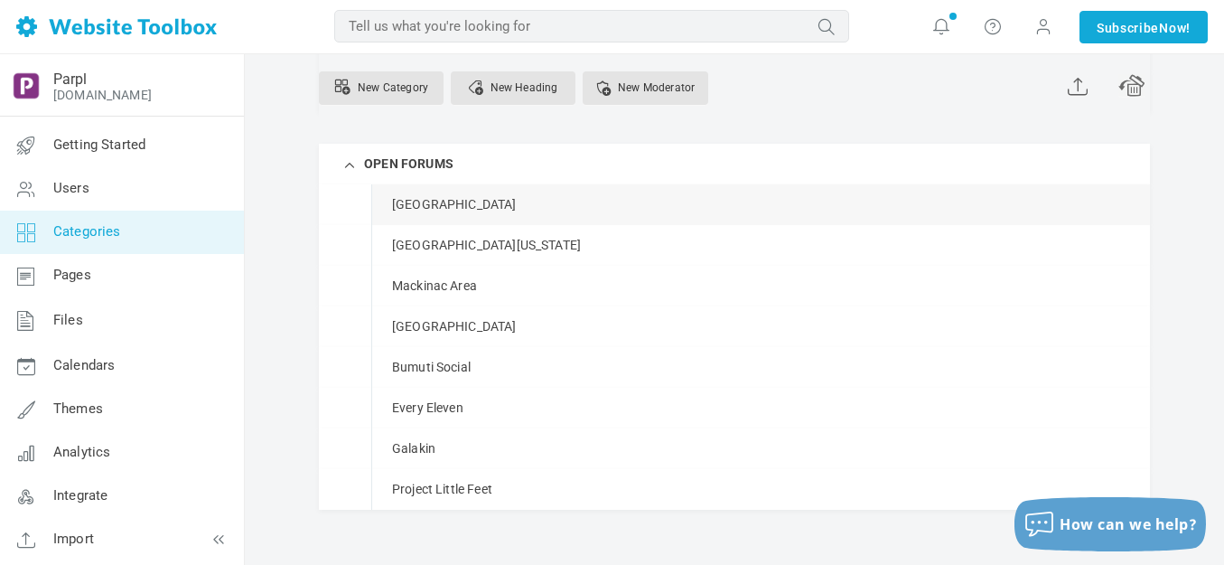
click at [0, 0] on link "Manage" at bounding box center [0, 0] width 0 height 0
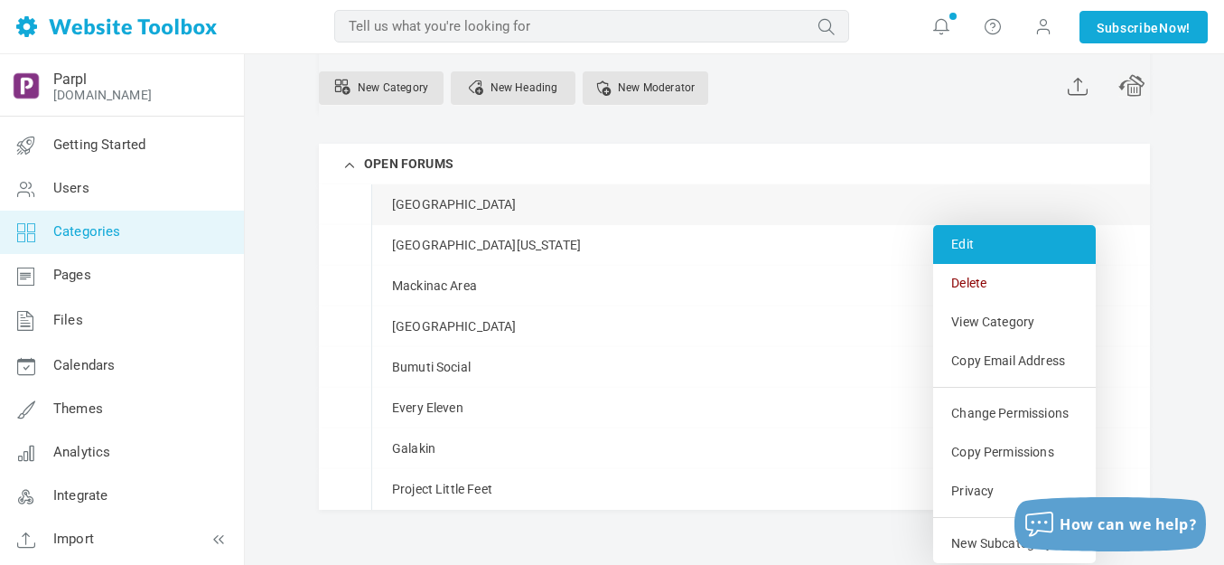
click at [960, 243] on link "Edit" at bounding box center [1014, 244] width 163 height 39
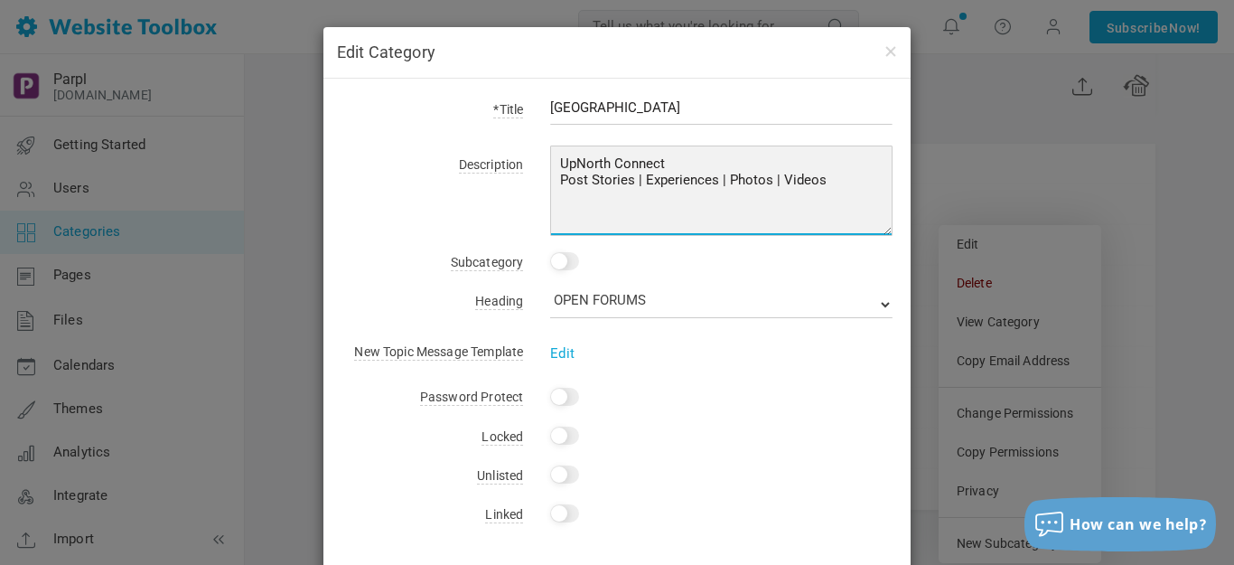
click at [681, 161] on textarea "UpNorth Connect Post Stories | Experiences | Photos | Videos" at bounding box center [721, 190] width 342 height 90
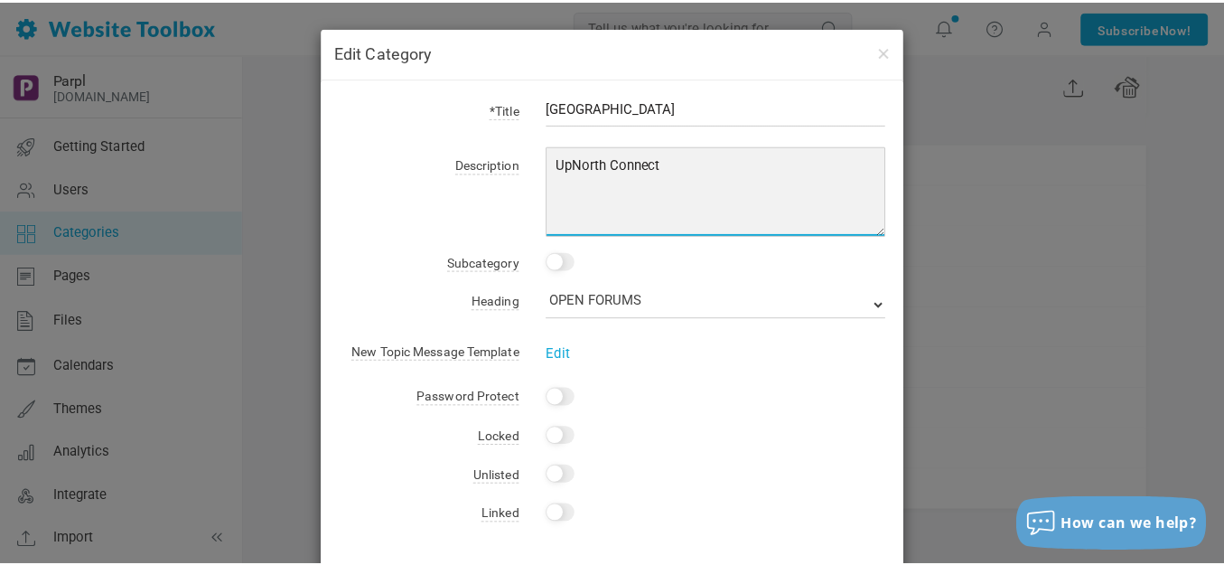
scroll to position [83, 0]
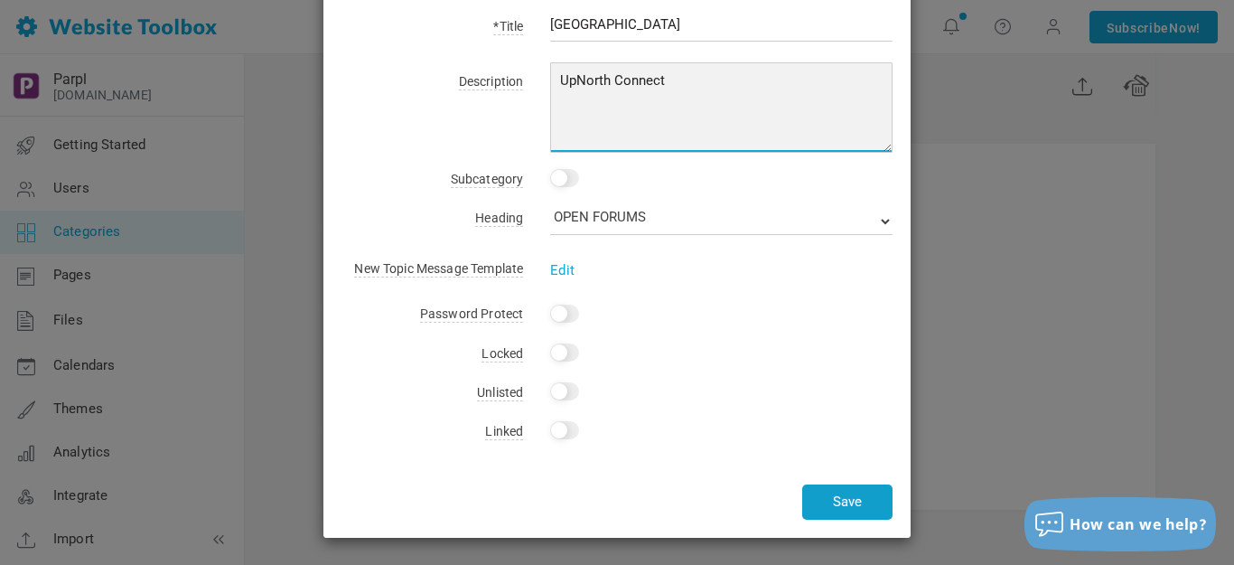
type textarea "UpNorth Connect"
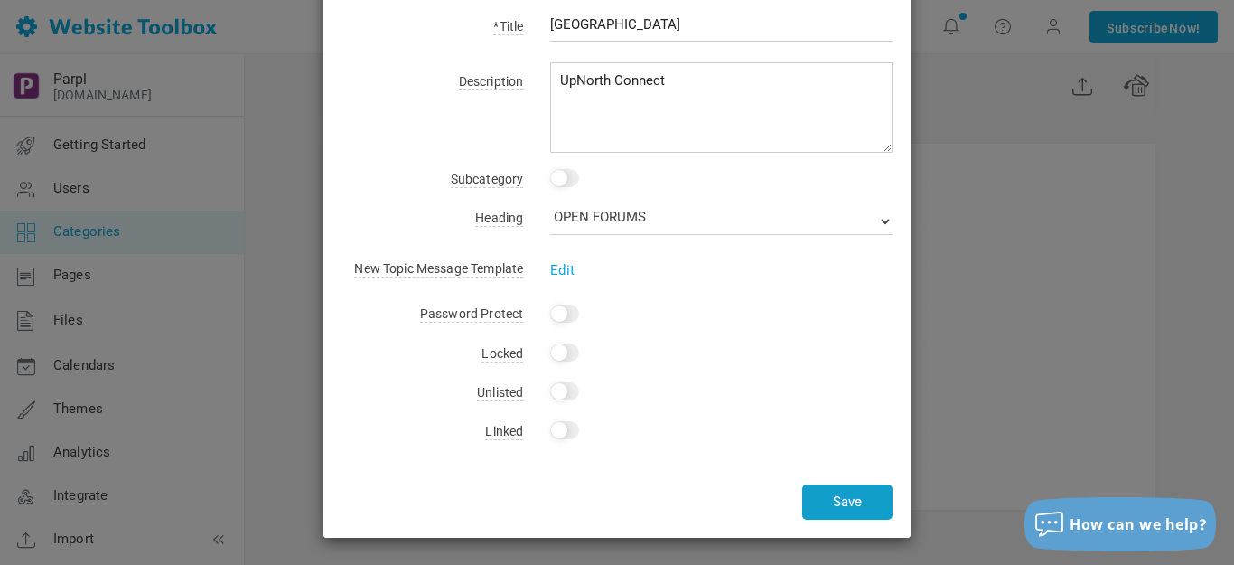
click at [828, 501] on button "Save" at bounding box center [847, 501] width 90 height 35
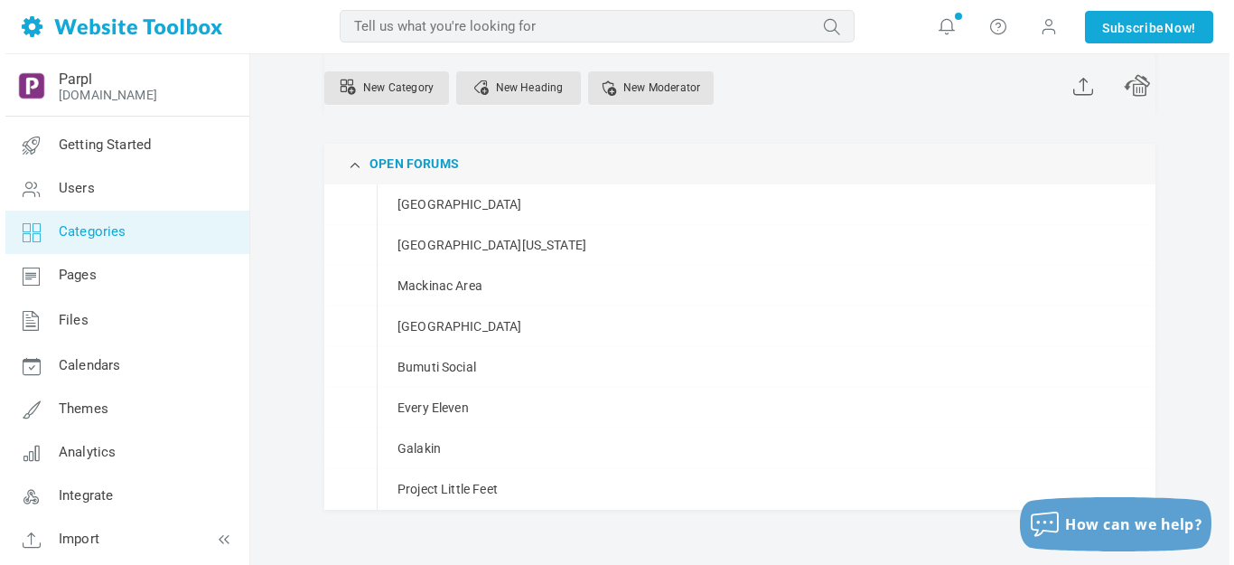
scroll to position [0, 0]
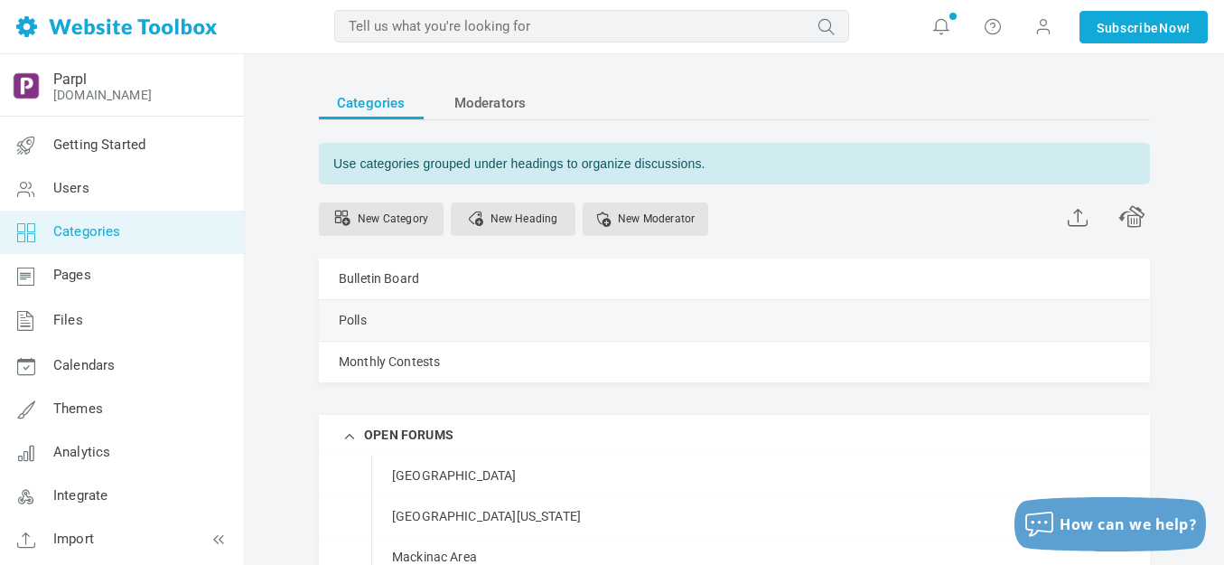
click at [0, 0] on span at bounding box center [0, 0] width 0 height 0
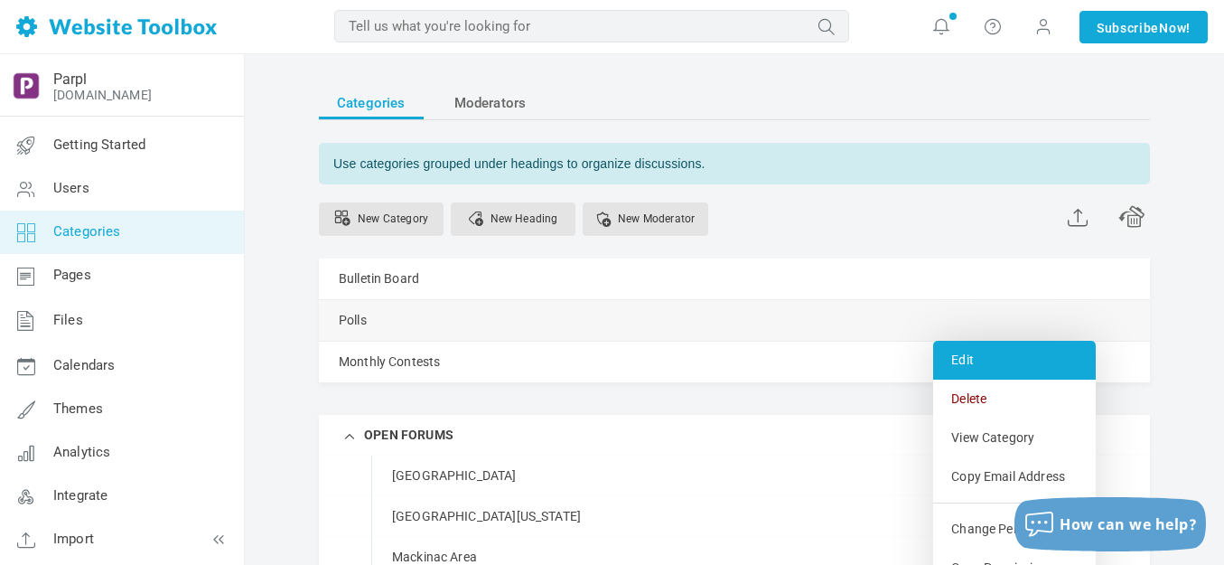
click at [965, 359] on link "Edit" at bounding box center [1014, 360] width 163 height 39
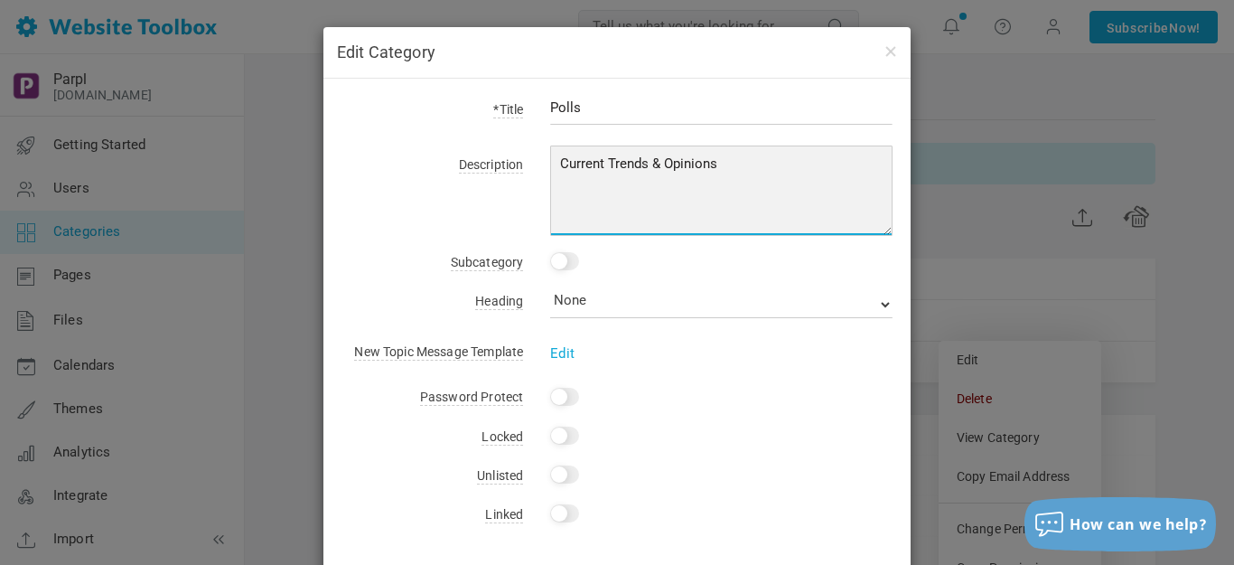
click at [642, 163] on textarea "Current Trends & Opinions" at bounding box center [721, 190] width 342 height 90
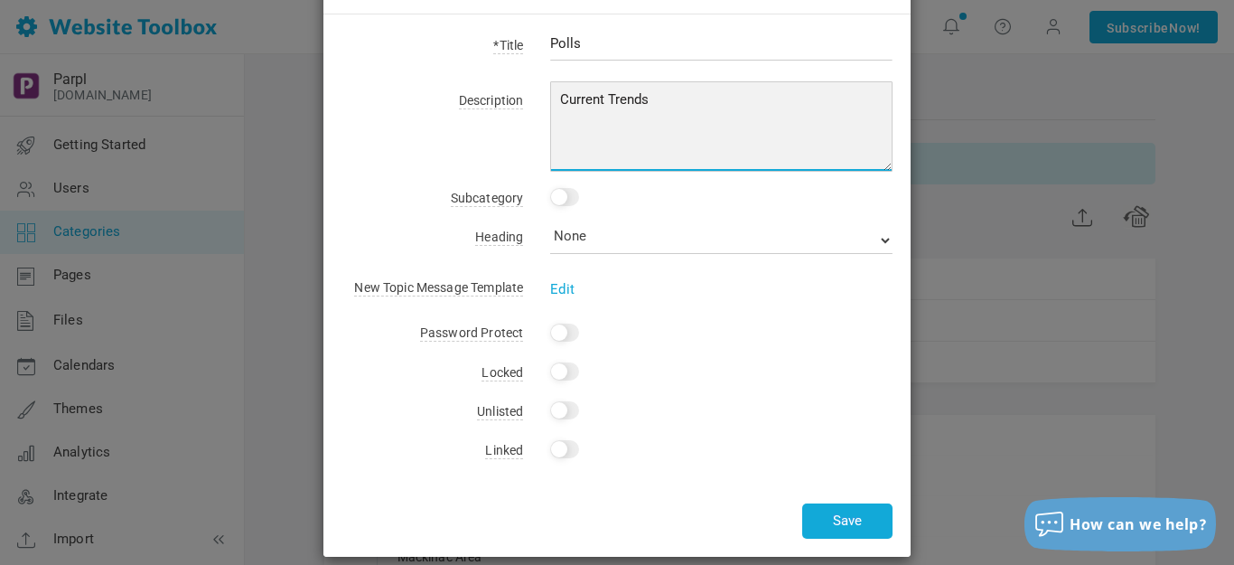
scroll to position [83, 0]
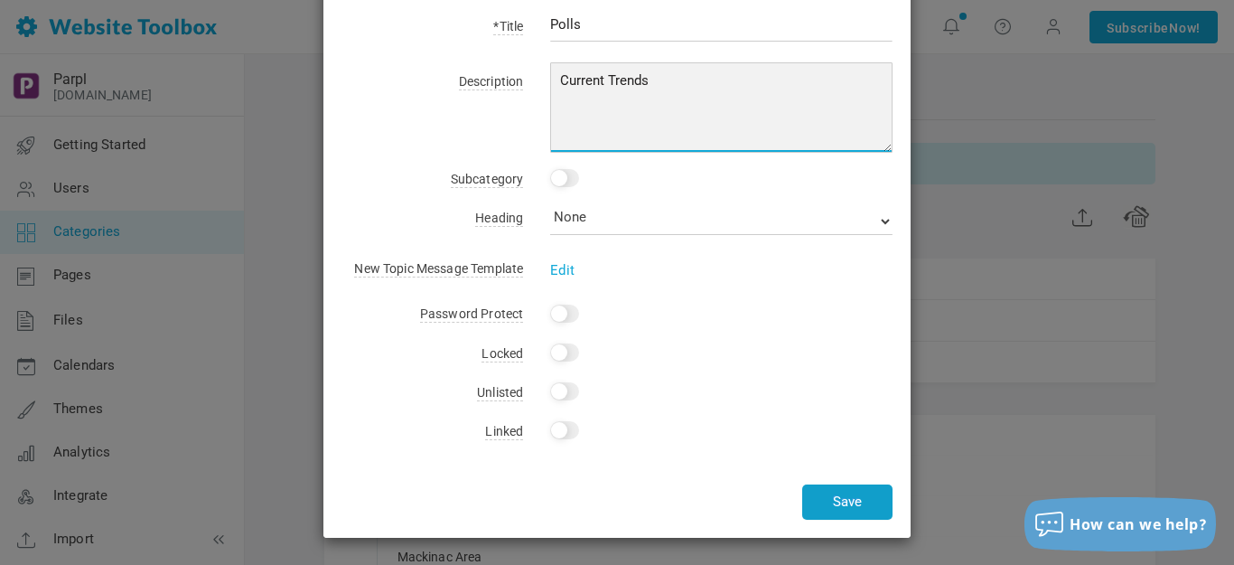
type textarea "Current Trends"
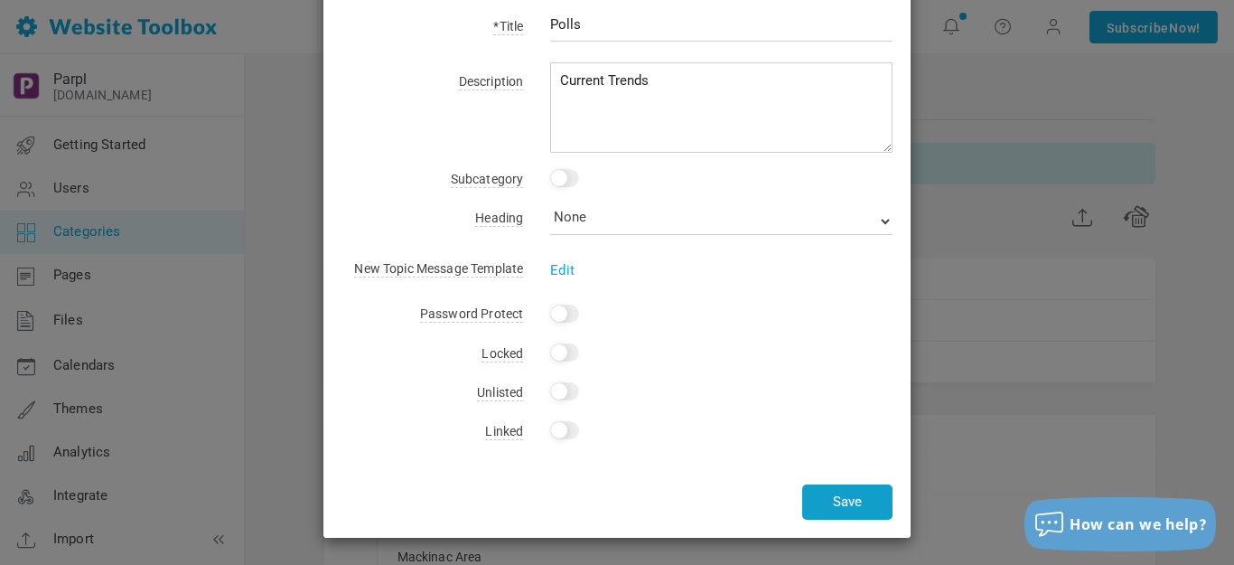
click at [837, 501] on button "Save" at bounding box center [847, 501] width 90 height 35
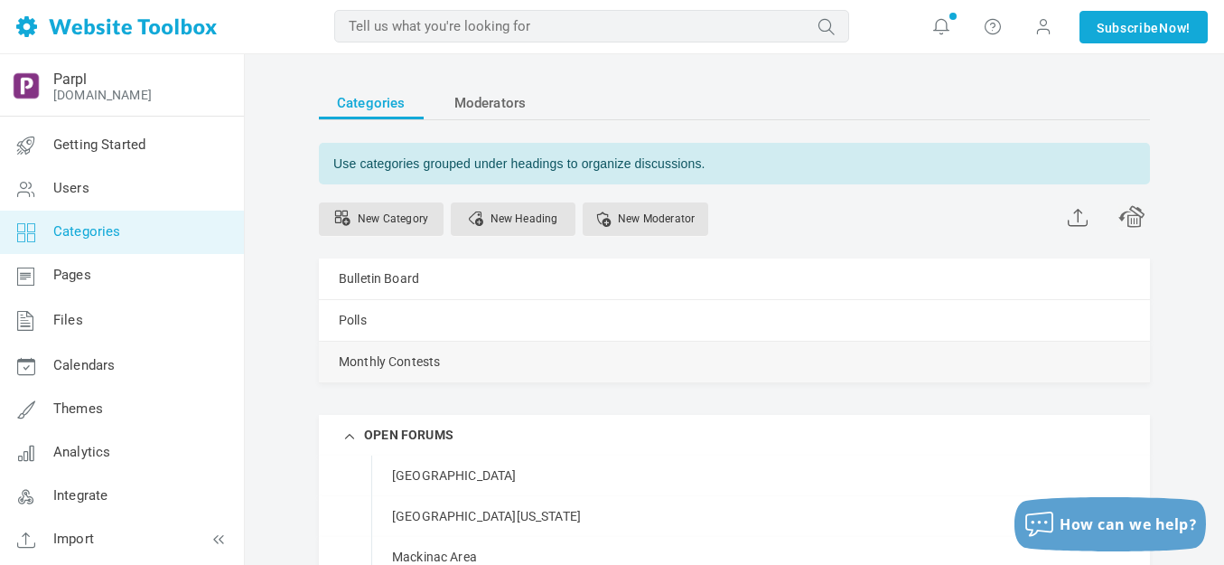
click at [0, 0] on span at bounding box center [0, 0] width 0 height 0
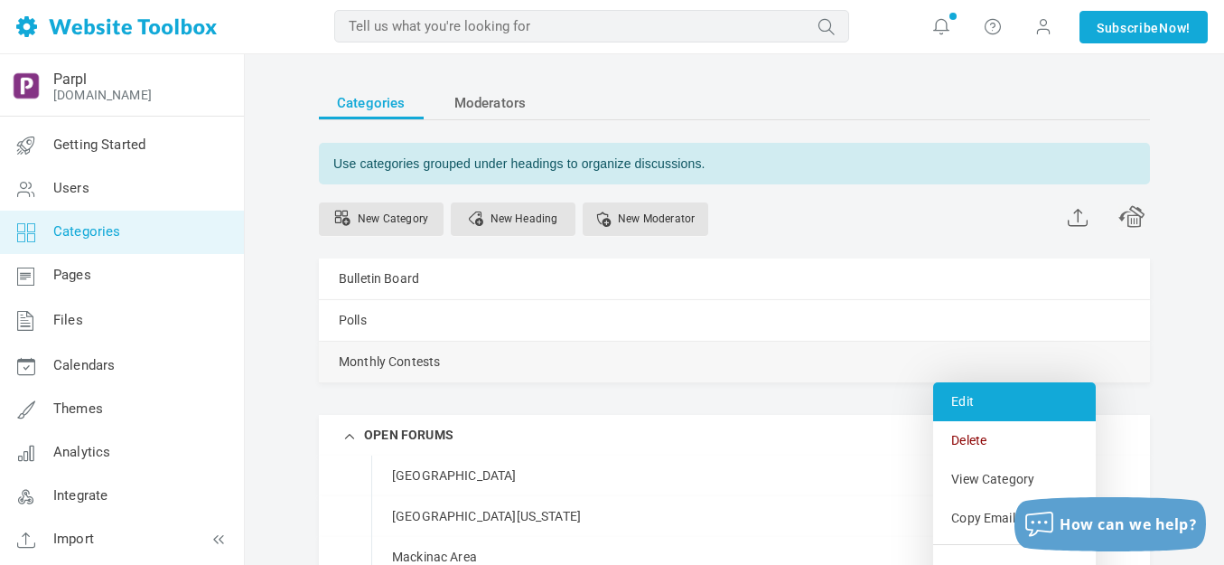
click at [973, 405] on link "Edit" at bounding box center [1014, 401] width 163 height 39
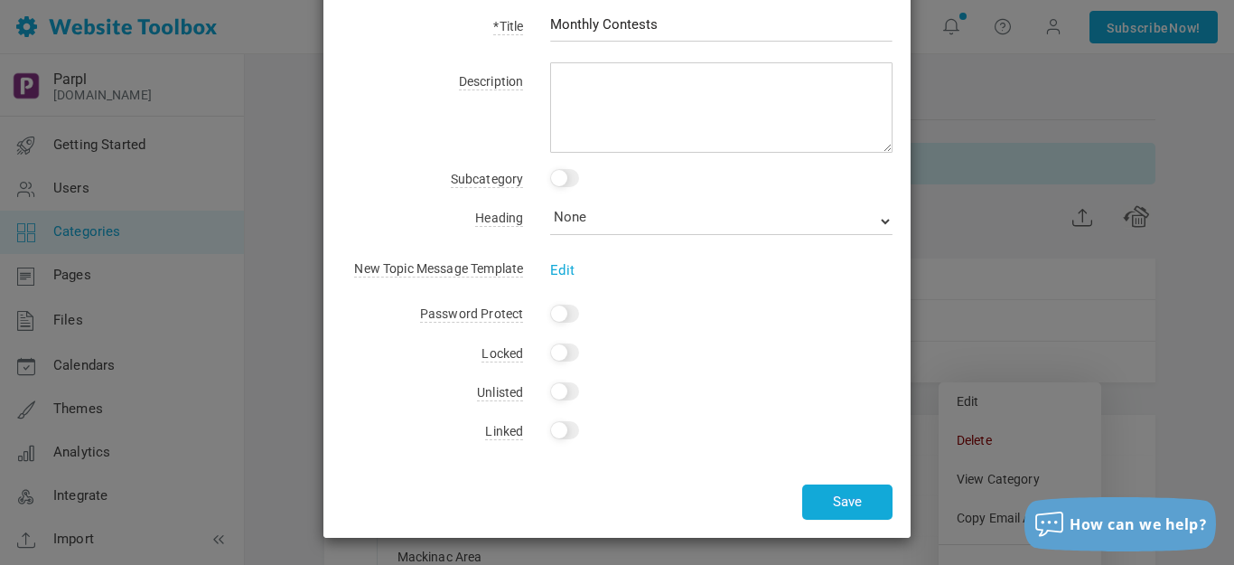
scroll to position [0, 0]
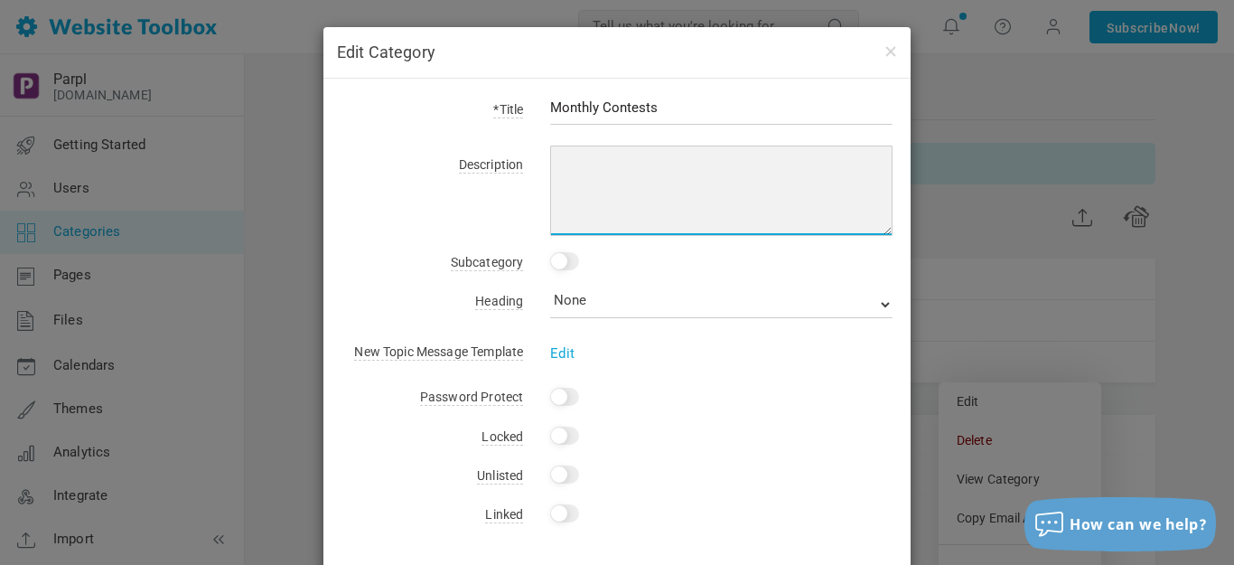
click at [557, 166] on textarea at bounding box center [721, 190] width 342 height 90
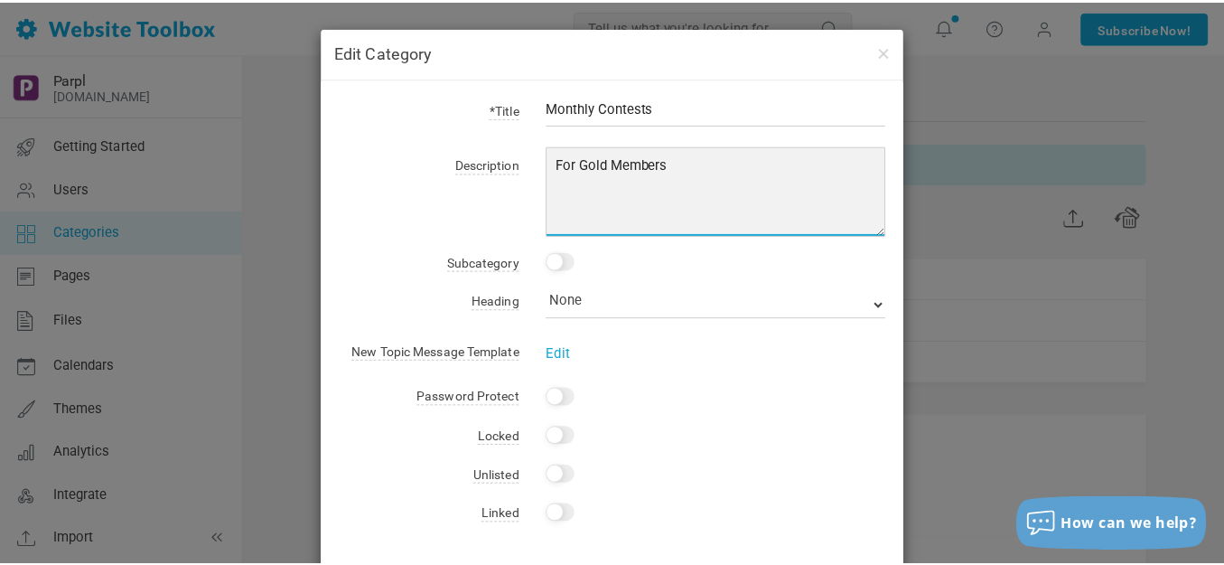
scroll to position [83, 0]
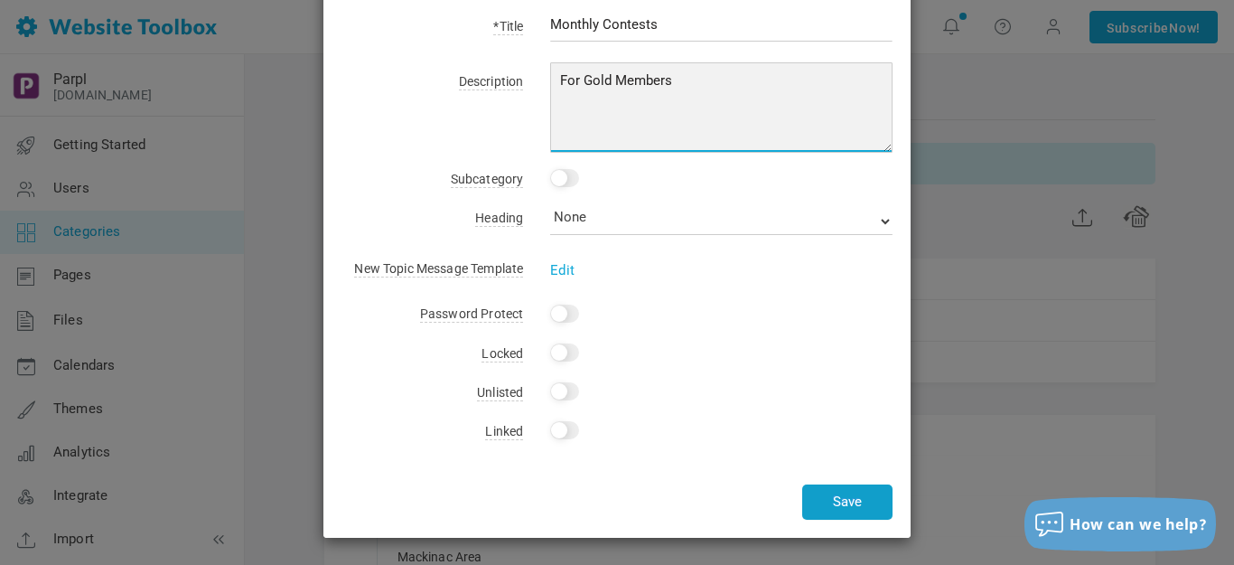
type textarea "For Gold Members"
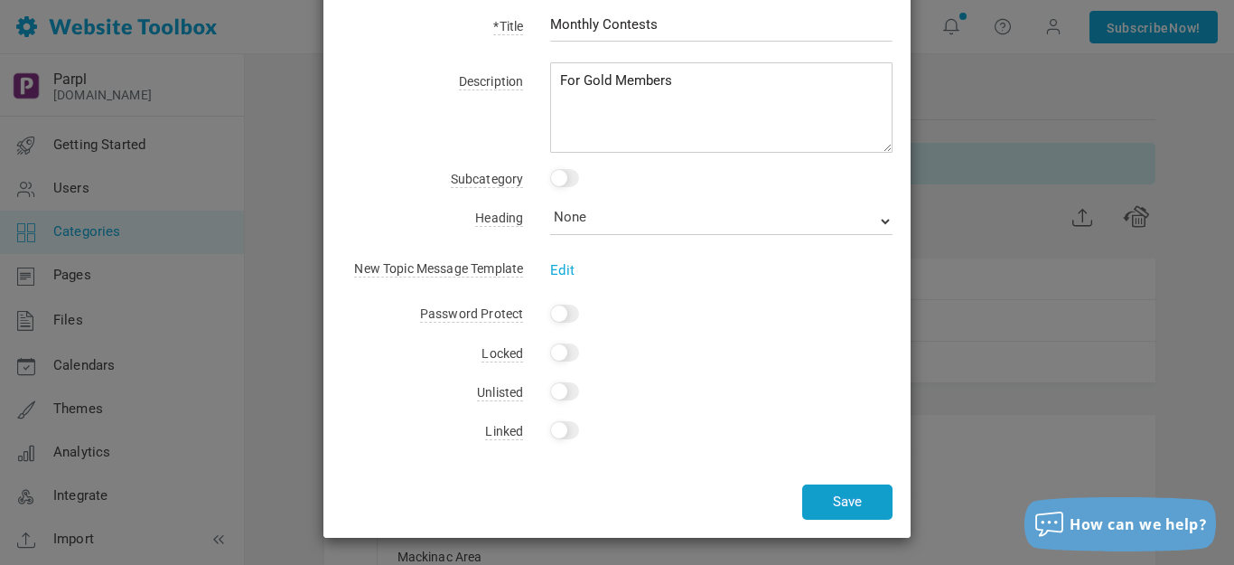
click at [833, 492] on button "Save" at bounding box center [847, 501] width 90 height 35
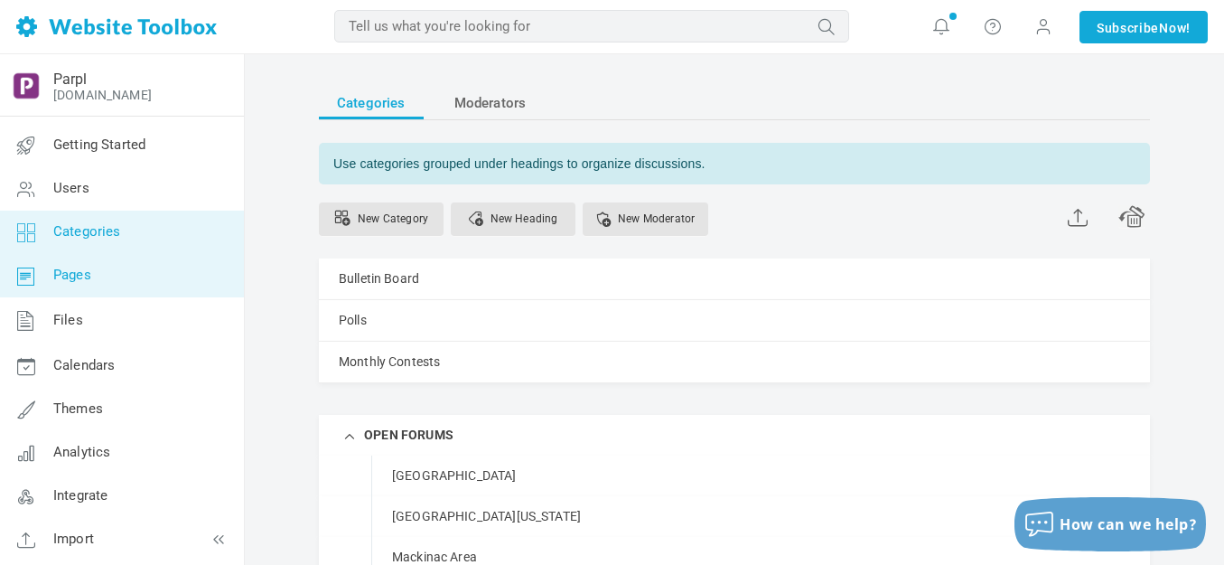
click at [75, 272] on span "Pages" at bounding box center [72, 275] width 38 height 16
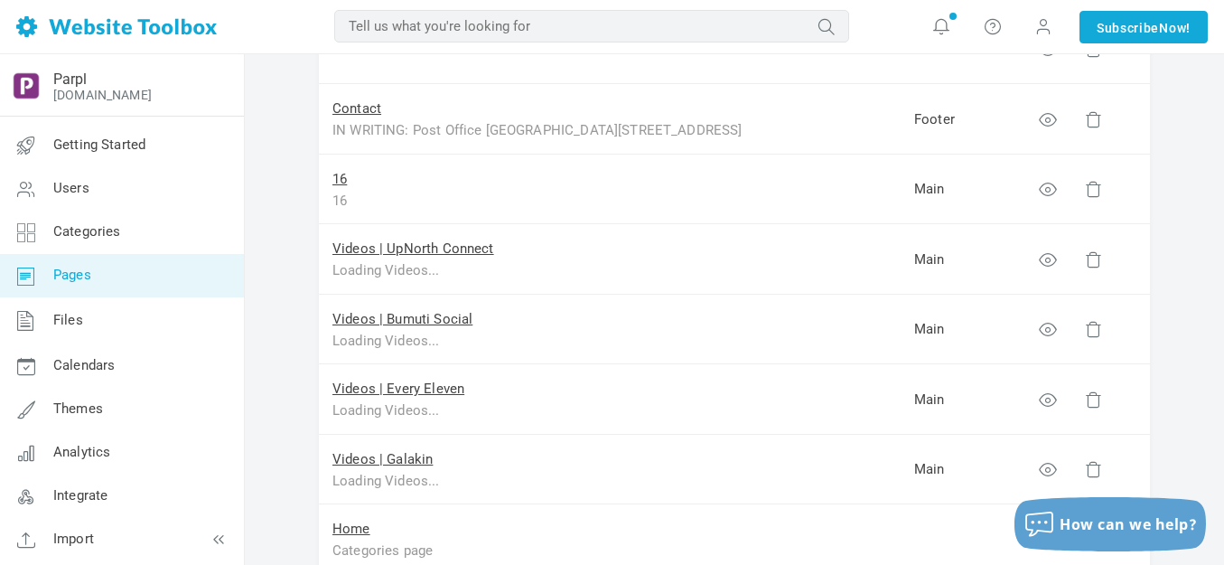
scroll to position [1043, 0]
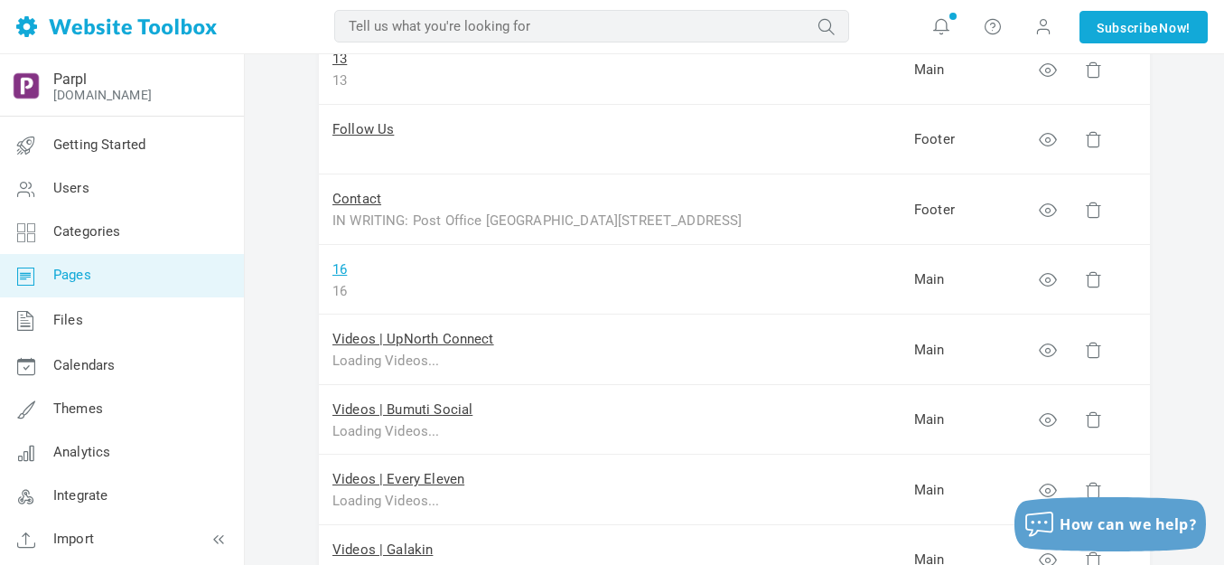
click at [343, 267] on link "16" at bounding box center [339, 269] width 14 height 16
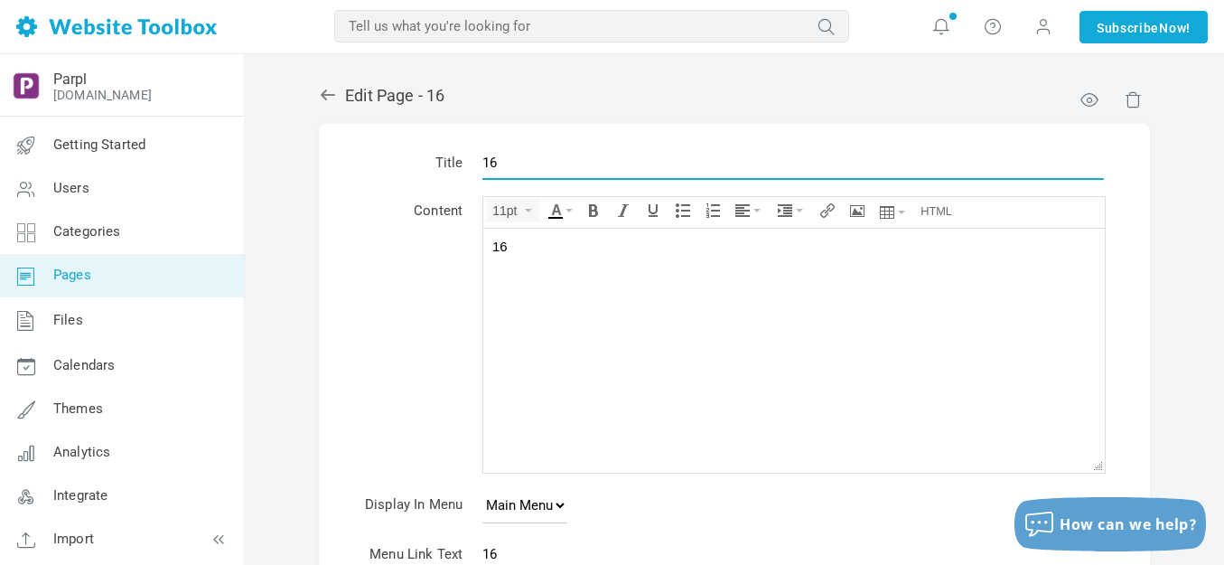
click at [547, 165] on input "16" at bounding box center [793, 162] width 622 height 34
type input "Privacy Policy"
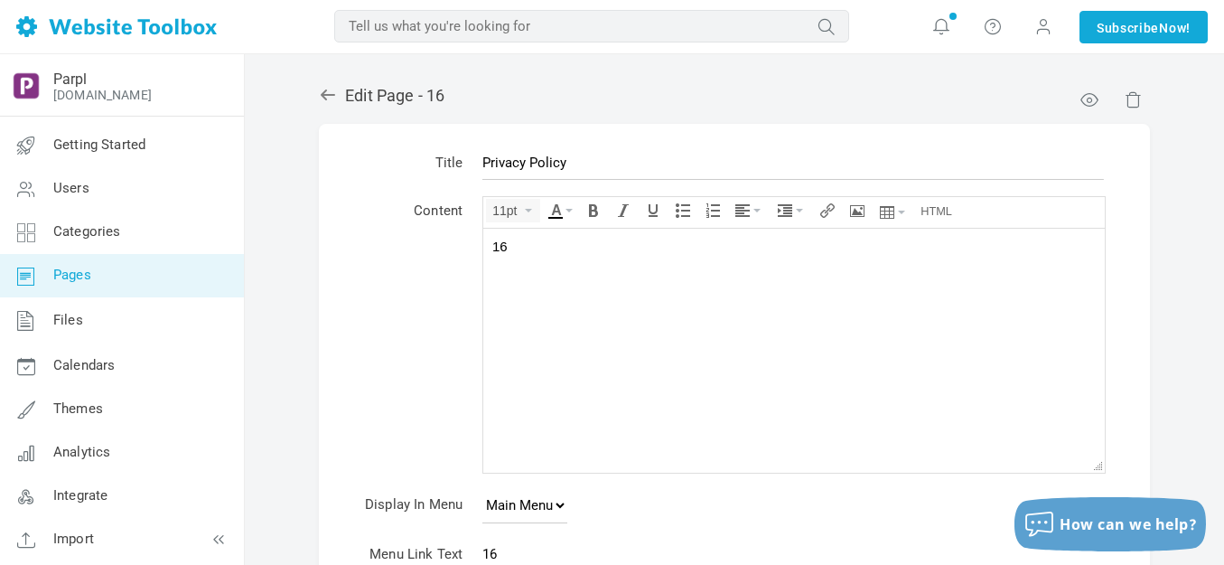
click at [588, 259] on body "16" at bounding box center [794, 350] width 622 height 244
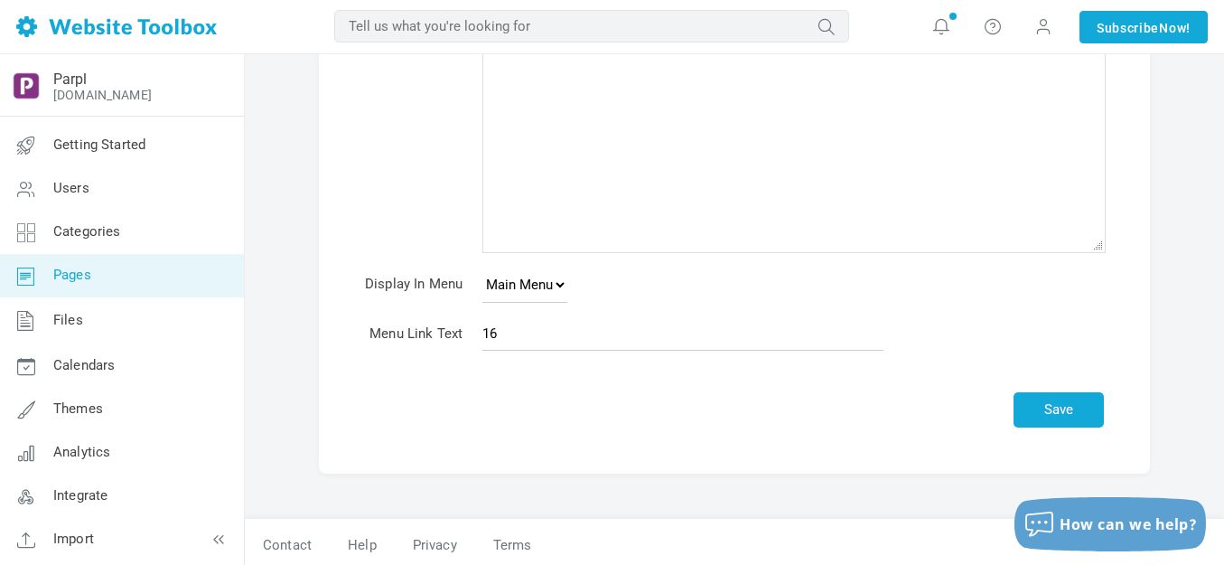
scroll to position [226, 0]
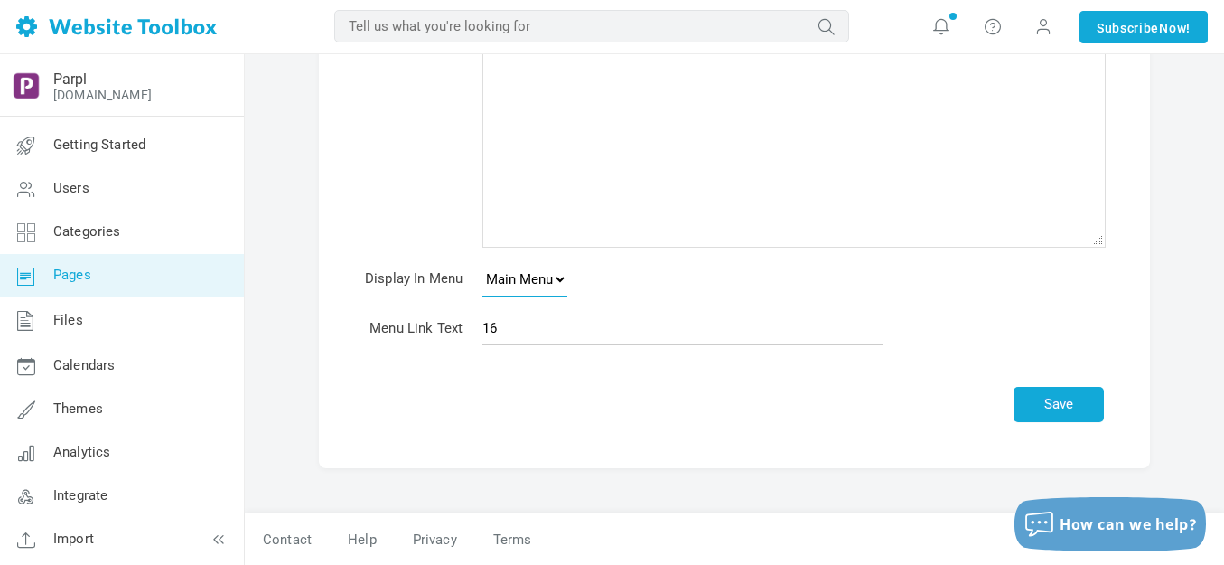
click at [563, 278] on select "None Main Menu Footer" at bounding box center [524, 279] width 85 height 36
select select "footer"
click at [482, 261] on select "None Main Menu Footer" at bounding box center [524, 279] width 85 height 36
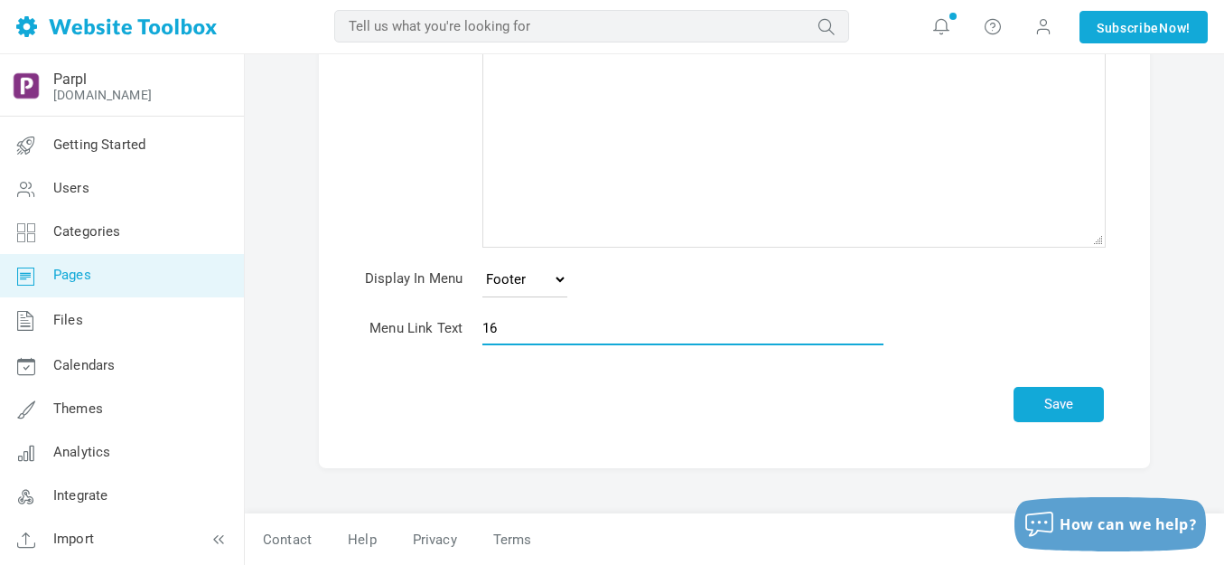
click at [541, 335] on input "16" at bounding box center [682, 328] width 401 height 34
click at [541, 334] on input "16" at bounding box center [682, 328] width 401 height 34
type input "Privacy"
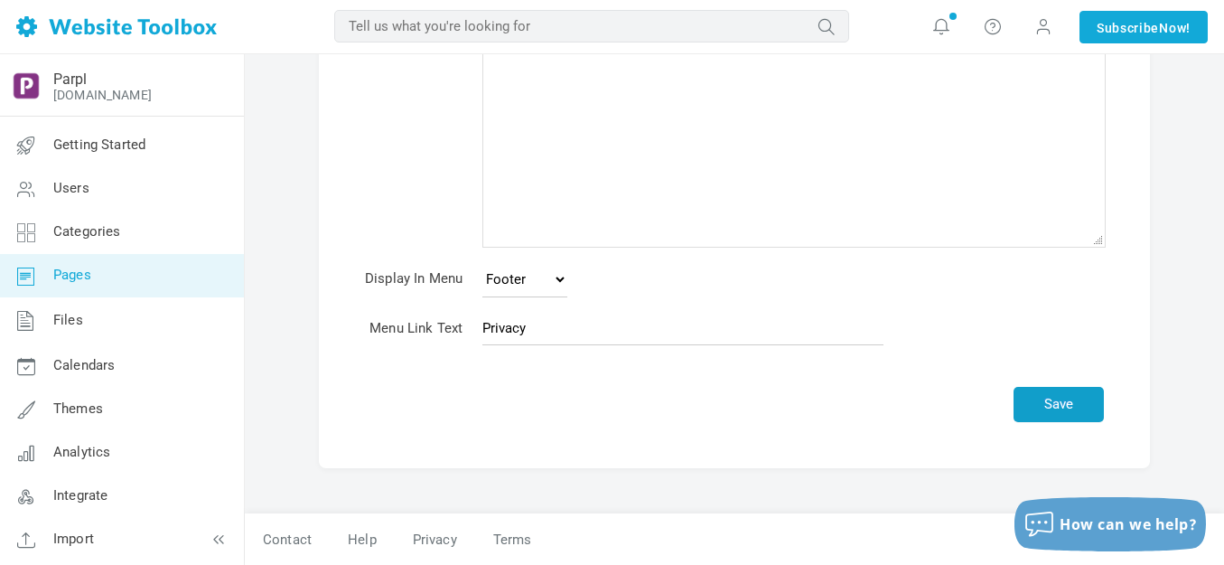
click at [1048, 406] on button "Save" at bounding box center [1059, 404] width 90 height 35
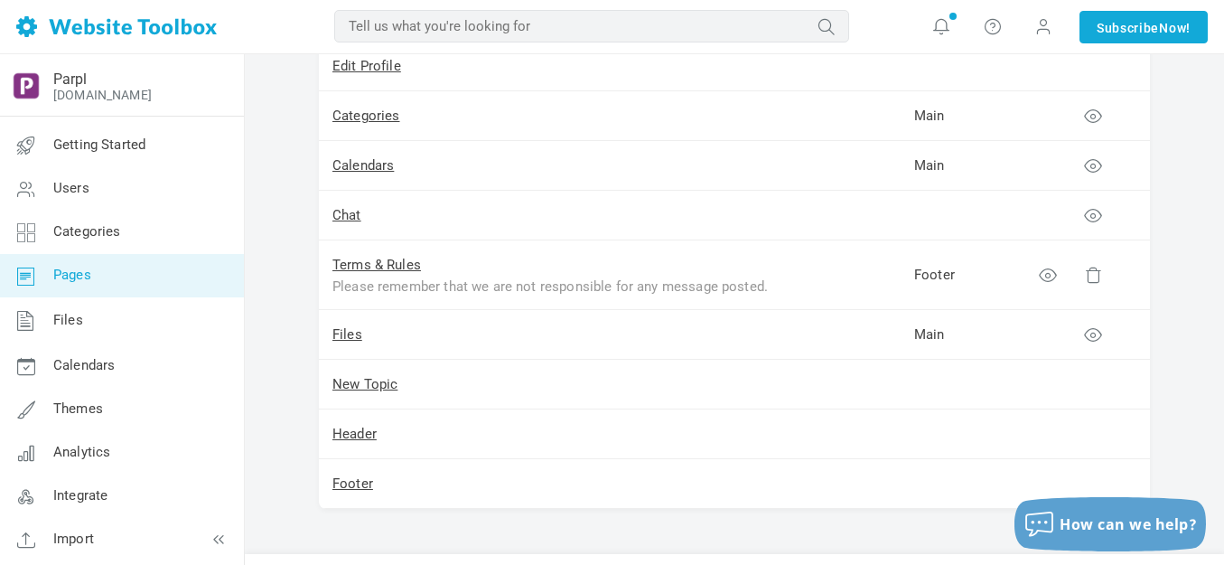
scroll to position [1894, 0]
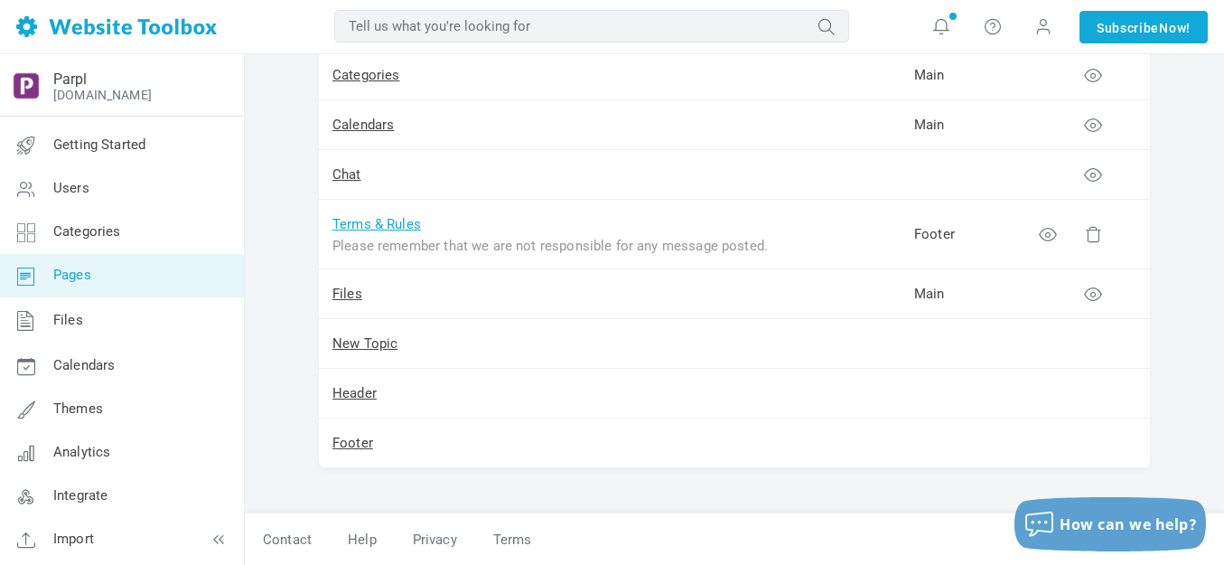
click at [393, 229] on link "Terms & Rules" at bounding box center [376, 224] width 89 height 16
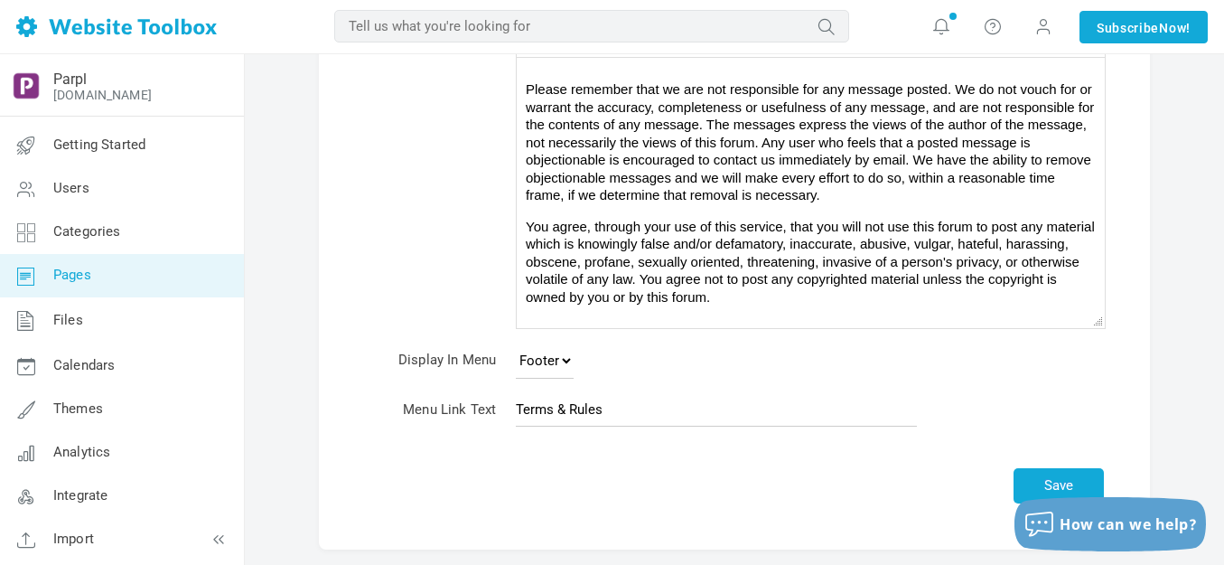
scroll to position [303, 0]
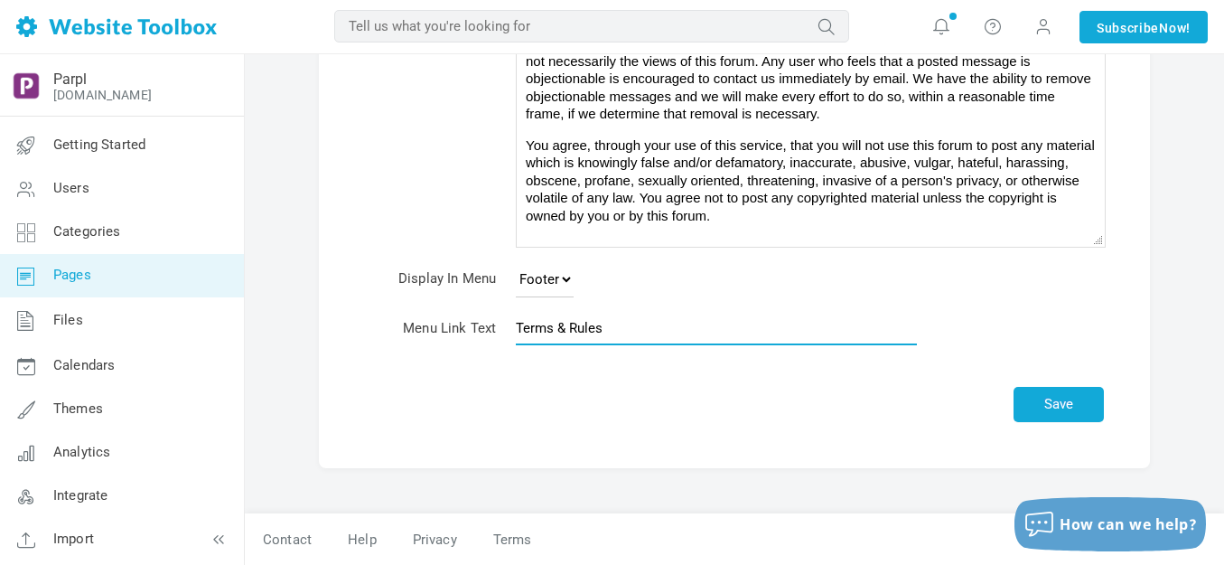
drag, startPoint x: 550, startPoint y: 329, endPoint x: 711, endPoint y: 333, distance: 160.9
click at [711, 333] on input "Terms & Rules" at bounding box center [716, 328] width 401 height 34
type input "Terms"
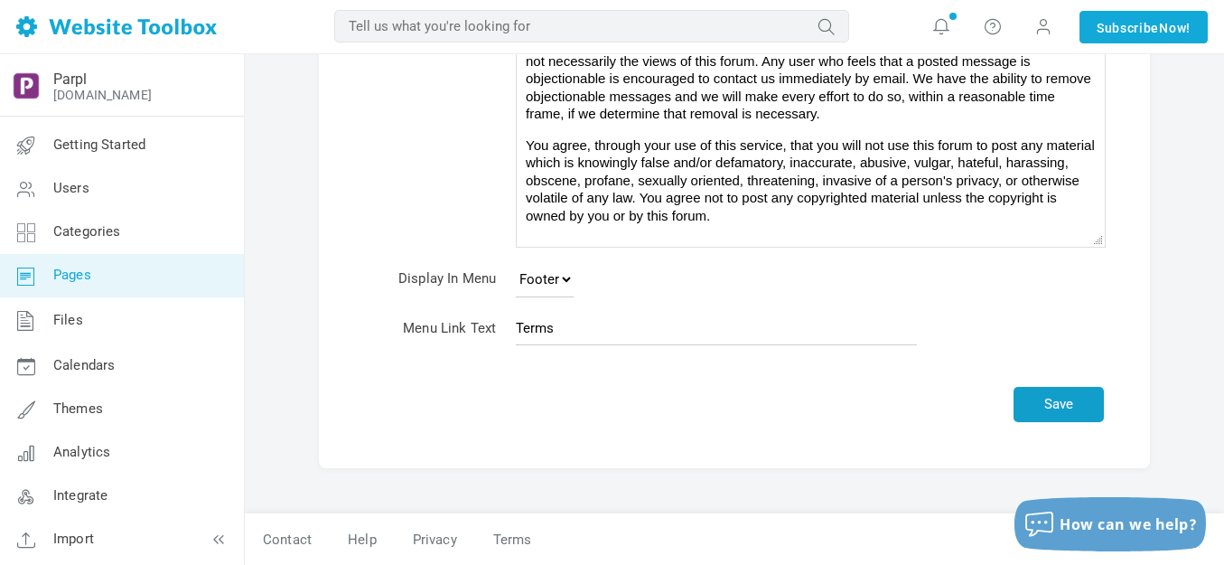
click at [1048, 398] on button "Save" at bounding box center [1059, 404] width 90 height 35
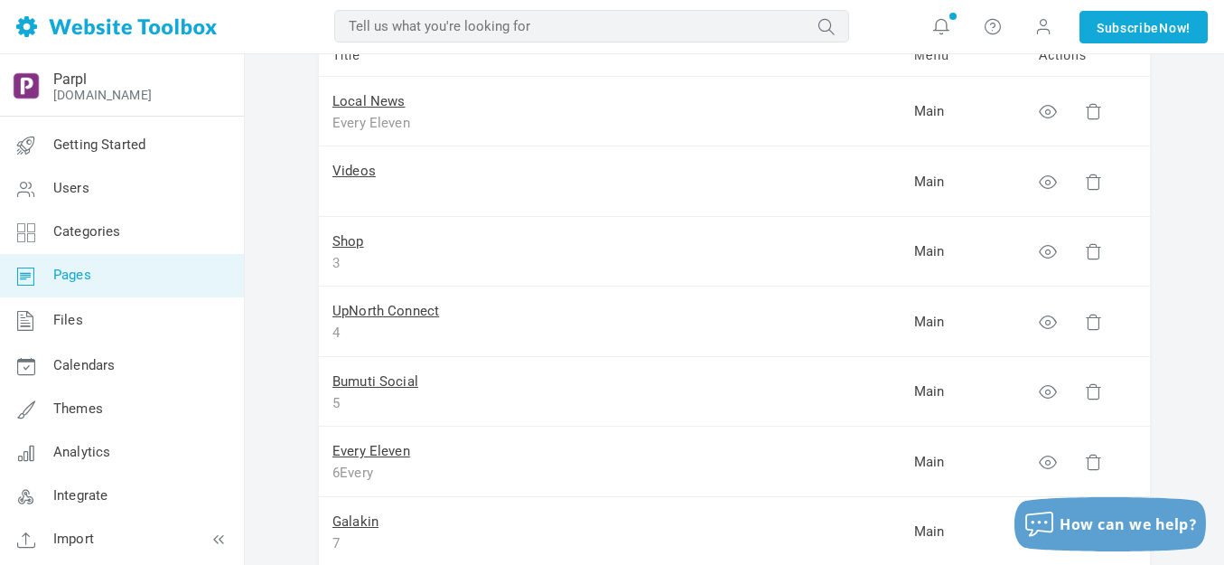
scroll to position [177, 0]
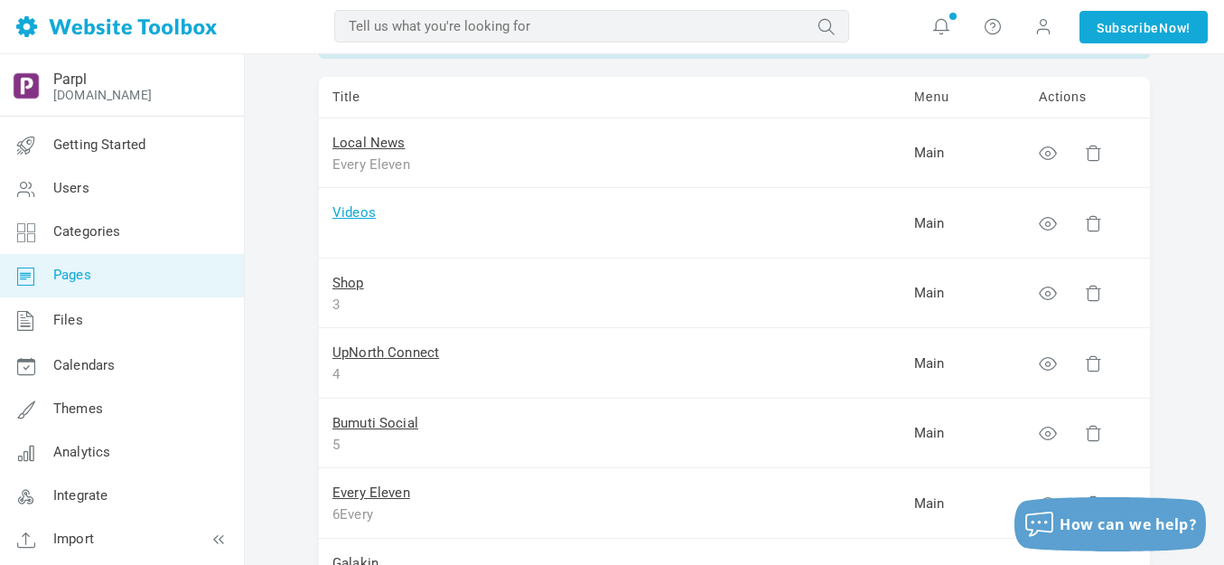
click at [370, 211] on link "Videos" at bounding box center [353, 212] width 43 height 16
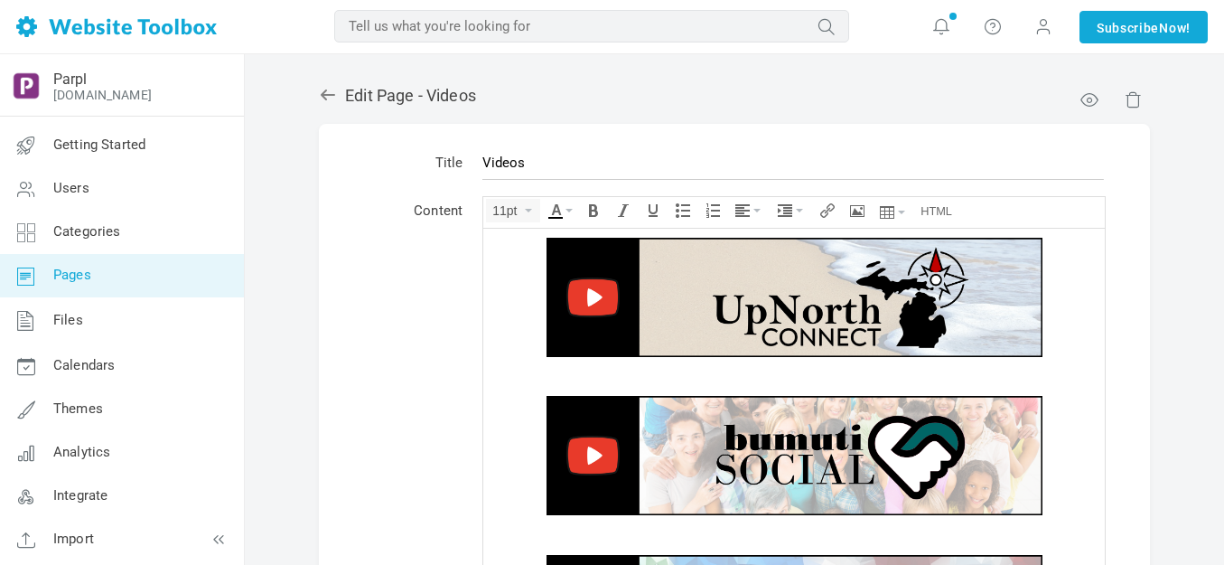
scroll to position [206, 0]
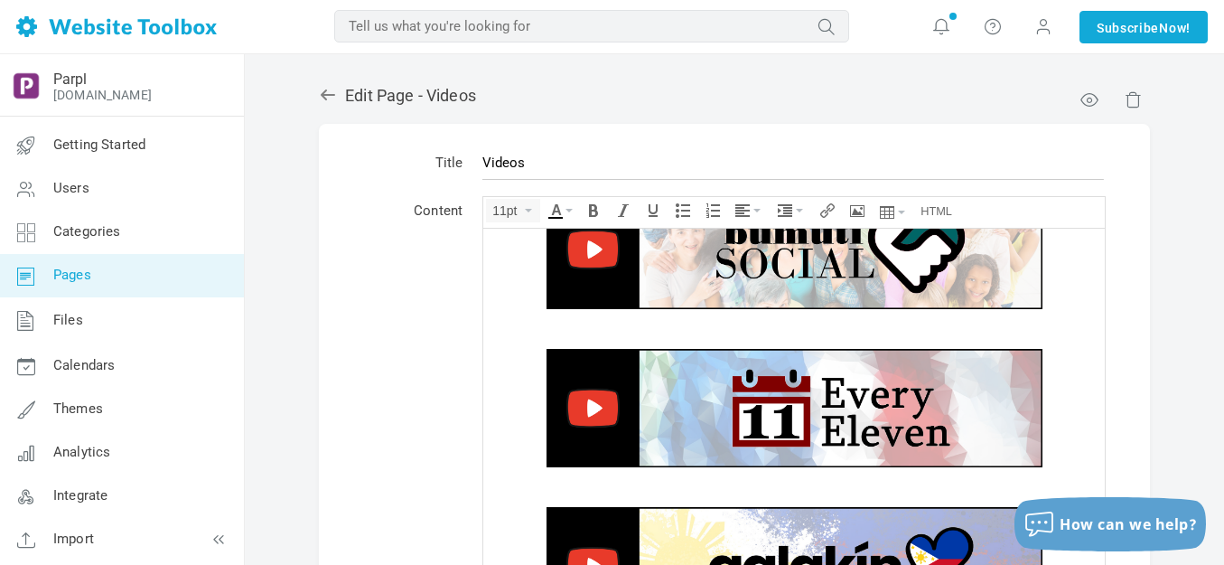
click at [754, 277] on img at bounding box center [795, 248] width 496 height 119
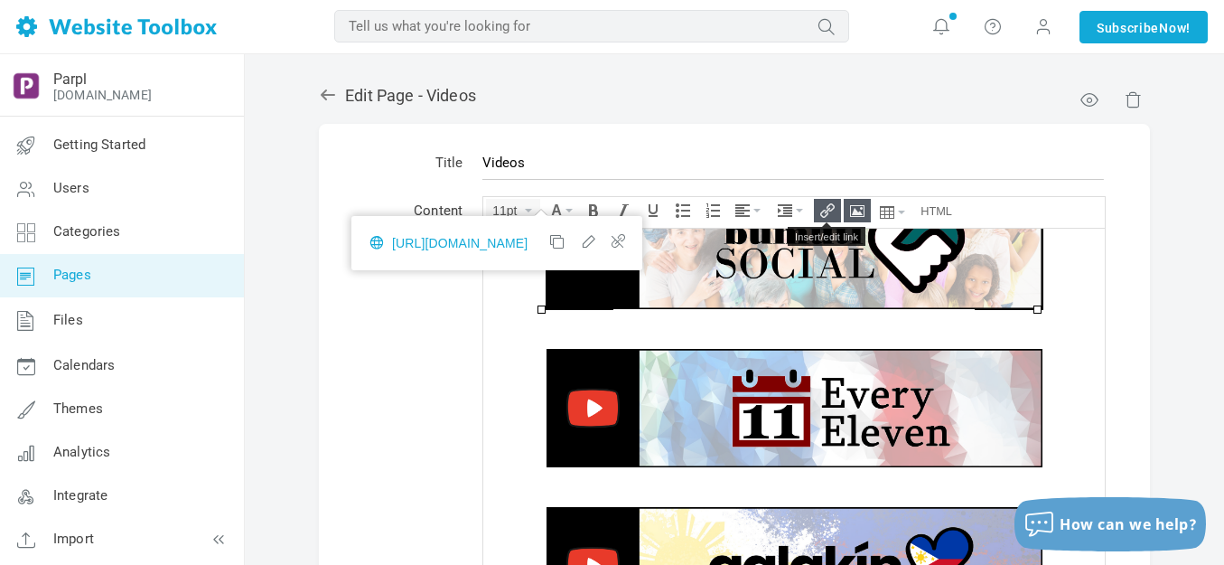
click at [823, 207] on icon "Insert/edit link" at bounding box center [827, 210] width 14 height 14
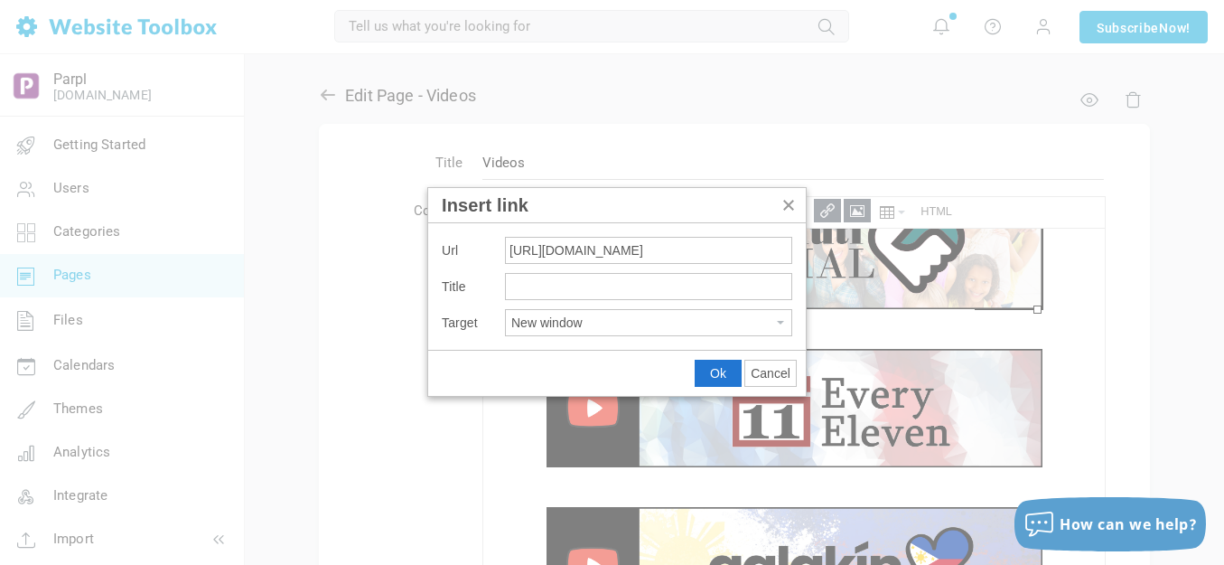
click at [696, 250] on input "https://parplmedia.discussion.community/pages/videos-upnorth-connect" at bounding box center [648, 250] width 287 height 27
click at [692, 322] on button "New window" at bounding box center [648, 322] width 285 height 25
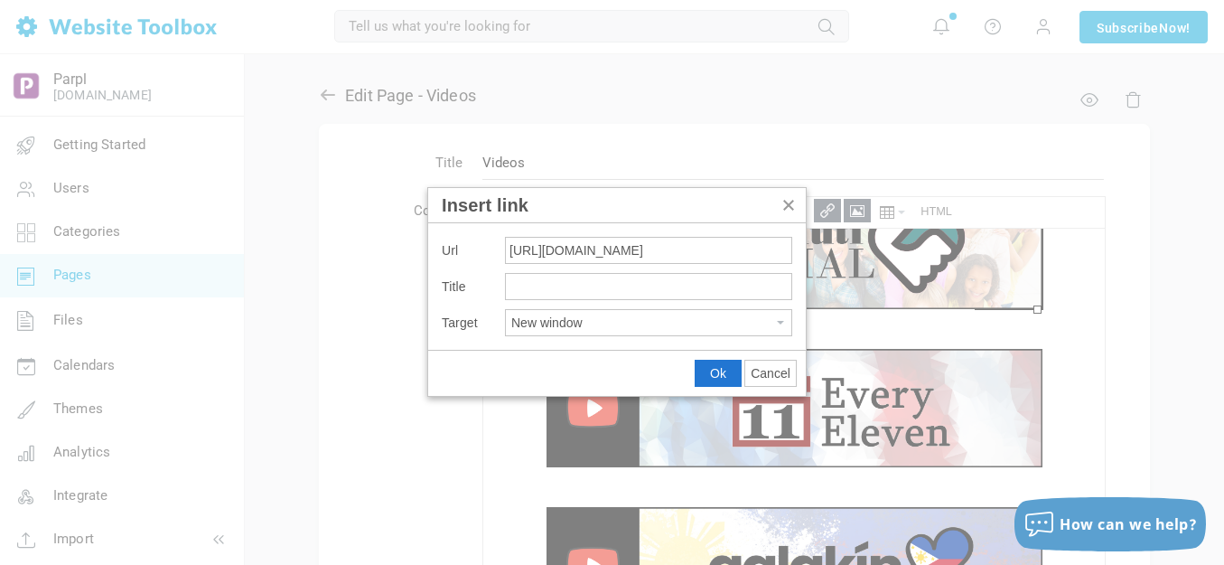
type input "https://parplmedia.discussion.community/pages/videos-bumuti-social"
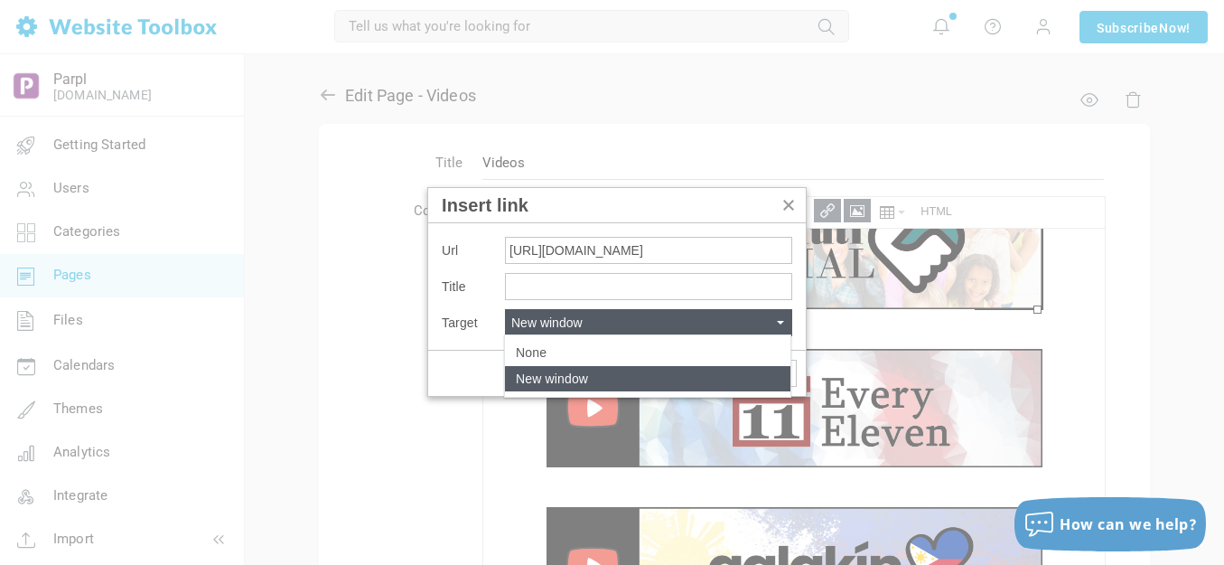
scroll to position [0, 0]
click at [591, 354] on div "None" at bounding box center [647, 352] width 285 height 25
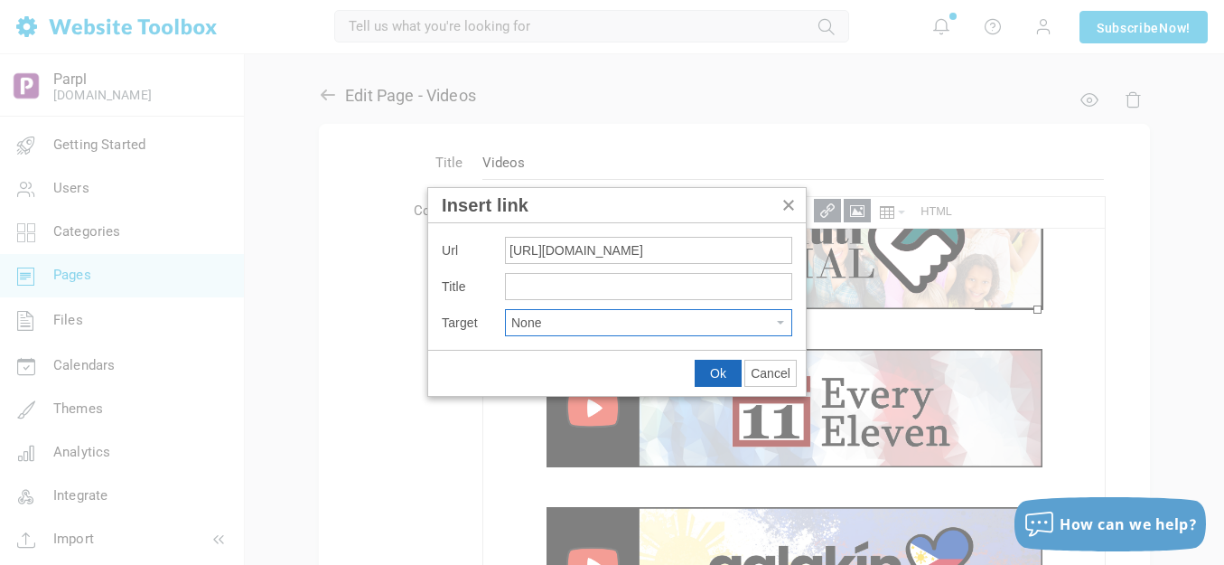
click at [722, 370] on span "Ok" at bounding box center [718, 373] width 16 height 14
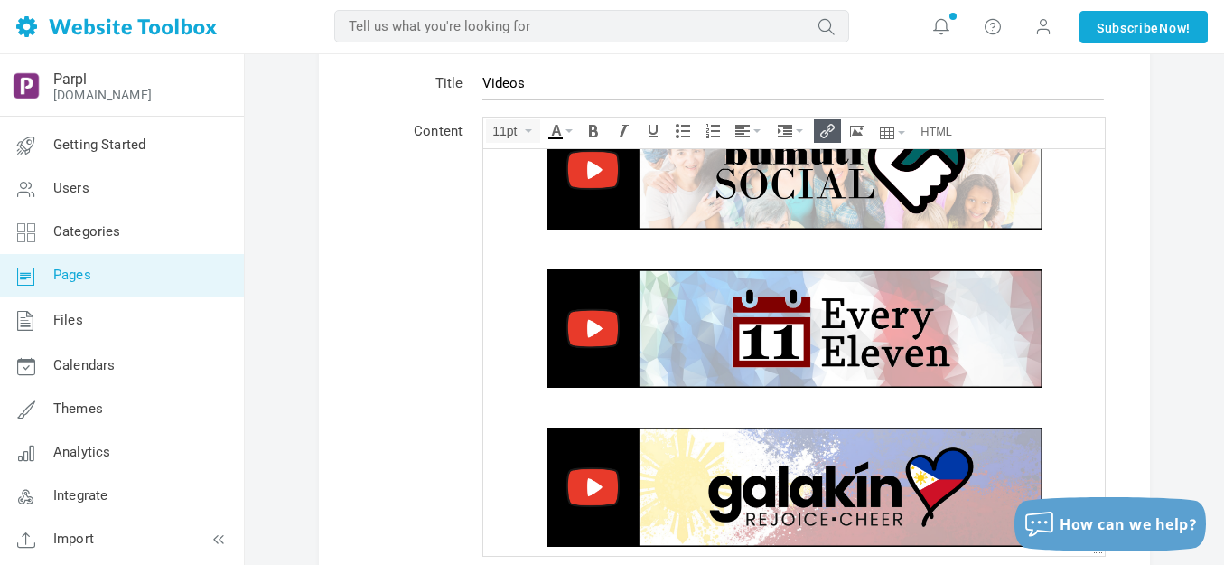
scroll to position [181, 0]
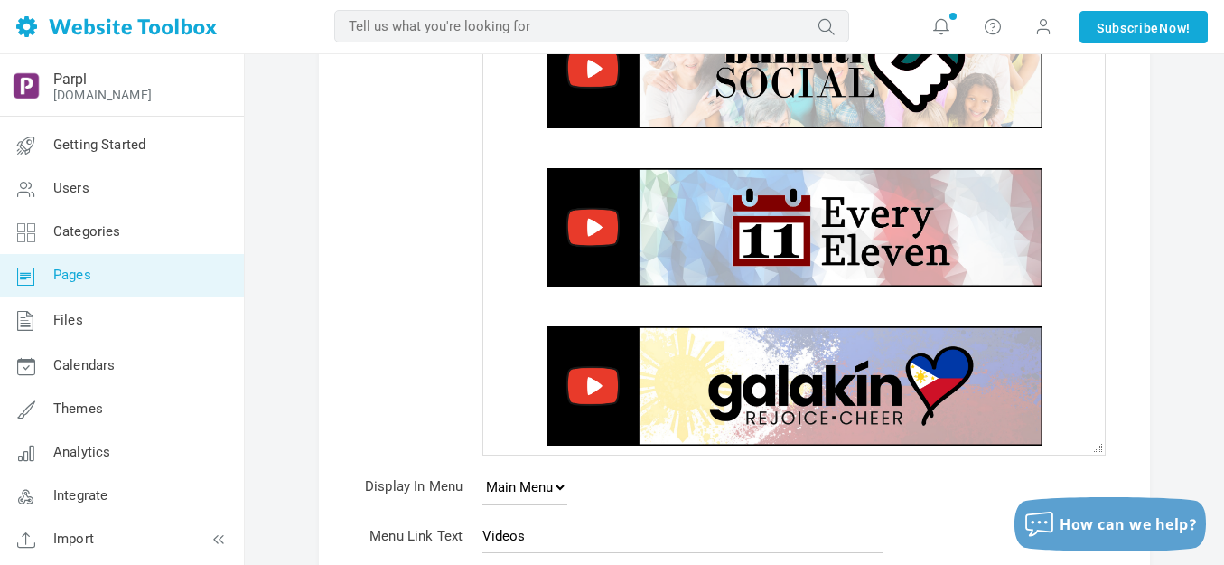
click at [679, 235] on img at bounding box center [795, 226] width 496 height 119
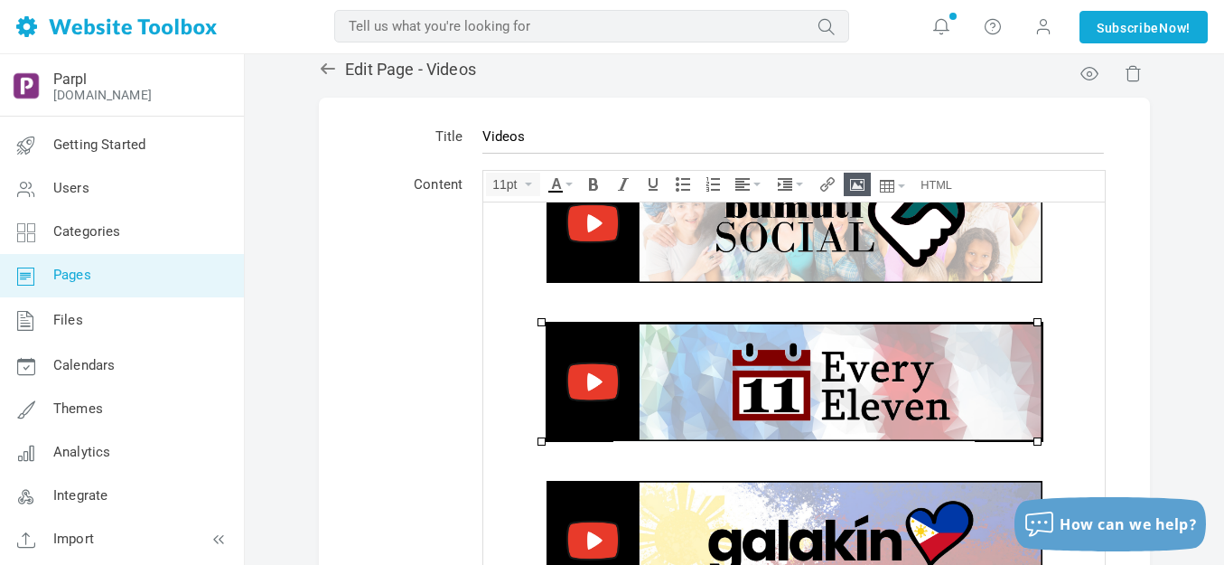
scroll to position [0, 0]
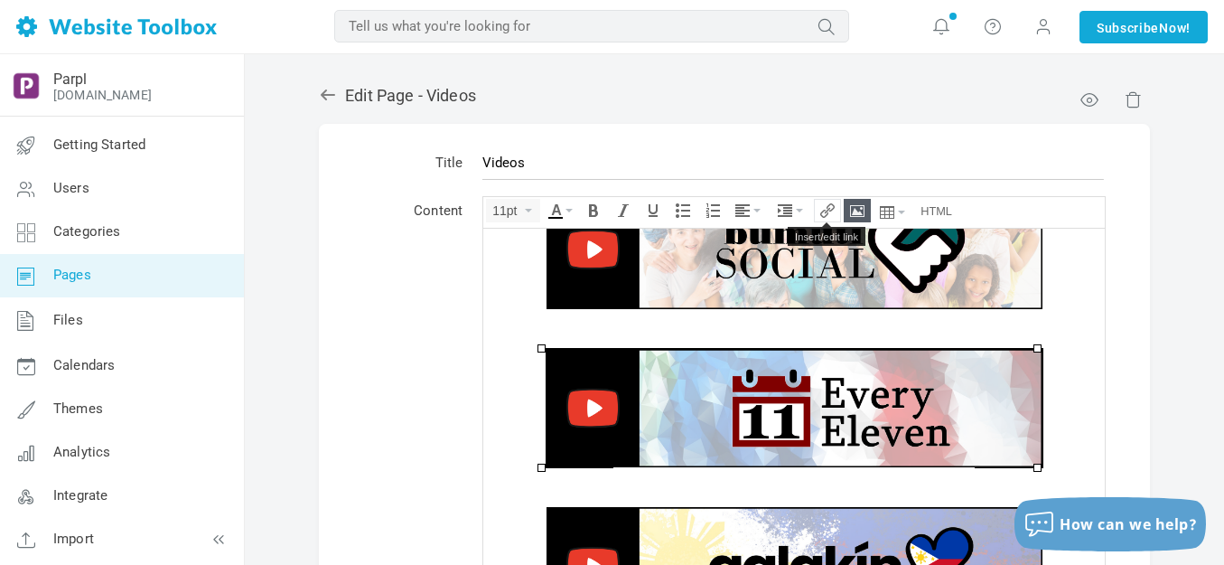
click at [826, 213] on icon "Insert/edit link" at bounding box center [827, 210] width 14 height 14
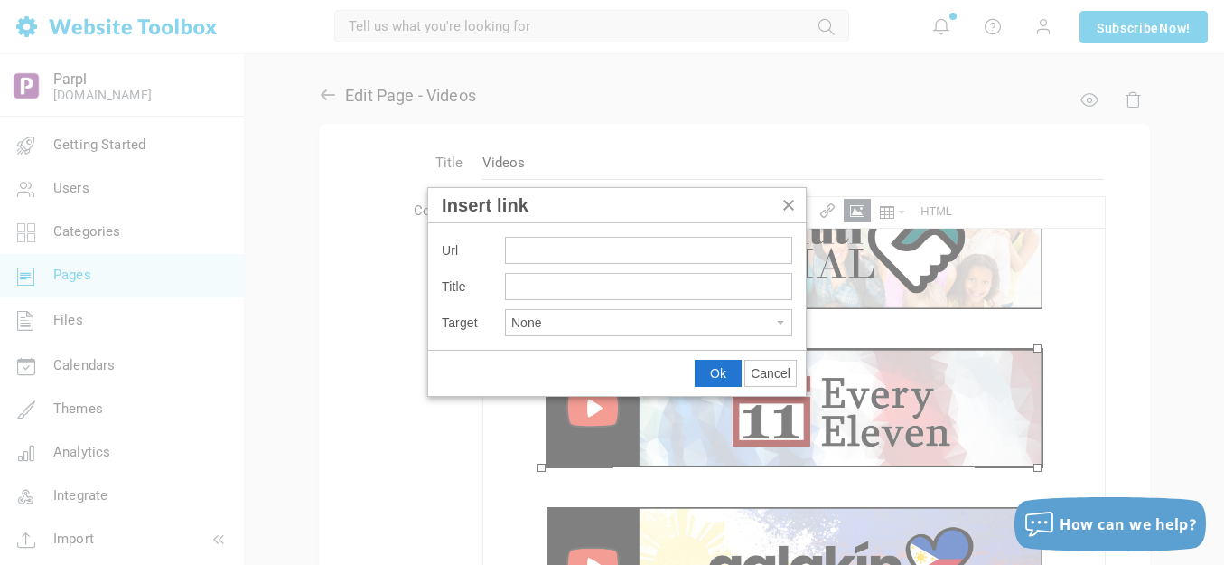
type input "https://parplmedia.discussion.community/pages/videos-every-eleven"
click at [716, 373] on span "Ok" at bounding box center [718, 373] width 16 height 14
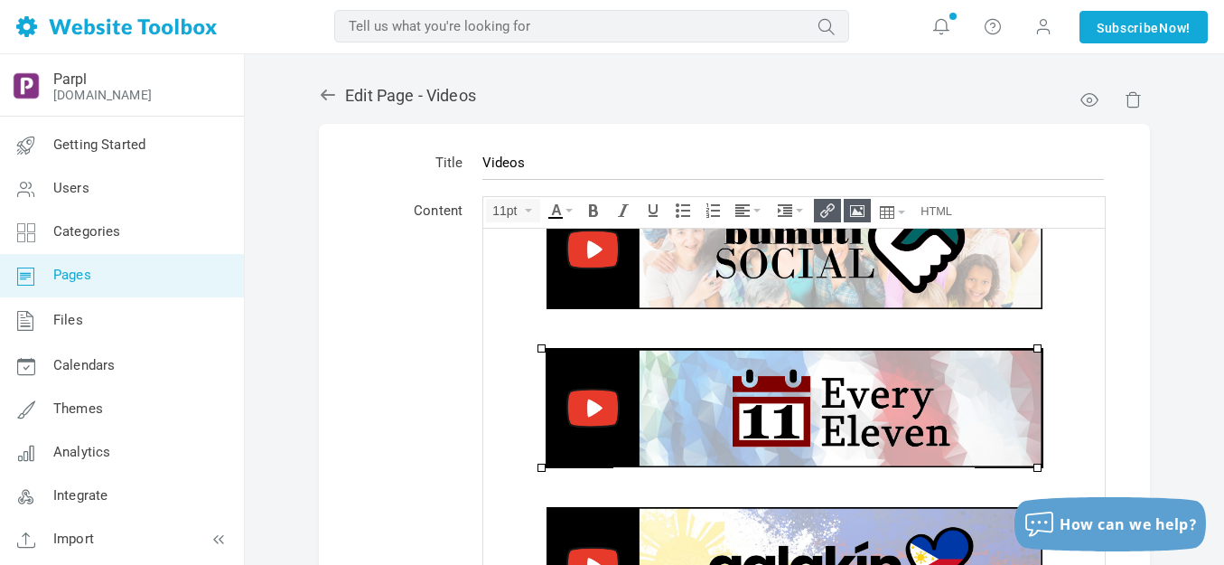
click at [717, 379] on img at bounding box center [795, 407] width 496 height 119
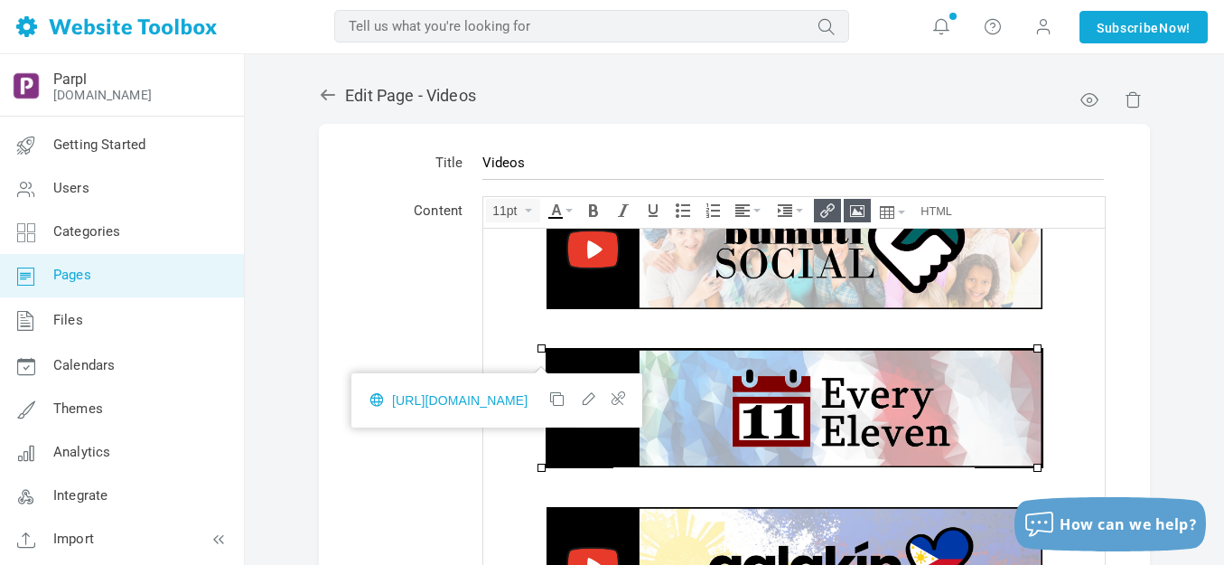
click at [825, 207] on icon "Insert/edit link" at bounding box center [827, 210] width 14 height 14
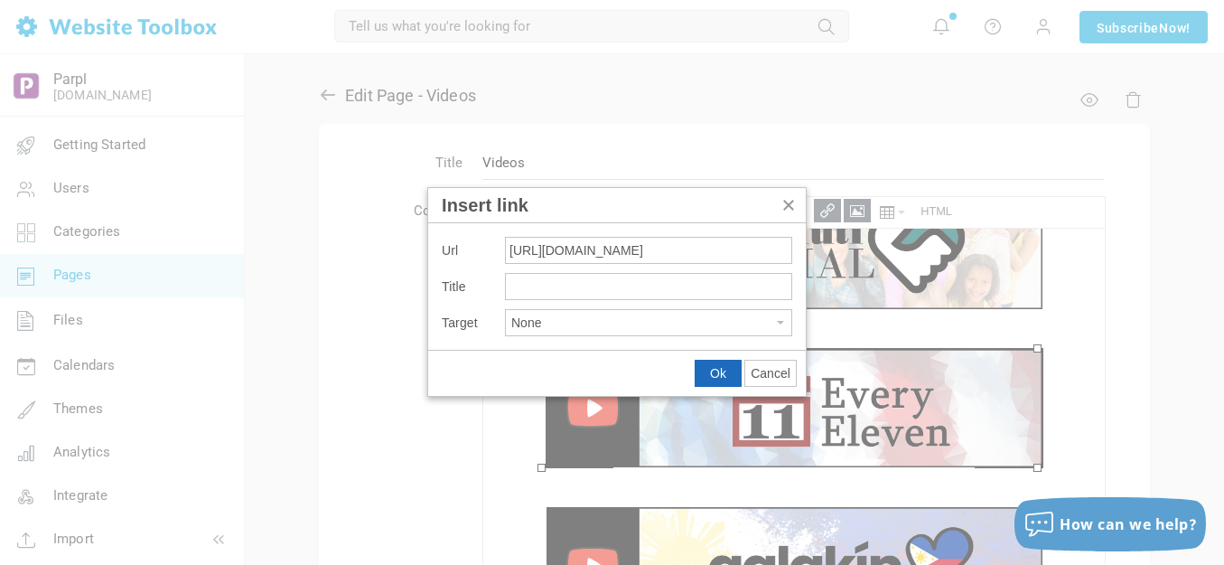
click at [714, 378] on span "Ok" at bounding box center [718, 373] width 16 height 14
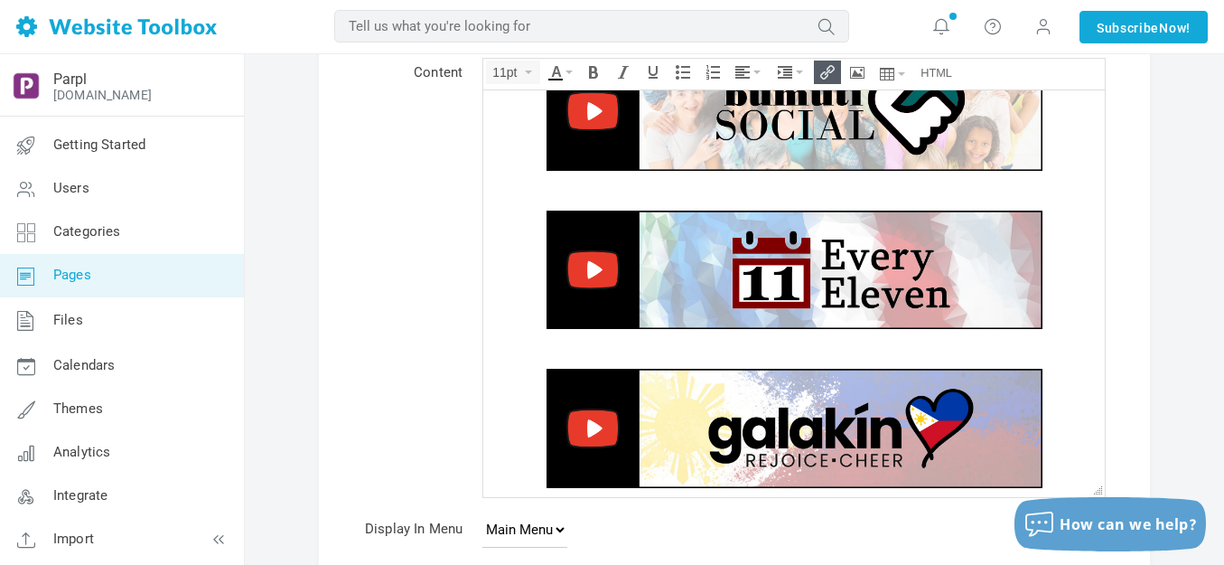
scroll to position [181, 0]
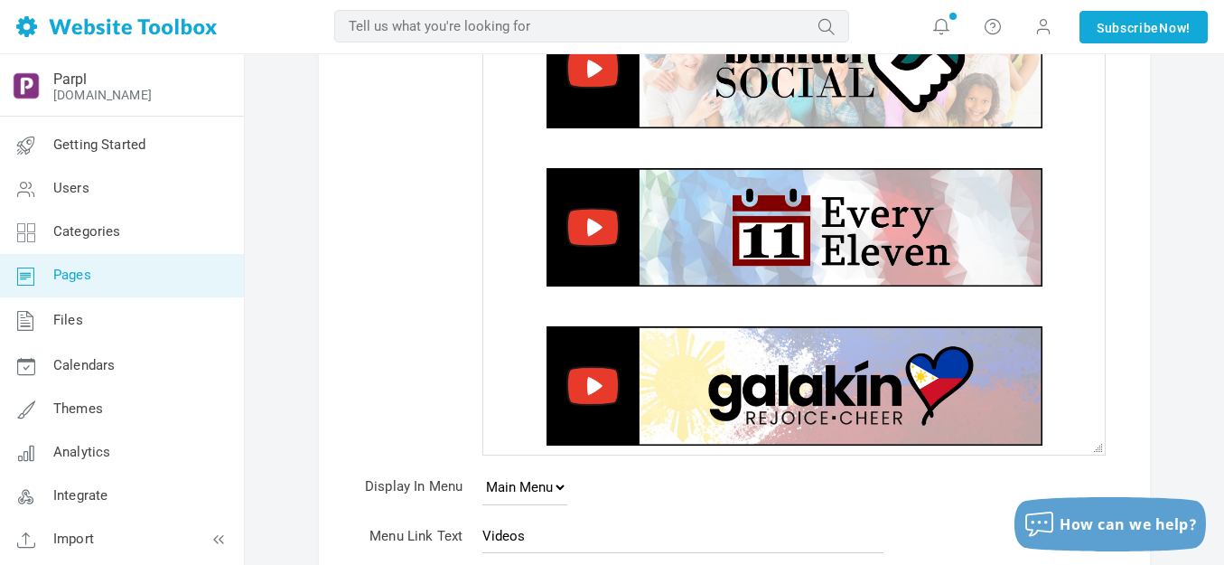
click at [688, 360] on img at bounding box center [795, 384] width 496 height 119
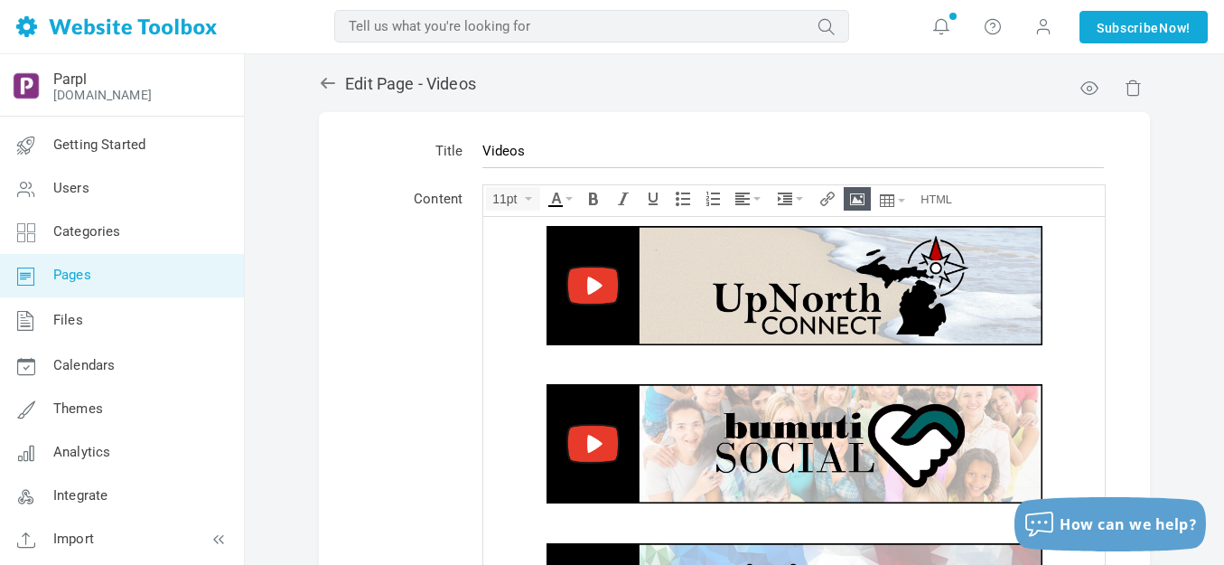
scroll to position [0, 0]
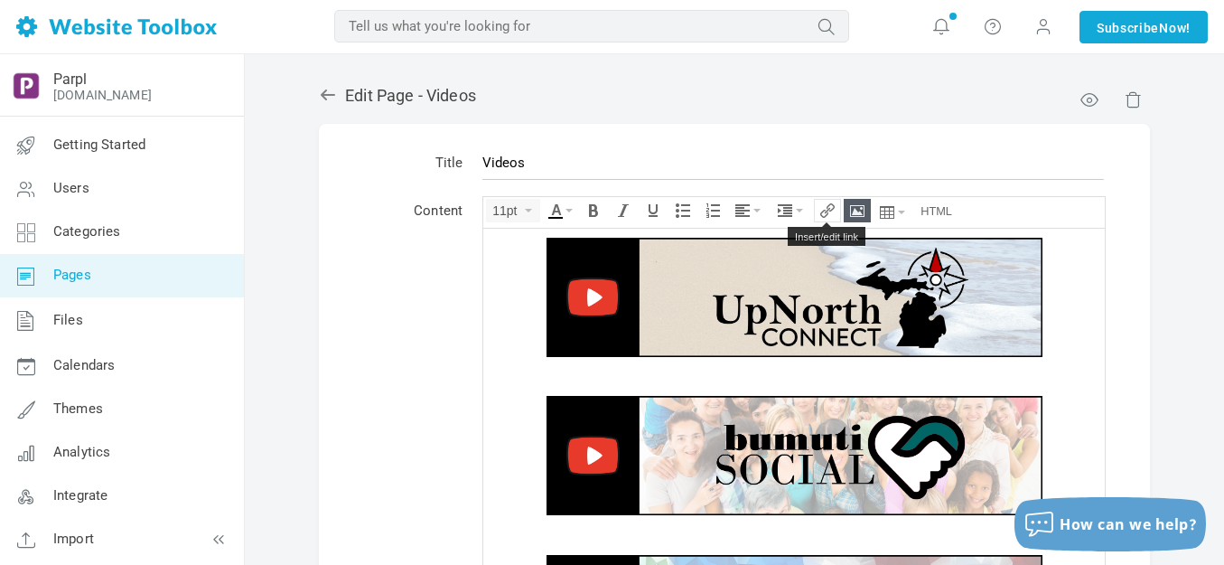
click at [826, 211] on icon "Insert/edit link" at bounding box center [827, 210] width 14 height 14
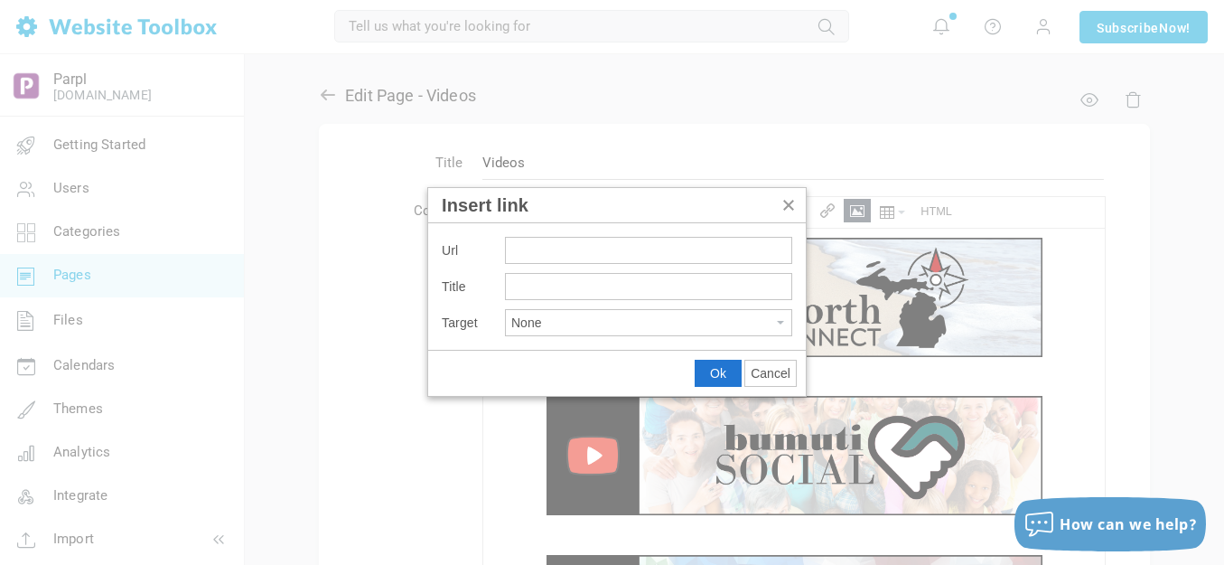
type input "https://parplmedia.discussion.community/pages/videos-galakin"
click at [716, 375] on span "Ok" at bounding box center [718, 373] width 16 height 14
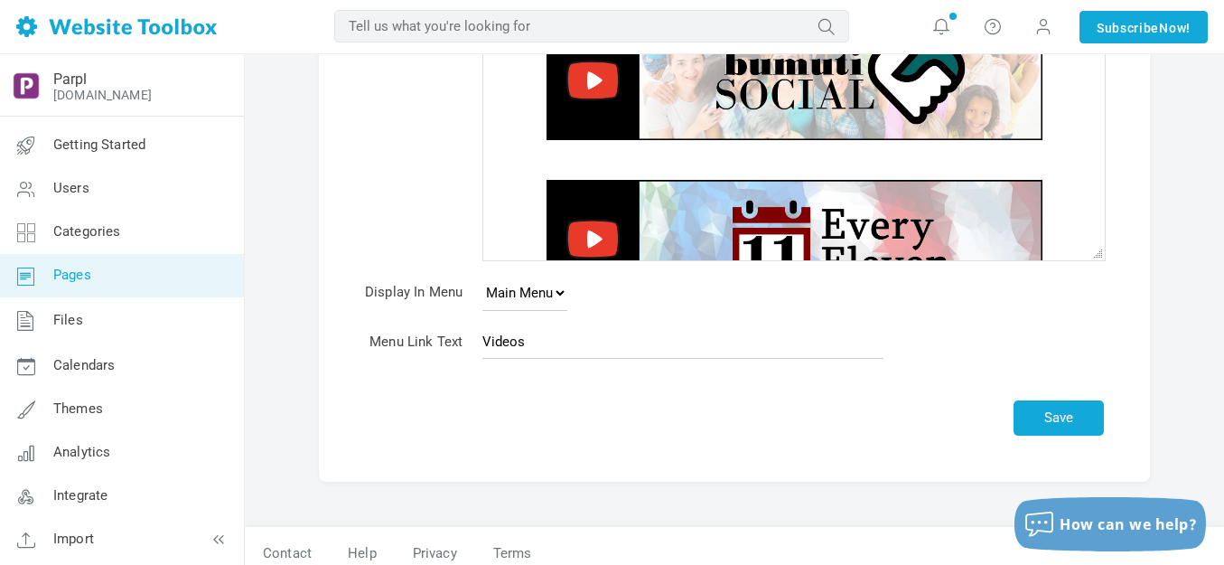
scroll to position [388, 0]
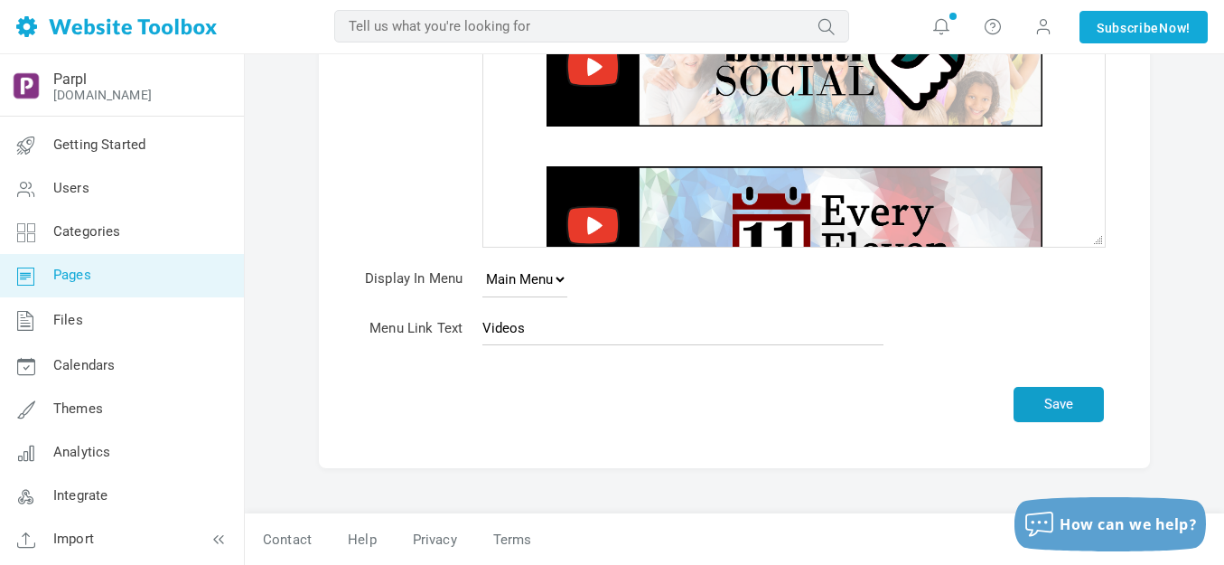
click at [1061, 398] on button "Save" at bounding box center [1059, 404] width 90 height 35
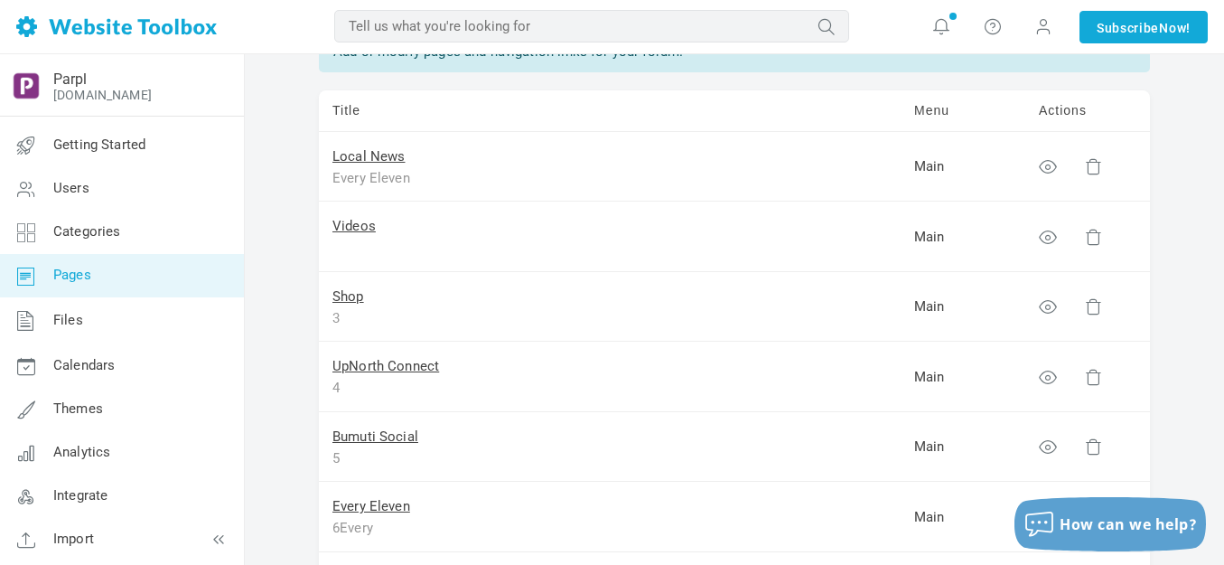
scroll to position [181, 0]
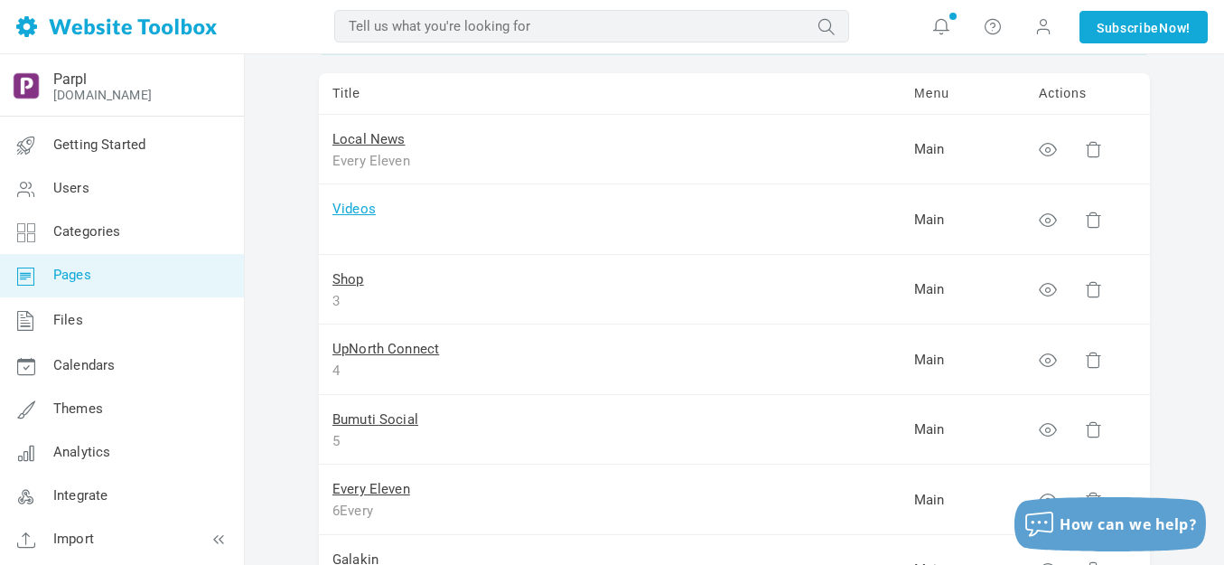
click at [366, 205] on link "Videos" at bounding box center [353, 209] width 43 height 16
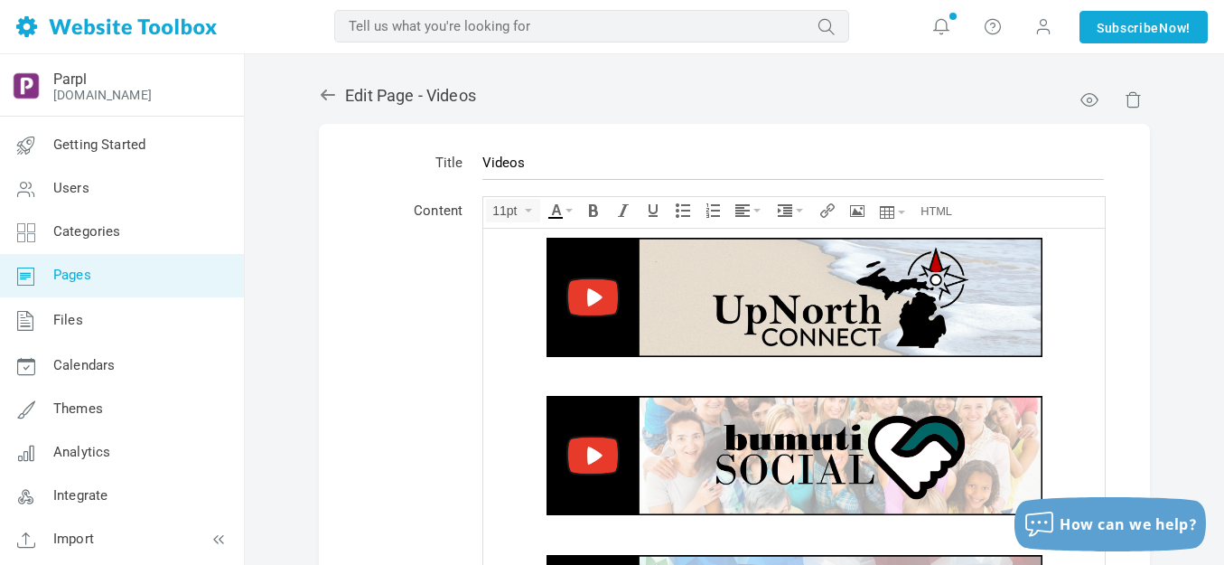
click at [740, 283] on img at bounding box center [795, 296] width 496 height 119
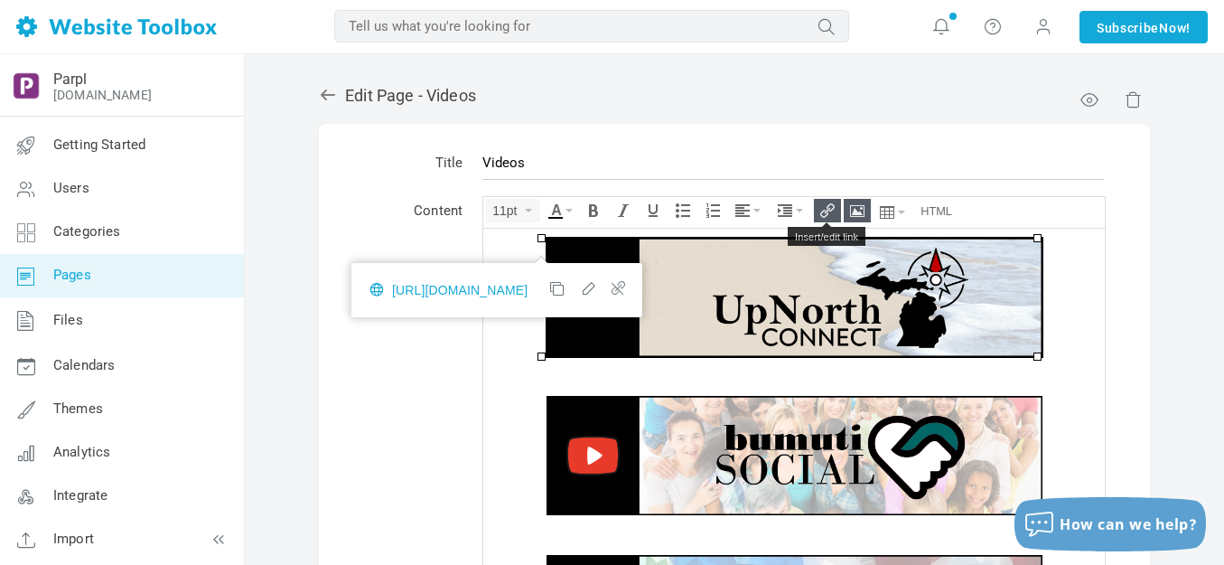
click at [826, 206] on icon "Insert/edit link" at bounding box center [827, 210] width 14 height 14
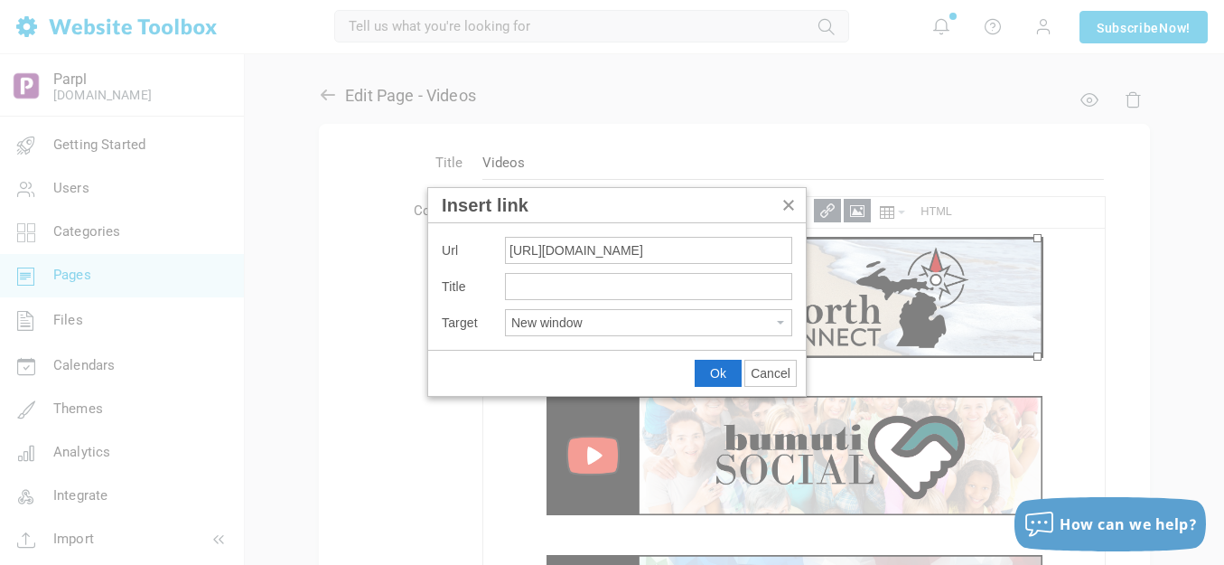
click at [719, 252] on input "[URL][DOMAIN_NAME]" at bounding box center [648, 250] width 287 height 27
type input "/pages/videos-upnorth-connect"
click at [725, 372] on span "Ok" at bounding box center [718, 373] width 16 height 14
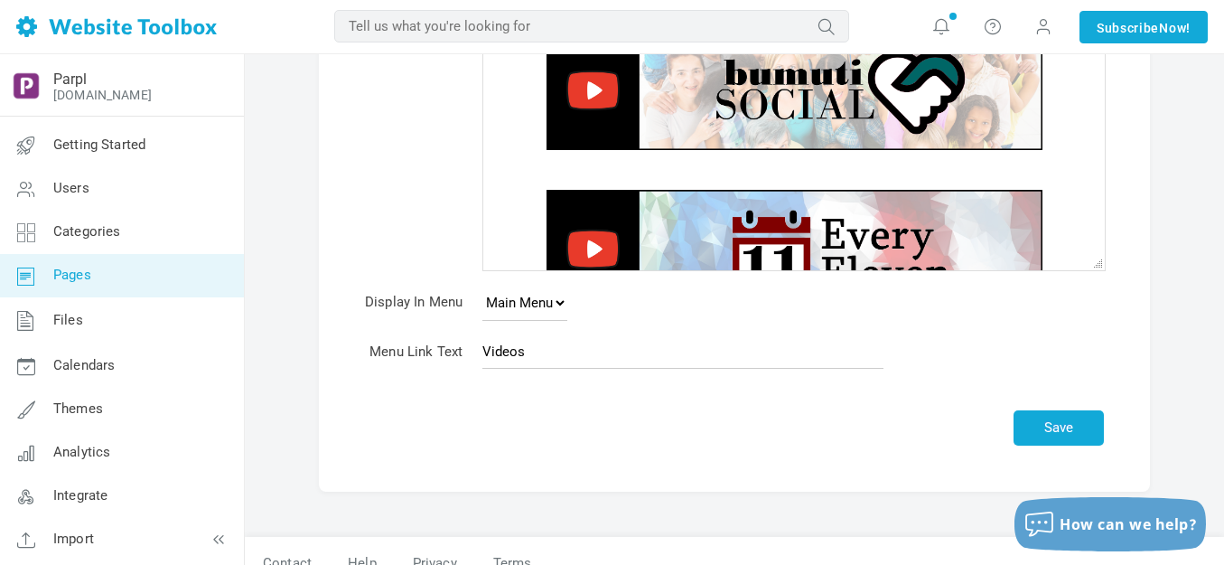
scroll to position [388, 0]
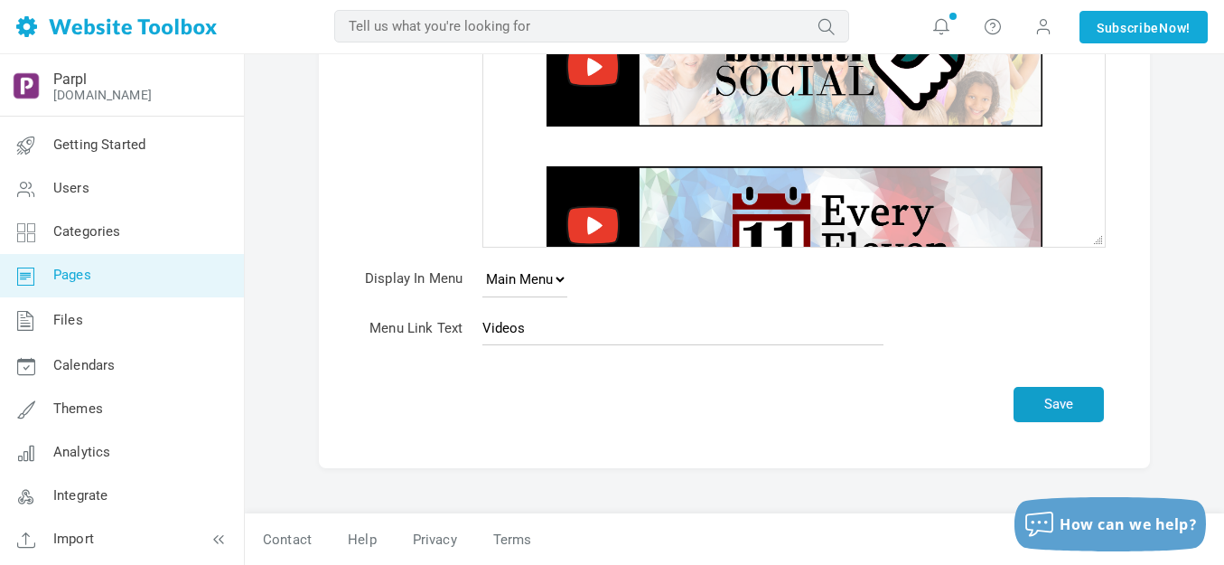
click at [1033, 413] on button "Save" at bounding box center [1059, 404] width 90 height 35
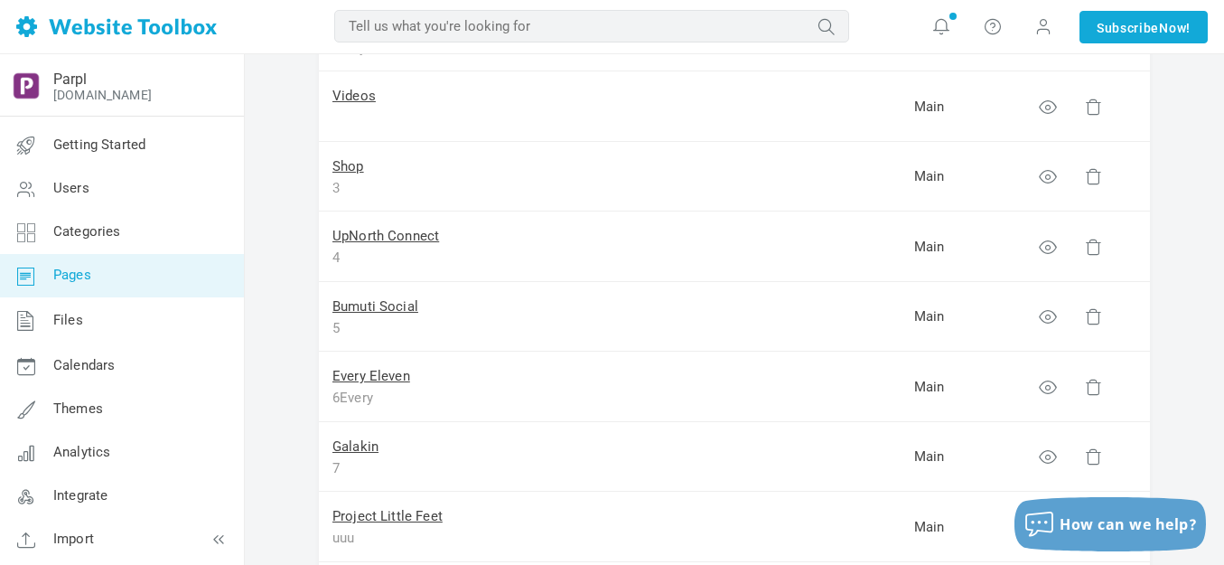
scroll to position [181, 0]
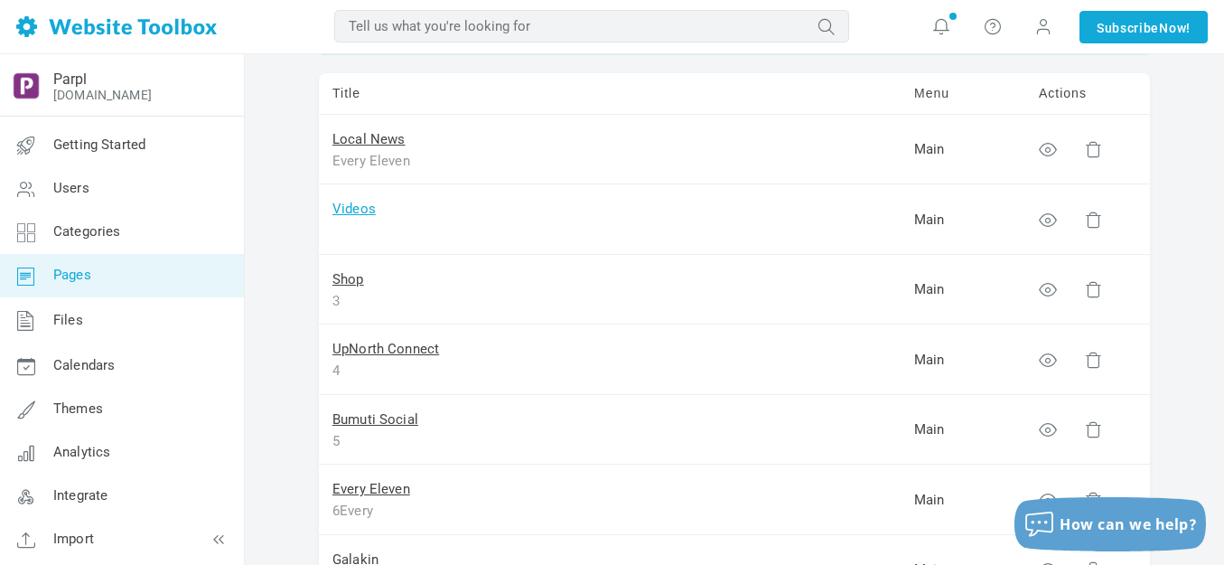
click at [350, 208] on link "Videos" at bounding box center [353, 209] width 43 height 16
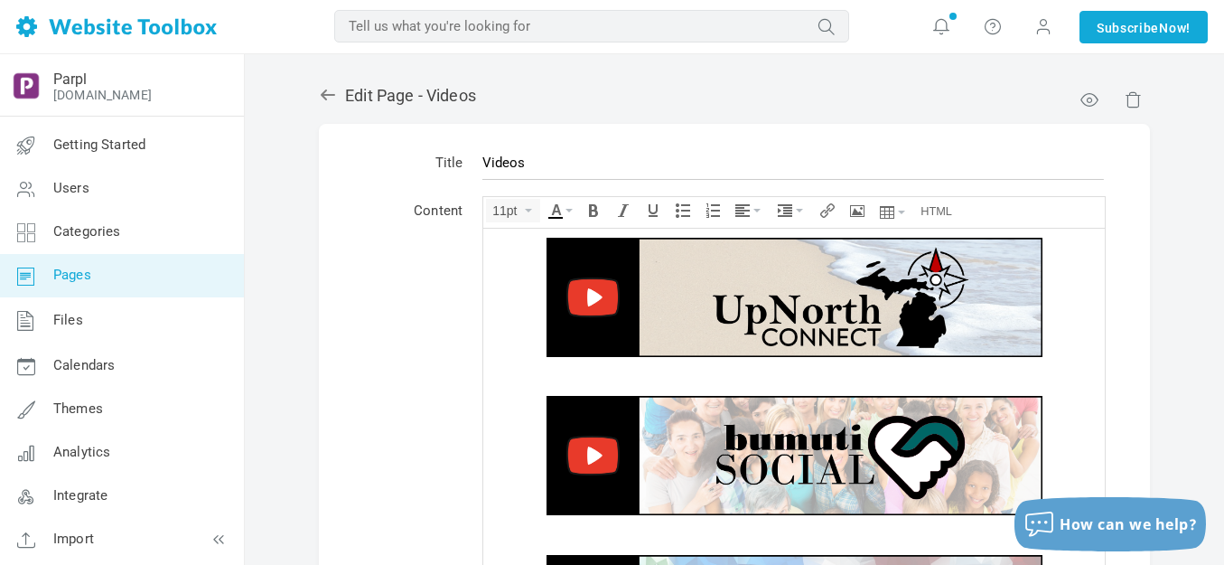
click at [722, 289] on img at bounding box center [795, 296] width 496 height 119
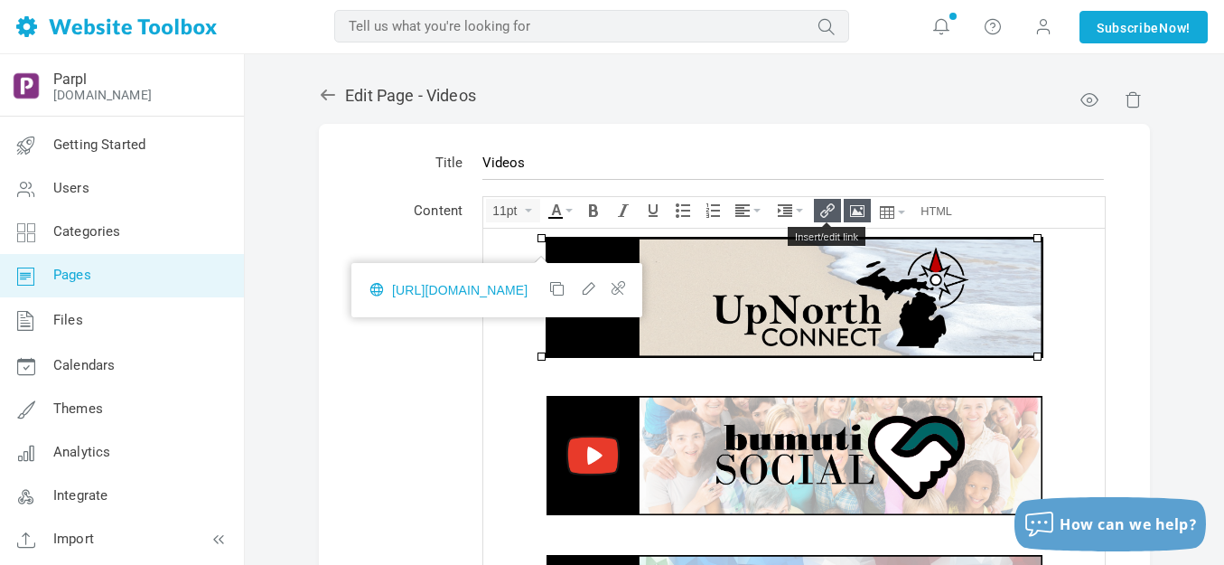
click at [825, 211] on icon "Insert/edit link" at bounding box center [827, 210] width 14 height 14
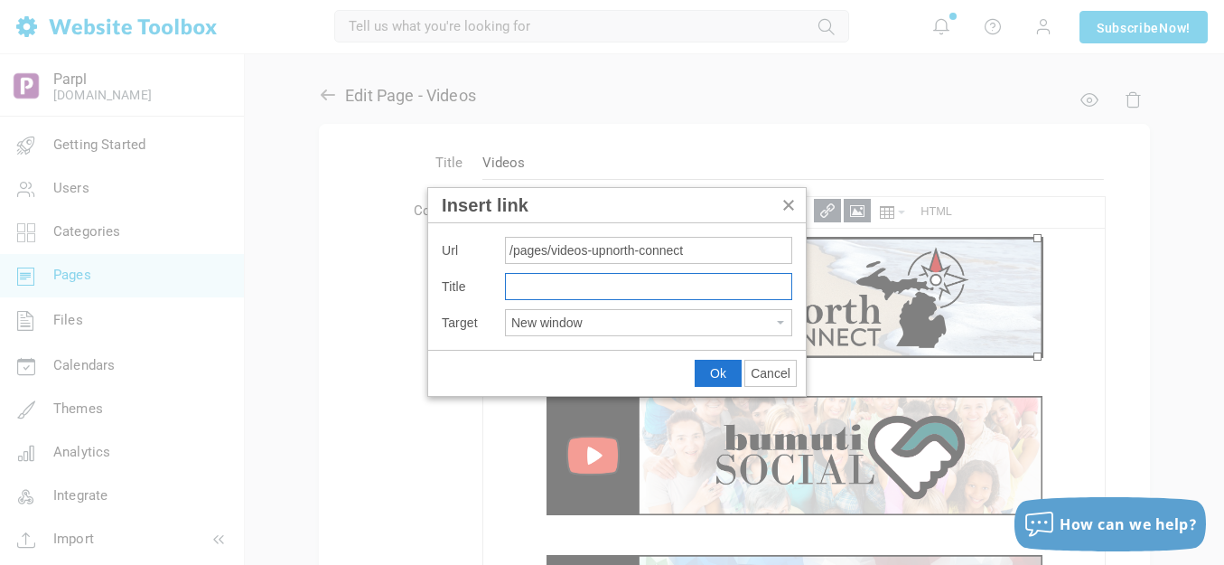
click at [717, 292] on input "Title" at bounding box center [648, 286] width 287 height 27
click at [716, 370] on span "Ok" at bounding box center [718, 373] width 16 height 14
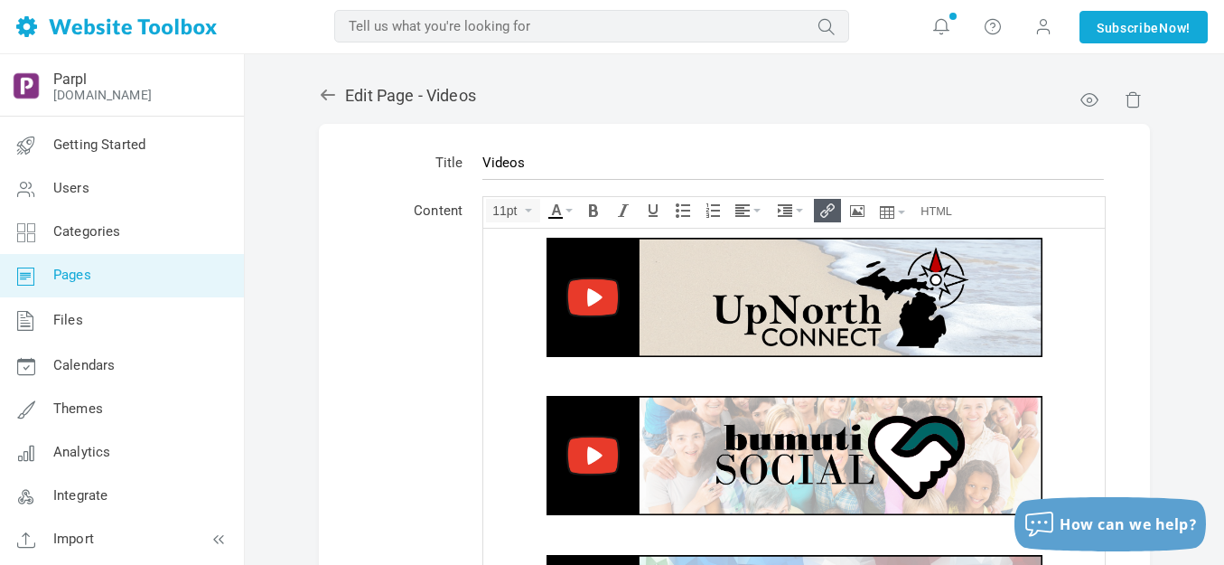
click at [810, 421] on img at bounding box center [795, 454] width 496 height 119
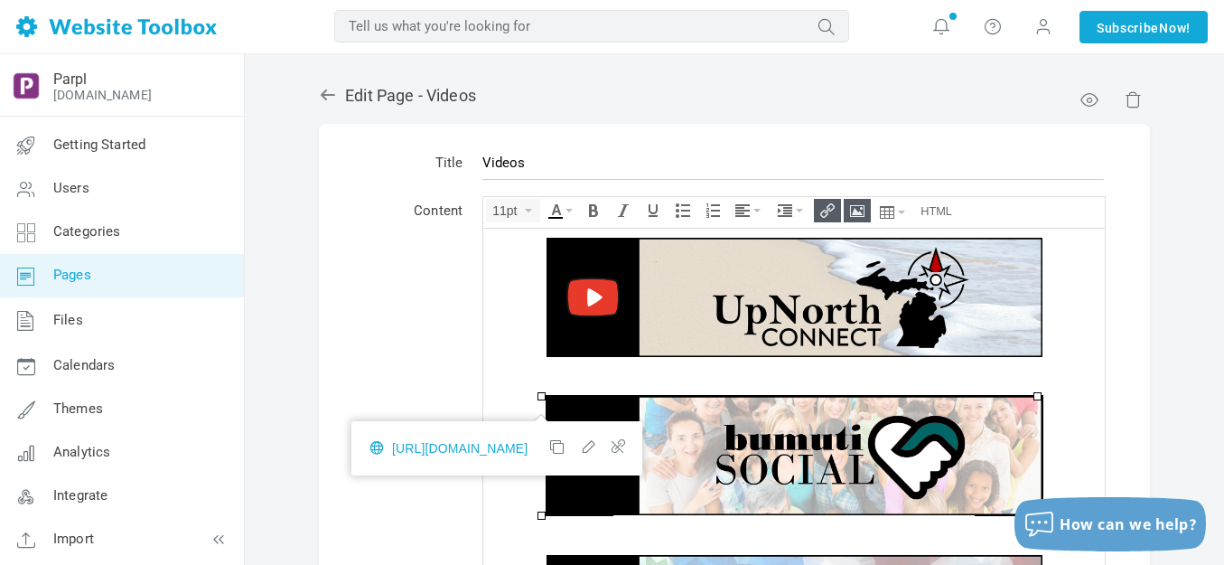
click at [830, 207] on icon "Insert/edit link" at bounding box center [827, 210] width 14 height 14
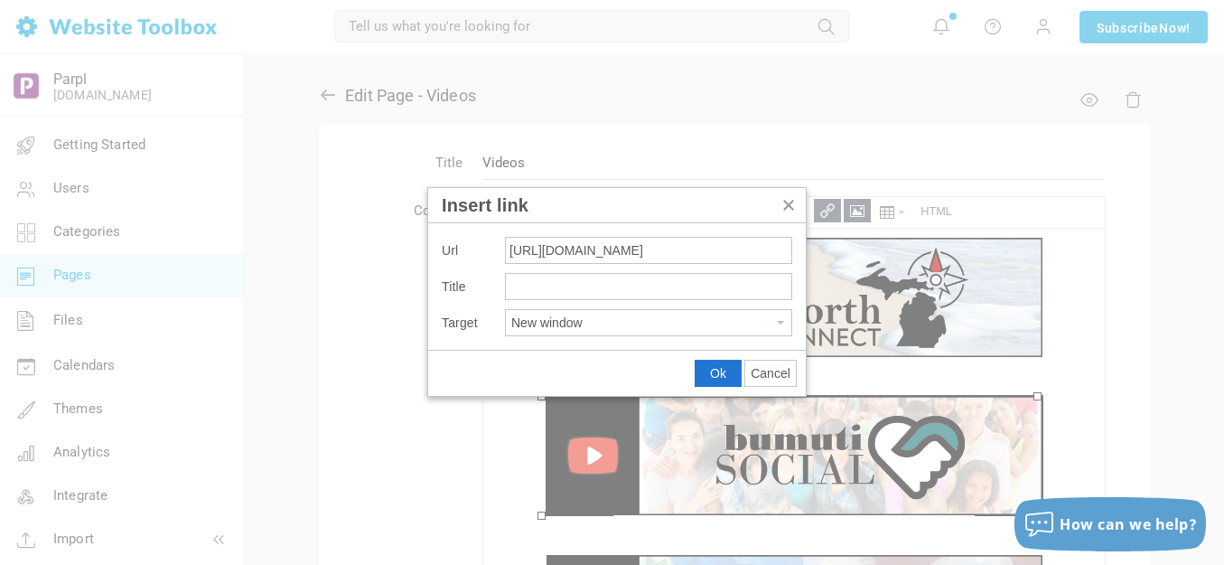
click at [719, 251] on input "https://parplmedia.discussion.community/pages/videos-bumuti-social" at bounding box center [648, 250] width 287 height 27
click at [698, 323] on button "New window" at bounding box center [648, 322] width 285 height 25
type input "/pages/videos-bumuti-social"
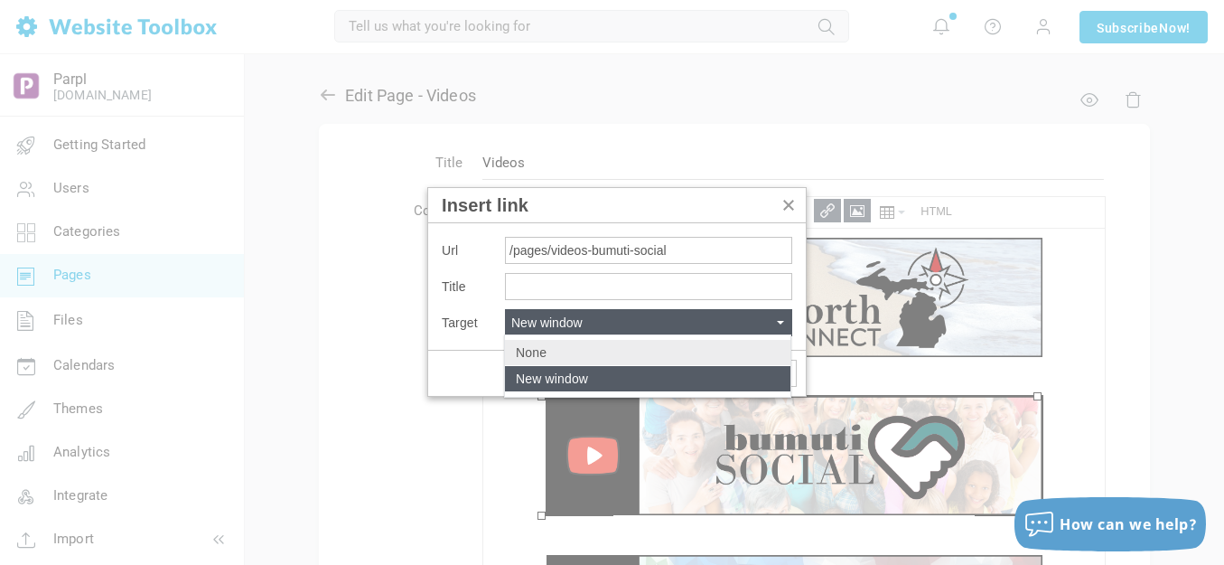
click at [603, 353] on div "None" at bounding box center [647, 352] width 285 height 25
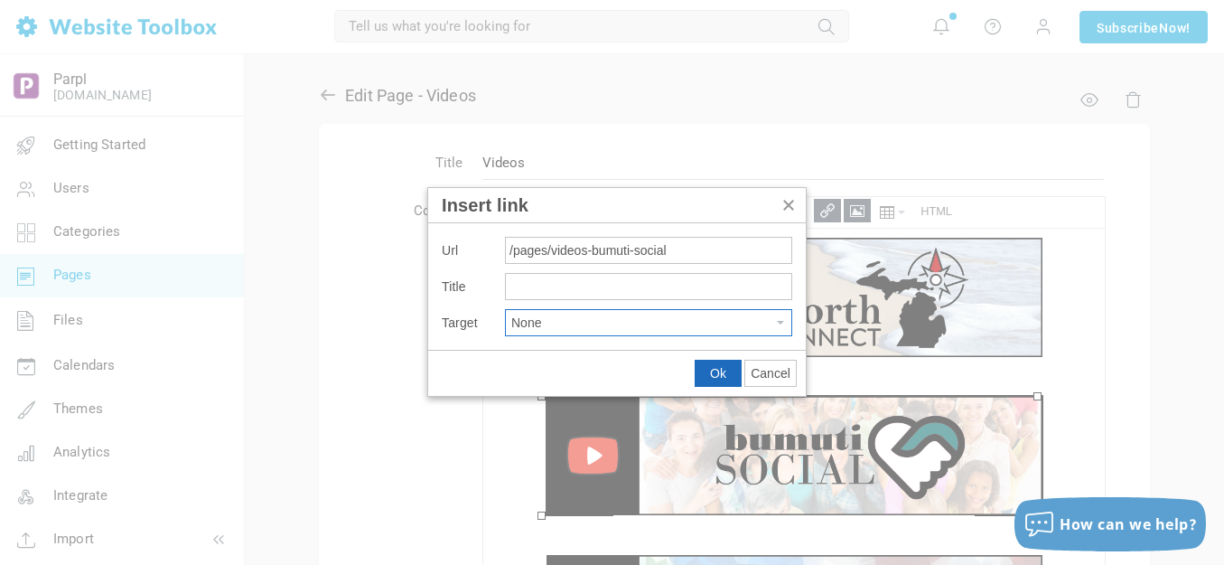
click at [729, 369] on button "Ok" at bounding box center [718, 372] width 45 height 25
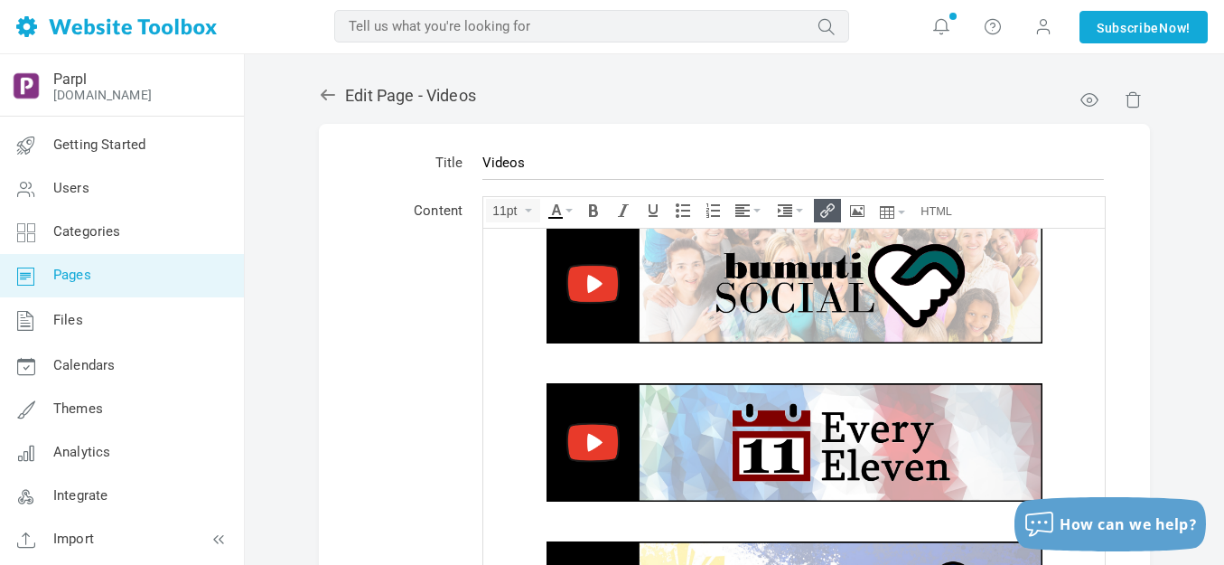
scroll to position [206, 0]
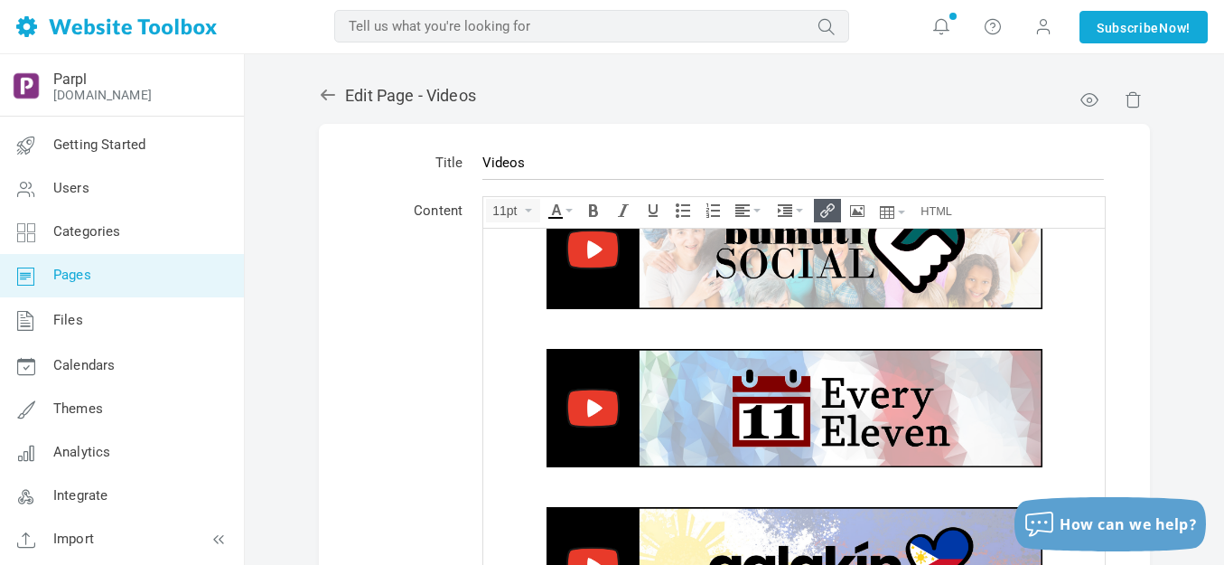
click at [805, 392] on img at bounding box center [795, 407] width 496 height 119
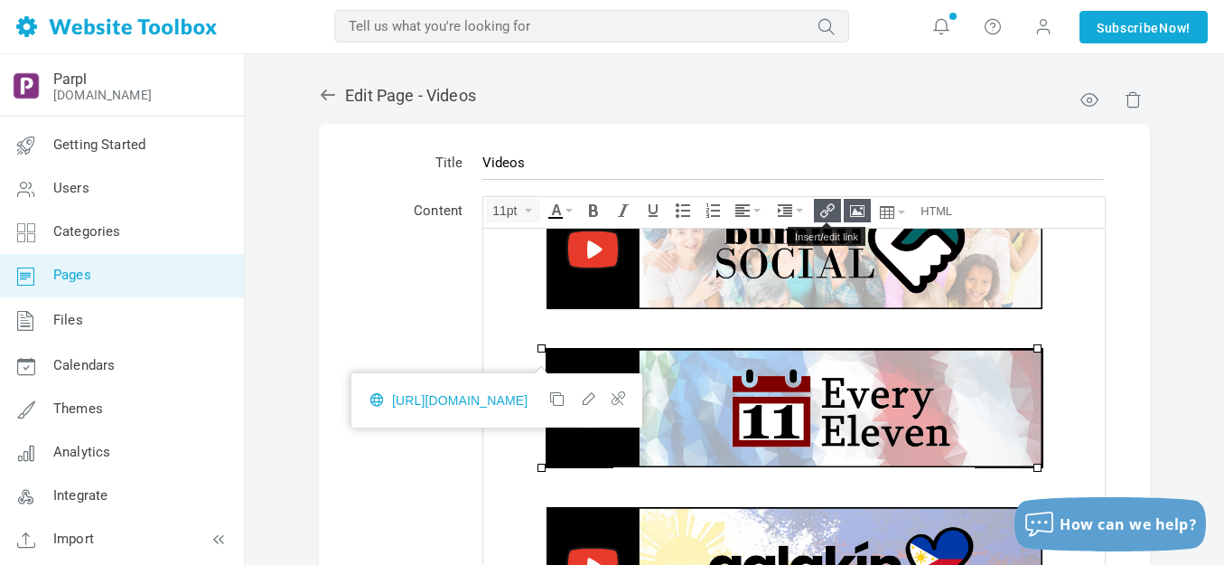
click at [828, 207] on icon "Insert/edit link" at bounding box center [827, 210] width 14 height 14
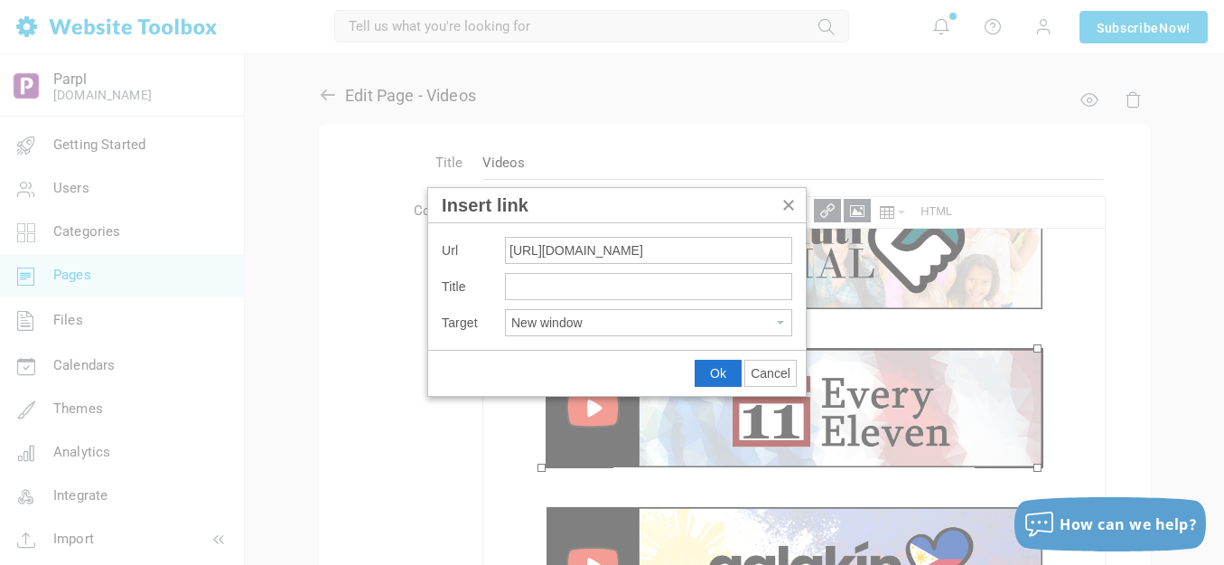
click at [724, 248] on input "https://parplmedia.discussion.community/pages/videos-every-eleven" at bounding box center [648, 250] width 287 height 27
click at [656, 318] on button "New window" at bounding box center [648, 322] width 285 height 25
type input "/pages/videos-every-eleven"
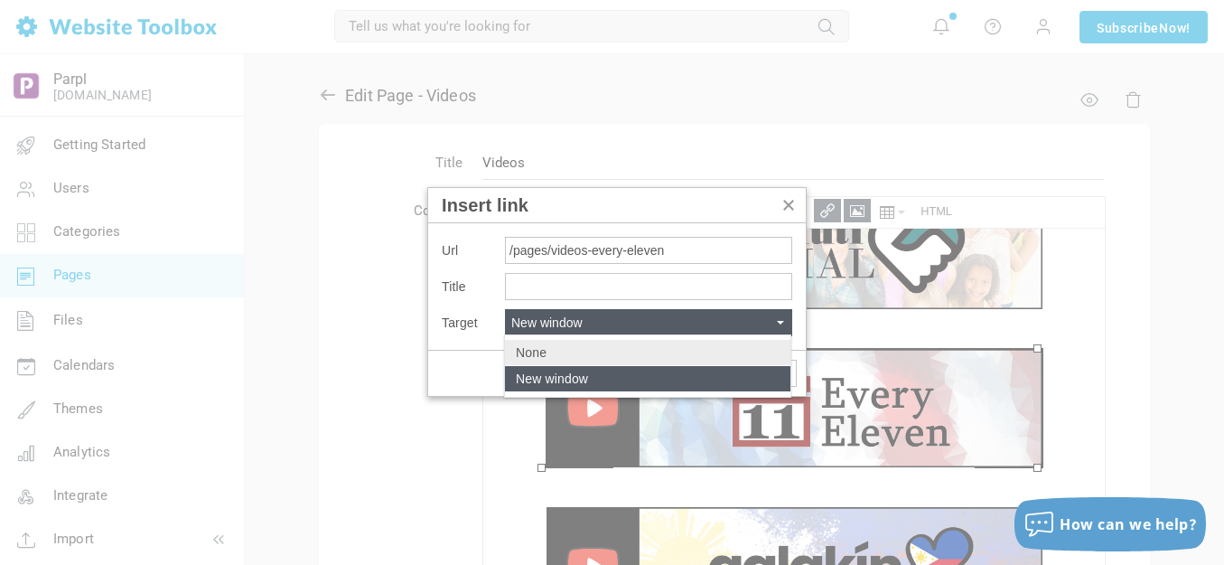
click at [566, 345] on div "None" at bounding box center [647, 352] width 285 height 25
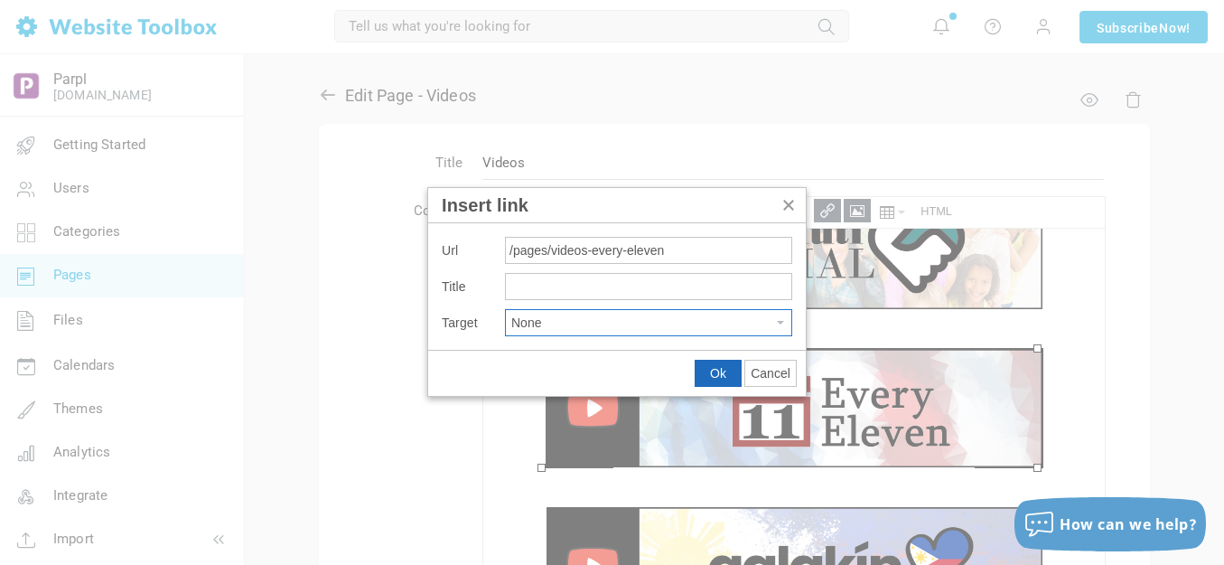
click at [720, 367] on span "Ok" at bounding box center [718, 373] width 16 height 14
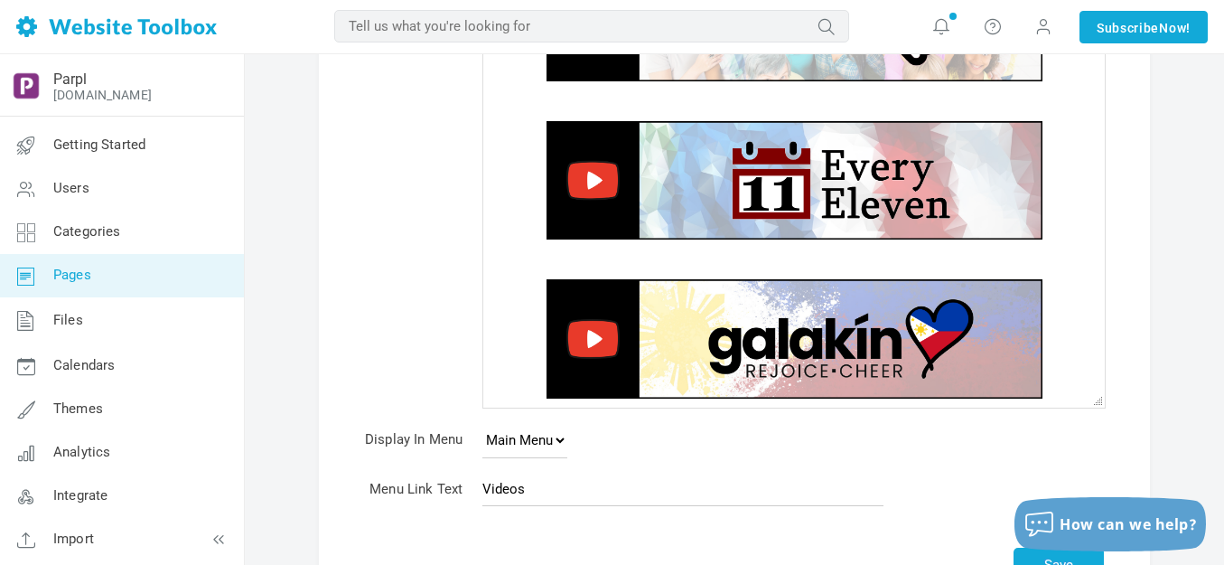
scroll to position [271, 0]
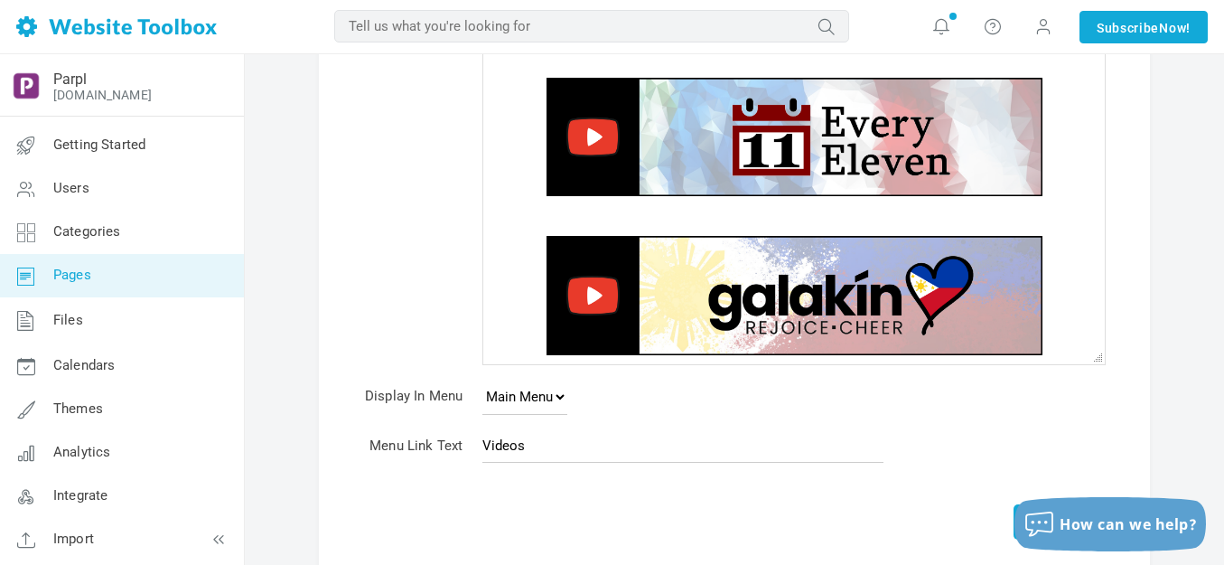
click at [735, 300] on img at bounding box center [795, 295] width 496 height 119
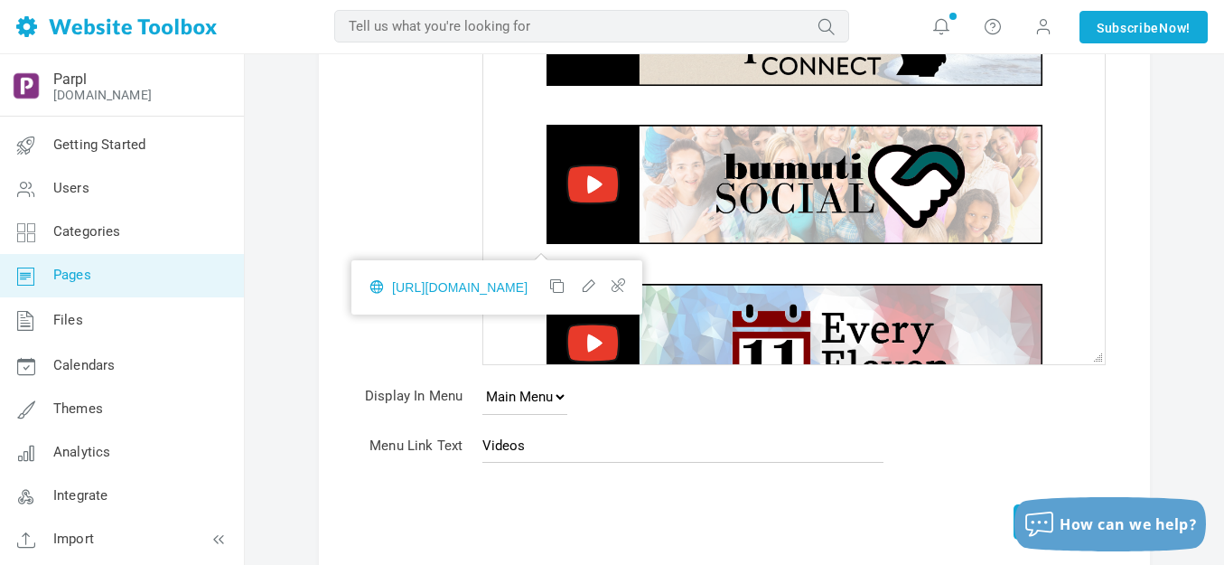
scroll to position [0, 0]
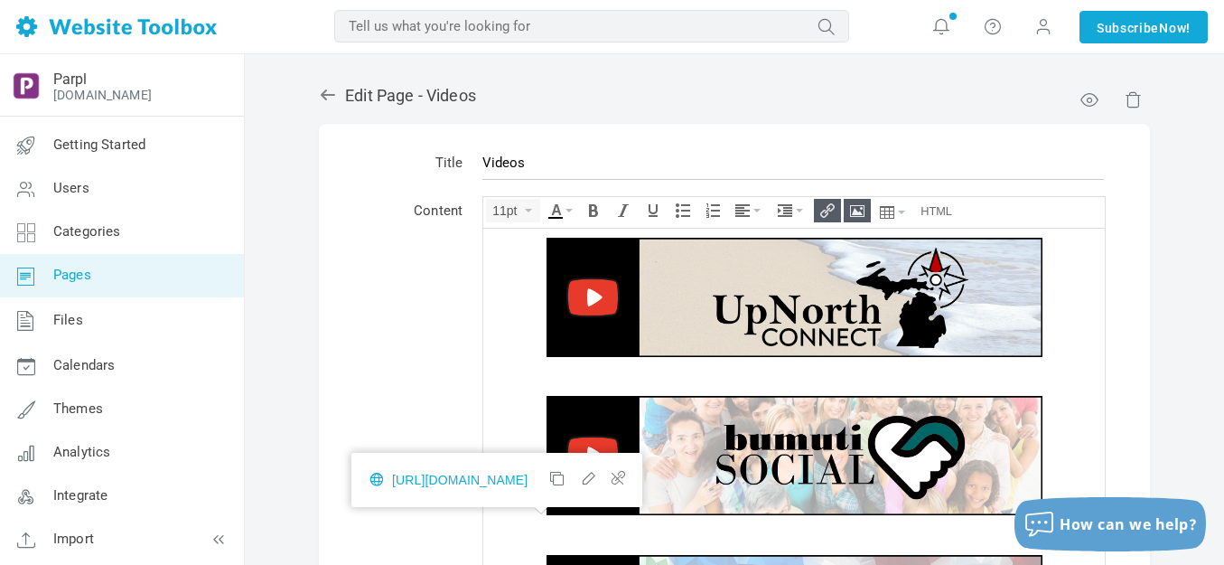
click at [830, 208] on icon "Insert/edit link" at bounding box center [827, 210] width 14 height 14
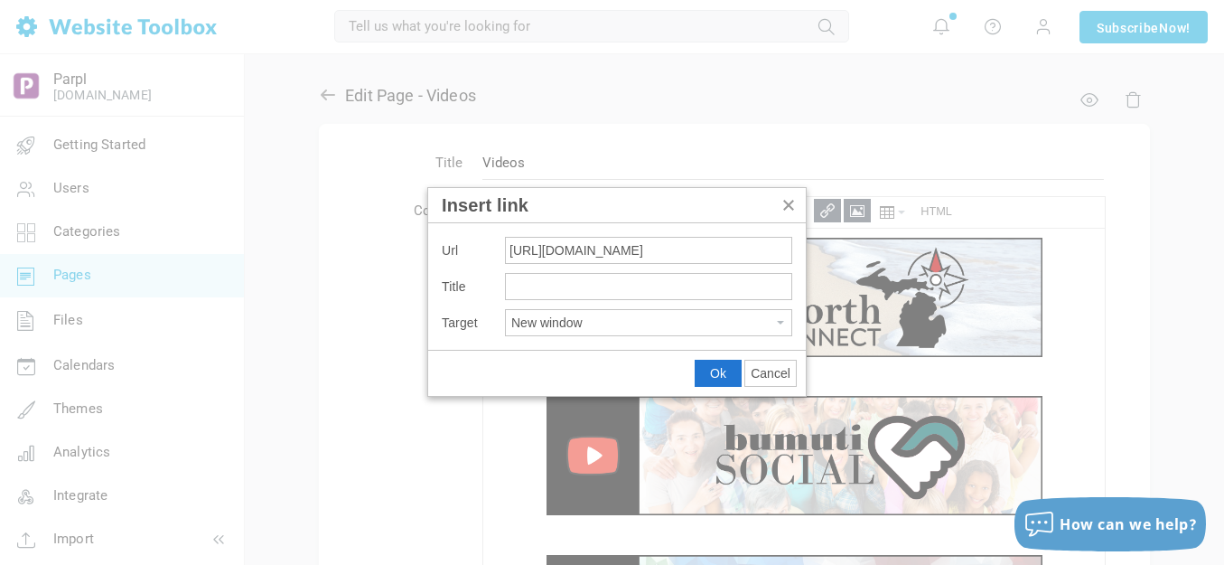
click at [664, 325] on button "New window" at bounding box center [648, 322] width 285 height 25
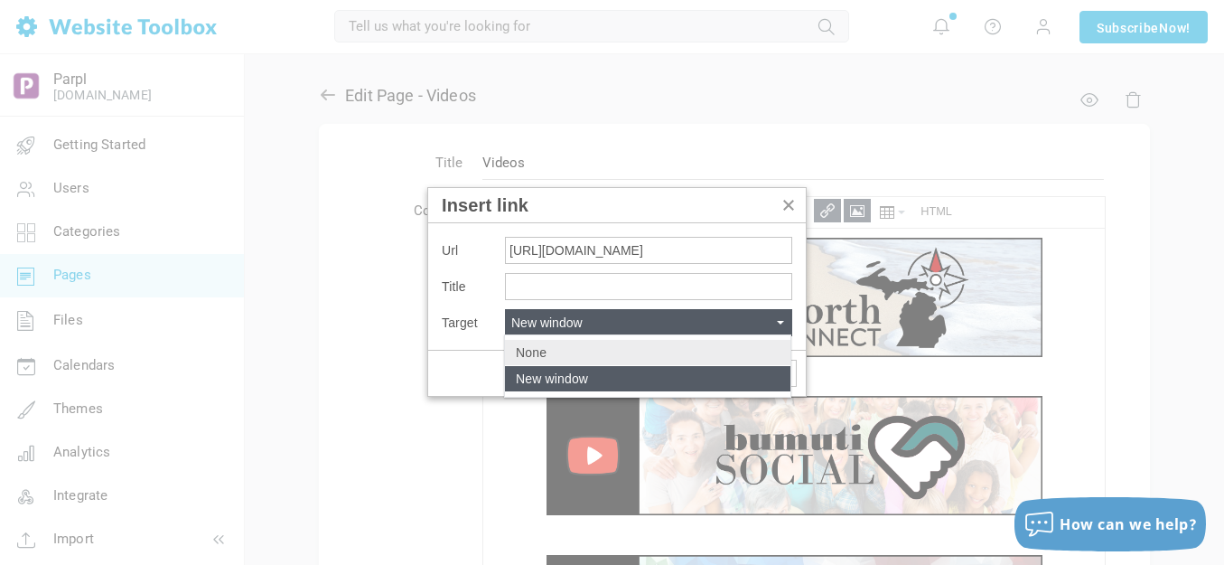
click at [575, 352] on div "None" at bounding box center [647, 352] width 285 height 25
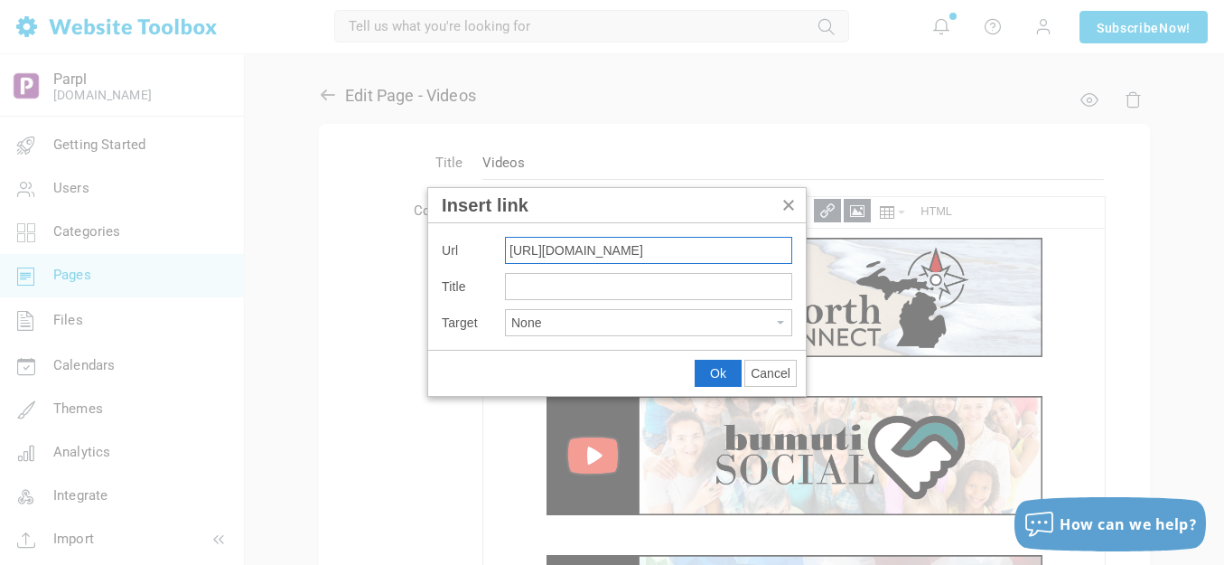
click at [737, 250] on input "https://parplmedia.discussion.community/pages/videos-galakin" at bounding box center [648, 250] width 287 height 27
type input "/pages/videos-galakin"
click at [710, 366] on span "Ok" at bounding box center [718, 373] width 16 height 14
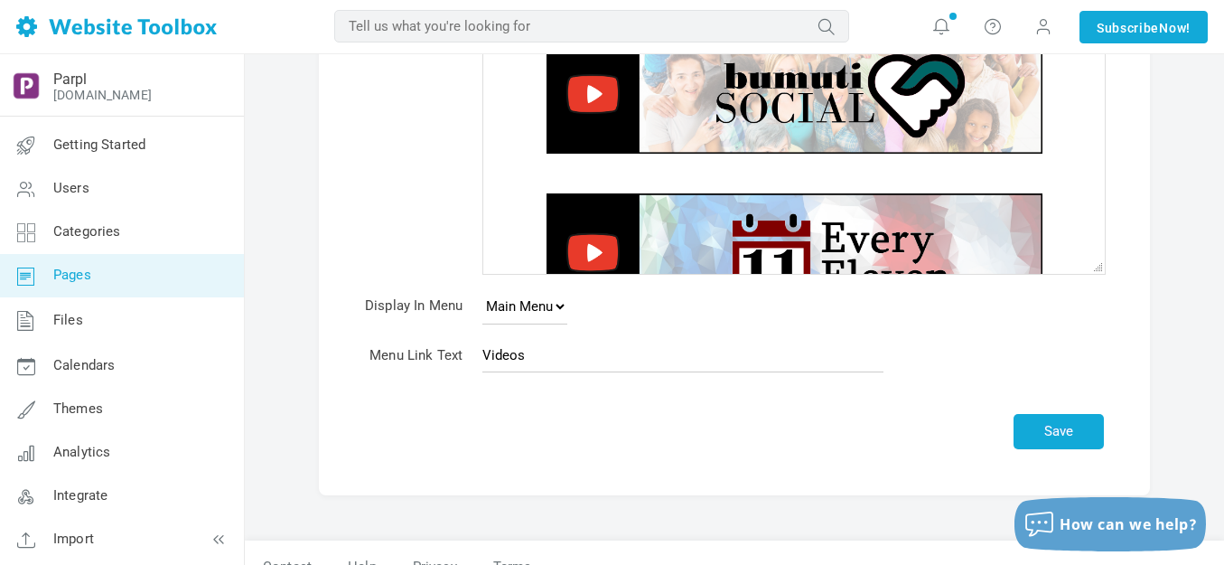
scroll to position [388, 0]
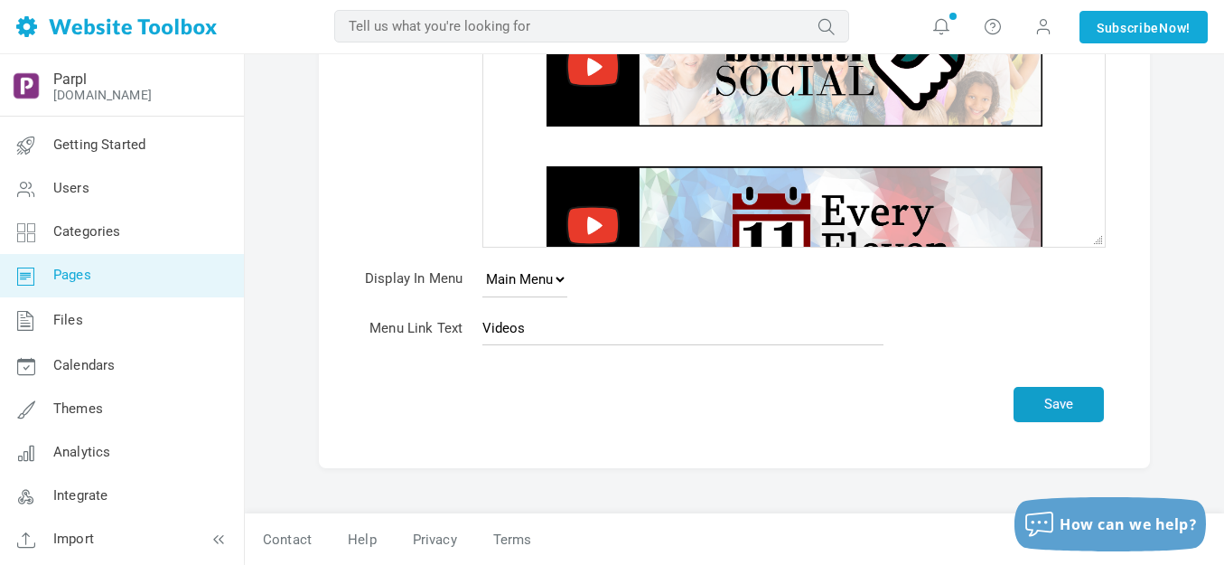
click at [1060, 408] on button "Save" at bounding box center [1059, 404] width 90 height 35
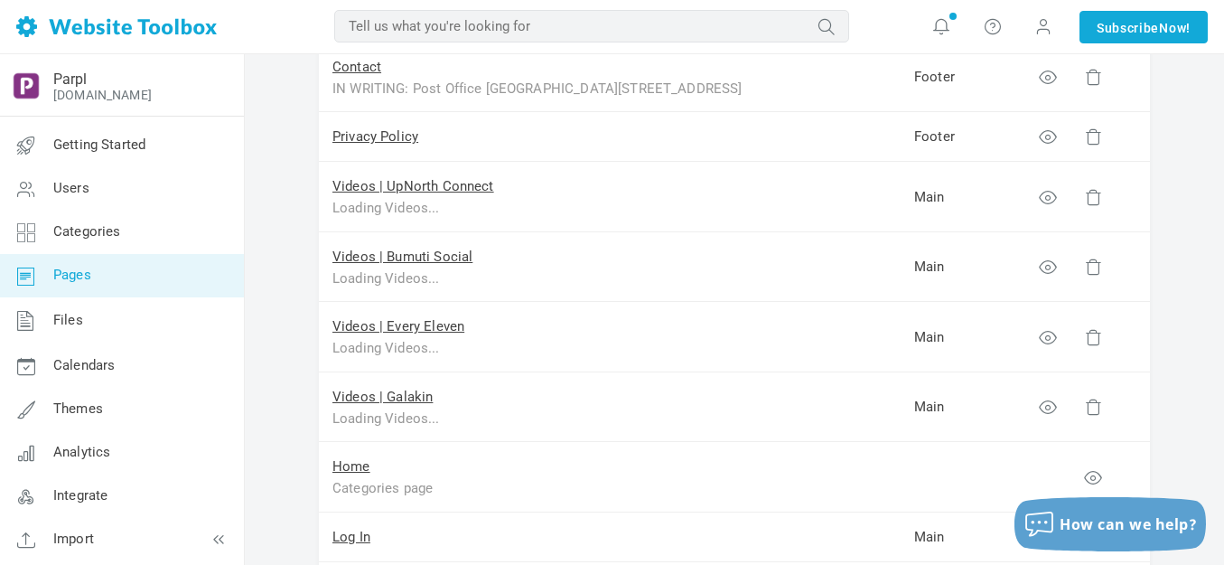
scroll to position [1265, 0]
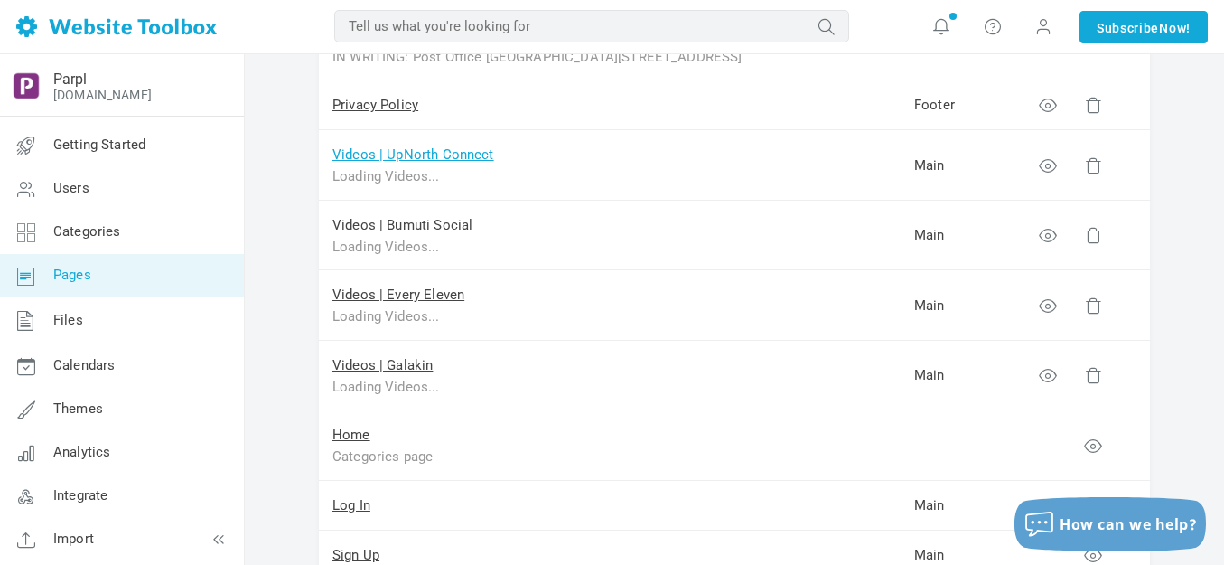
click at [439, 151] on link "Videos | UpNorth Connect" at bounding box center [413, 154] width 162 height 16
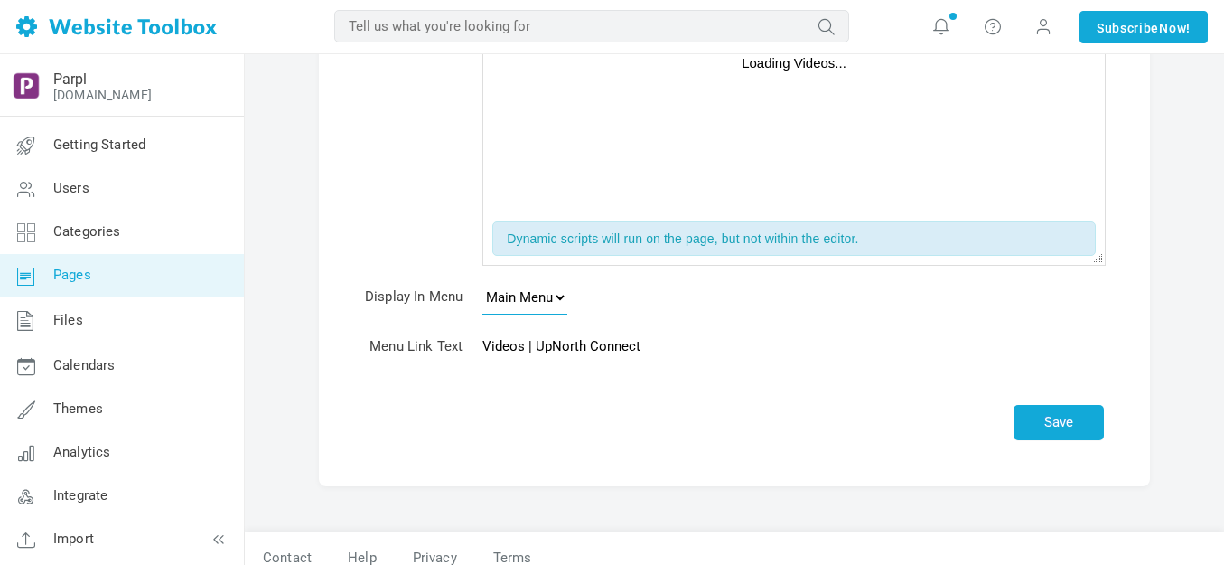
click at [559, 296] on select "None Main Menu Footer" at bounding box center [524, 297] width 85 height 36
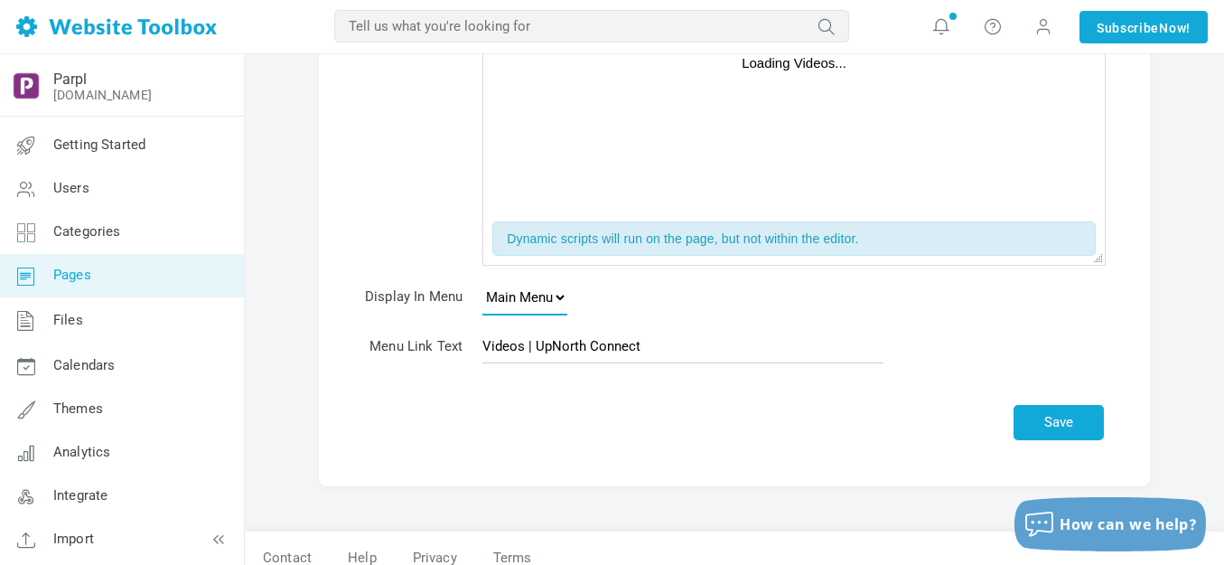
select select
click at [482, 279] on select "None Main Menu Footer" at bounding box center [524, 297] width 85 height 36
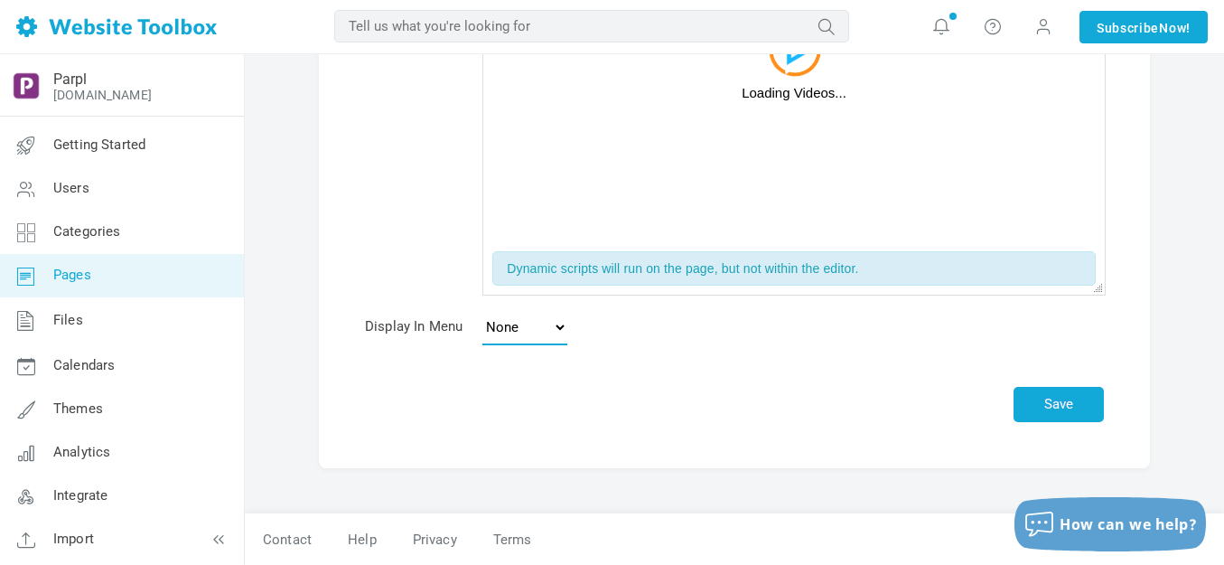
scroll to position [230, 0]
click at [1066, 390] on button "Save" at bounding box center [1059, 404] width 90 height 35
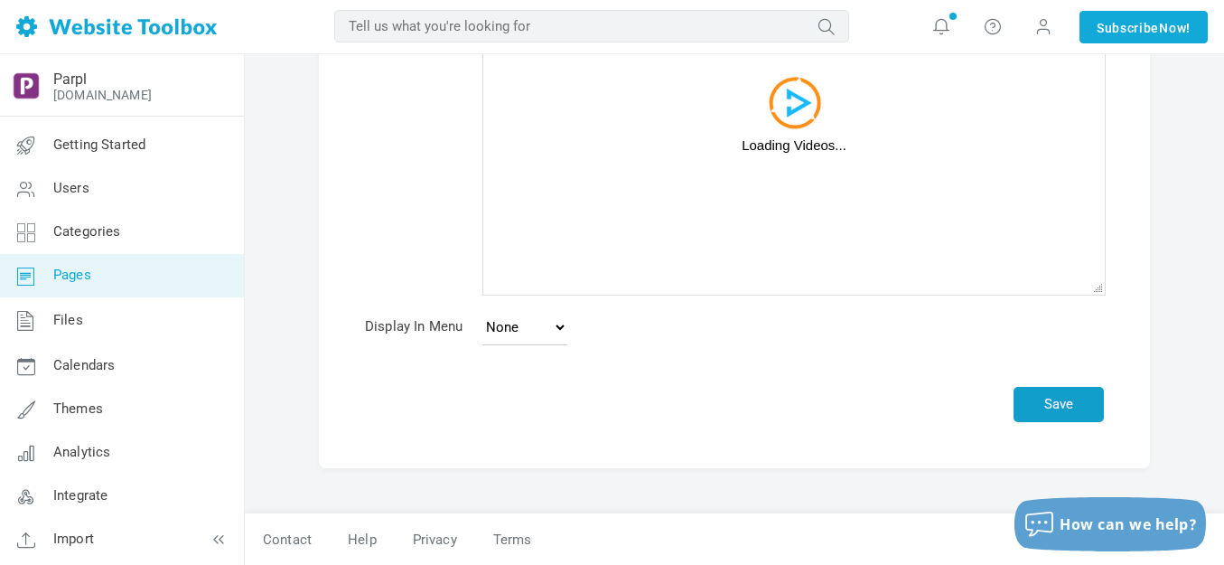
scroll to position [178, 0]
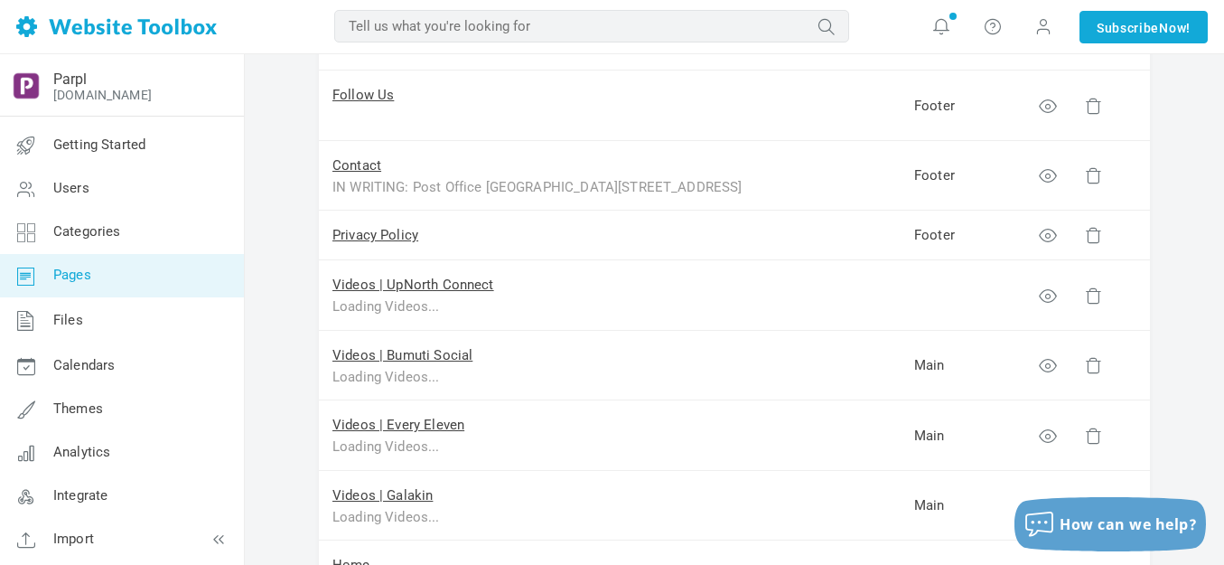
scroll to position [1174, 0]
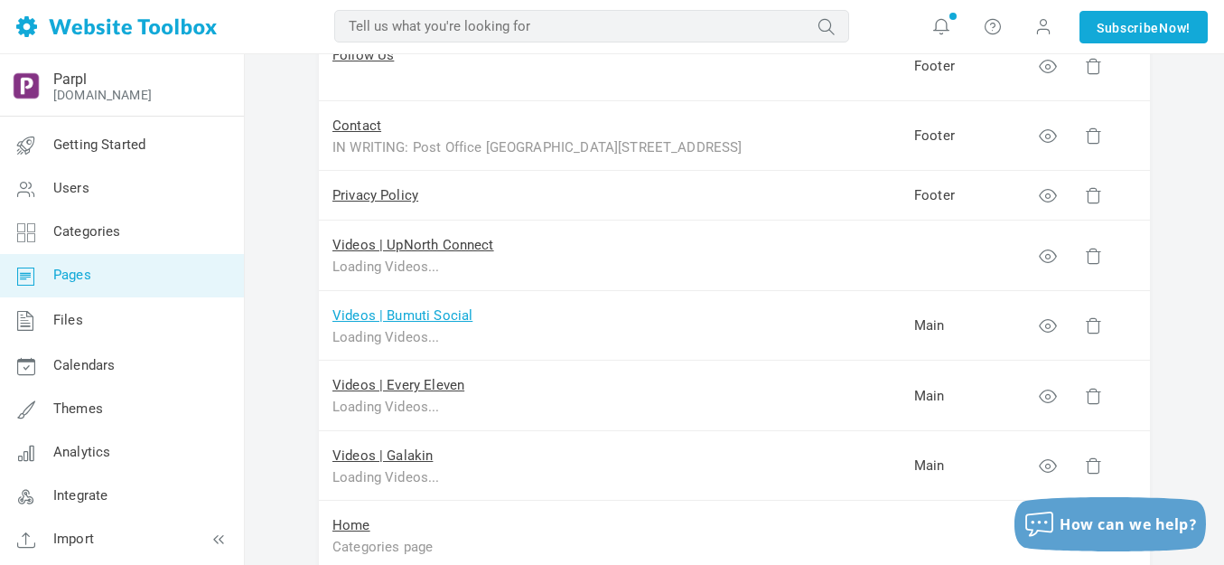
click at [426, 313] on link "Videos | Bumuti Social" at bounding box center [402, 315] width 140 height 16
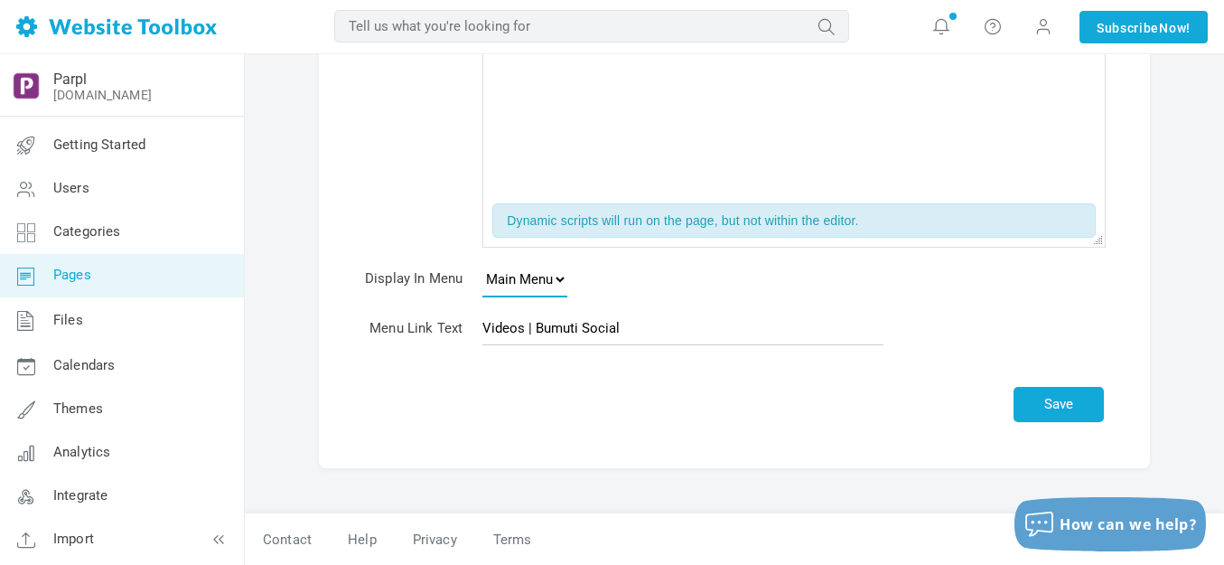
click at [563, 279] on select "None Main Menu Footer" at bounding box center [524, 279] width 85 height 36
select select
click at [482, 261] on select "None Main Menu Footer" at bounding box center [524, 279] width 85 height 36
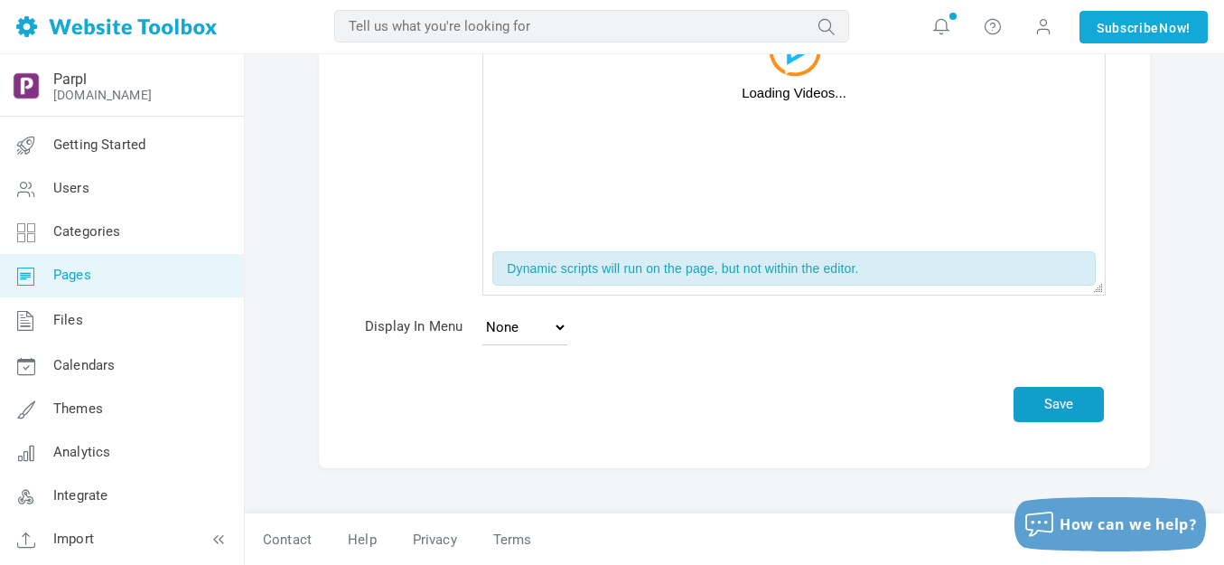
click at [1054, 403] on button "Save" at bounding box center [1059, 404] width 90 height 35
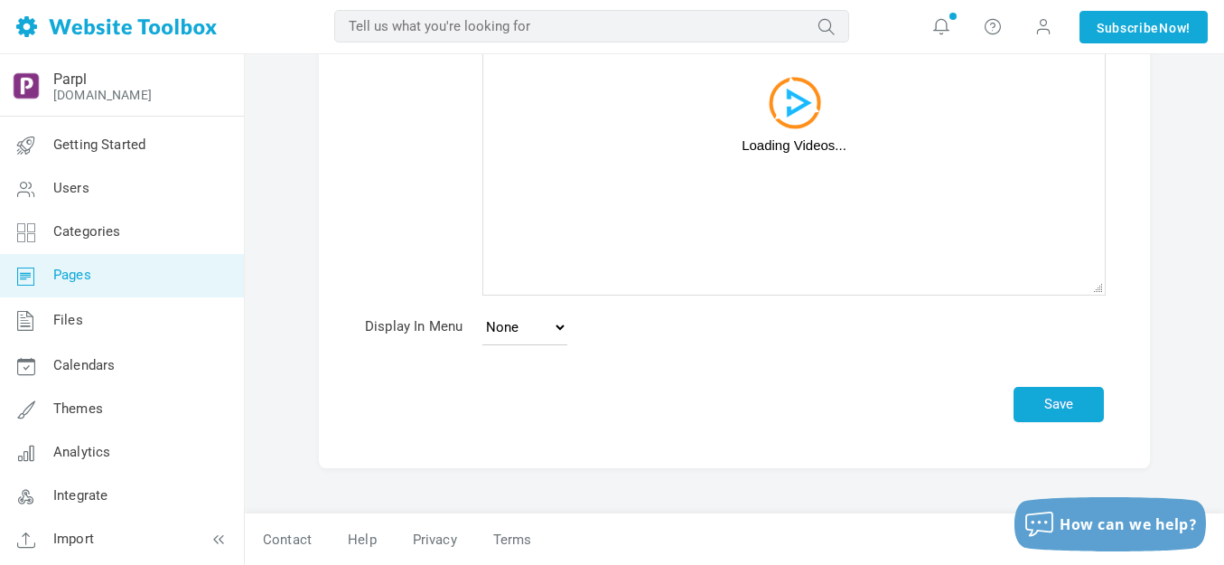
scroll to position [178, 0]
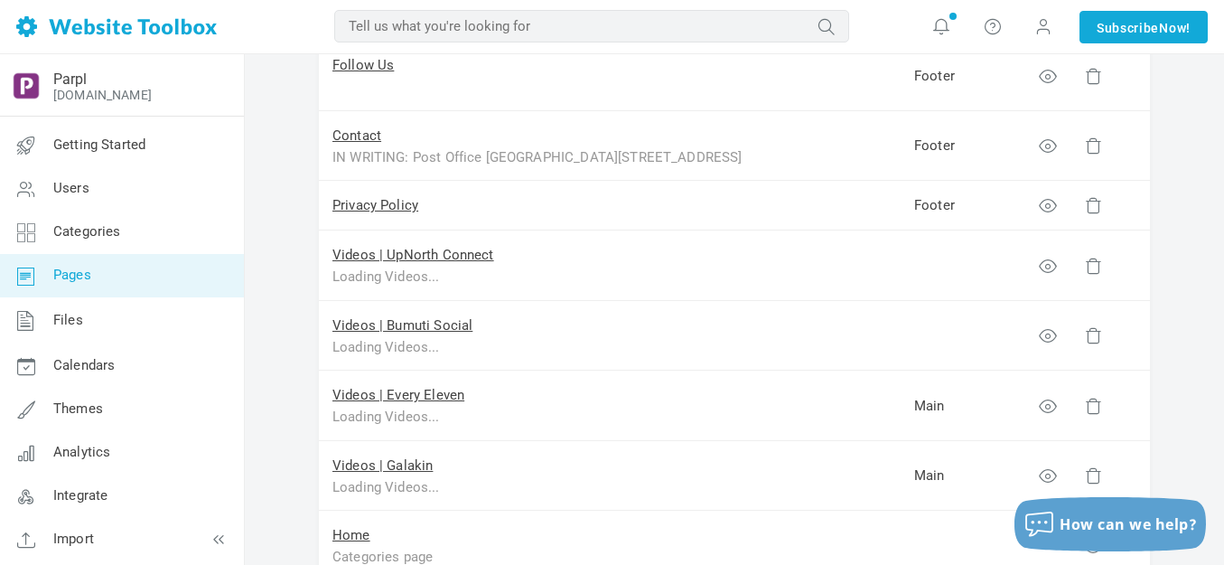
scroll to position [1174, 0]
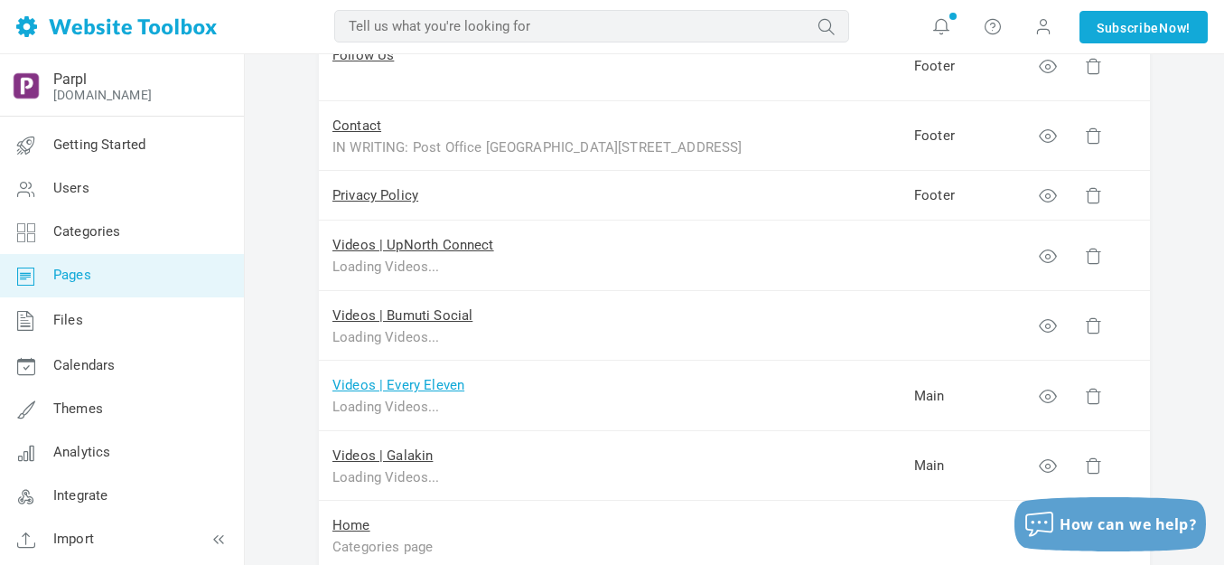
click at [425, 385] on link "Videos | Every Eleven" at bounding box center [398, 385] width 132 height 16
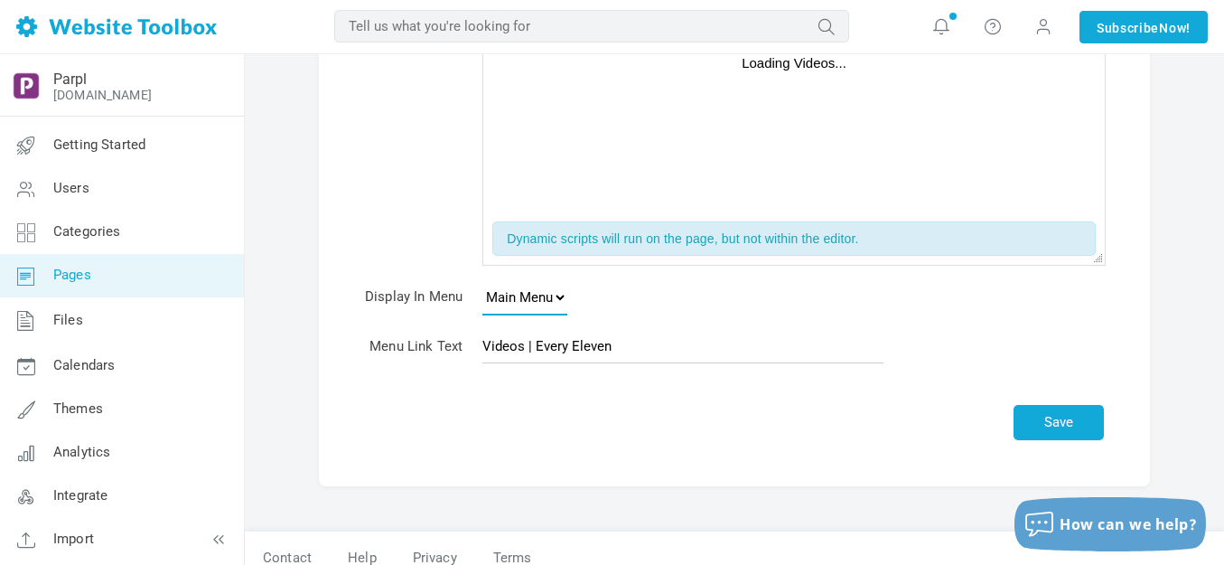
click at [559, 297] on select "None Main Menu Footer" at bounding box center [524, 297] width 85 height 36
select select
click at [482, 279] on select "None Main Menu Footer" at bounding box center [524, 297] width 85 height 36
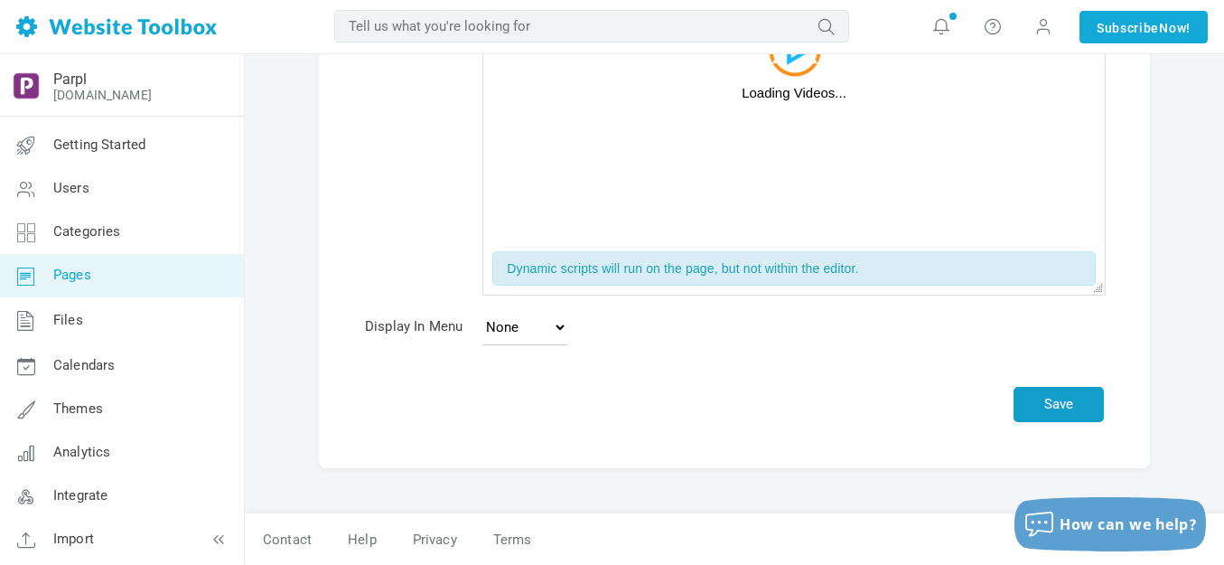
click at [1040, 400] on button "Save" at bounding box center [1059, 404] width 90 height 35
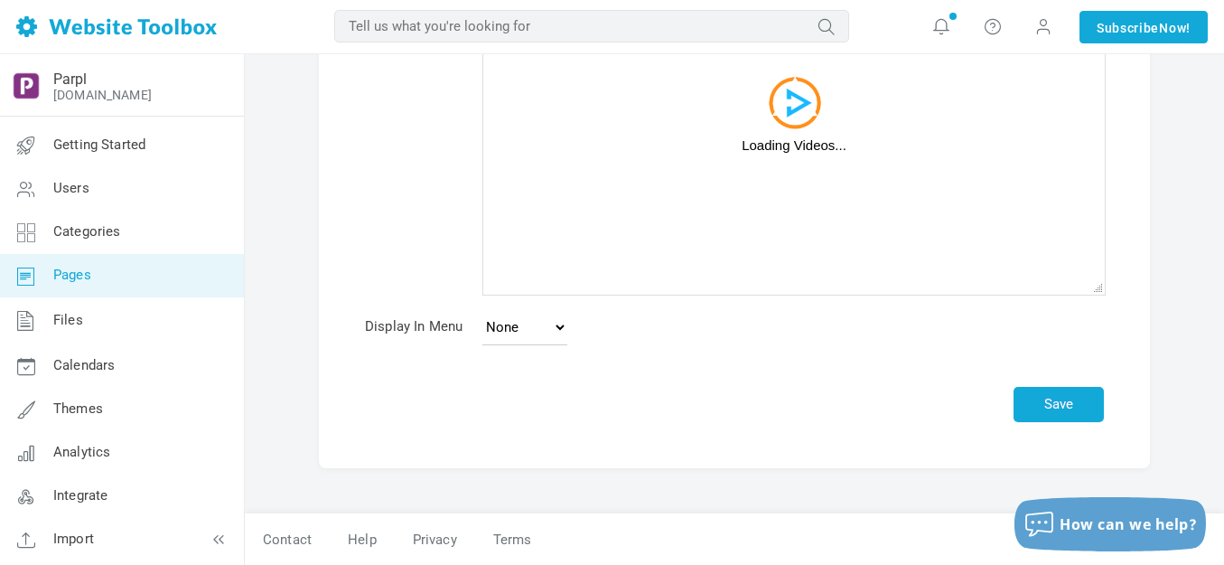
scroll to position [178, 0]
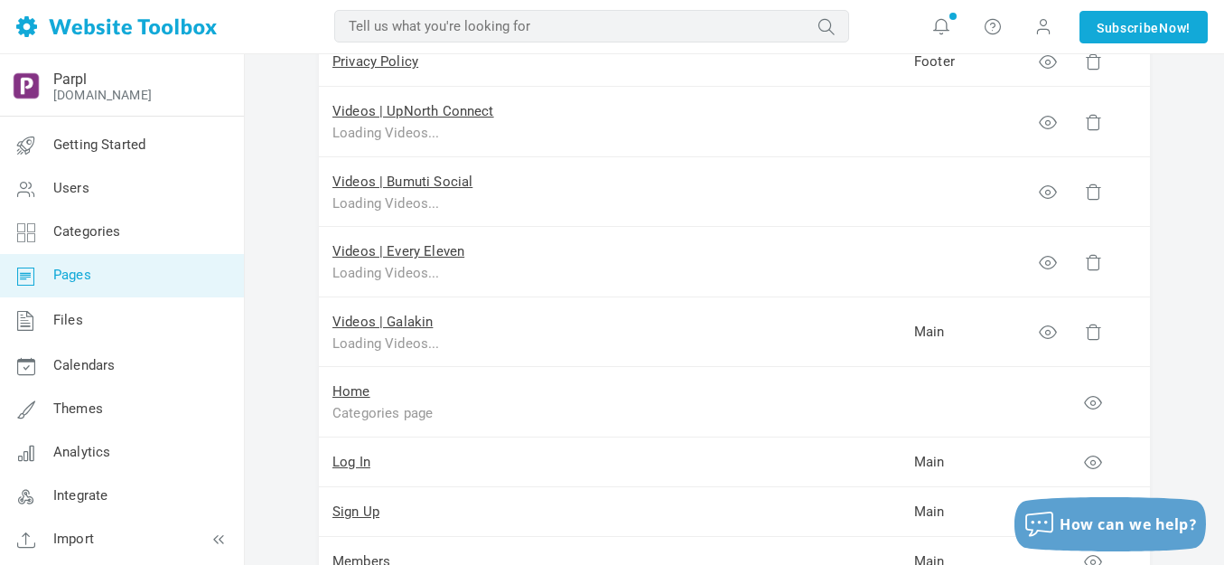
scroll to position [1265, 0]
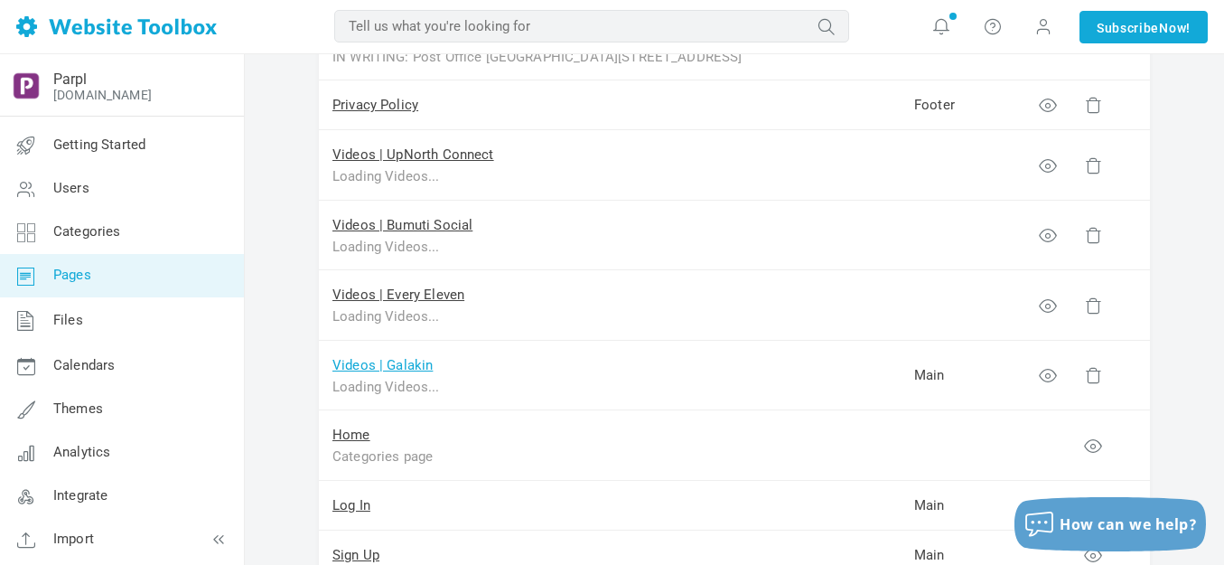
click at [397, 361] on link "Videos | Galakin" at bounding box center [382, 365] width 100 height 16
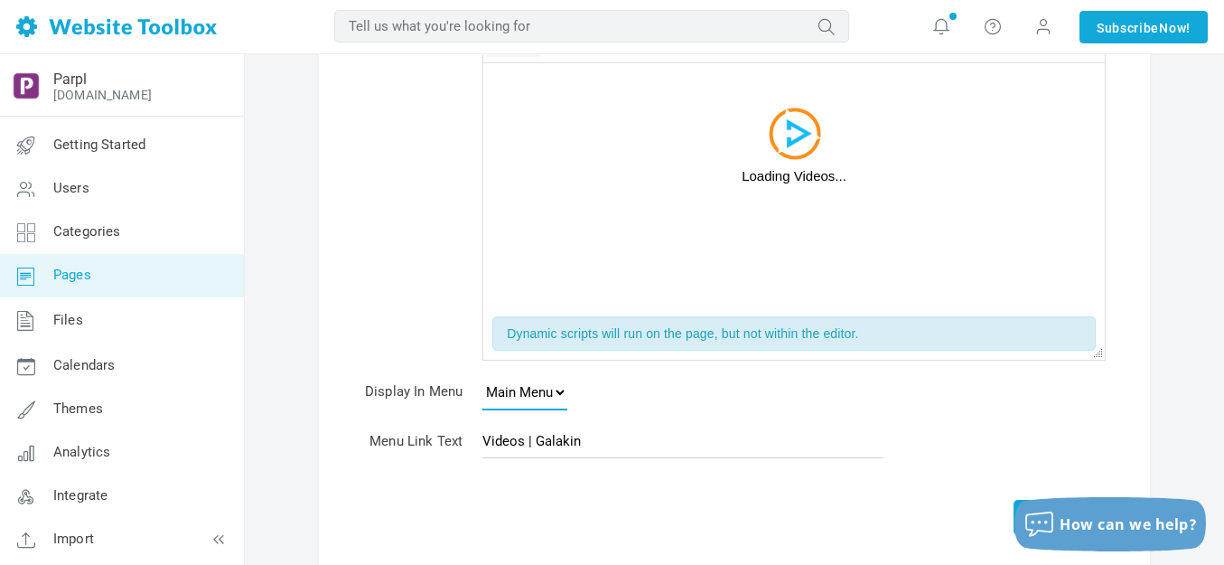
click at [561, 390] on select "None Main Menu Footer" at bounding box center [524, 392] width 85 height 36
select select
click at [482, 374] on select "None Main Menu Footer" at bounding box center [524, 392] width 85 height 36
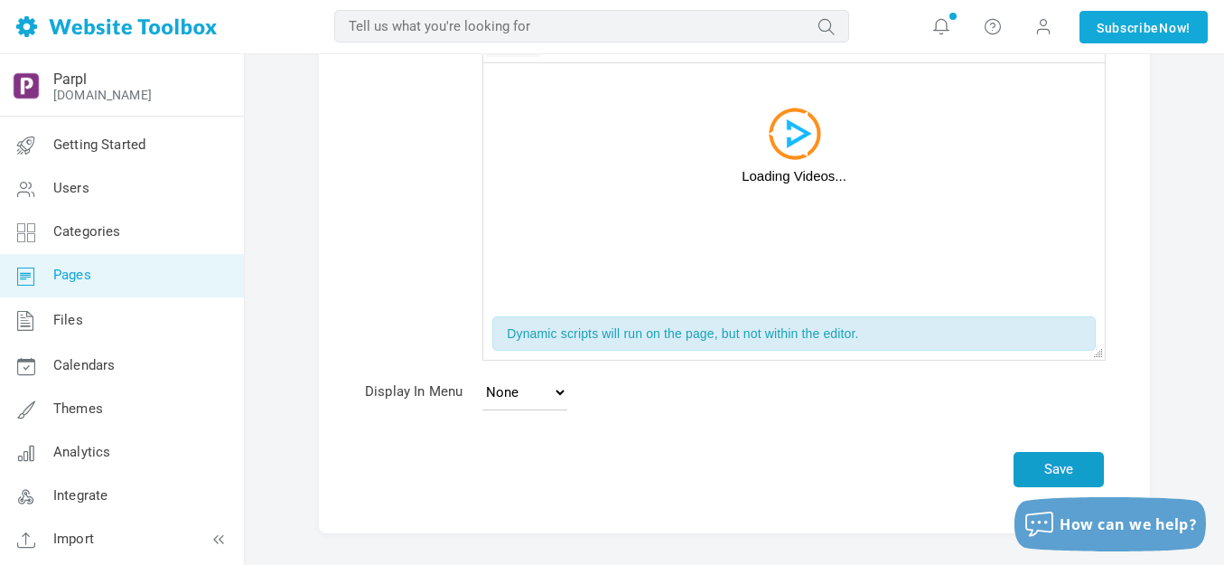
click at [1064, 459] on button "Save" at bounding box center [1059, 469] width 90 height 35
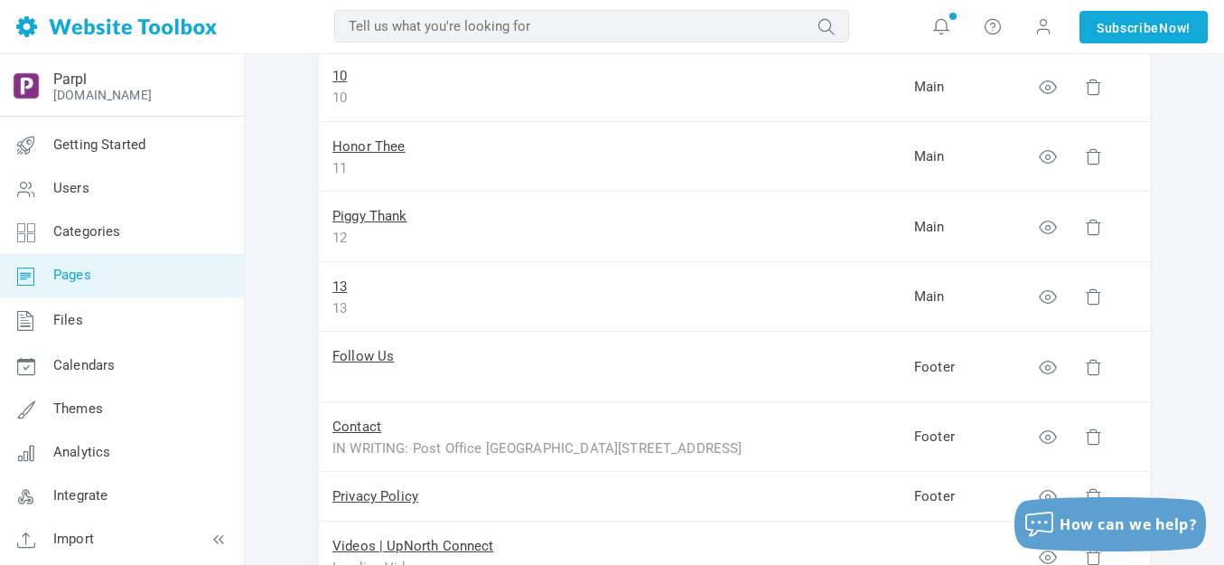
scroll to position [903, 0]
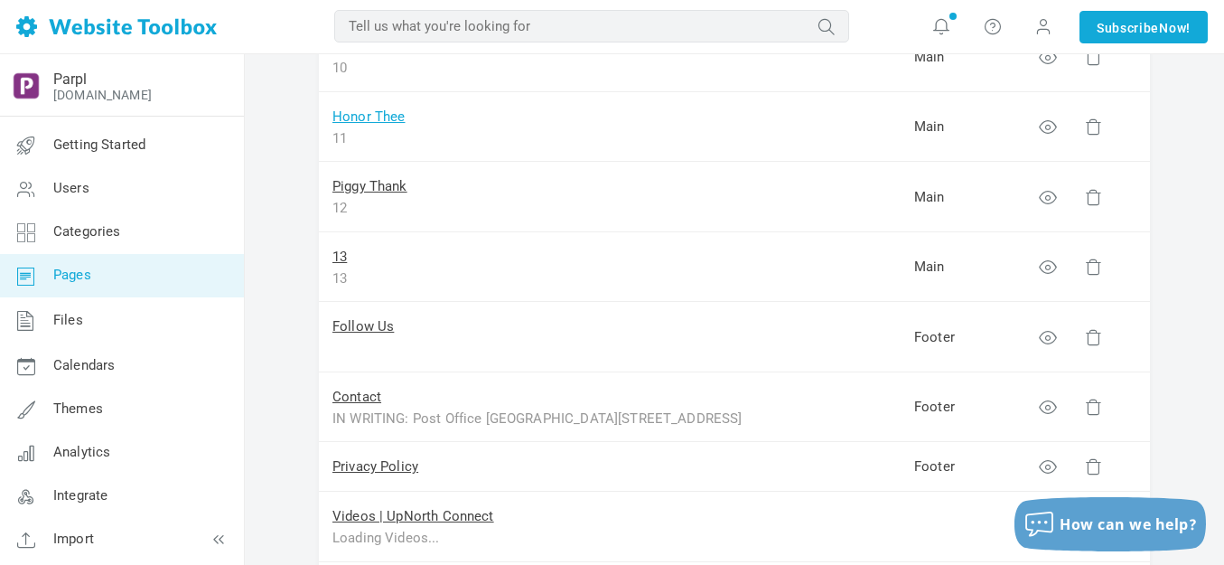
click at [379, 119] on link "Honor Thee" at bounding box center [368, 116] width 73 height 16
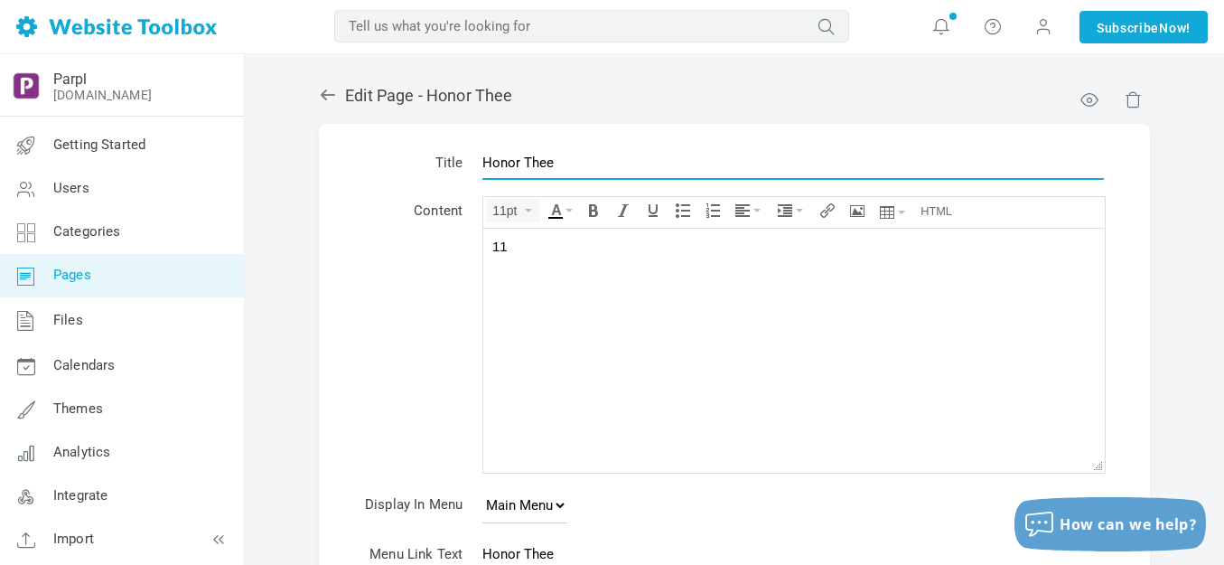
click at [572, 163] on input "Honor Thee" at bounding box center [793, 162] width 622 height 34
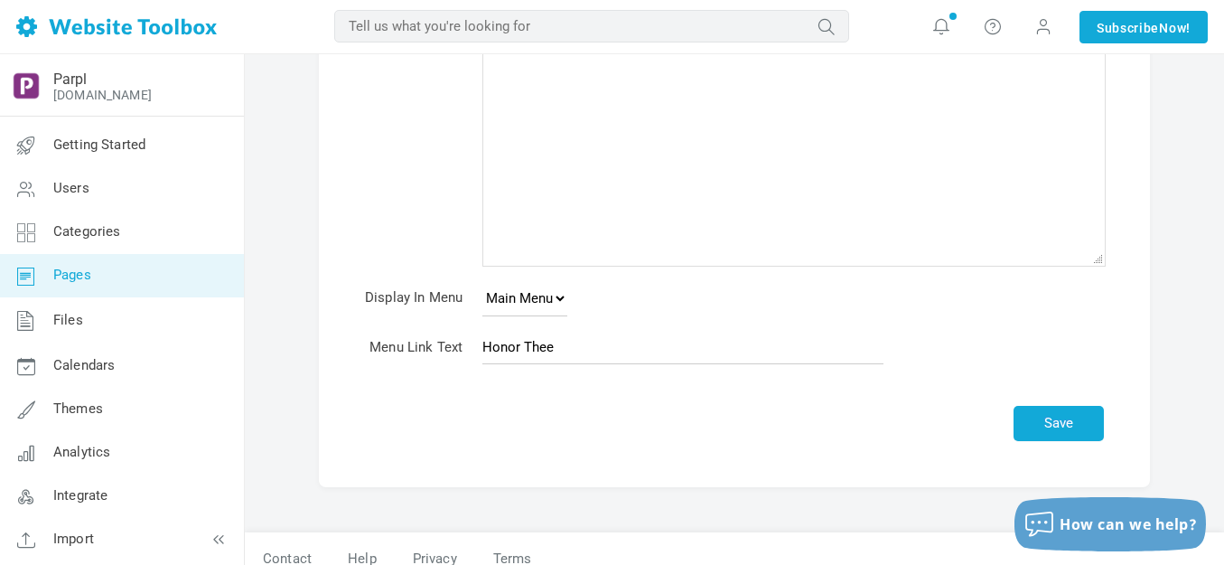
scroll to position [226, 0]
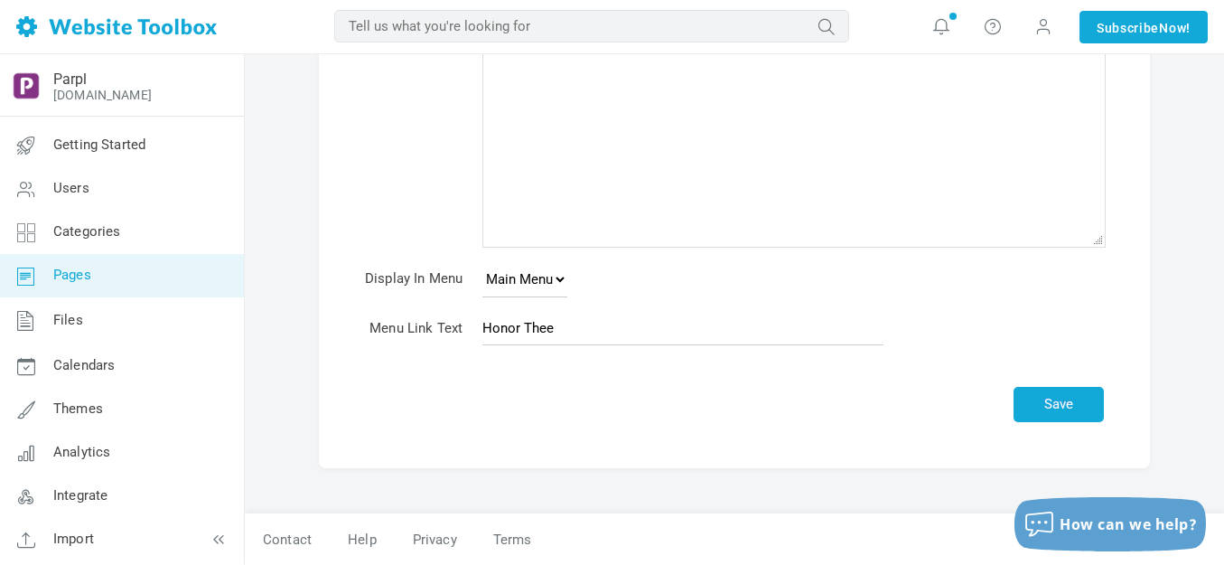
type input "Honor Thee Recipients"
click at [561, 276] on select "None Main Menu Footer" at bounding box center [524, 279] width 85 height 36
select select
click at [482, 261] on select "None Main Menu Footer" at bounding box center [524, 279] width 85 height 36
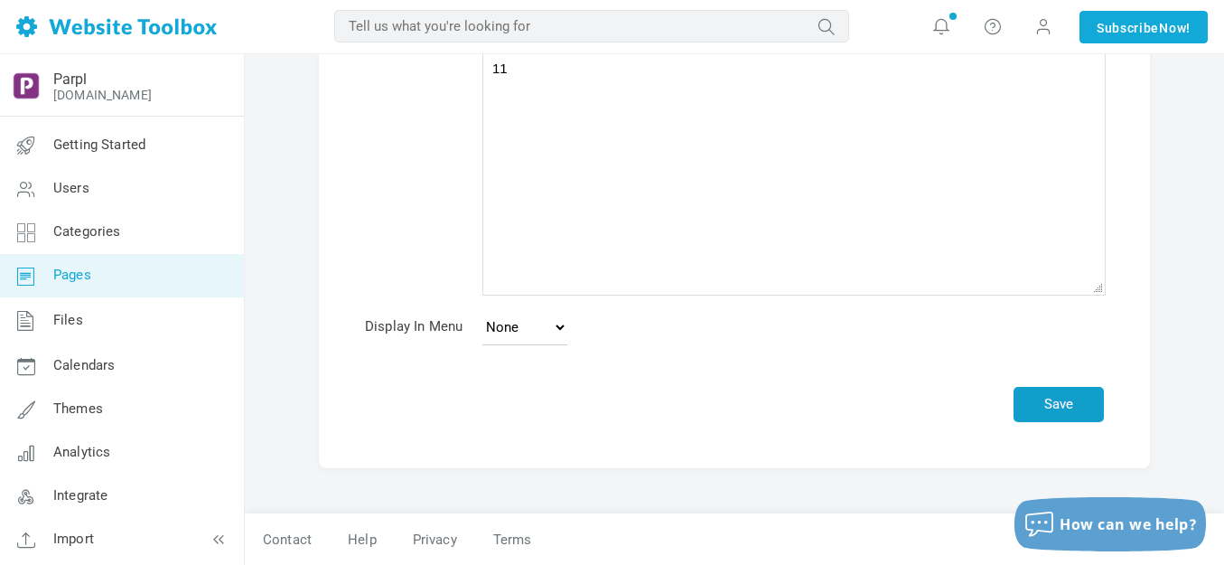
click at [1068, 406] on button "Save" at bounding box center [1059, 404] width 90 height 35
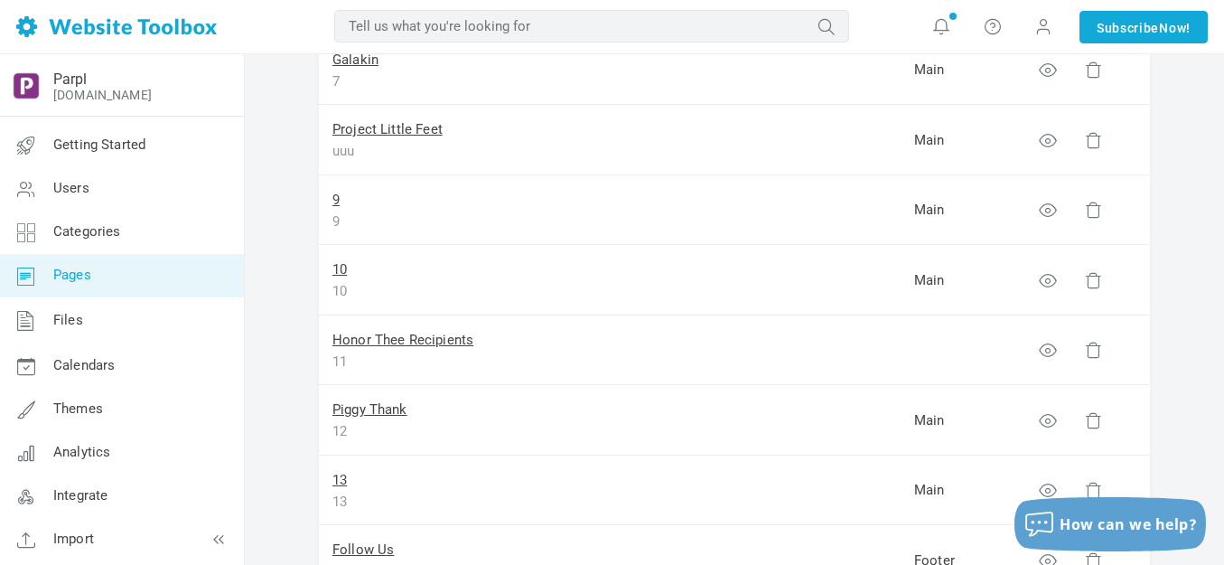
scroll to position [903, 0]
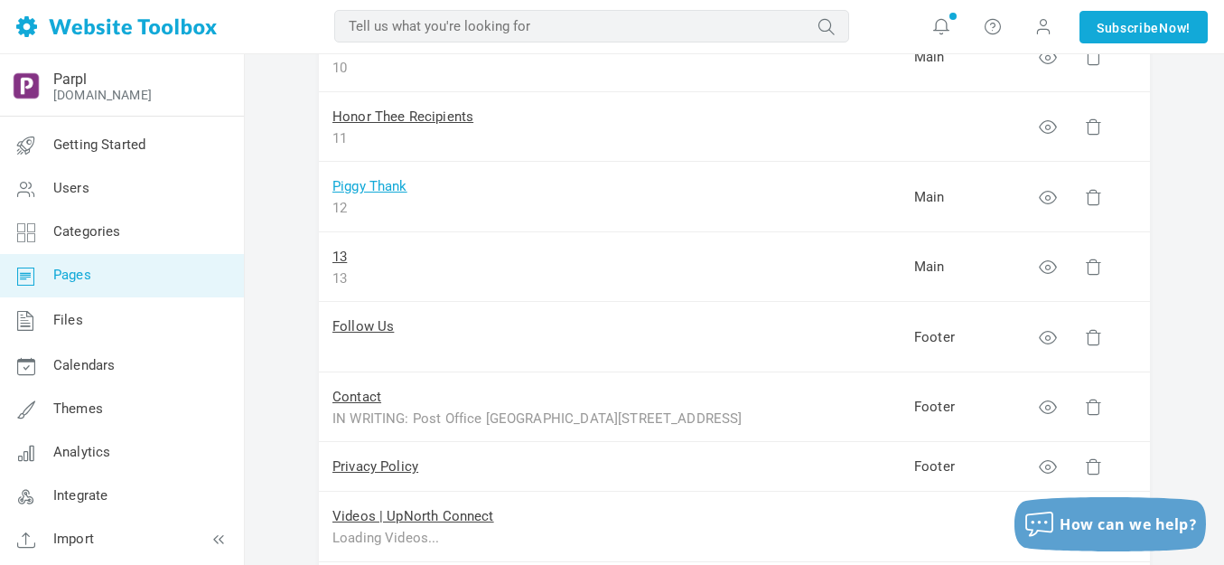
click at [385, 184] on link "Piggy Thank" at bounding box center [369, 186] width 75 height 16
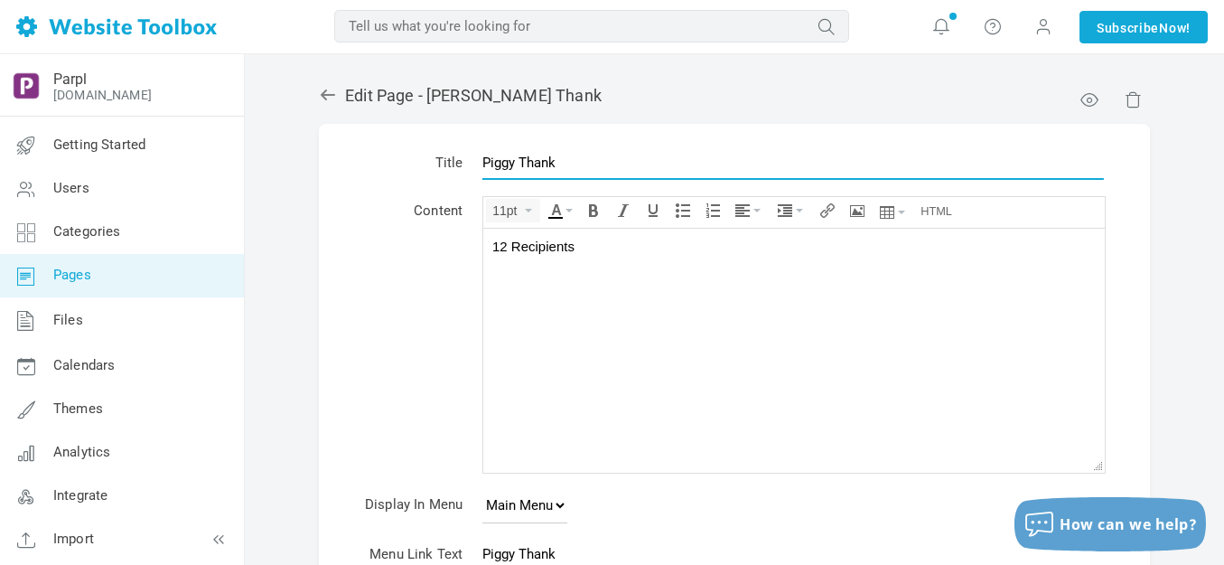
click at [601, 163] on input "Piggy Thank" at bounding box center [793, 162] width 622 height 34
type input "Piggy Thank Recipients"
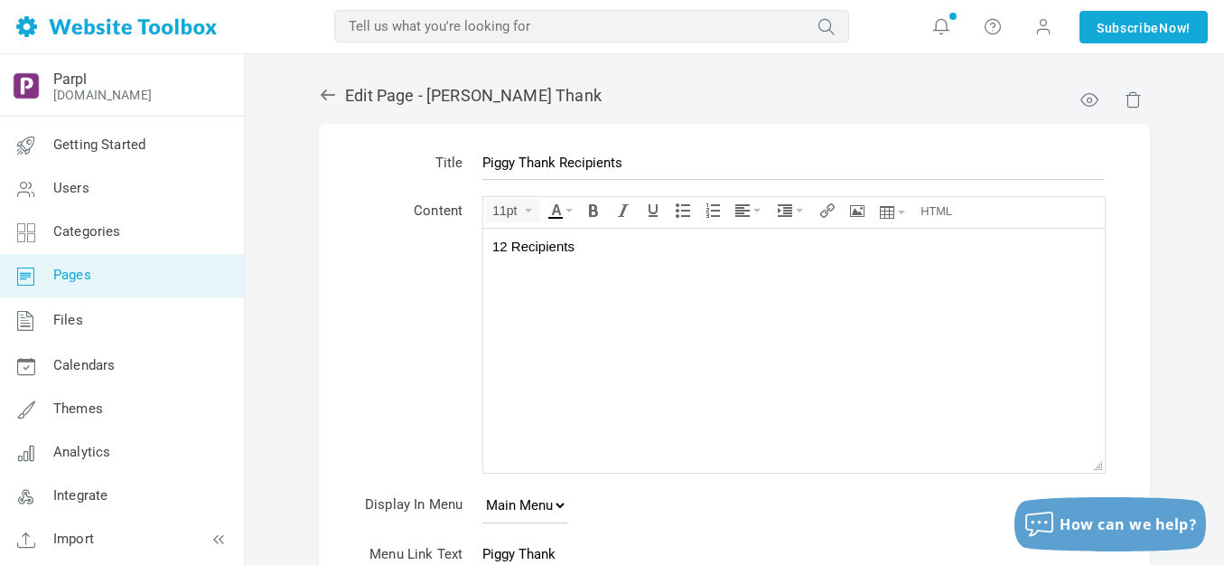
click at [657, 244] on div "12 Recipients" at bounding box center [794, 246] width 604 height 18
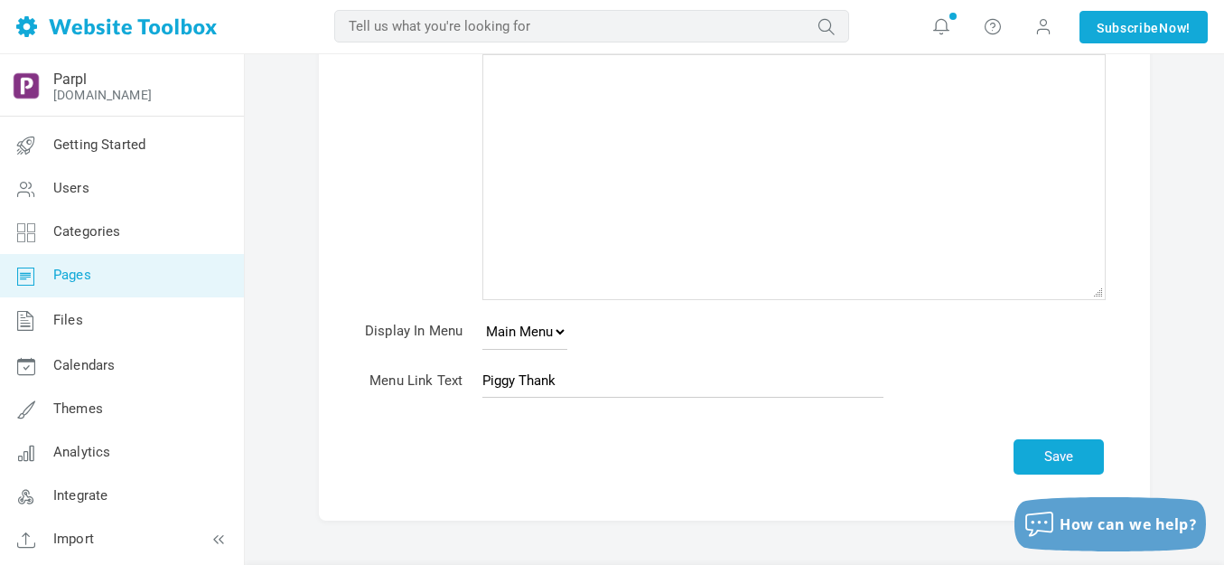
scroll to position [226, 0]
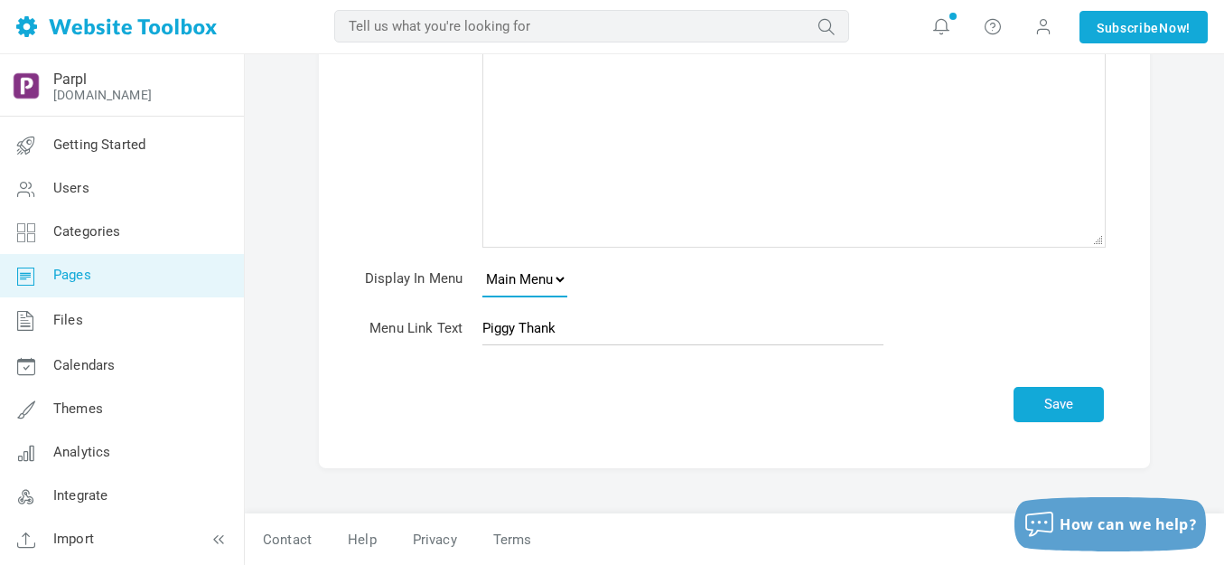
click at [557, 279] on select "None Main Menu Footer" at bounding box center [524, 279] width 85 height 36
select select
click at [482, 261] on select "None Main Menu Footer" at bounding box center [524, 279] width 85 height 36
click at [1062, 399] on button "Save" at bounding box center [1059, 404] width 90 height 35
